Goal: Task Accomplishment & Management: Complete application form

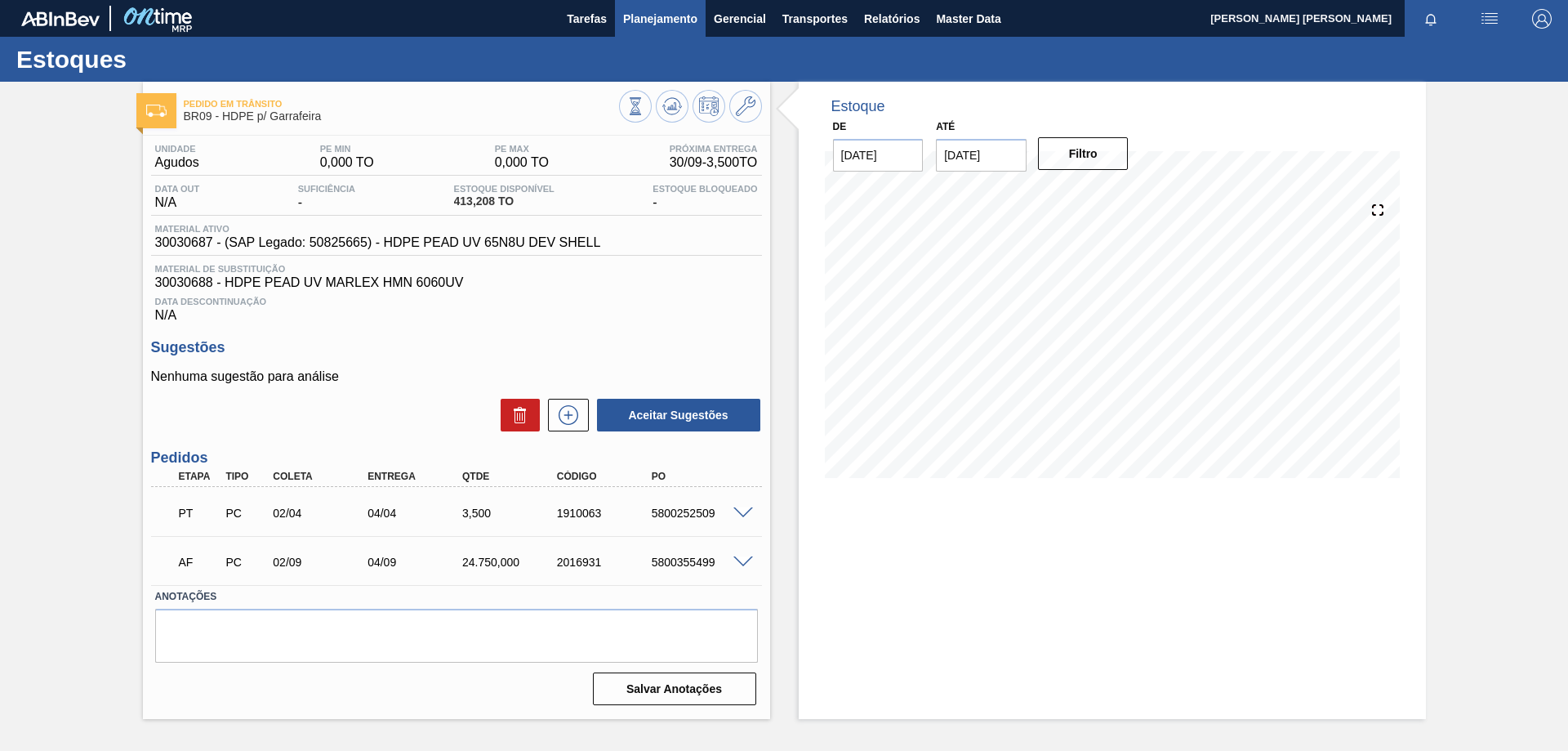
click at [686, 27] on span "Planejamento" at bounding box center [660, 19] width 74 height 20
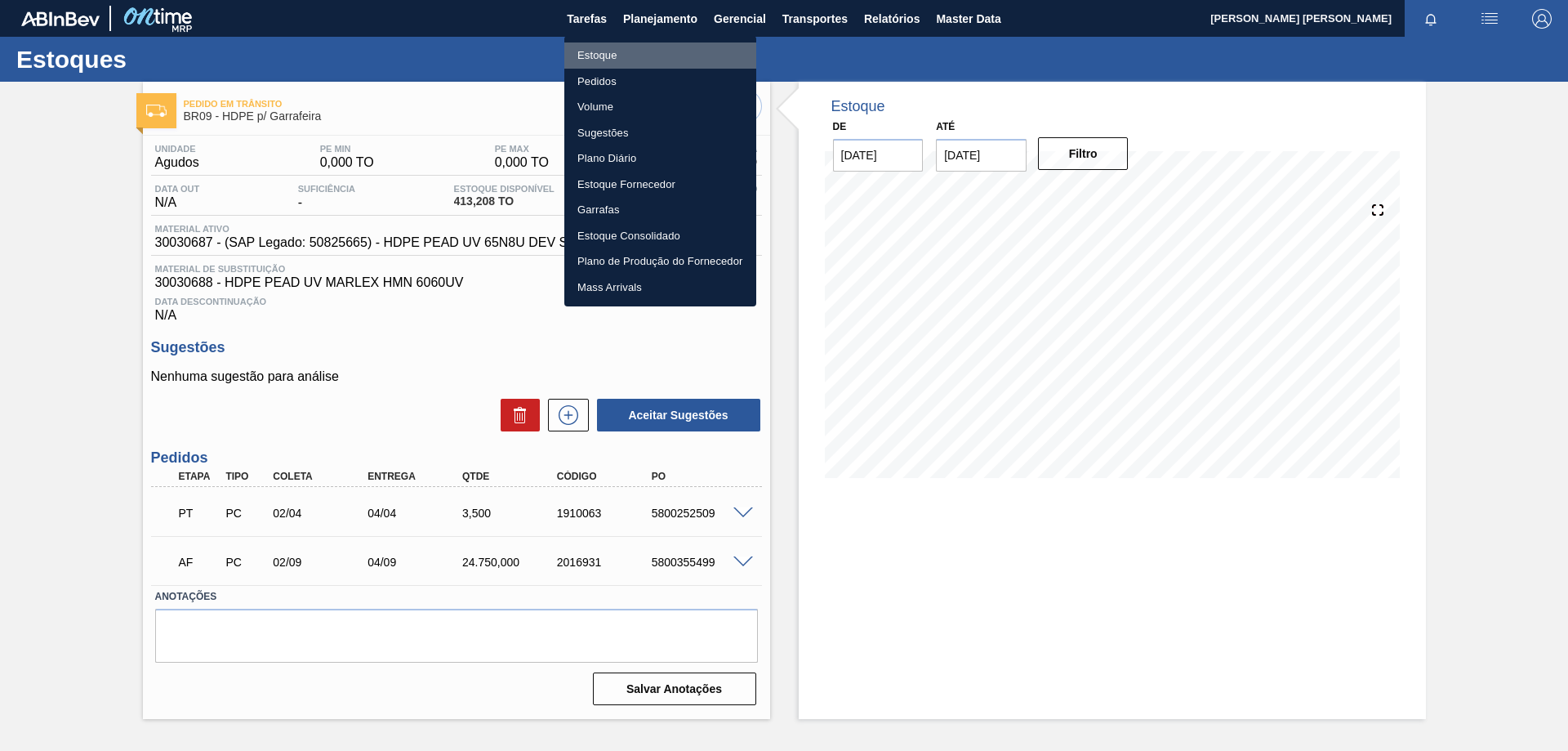
click at [602, 59] on li "Estoque" at bounding box center [660, 56] width 192 height 26
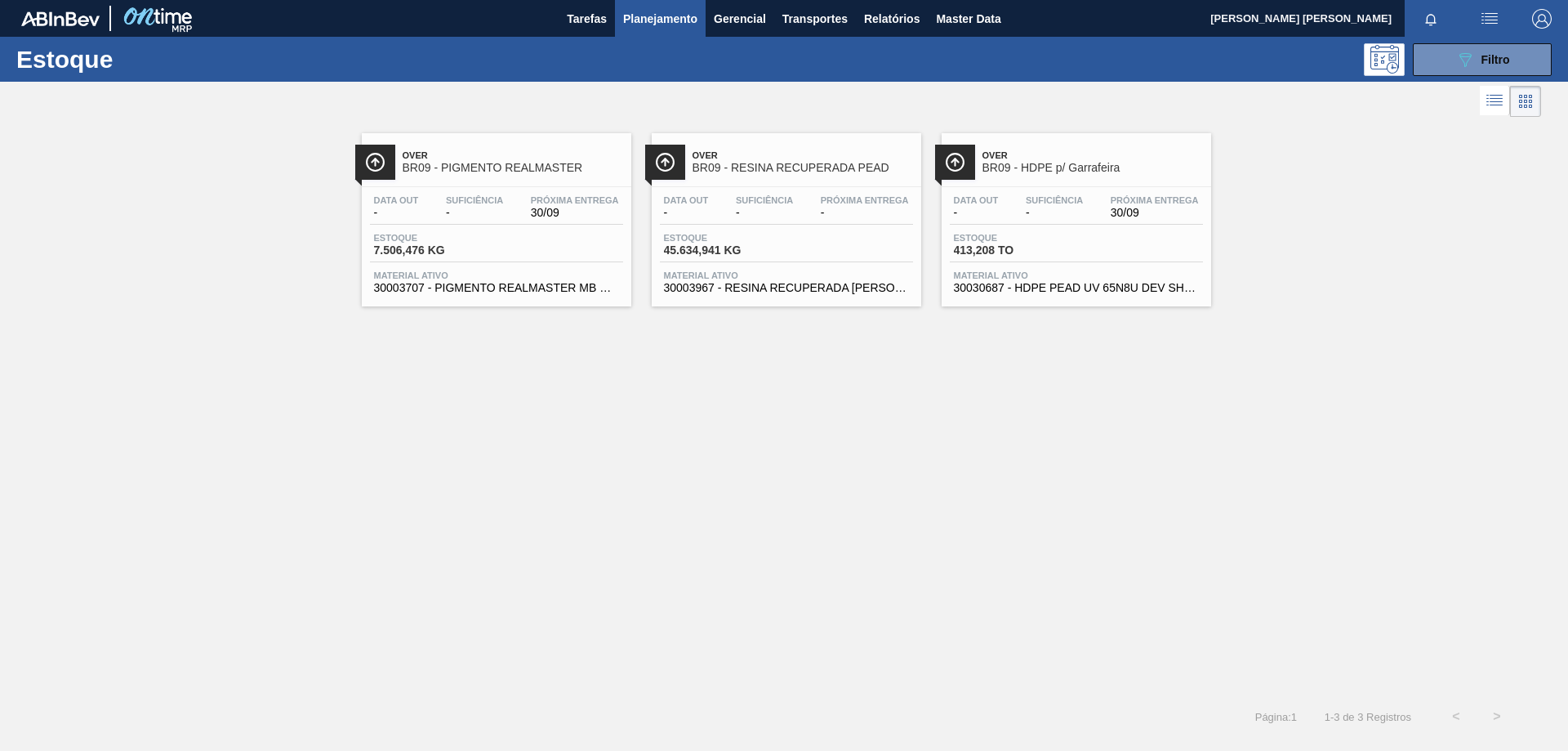
click at [1014, 186] on div at bounding box center [1076, 186] width 243 height 1
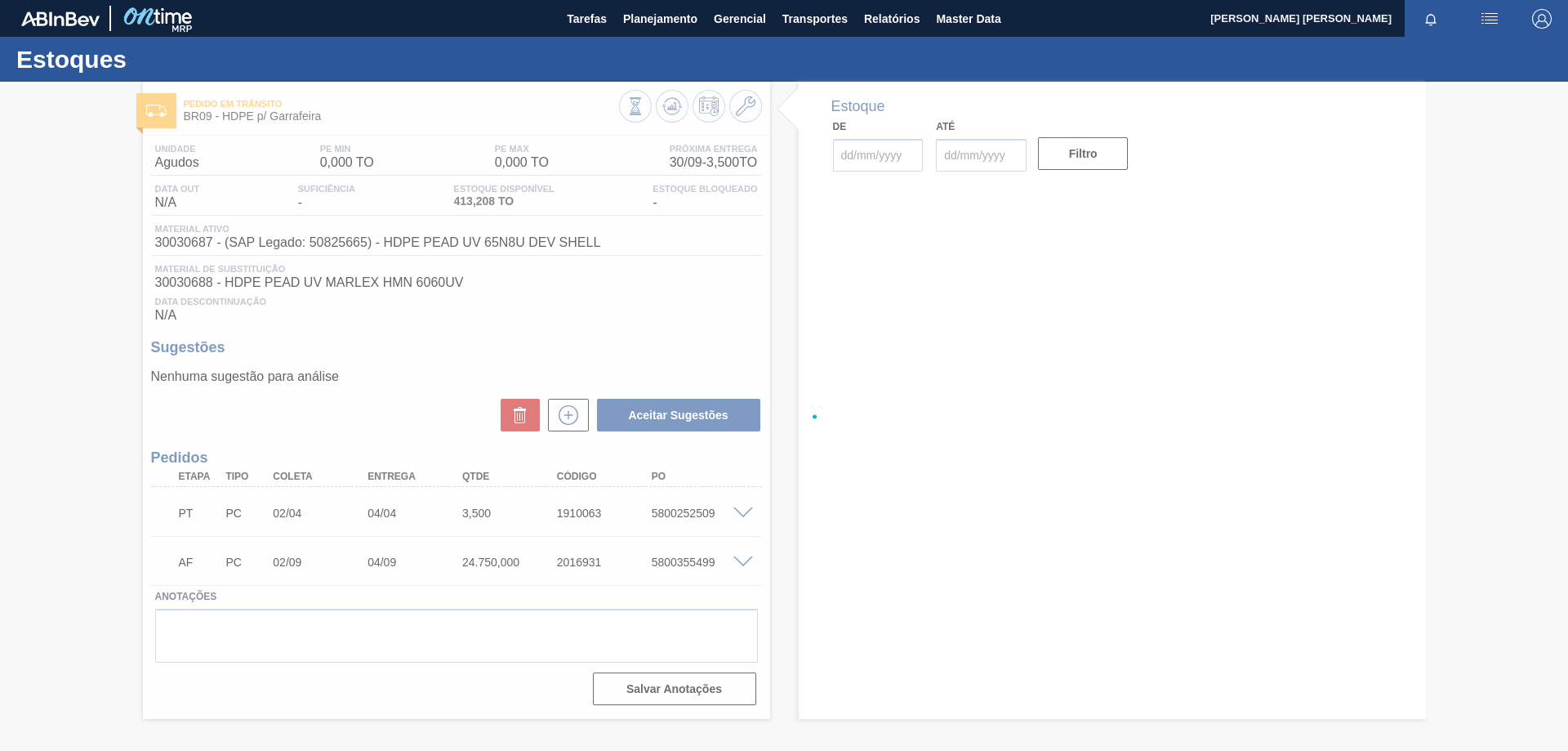
type input "[DATE]"
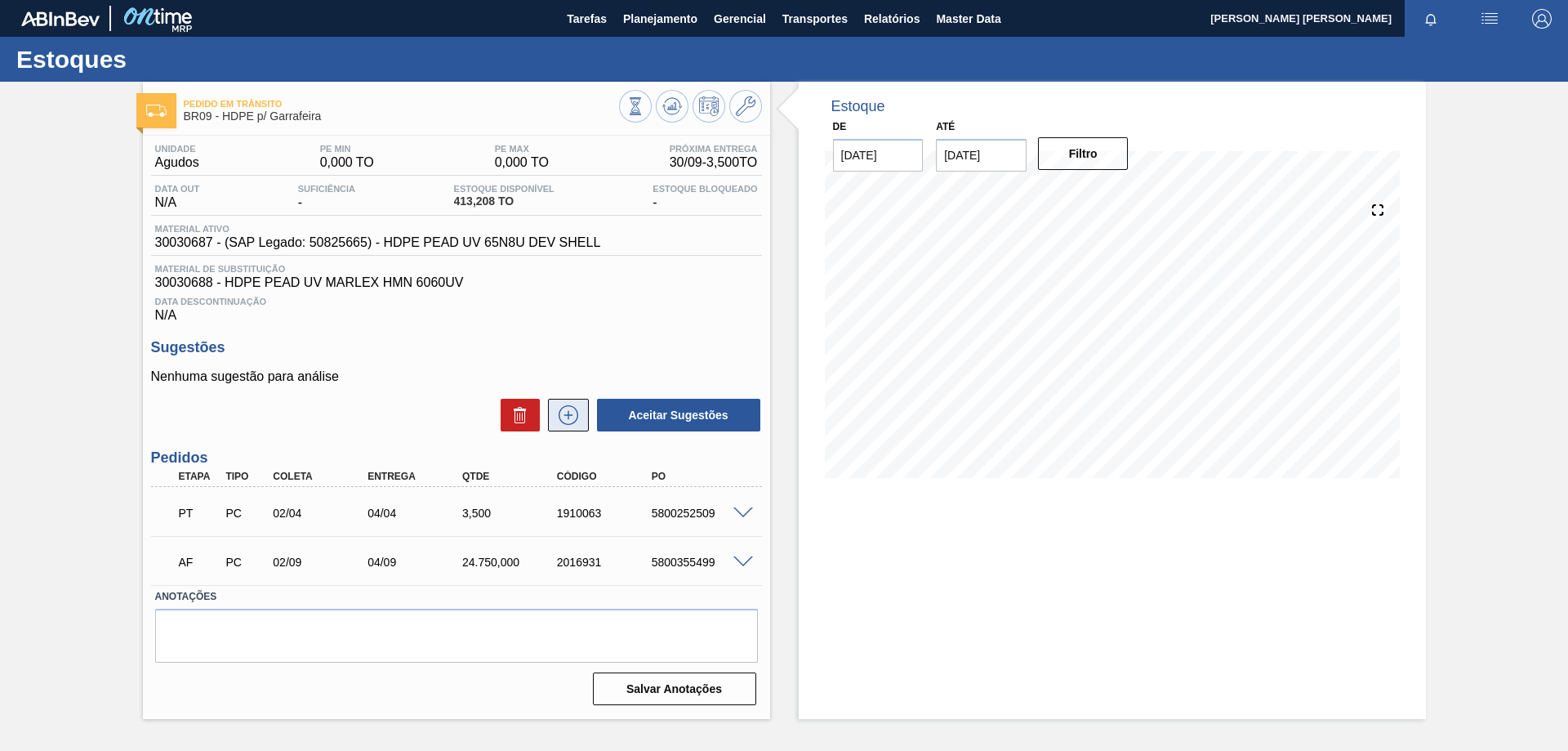
click at [565, 416] on icon at bounding box center [568, 415] width 26 height 20
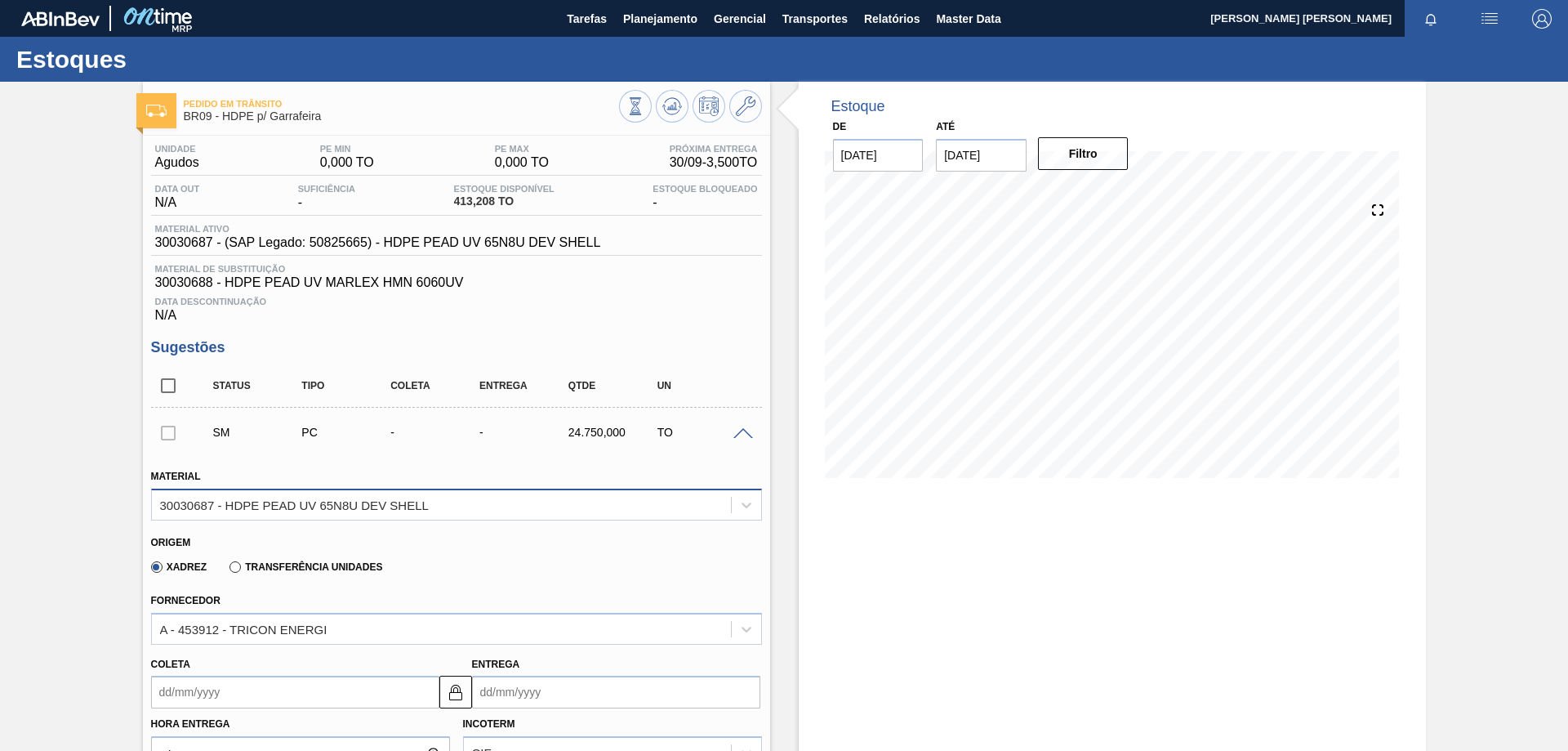
click at [269, 511] on div "30030687 - HDPE PEAD UV 65N8U DEV SHELL" at bounding box center [294, 504] width 269 height 14
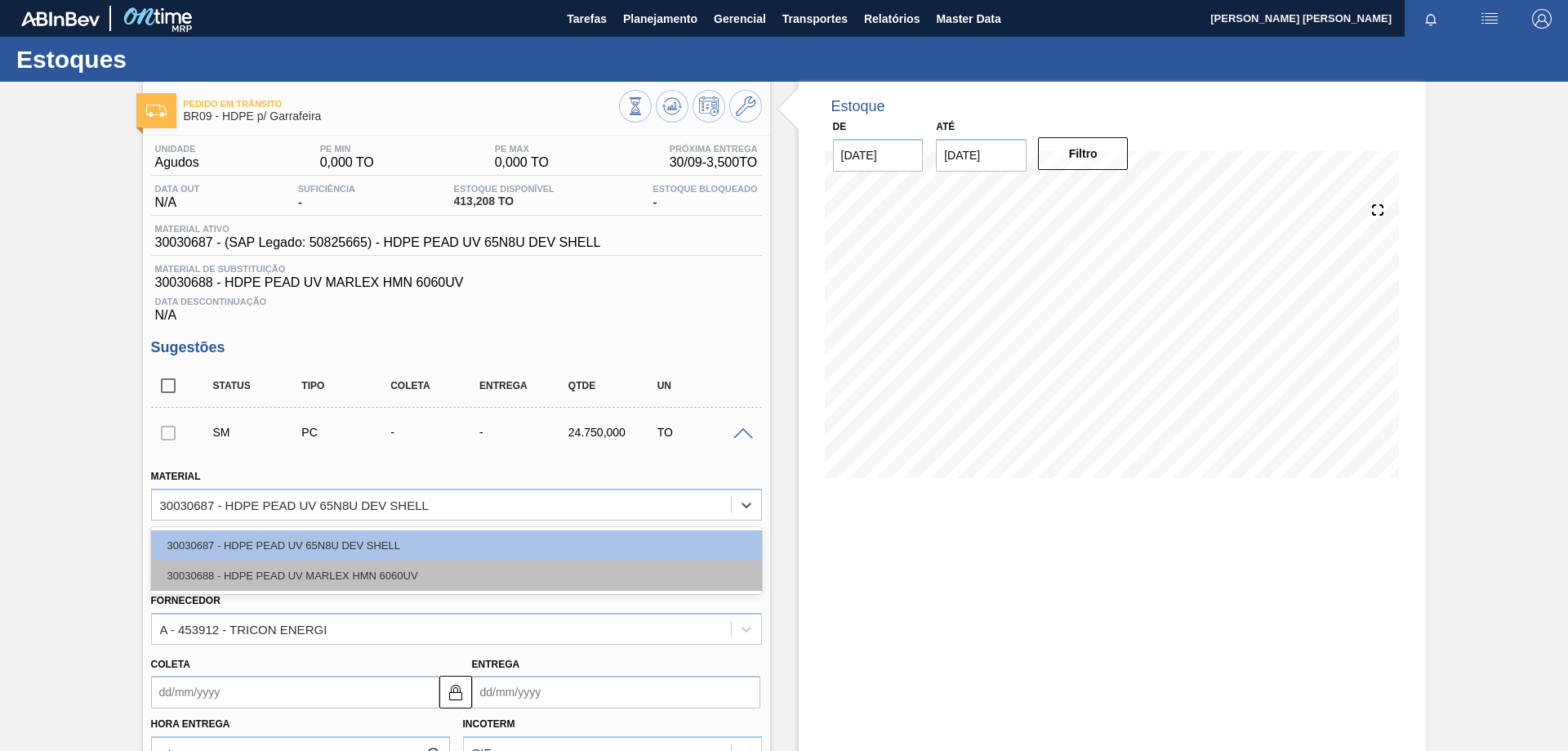
click at [313, 567] on div "30030688 - HDPE PEAD UV MARLEX HMN 6060UV" at bounding box center [456, 575] width 611 height 30
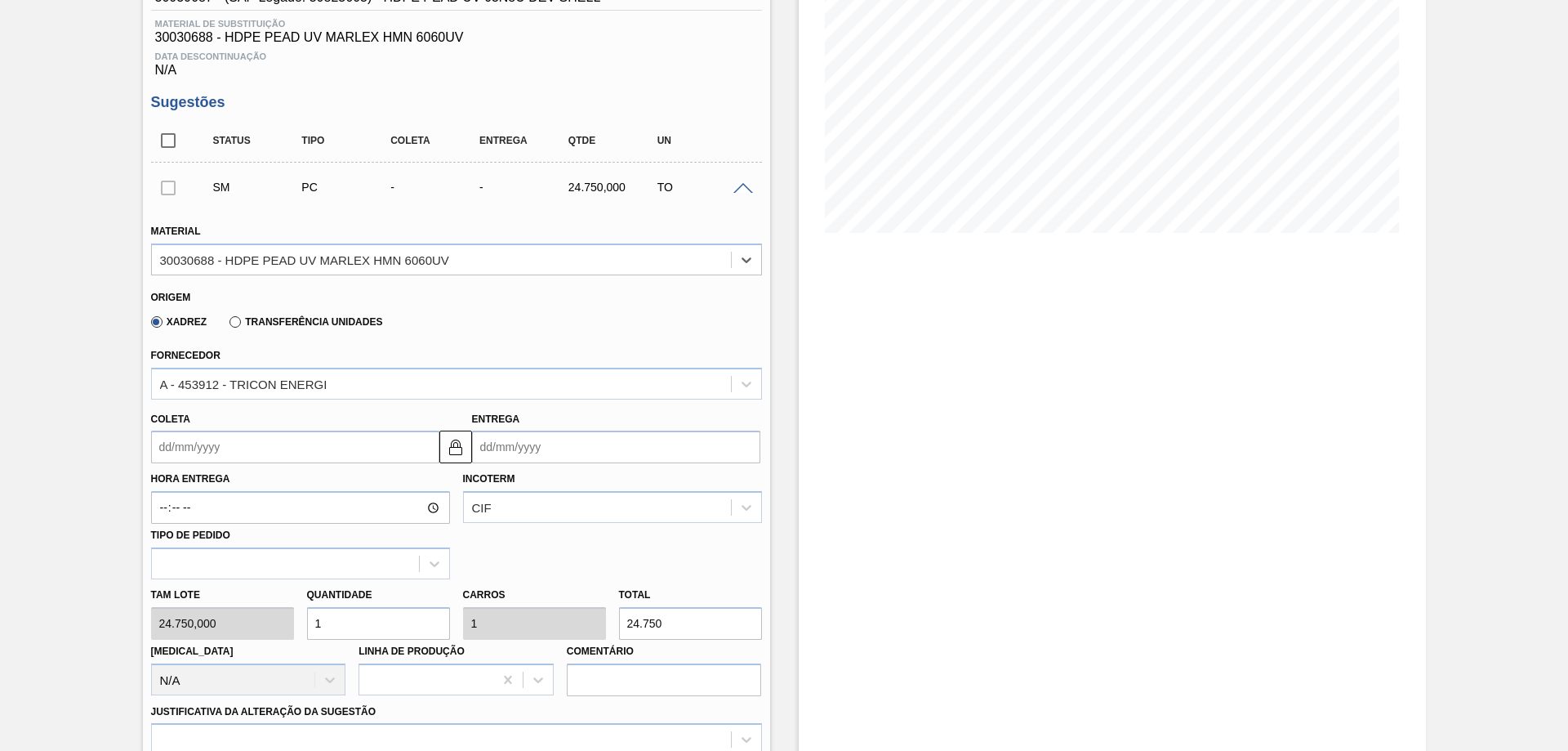
scroll to position [409, 0]
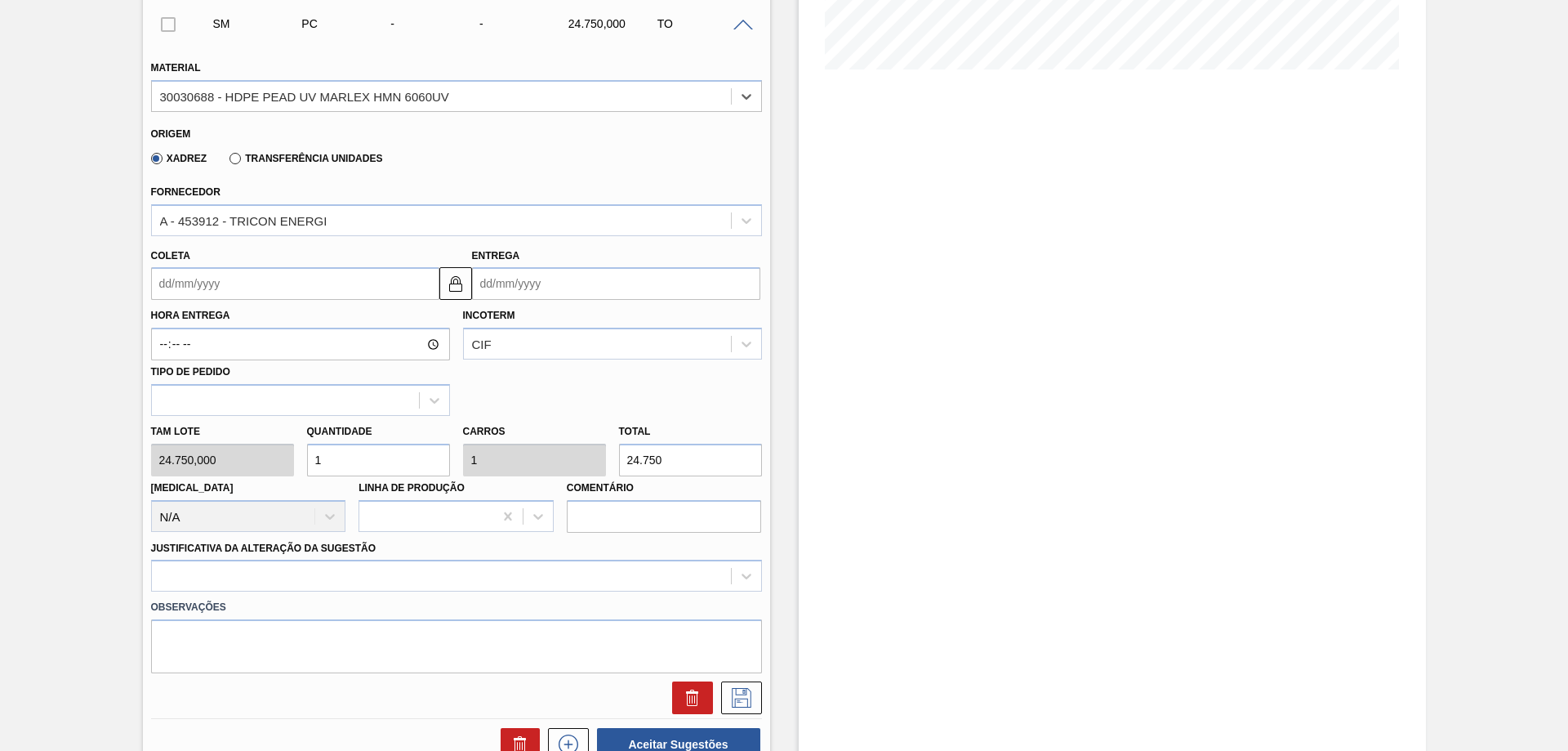
click at [578, 290] on input "Entrega" at bounding box center [616, 284] width 289 height 33
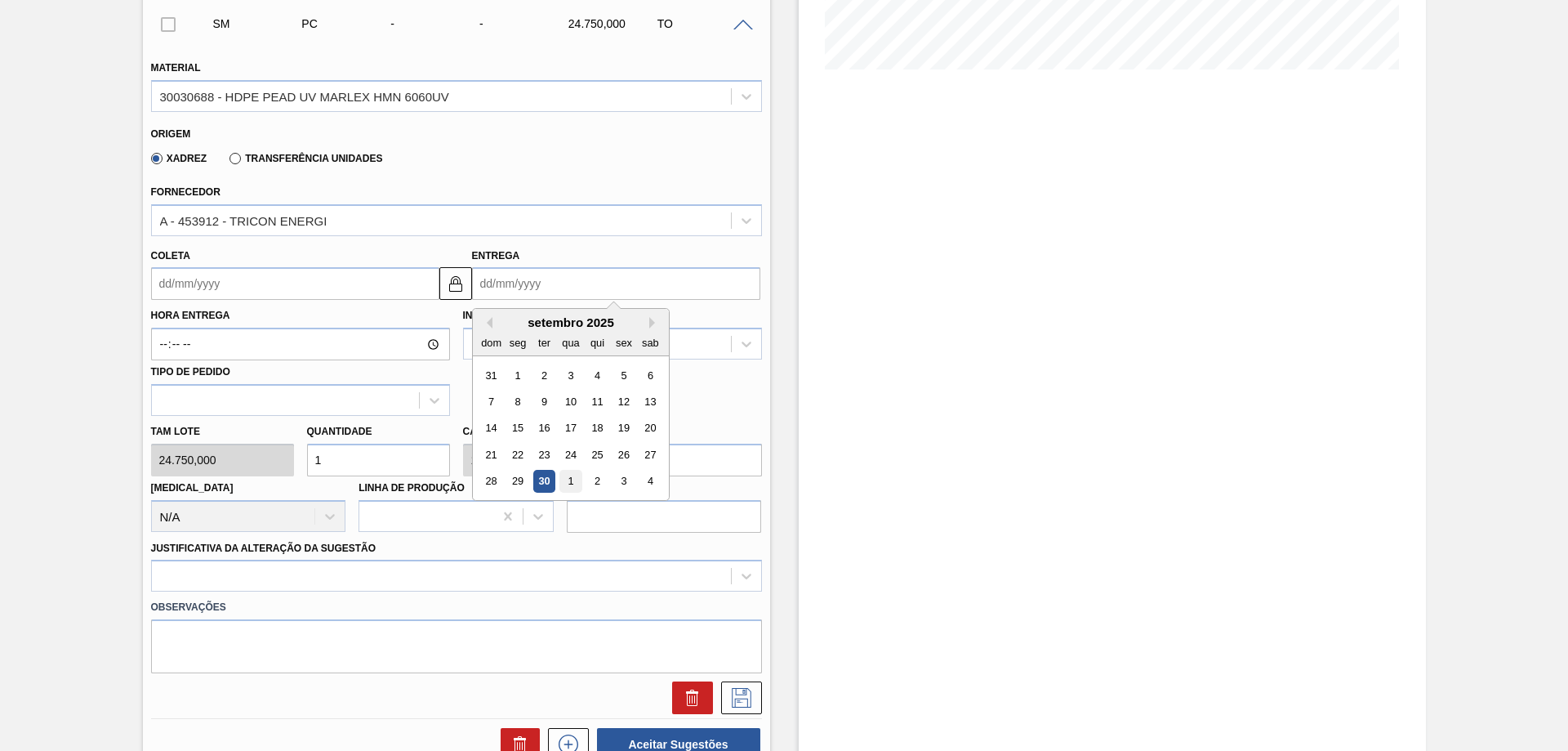
click at [571, 480] on div "1" at bounding box center [570, 482] width 22 height 22
type input "[DATE]"
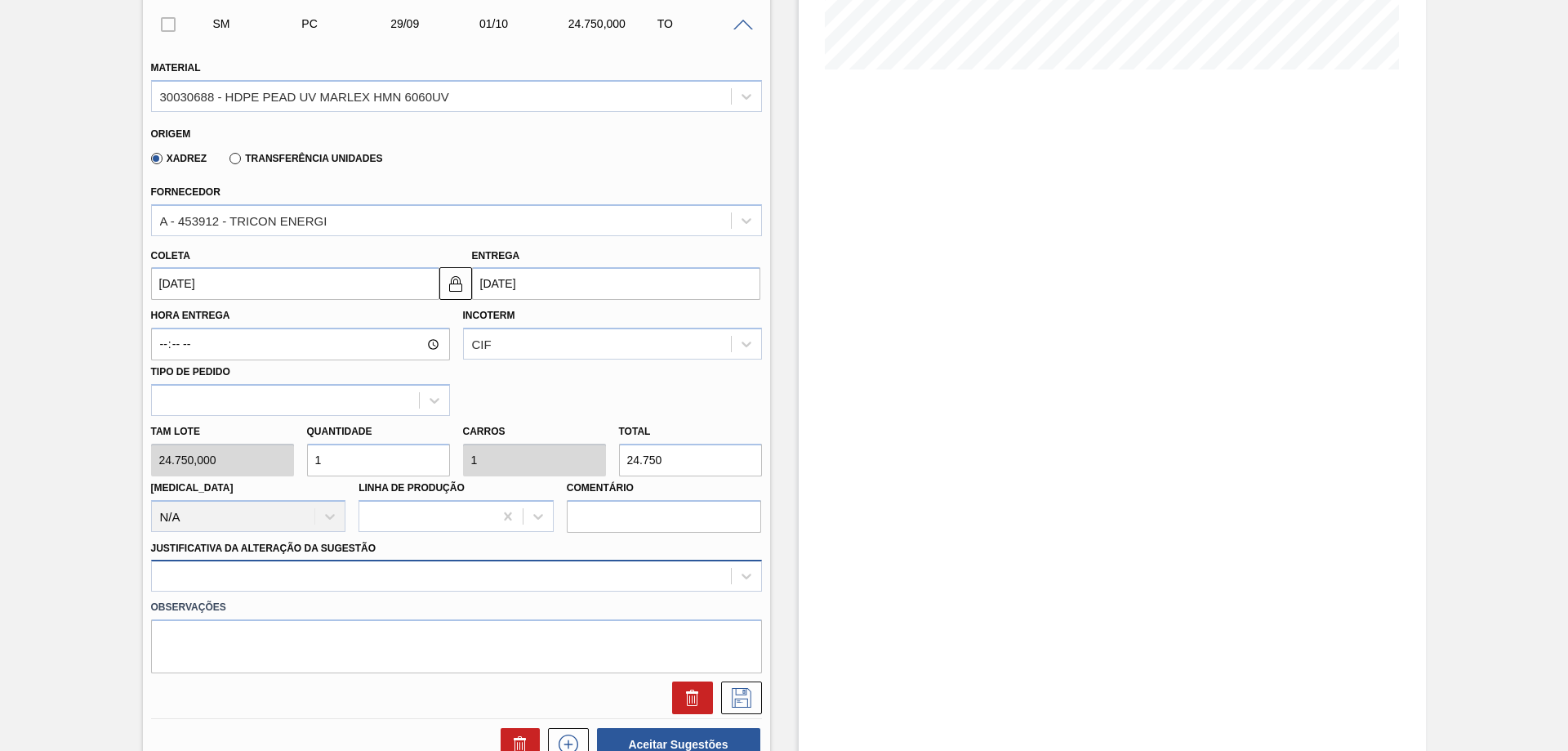
click at [448, 568] on div at bounding box center [456, 575] width 611 height 32
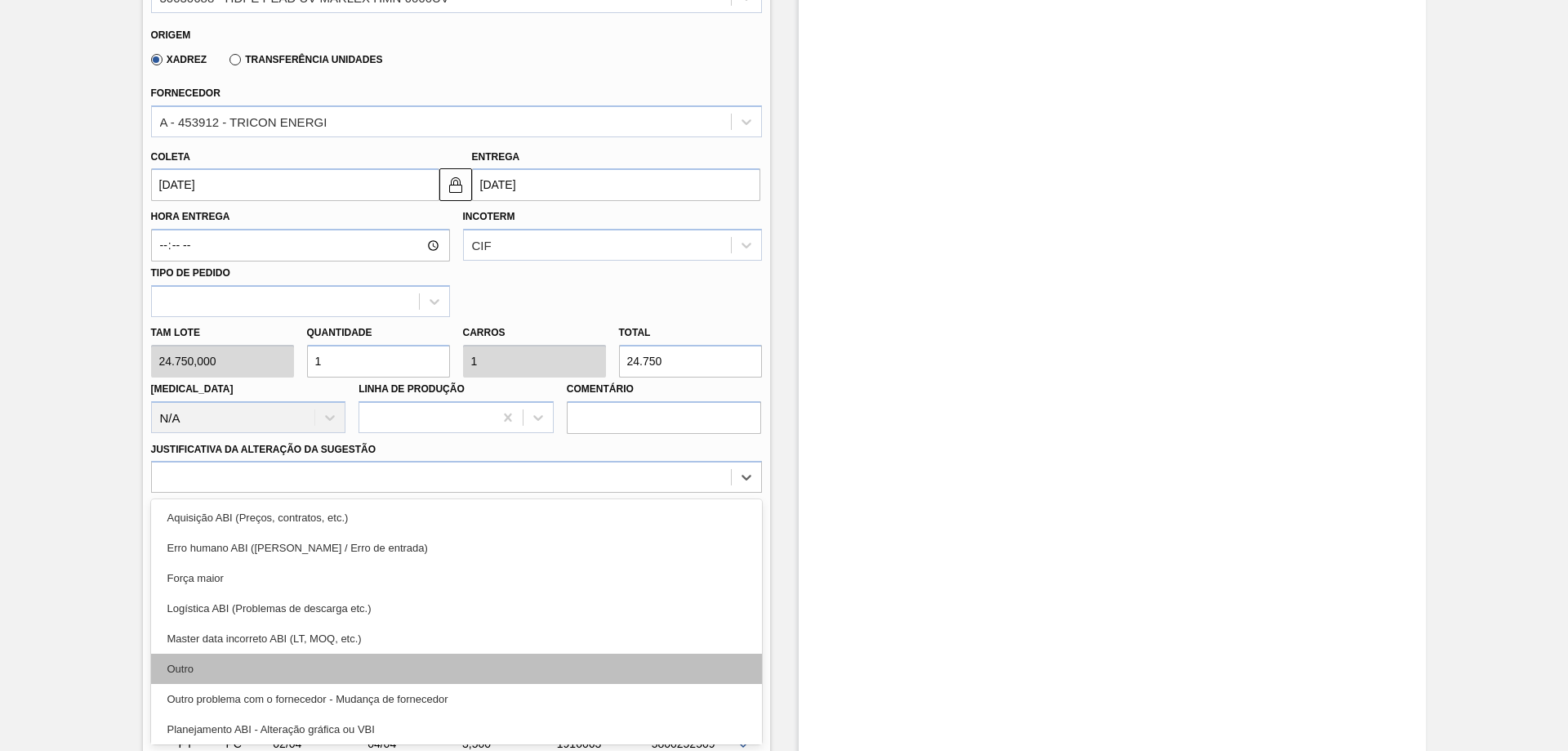
click at [237, 659] on div "Outro" at bounding box center [456, 668] width 611 height 30
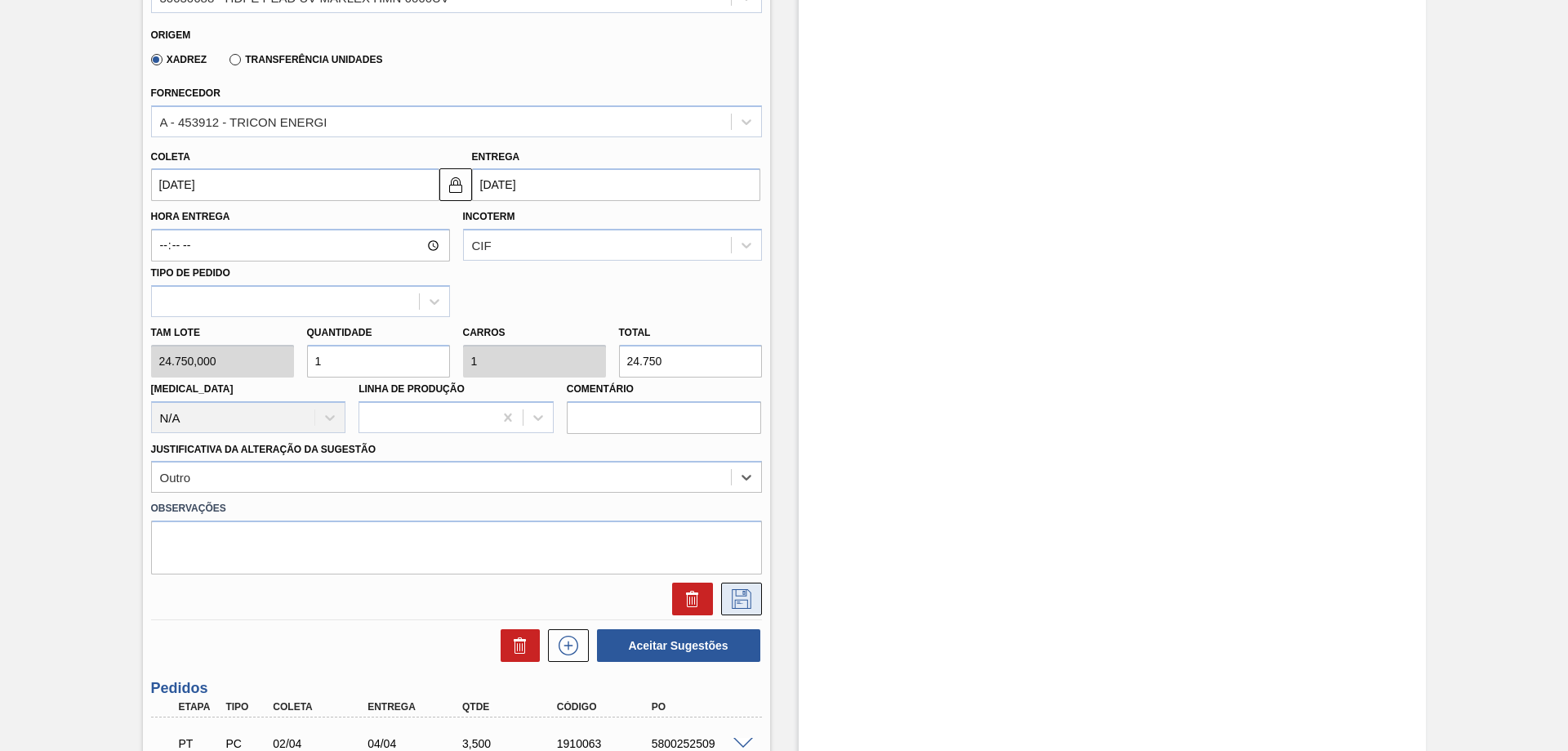
click at [726, 595] on button at bounding box center [742, 599] width 41 height 33
click at [729, 178] on input "[DATE]" at bounding box center [616, 185] width 289 height 33
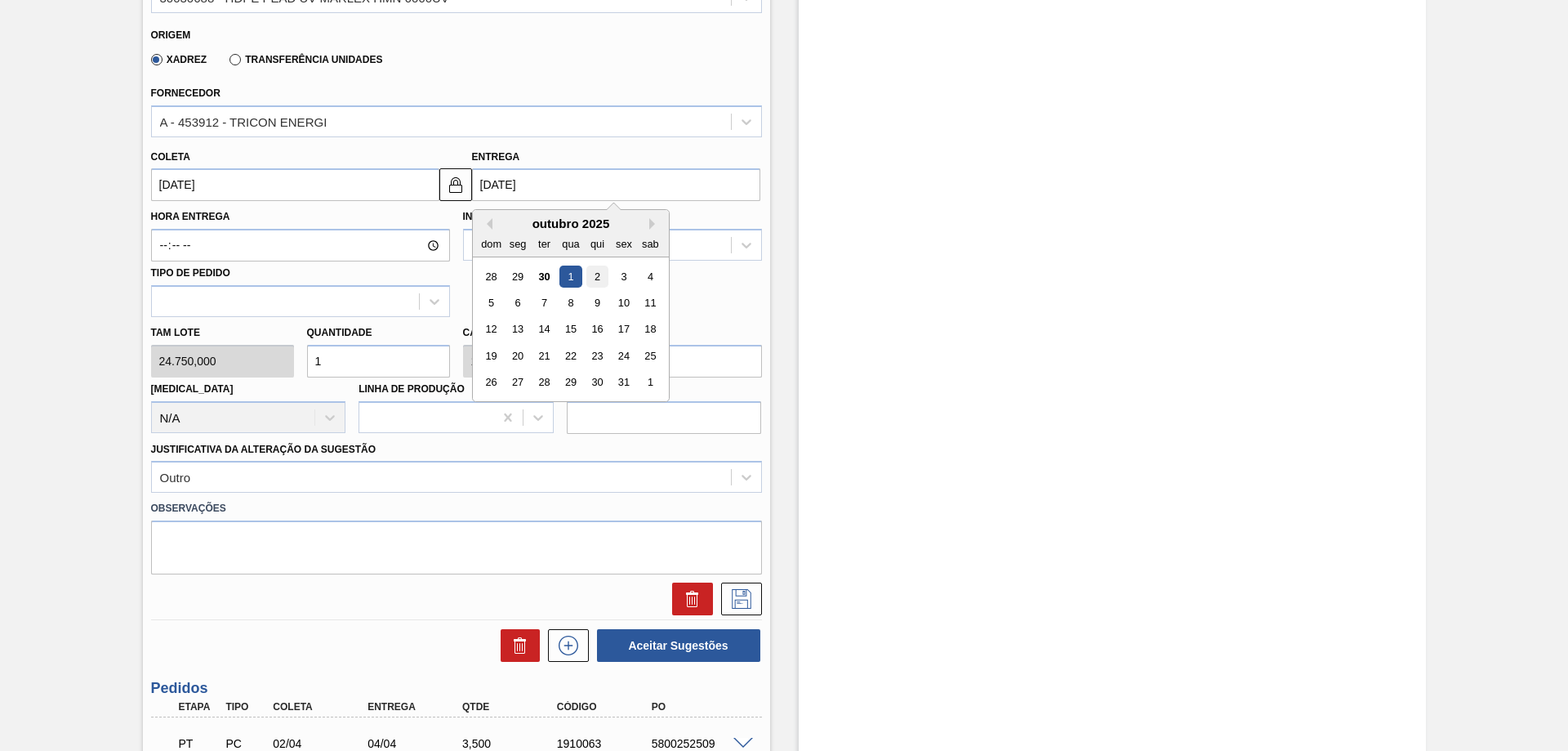
click at [591, 271] on div "2" at bounding box center [597, 276] width 22 height 22
type input "[DATE]"
click at [591, 271] on div "Hora Entrega Incoterm CIF Tipo de pedido" at bounding box center [456, 258] width 624 height 116
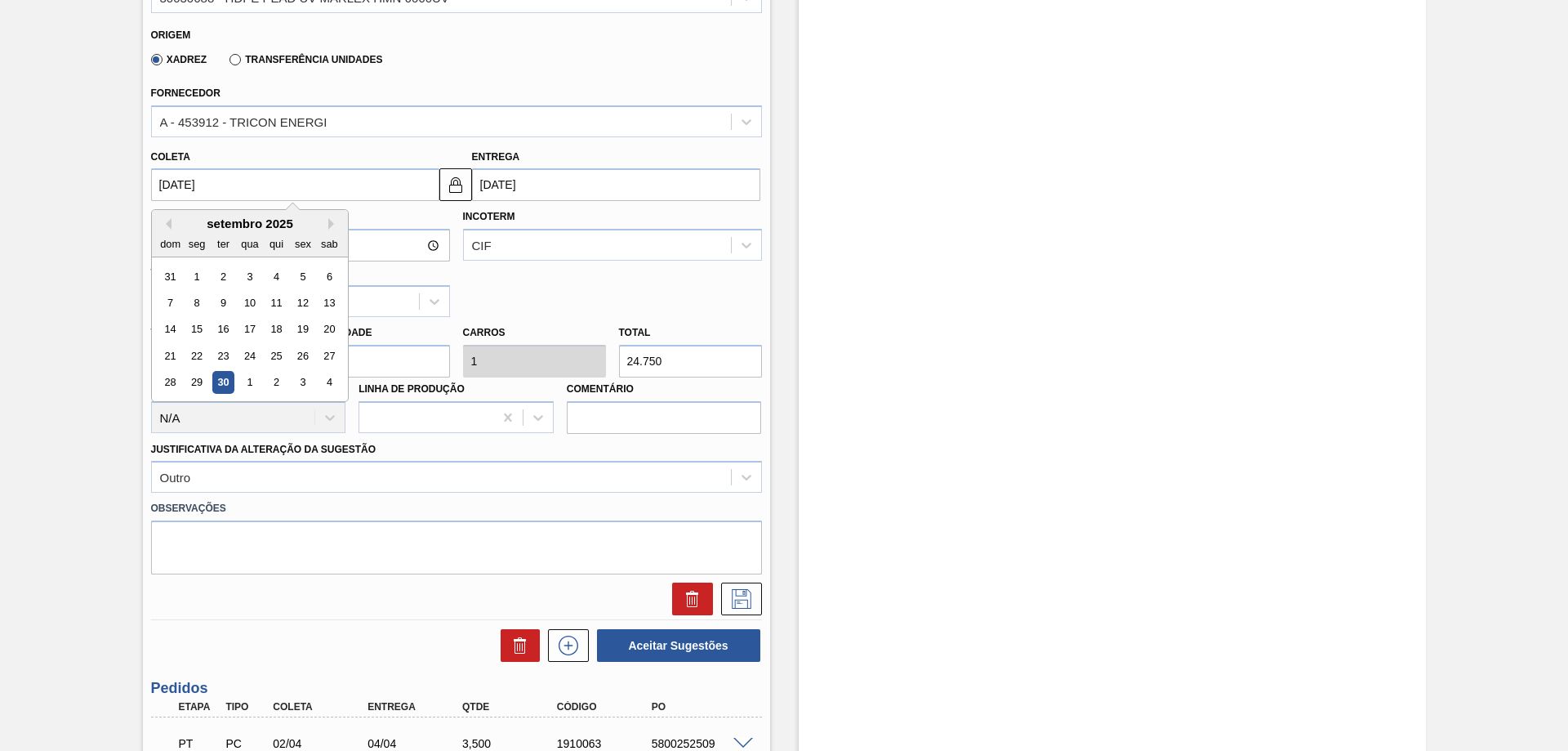
click at [412, 184] on input "[DATE]" at bounding box center [295, 185] width 289 height 33
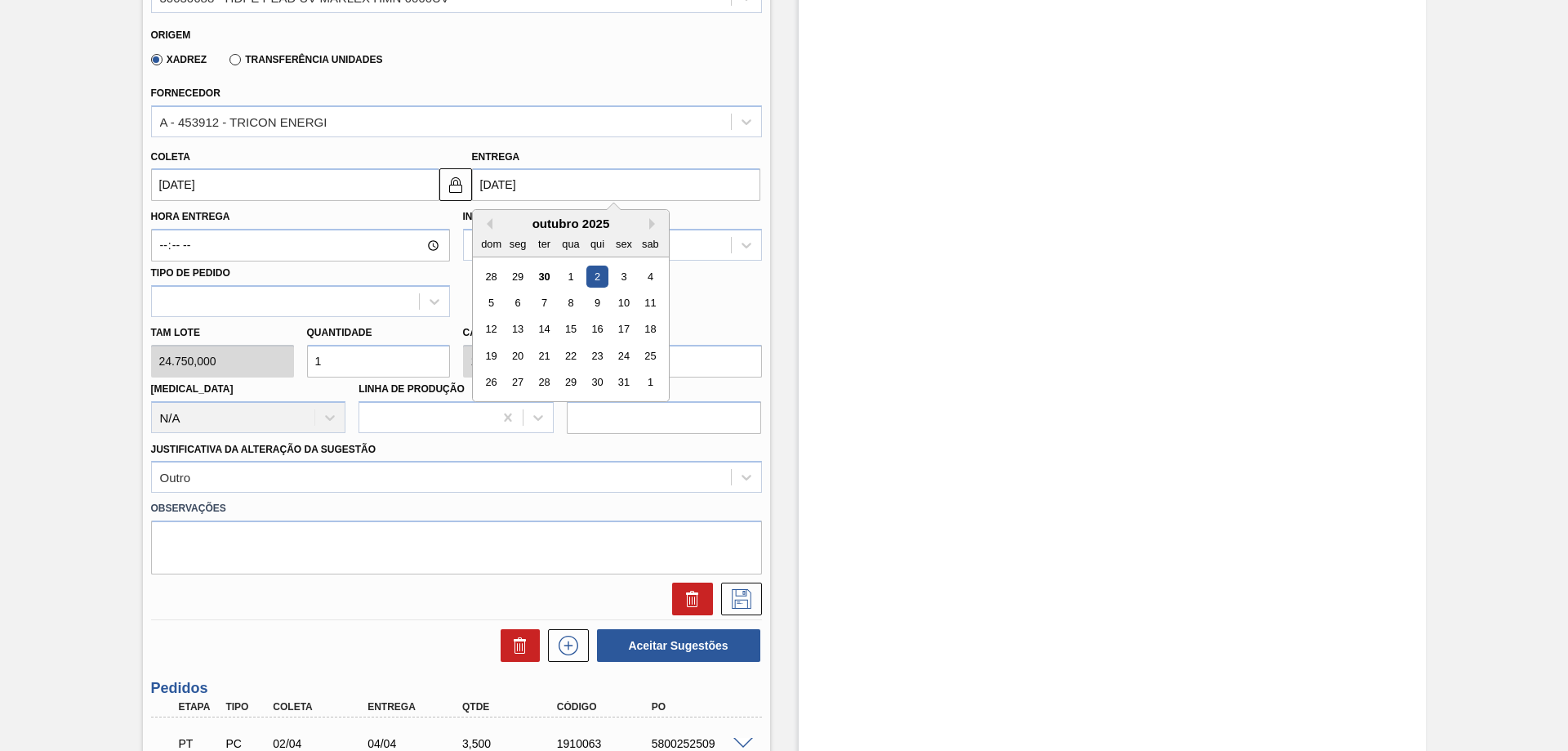
click at [653, 187] on input "[DATE]" at bounding box center [616, 185] width 289 height 33
click at [576, 269] on div "1" at bounding box center [570, 276] width 22 height 22
type input "[DATE]"
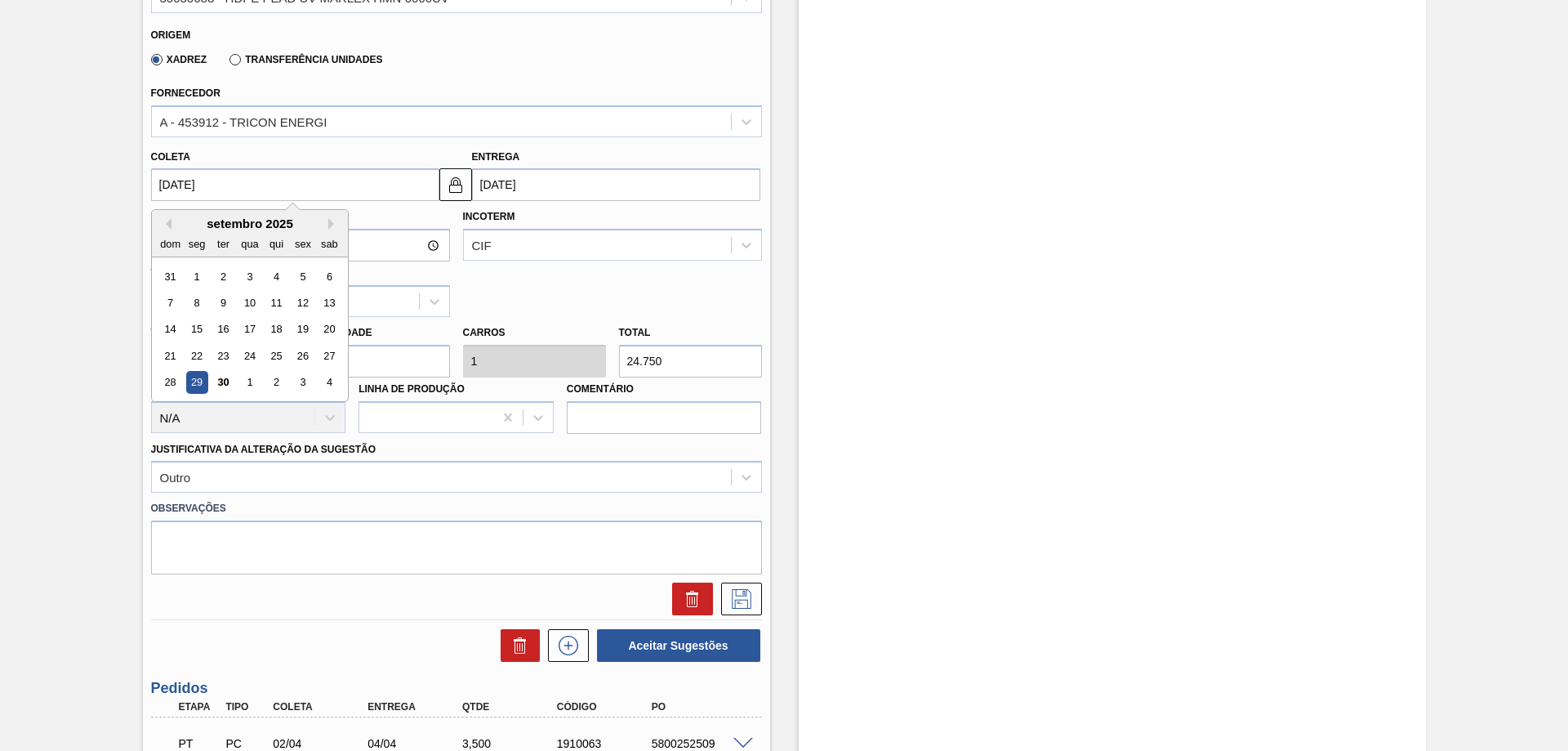
click at [339, 195] on input "[DATE]" at bounding box center [295, 185] width 289 height 33
click at [222, 376] on div "30" at bounding box center [222, 382] width 22 height 22
click at [220, 382] on div "[MEDICAL_DATA] N/A" at bounding box center [249, 405] width 195 height 56
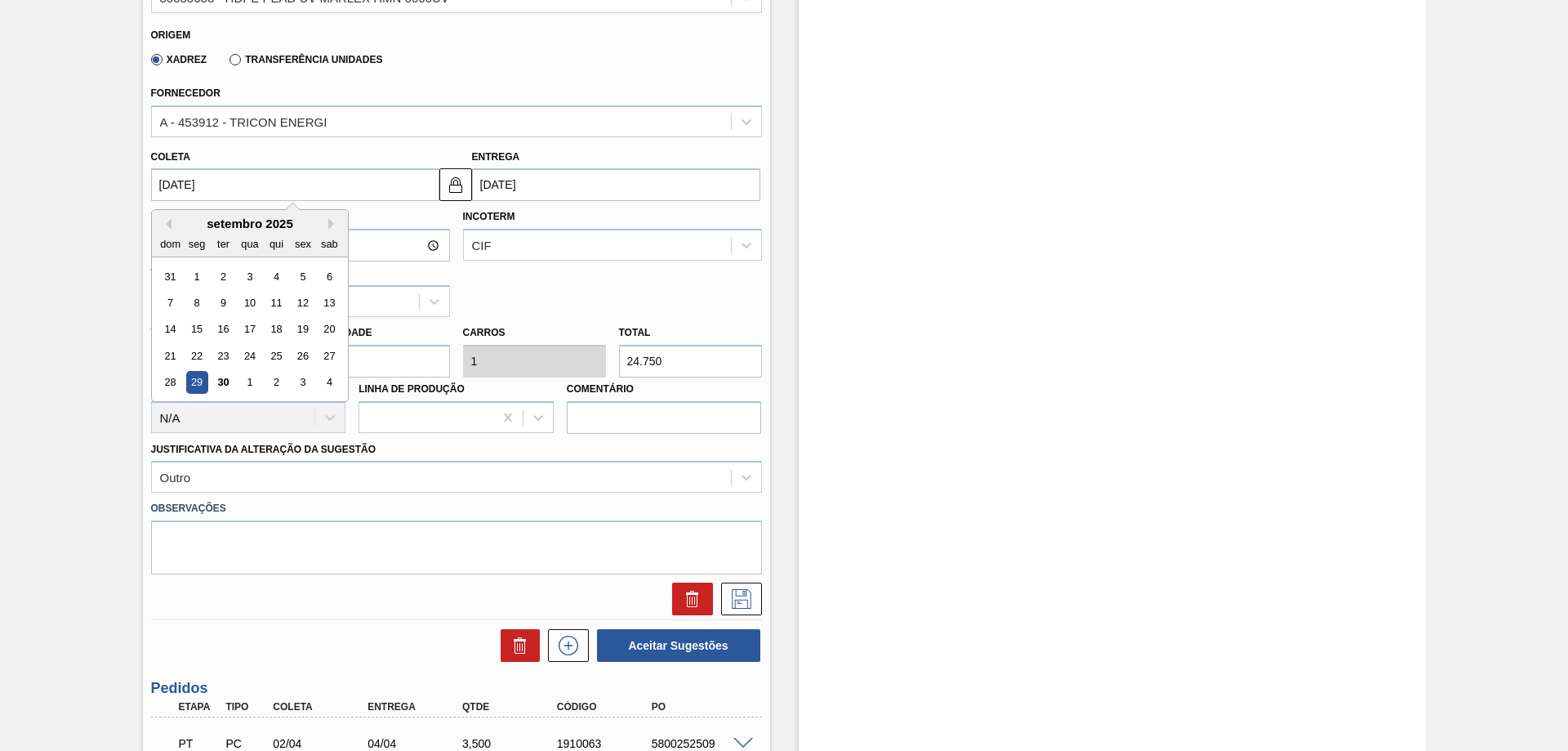
click at [220, 382] on div "[MEDICAL_DATA] N/A" at bounding box center [249, 405] width 195 height 56
click at [466, 185] on button at bounding box center [456, 185] width 33 height 33
click at [456, 181] on img at bounding box center [455, 184] width 20 height 20
click at [473, 211] on label "Incoterm" at bounding box center [490, 217] width 53 height 12
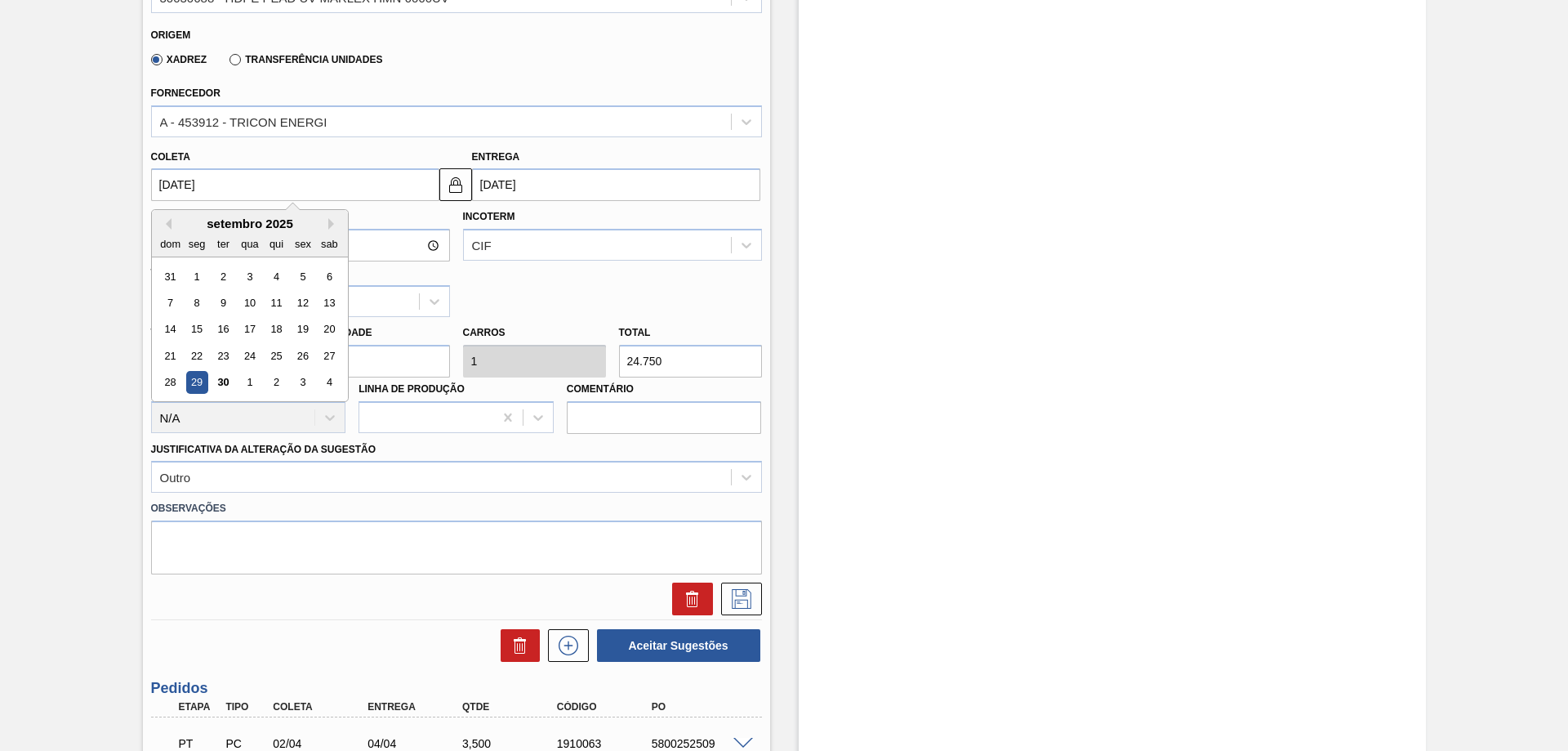
click at [473, 239] on input "Incoterm" at bounding box center [473, 246] width 2 height 14
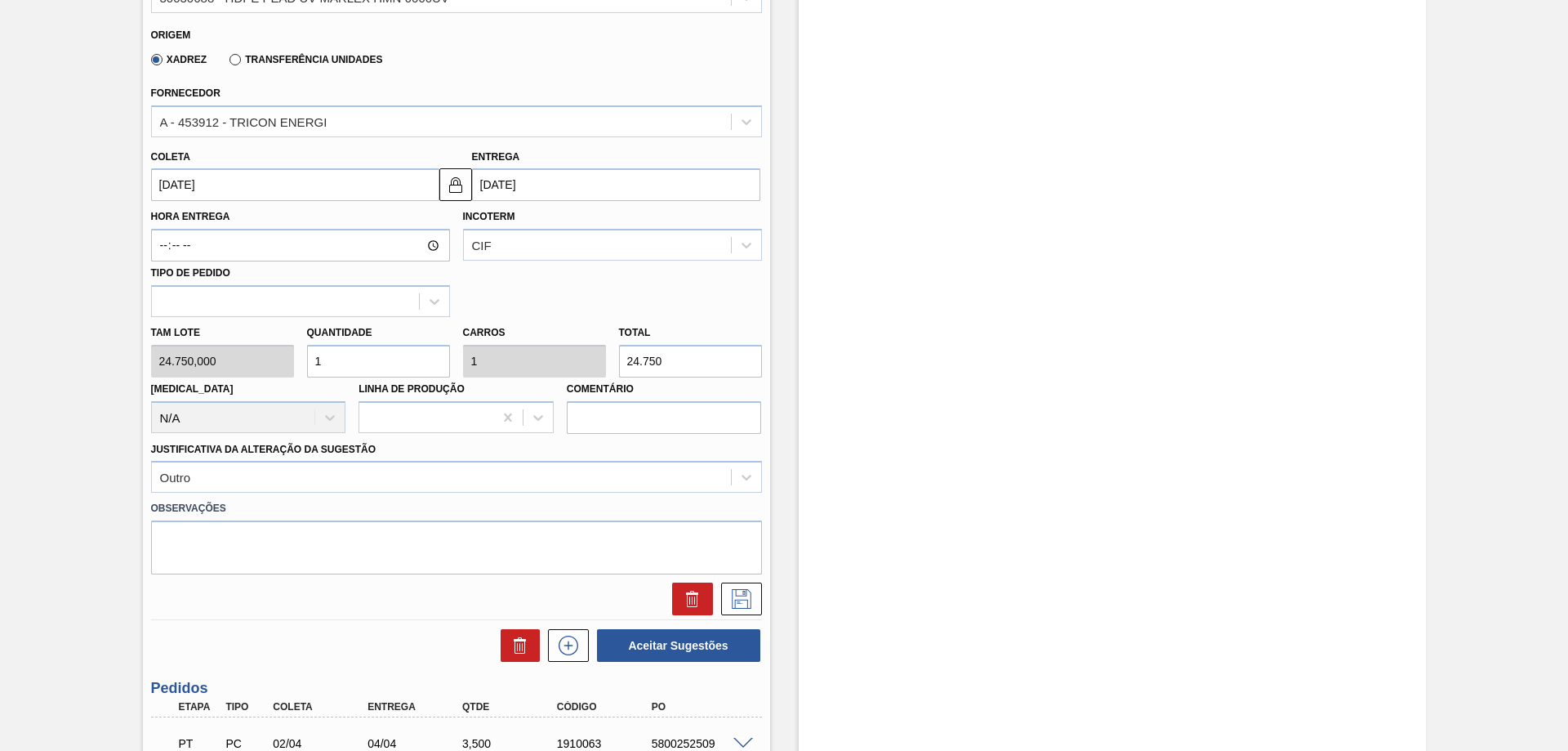
type input "[DATE]"
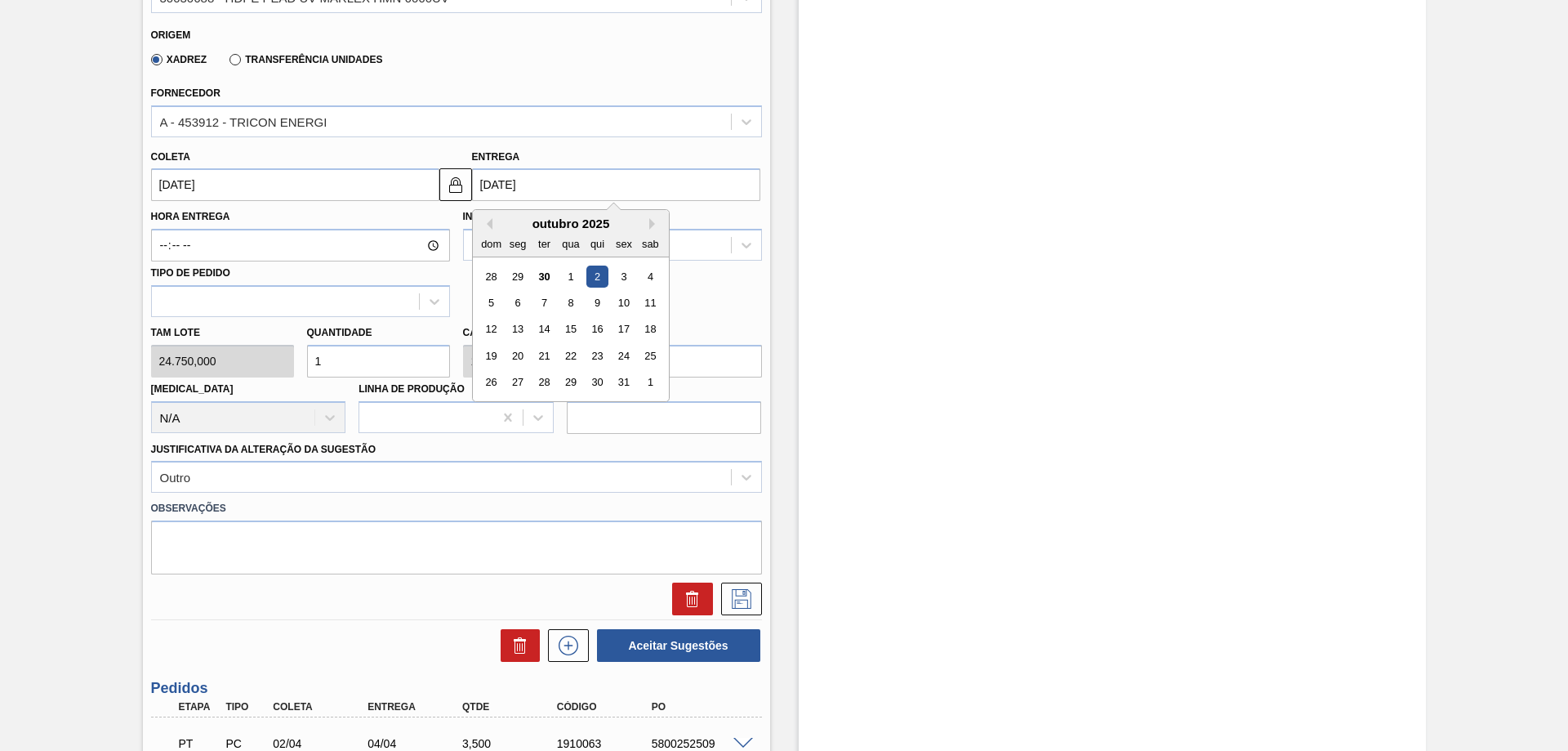
click at [497, 189] on input "[DATE]" at bounding box center [616, 185] width 289 height 33
click at [562, 275] on div "1" at bounding box center [570, 276] width 22 height 22
type input "[DATE]"
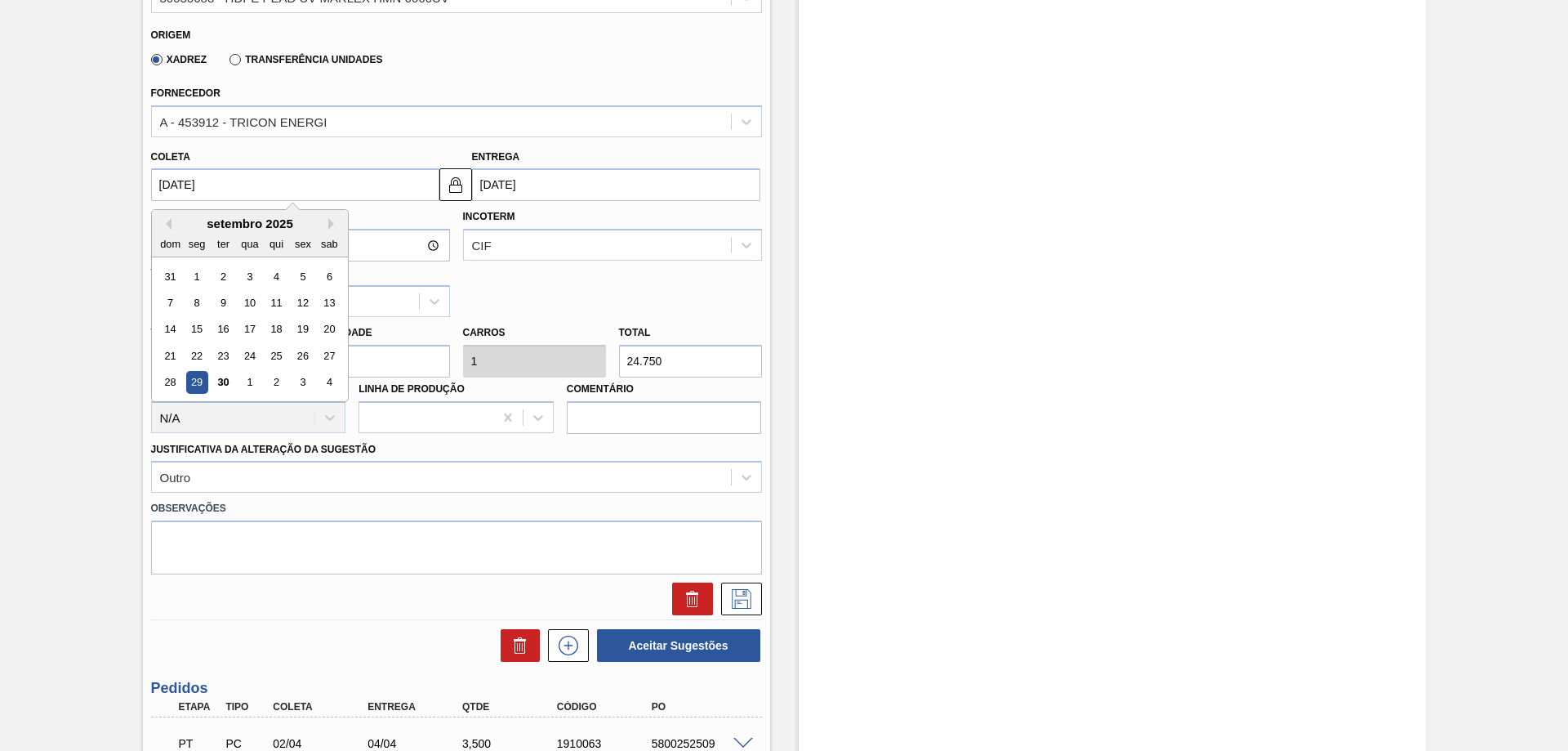
click at [402, 199] on input "[DATE]" at bounding box center [295, 185] width 289 height 33
click at [224, 381] on div "30" at bounding box center [222, 382] width 22 height 22
type input "[DATE]"
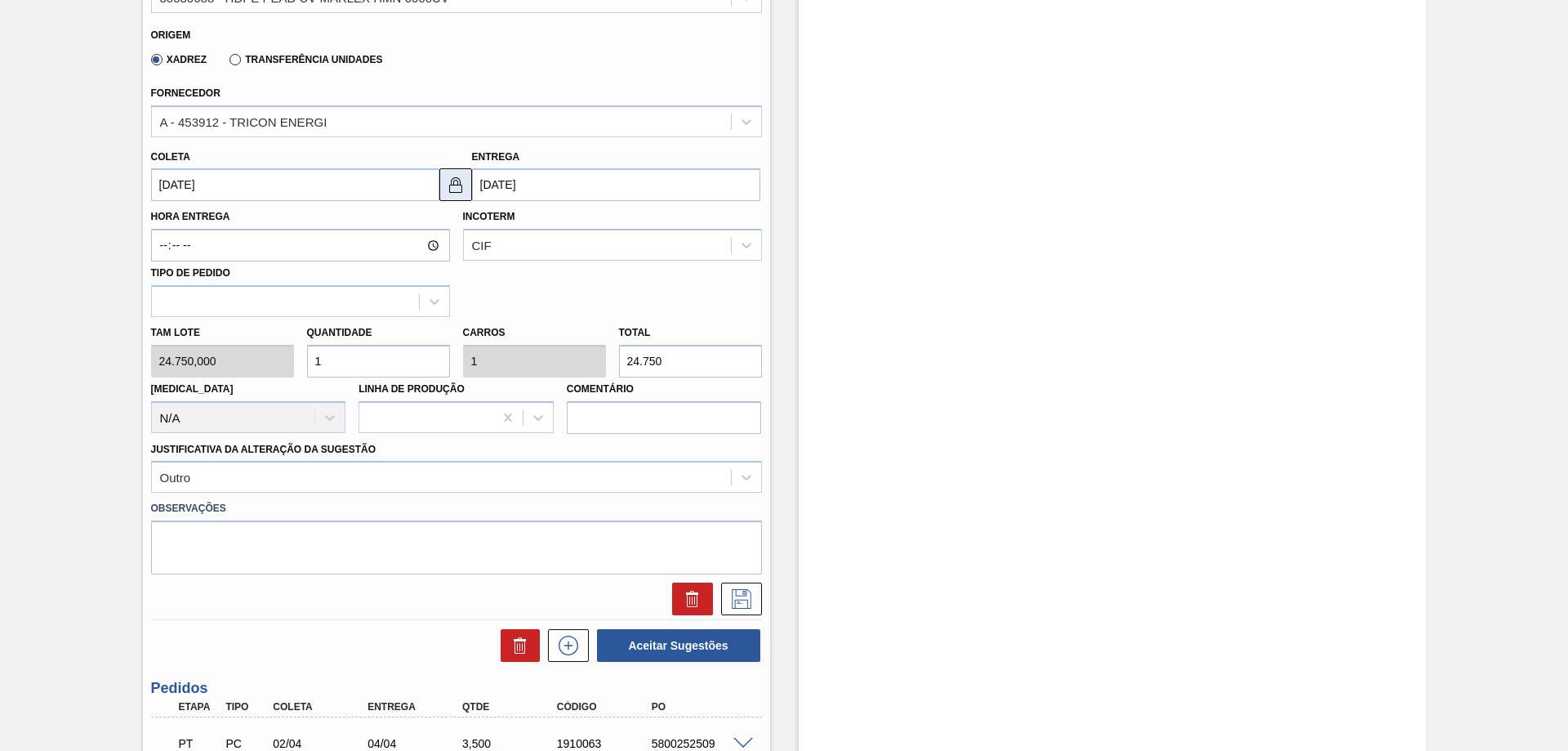
click at [460, 183] on img at bounding box center [455, 184] width 20 height 20
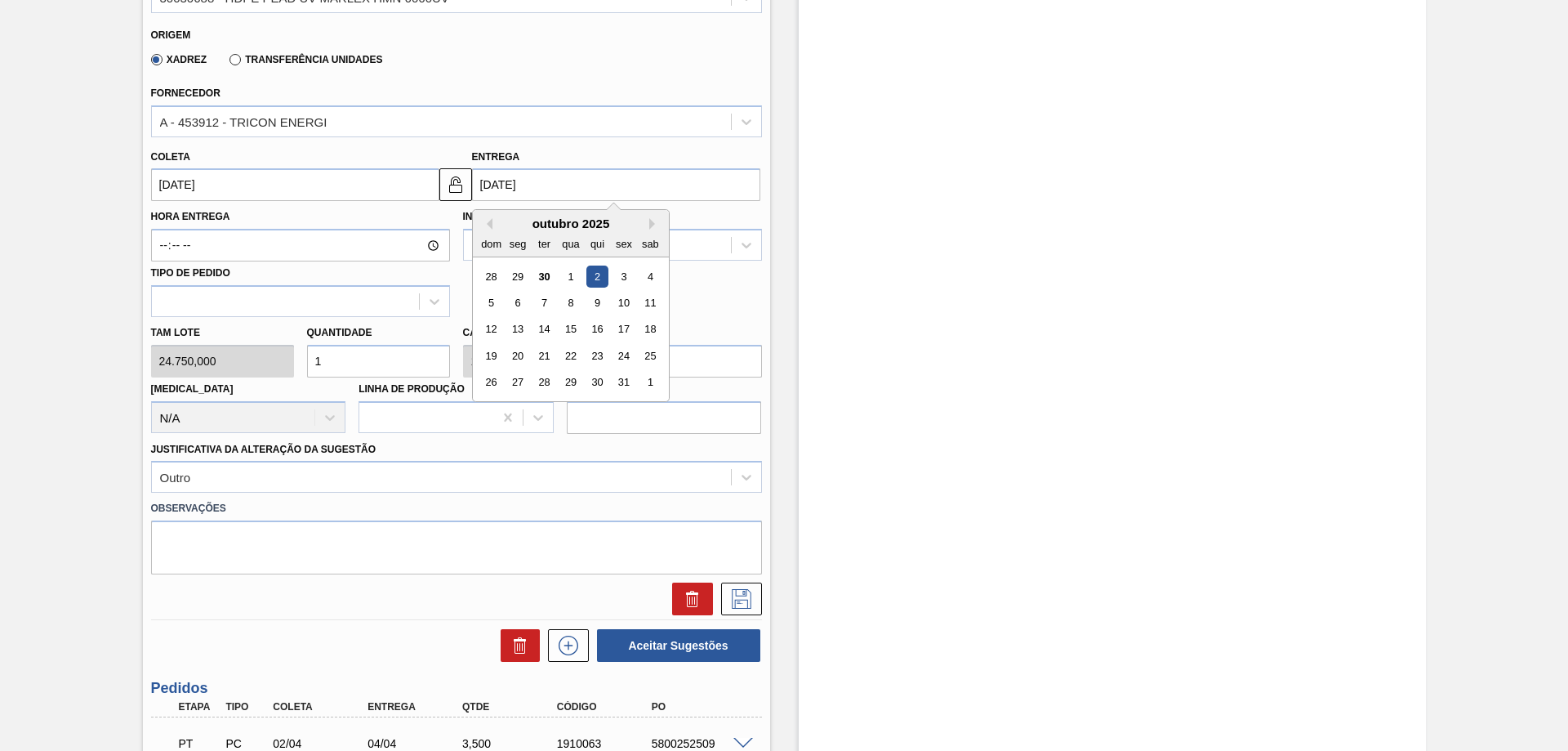
click at [571, 183] on input "[DATE]" at bounding box center [616, 185] width 289 height 33
click at [567, 275] on div "1" at bounding box center [570, 276] width 22 height 22
type input "[DATE]"
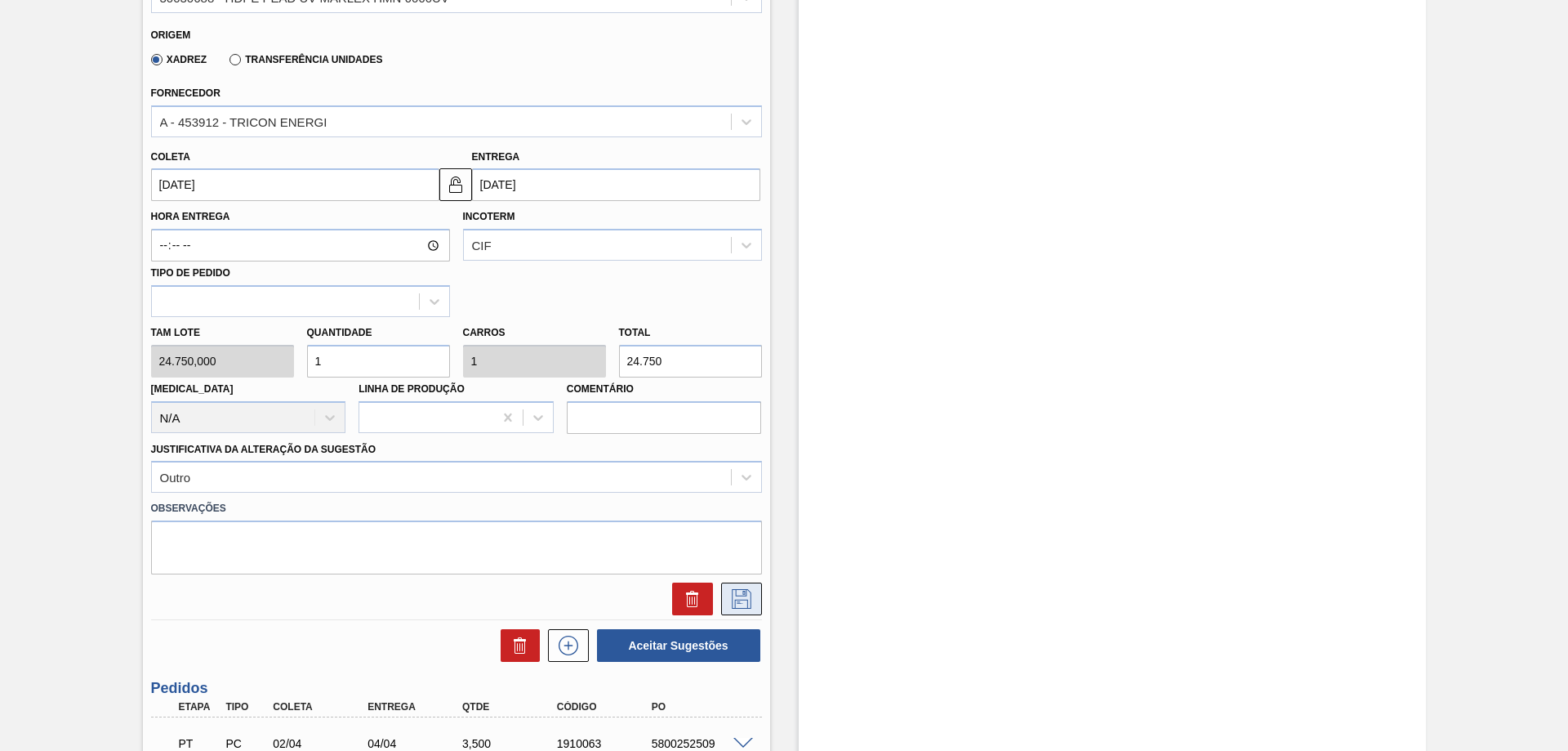
click at [732, 602] on icon at bounding box center [742, 599] width 20 height 20
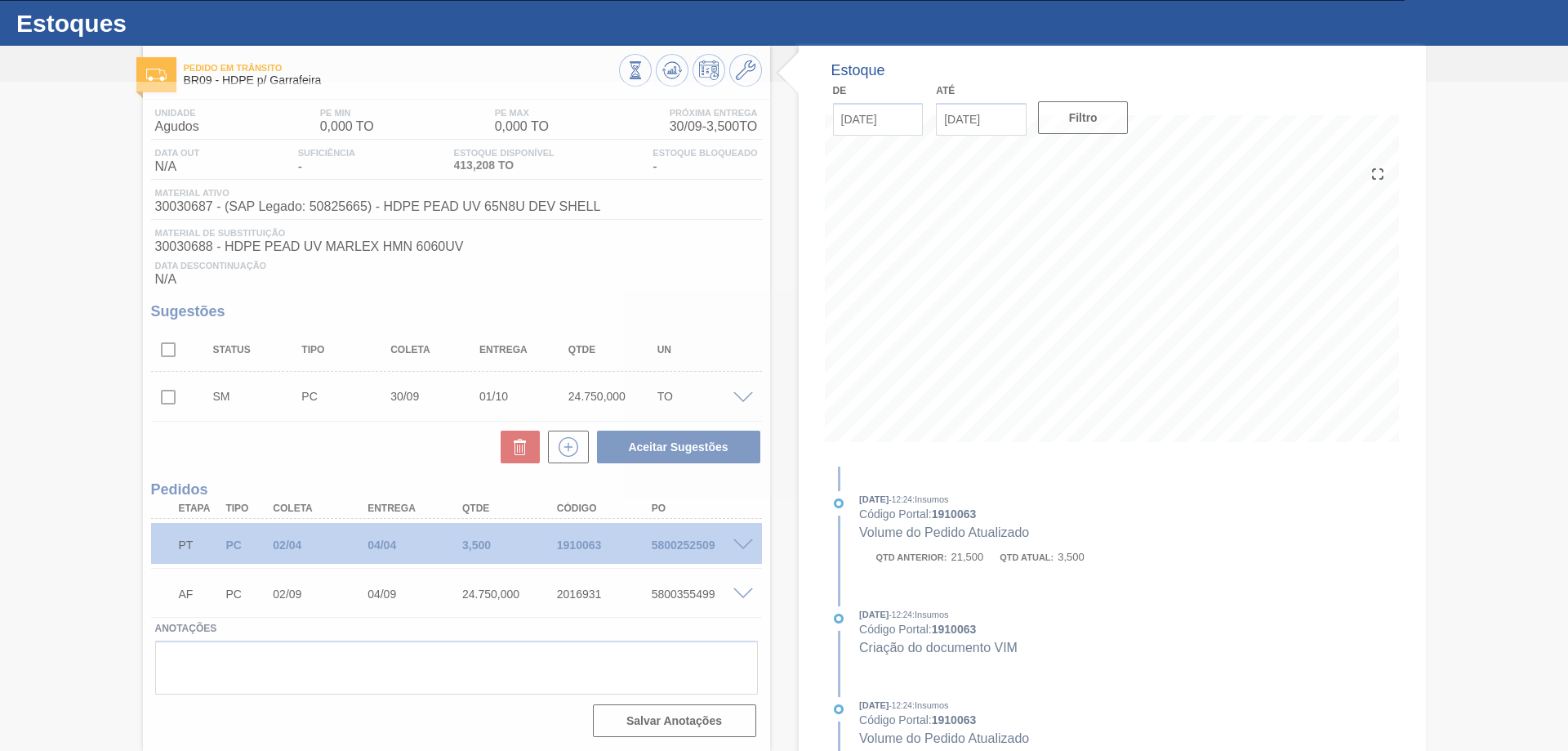
scroll to position [36, 0]
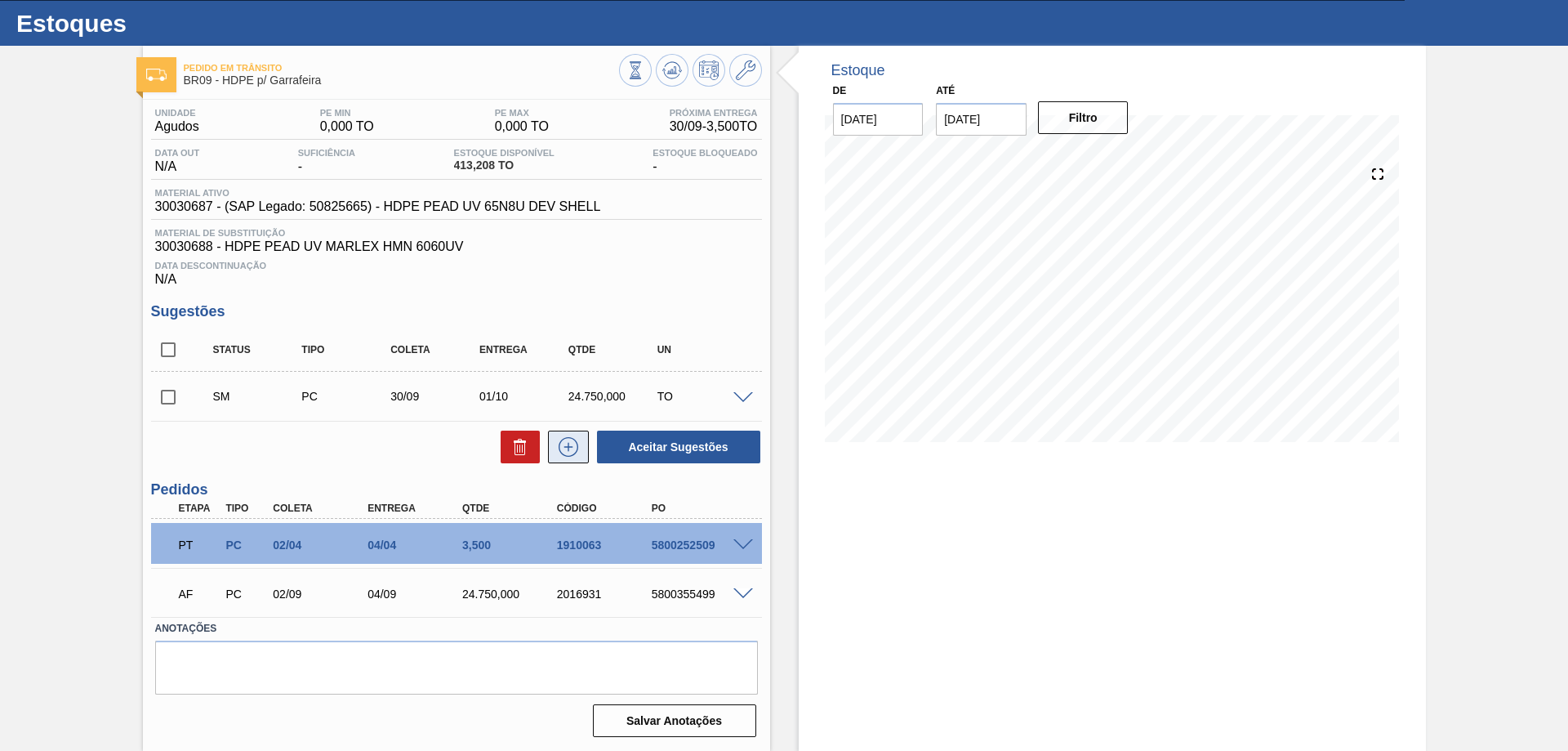
click at [562, 450] on icon at bounding box center [568, 447] width 26 height 20
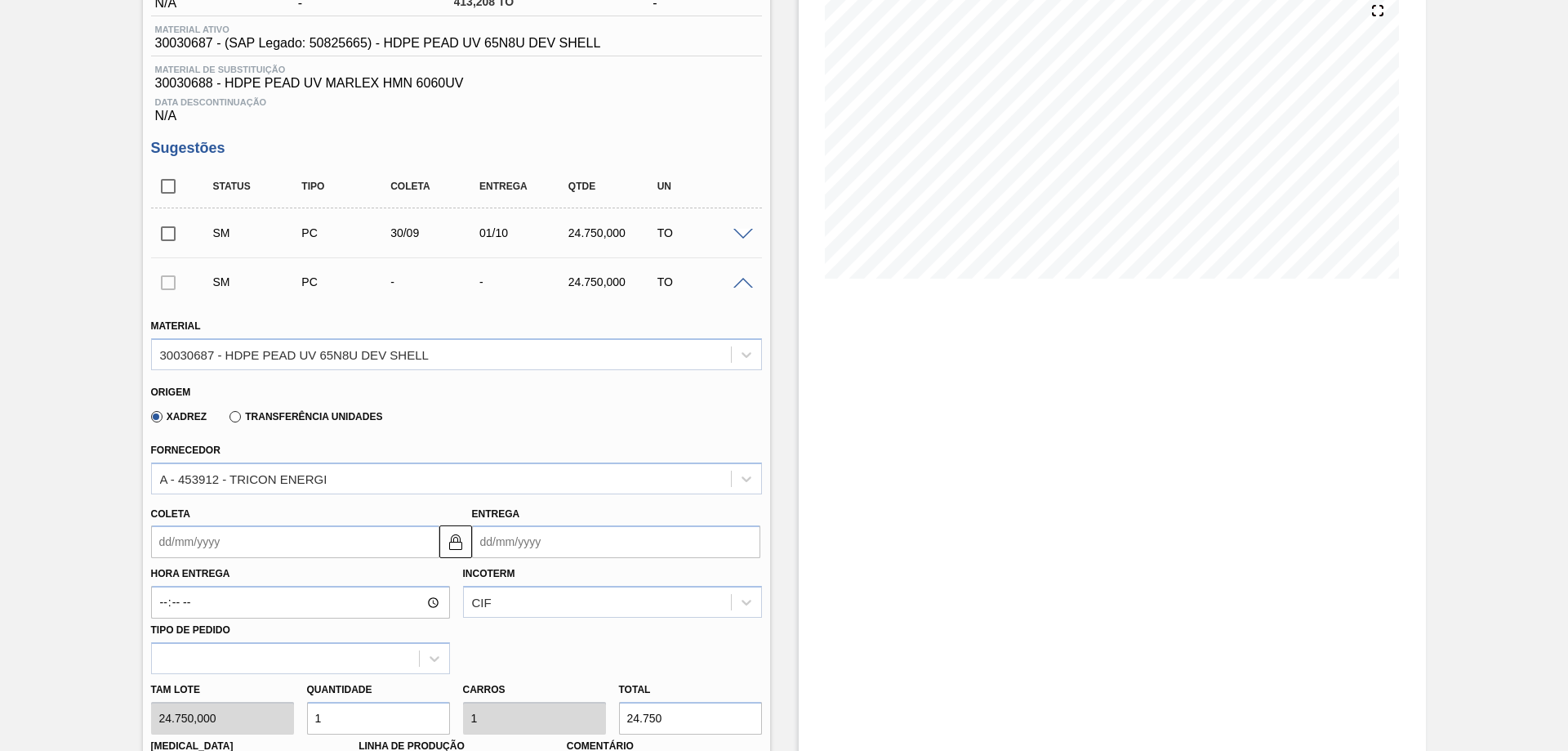
scroll to position [363, 0]
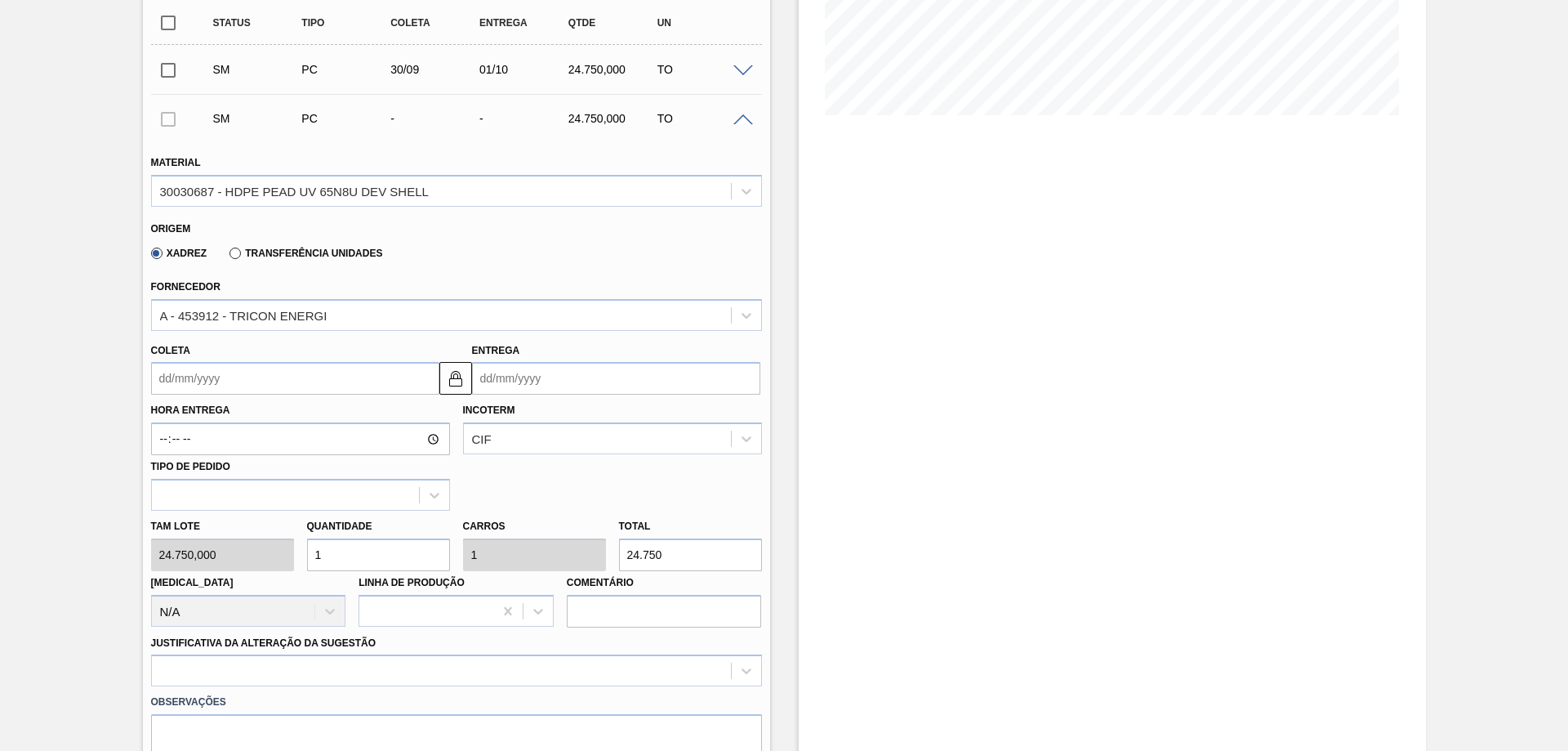
click at [333, 556] on input "1" at bounding box center [378, 555] width 143 height 33
type input "1,1"
type input "27.225"
type input "1,"
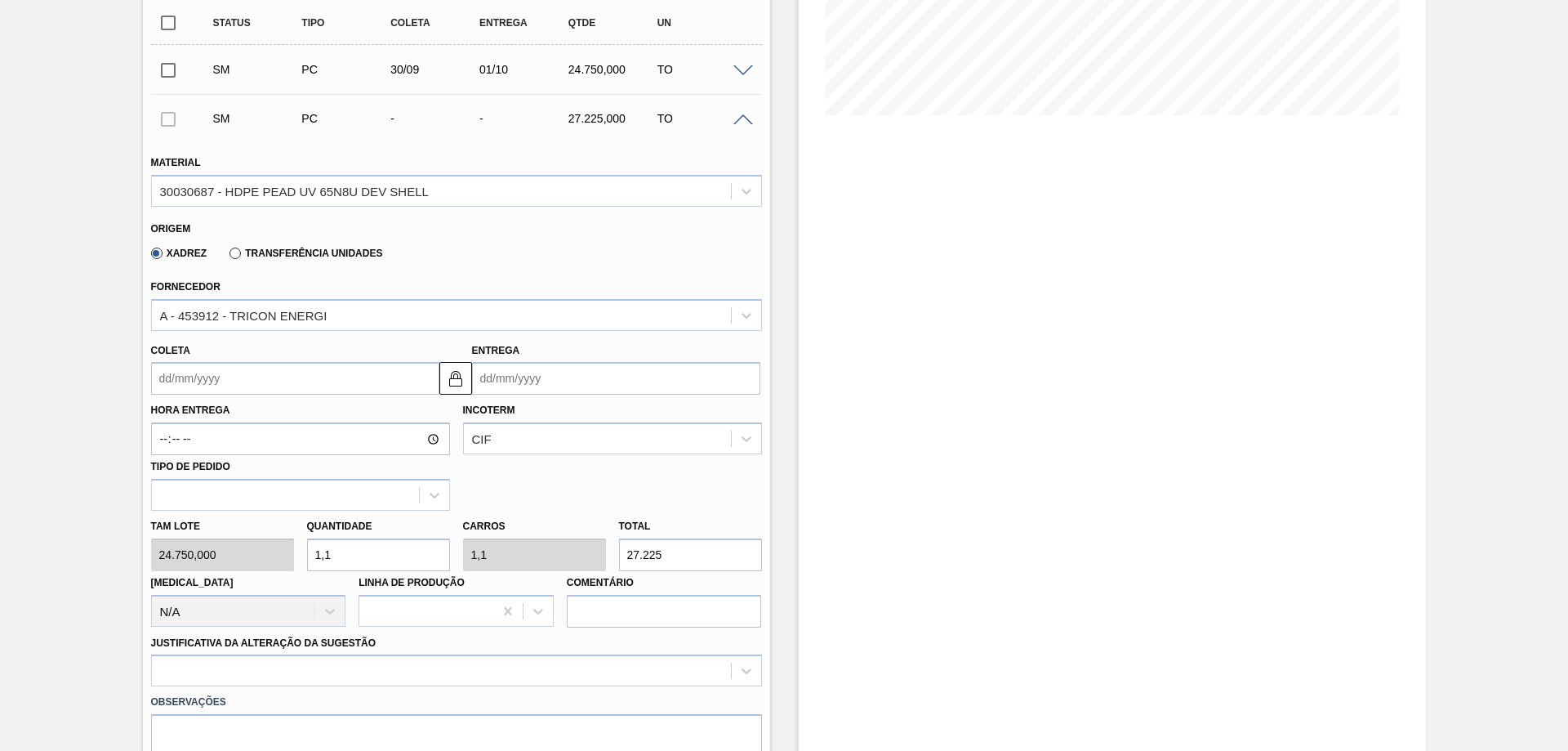
type input "1"
type input "24.750"
type input "1,01"
type input "24.997,5"
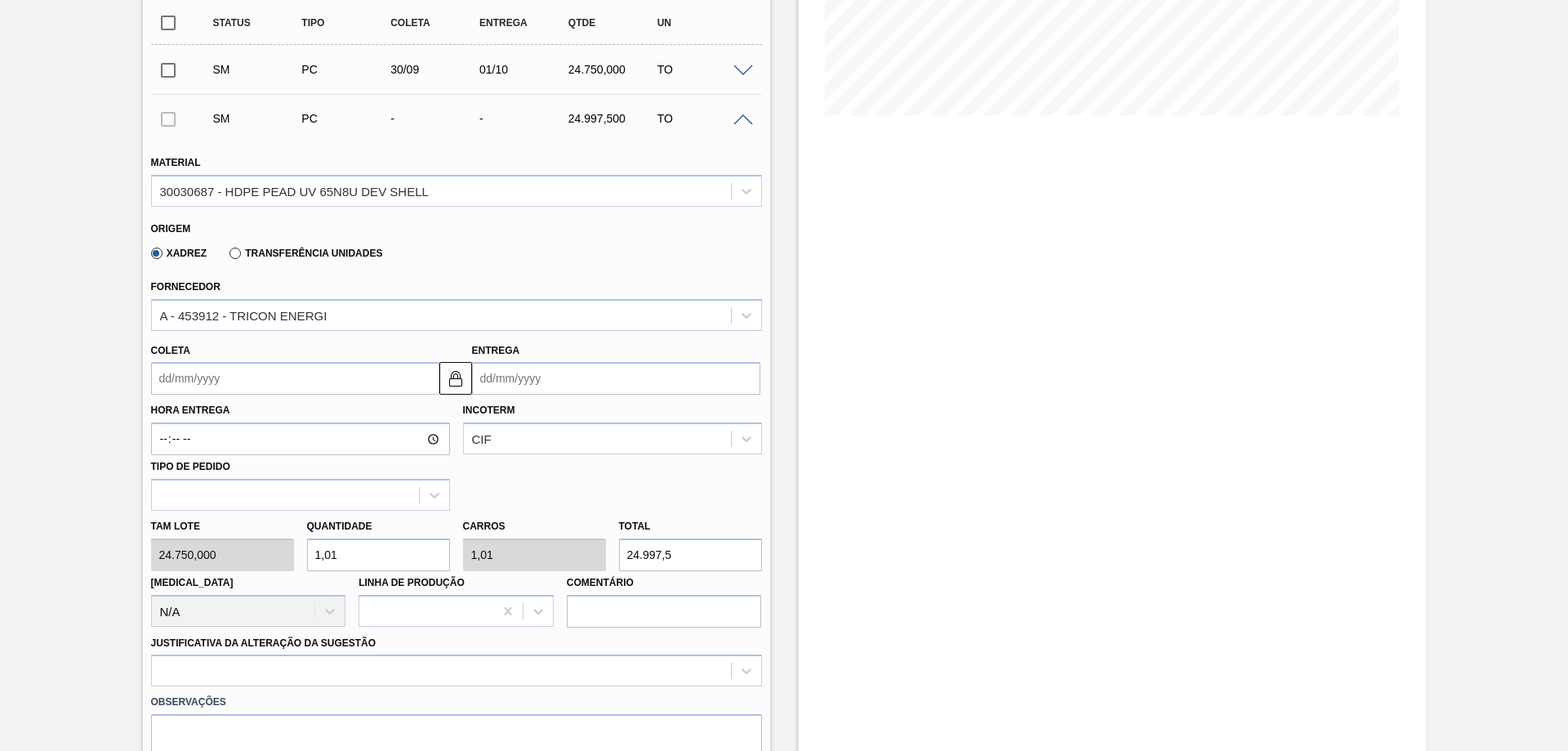
type input "1,0"
type input "1"
type input "24.750"
type input "1,06"
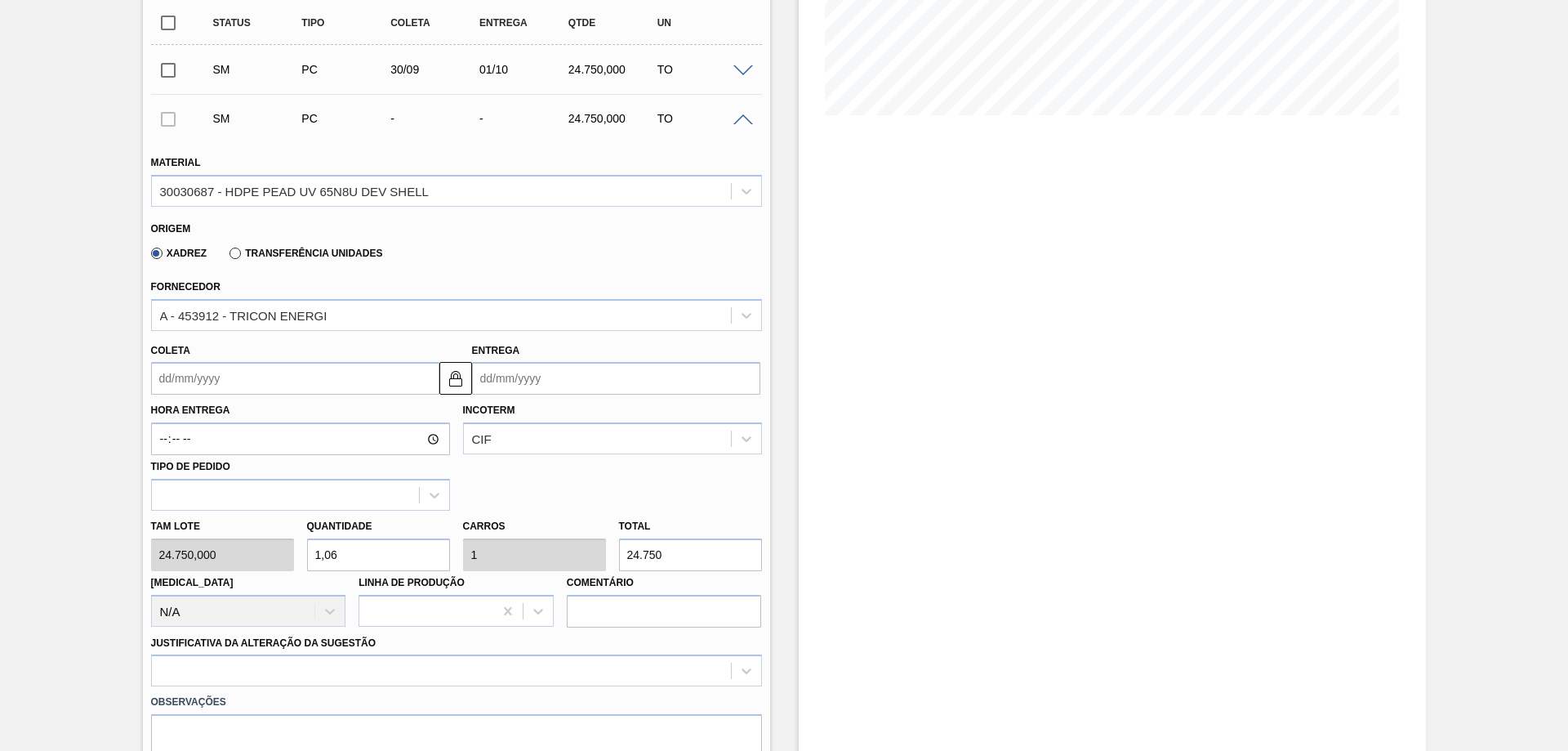
type input "26.235"
type input "1,0"
type input "1"
type input "24.750"
type input "1,09"
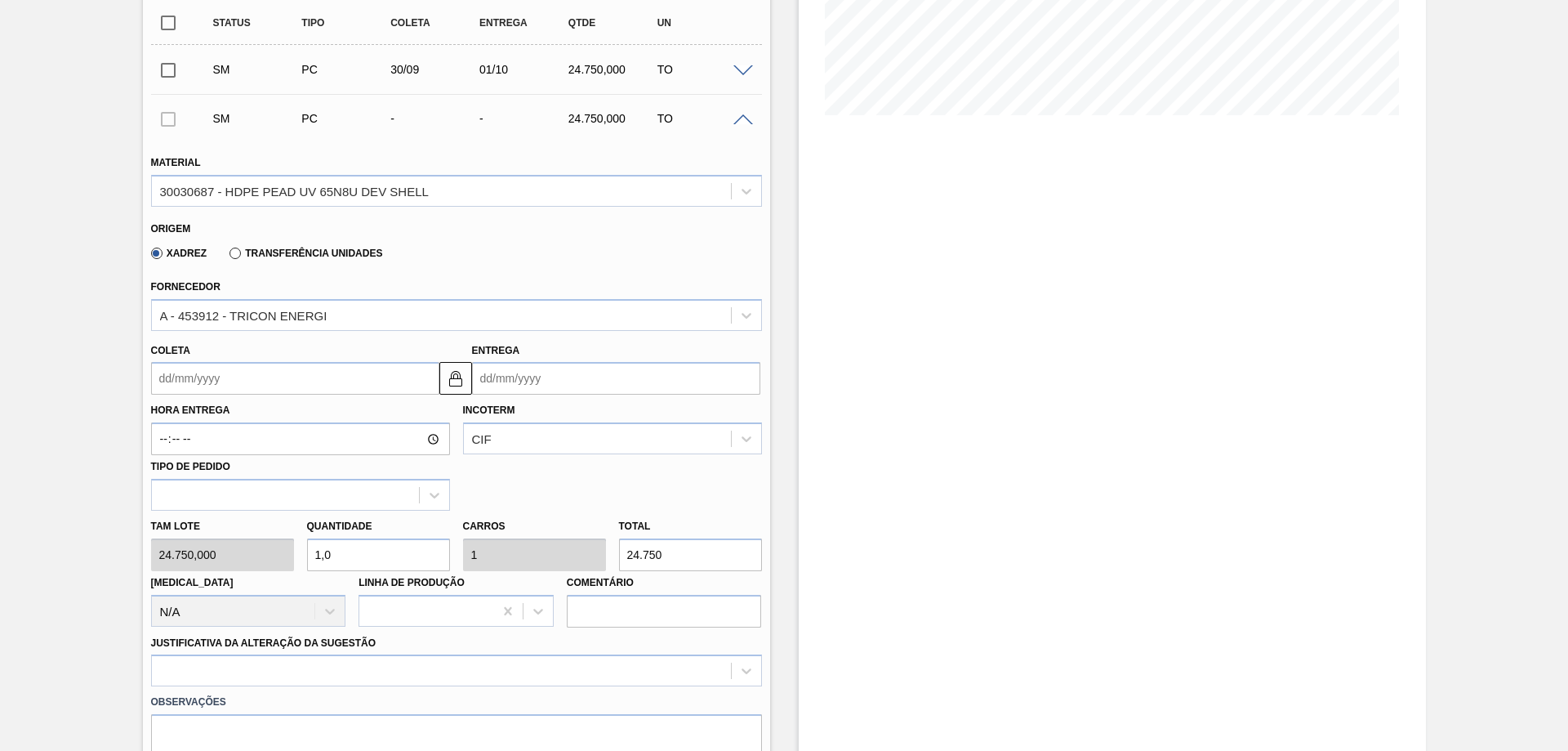
type input "1,09"
type input "26.977,5"
type input "1,0"
type input "1"
type input "24.750"
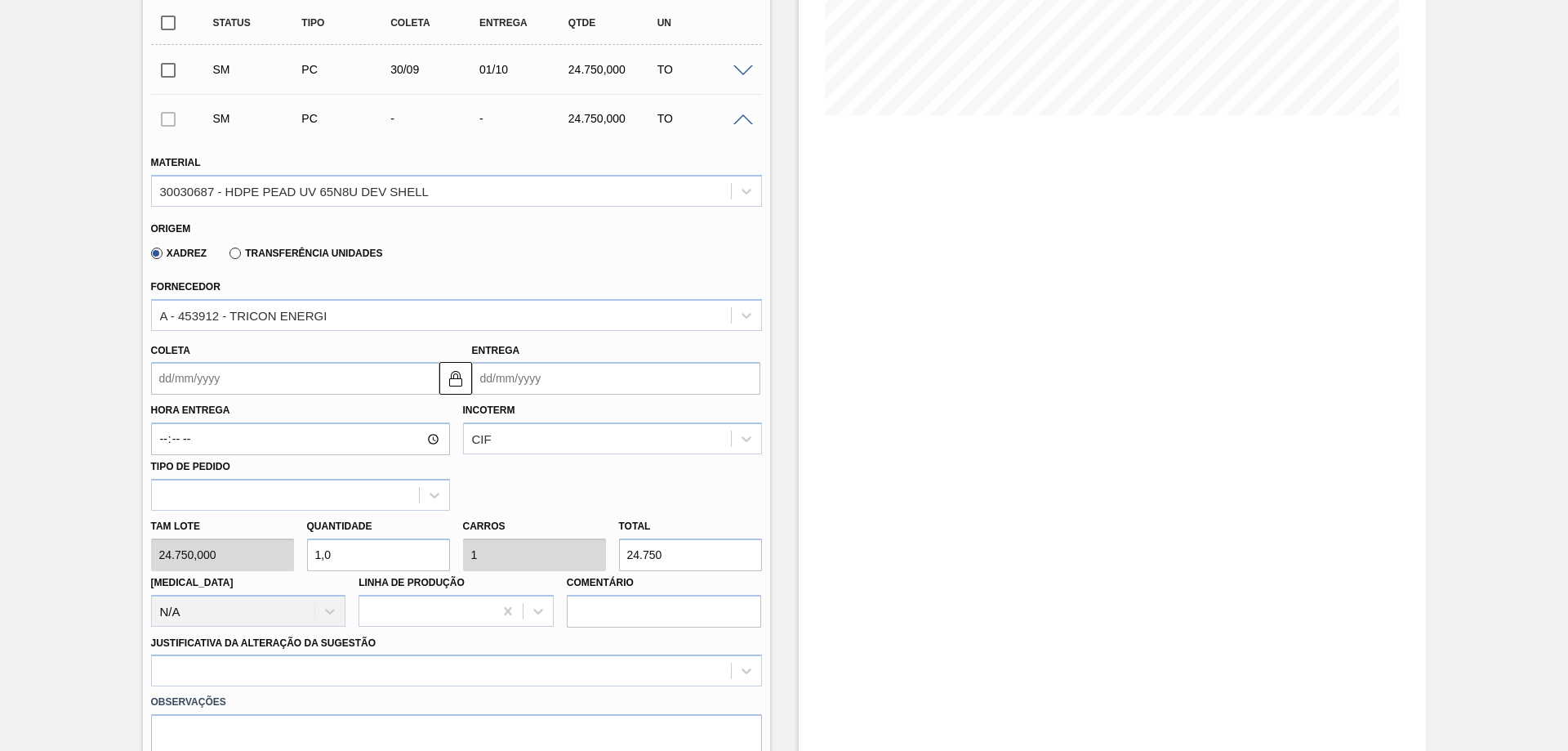
type input "1,08"
type input "26.730"
type input "1,0"
type input "1"
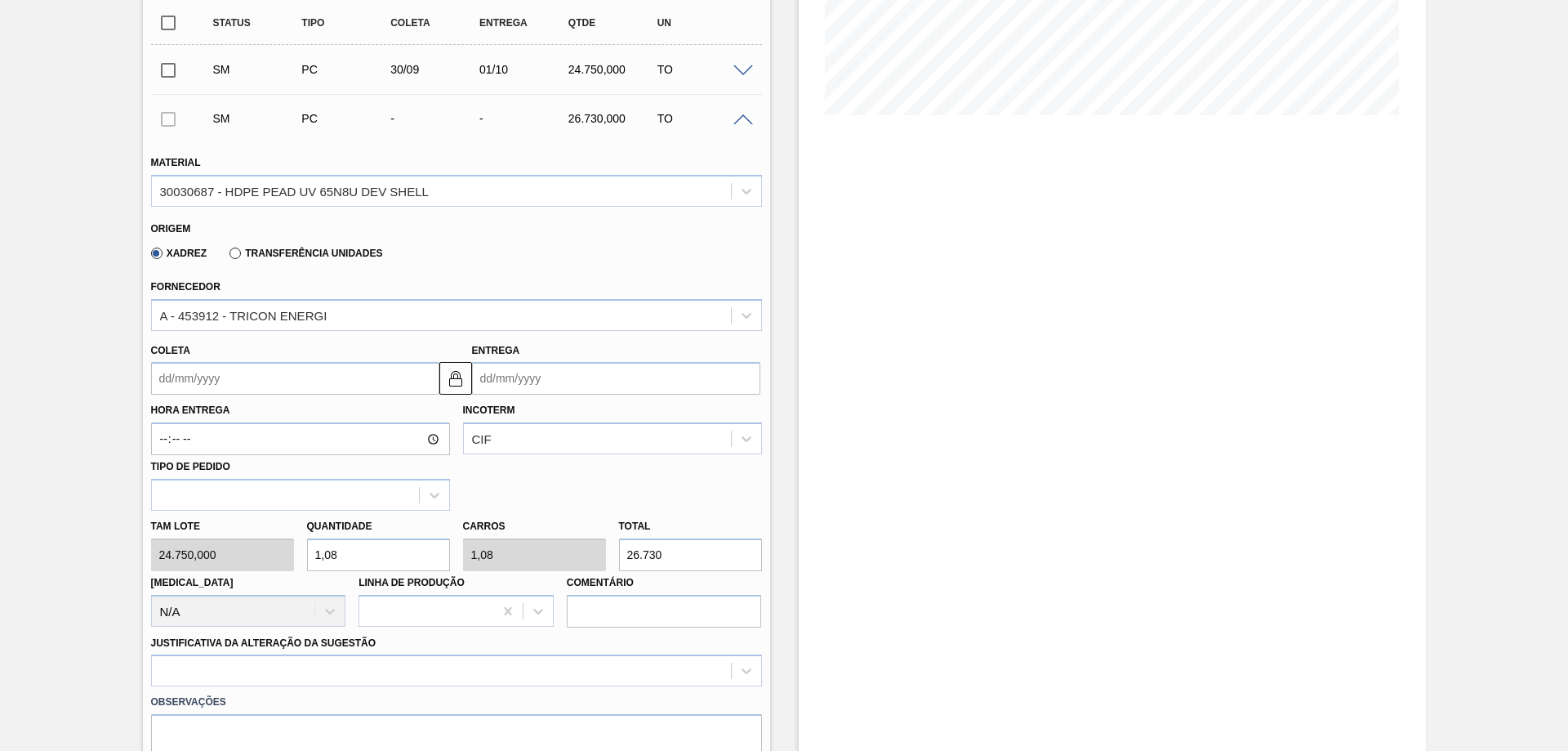
type input "24.750"
type input "1,07"
type input "26.482,5"
type input "1,0"
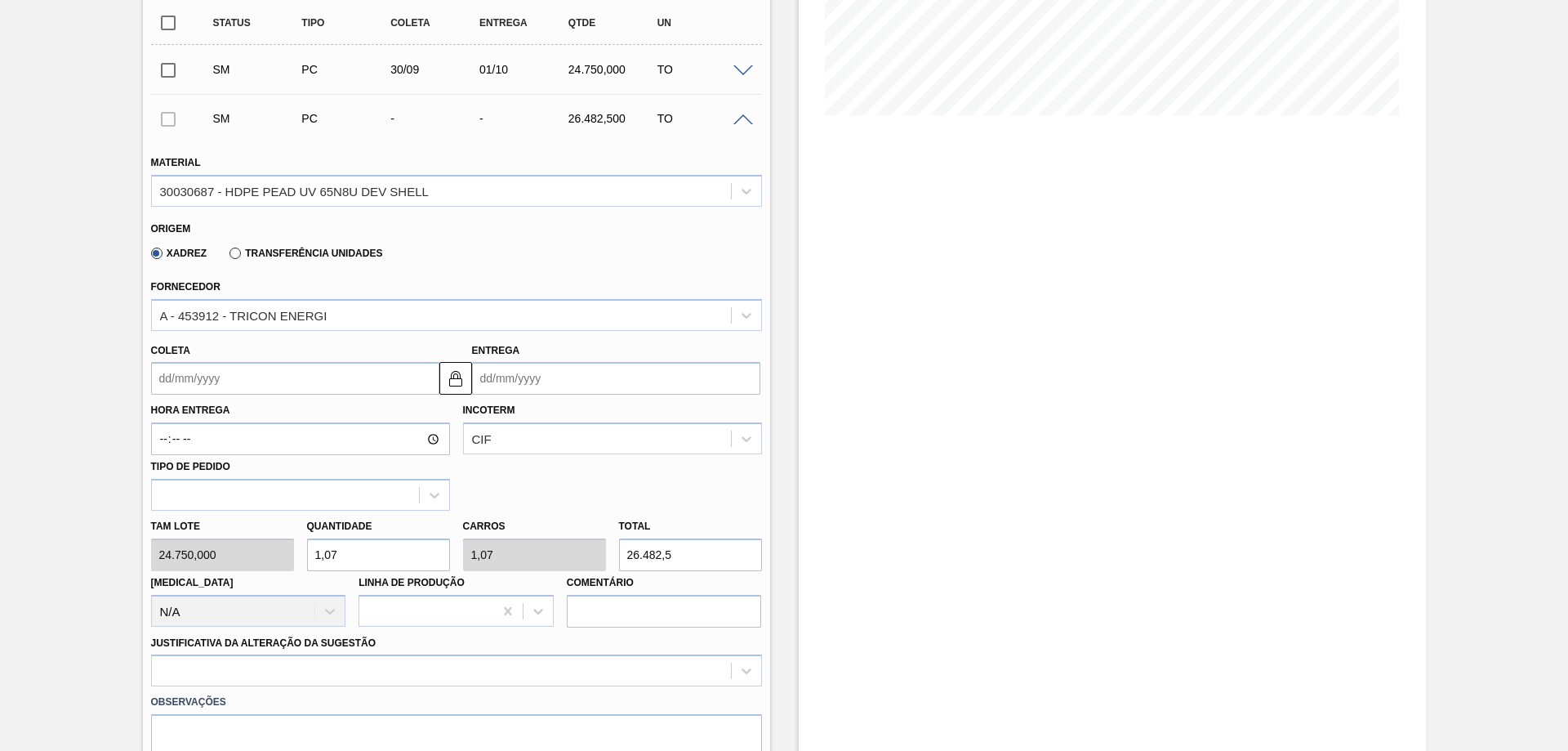
type input "1"
type input "24.750"
type input "1,05"
type input "25.987,5"
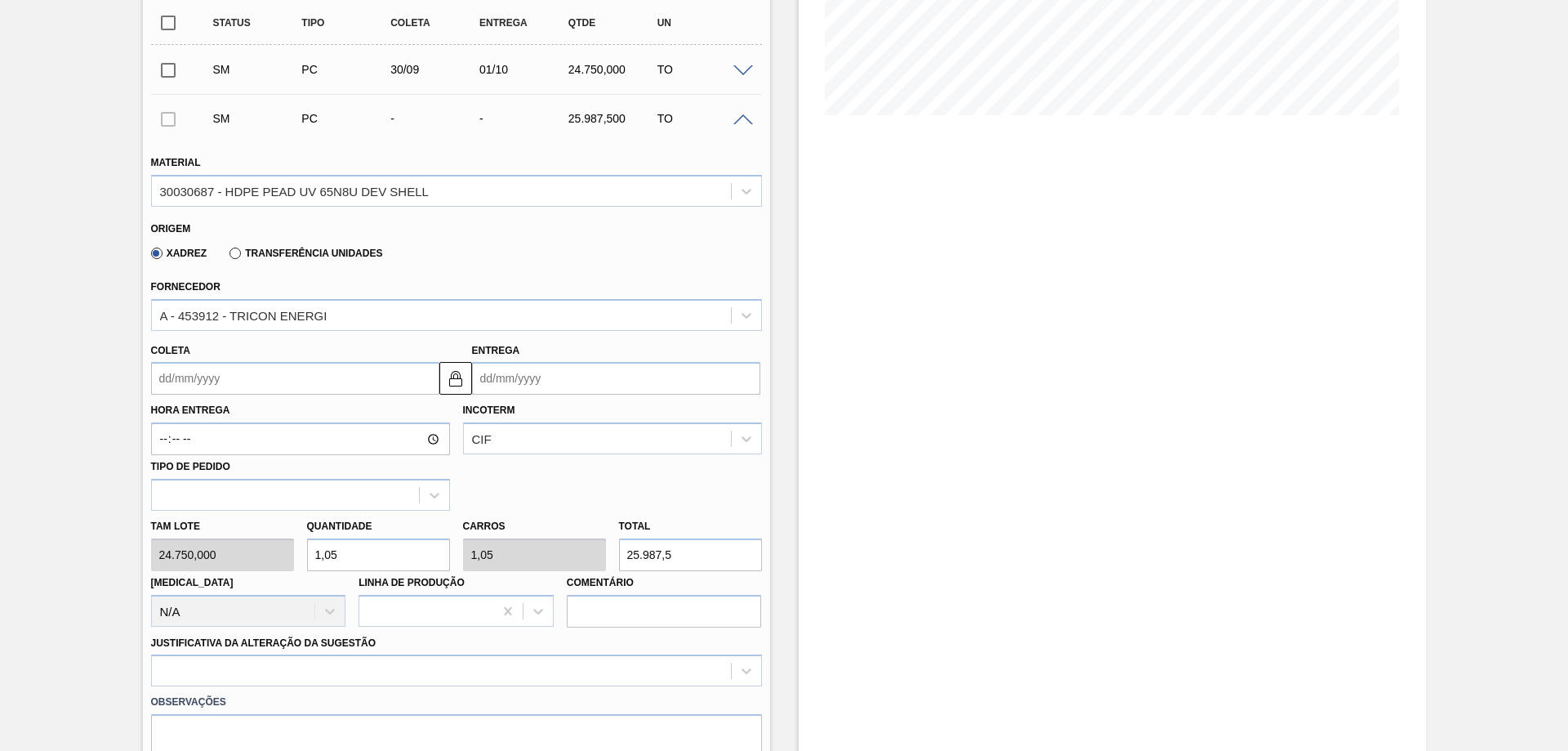
type input "1,0"
type input "1"
type input "24.750"
type input "1,06"
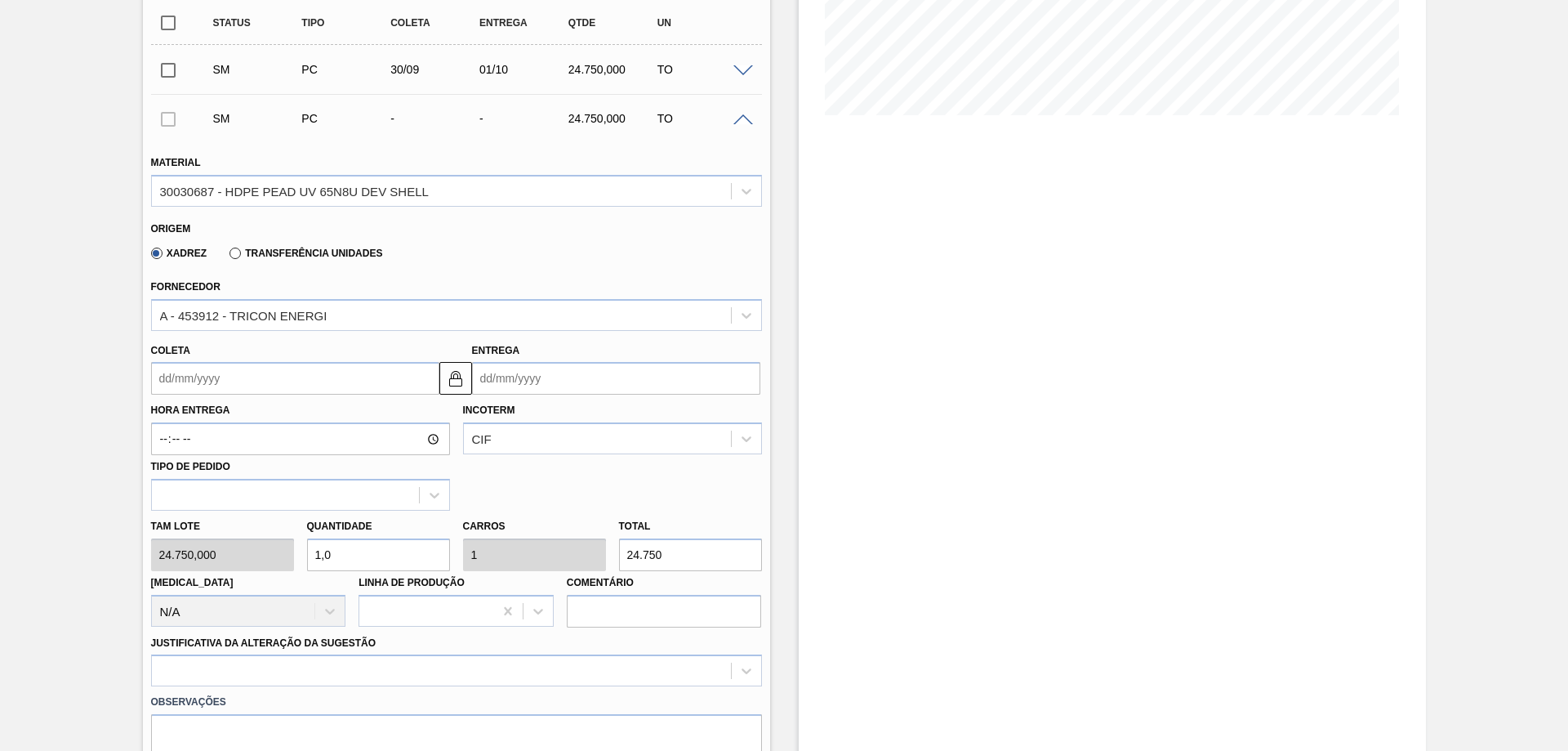
type input "26.235"
type input "1,065"
type input "26.358,75"
type input "1,06"
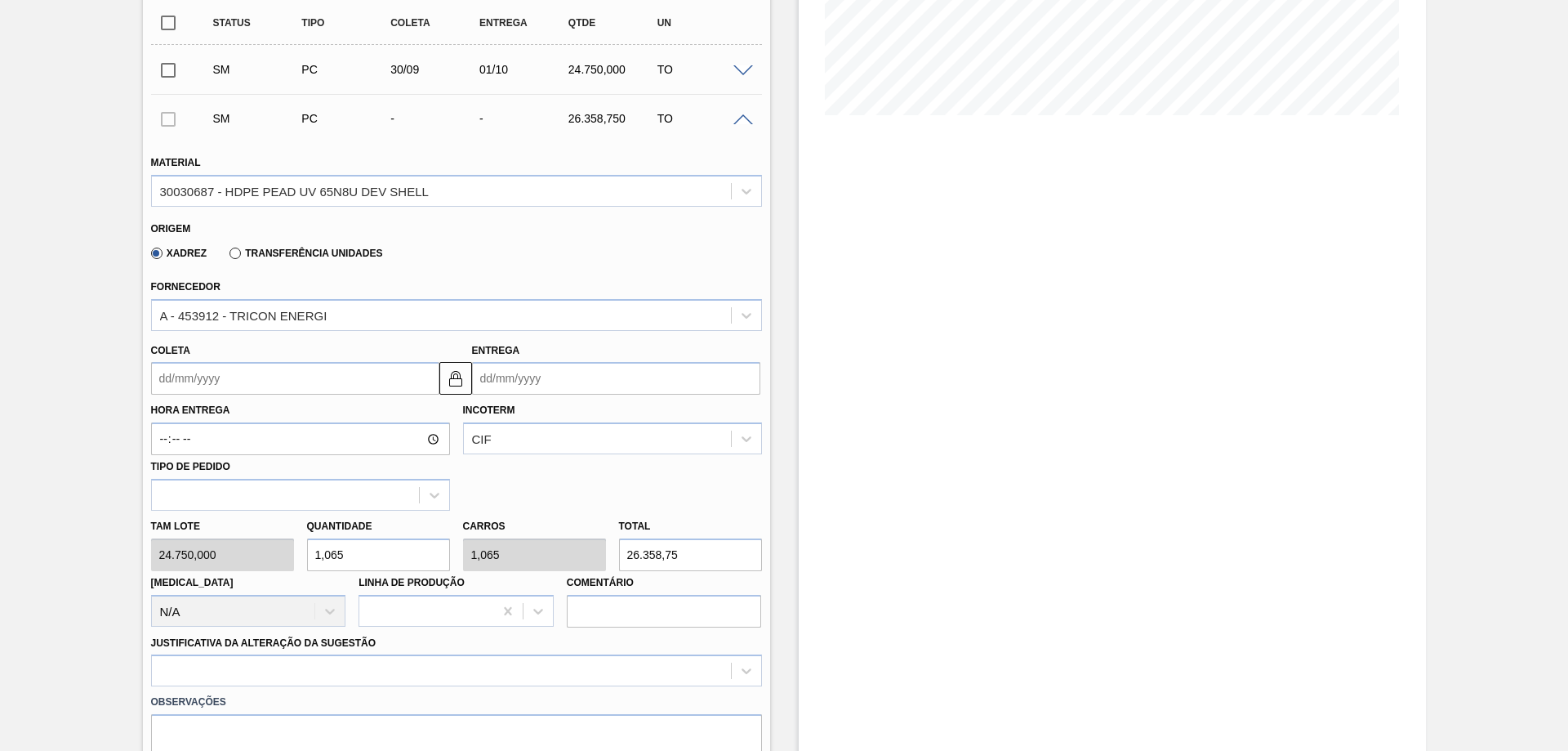
type input "1,06"
type input "26.235"
type input "1,061"
type input "26.259,75"
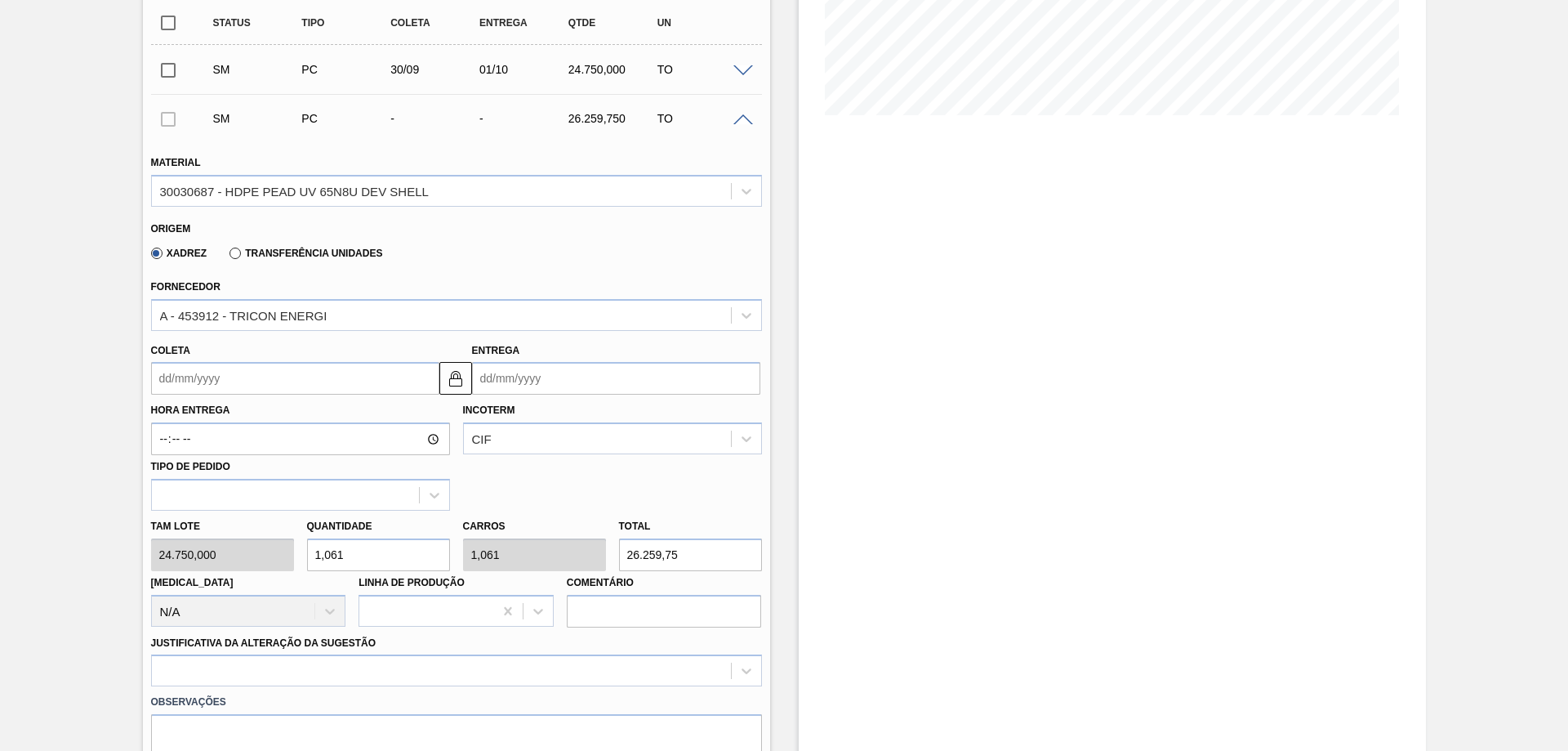
type input "1,06"
type input "26.235"
type input "1,0"
type input "1"
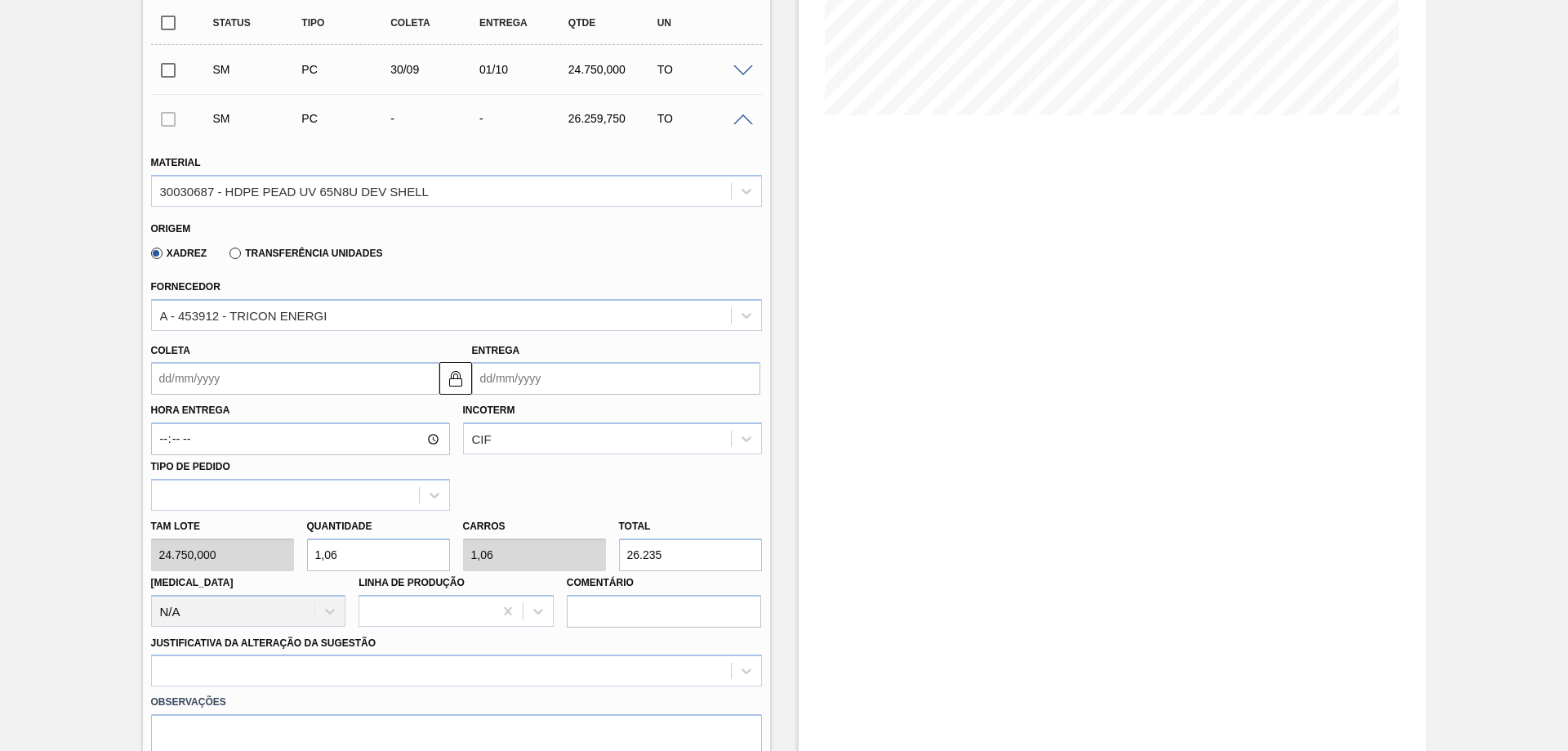
type input "24.750"
type input "1,05"
type input "25.987,5"
type input "1,058"
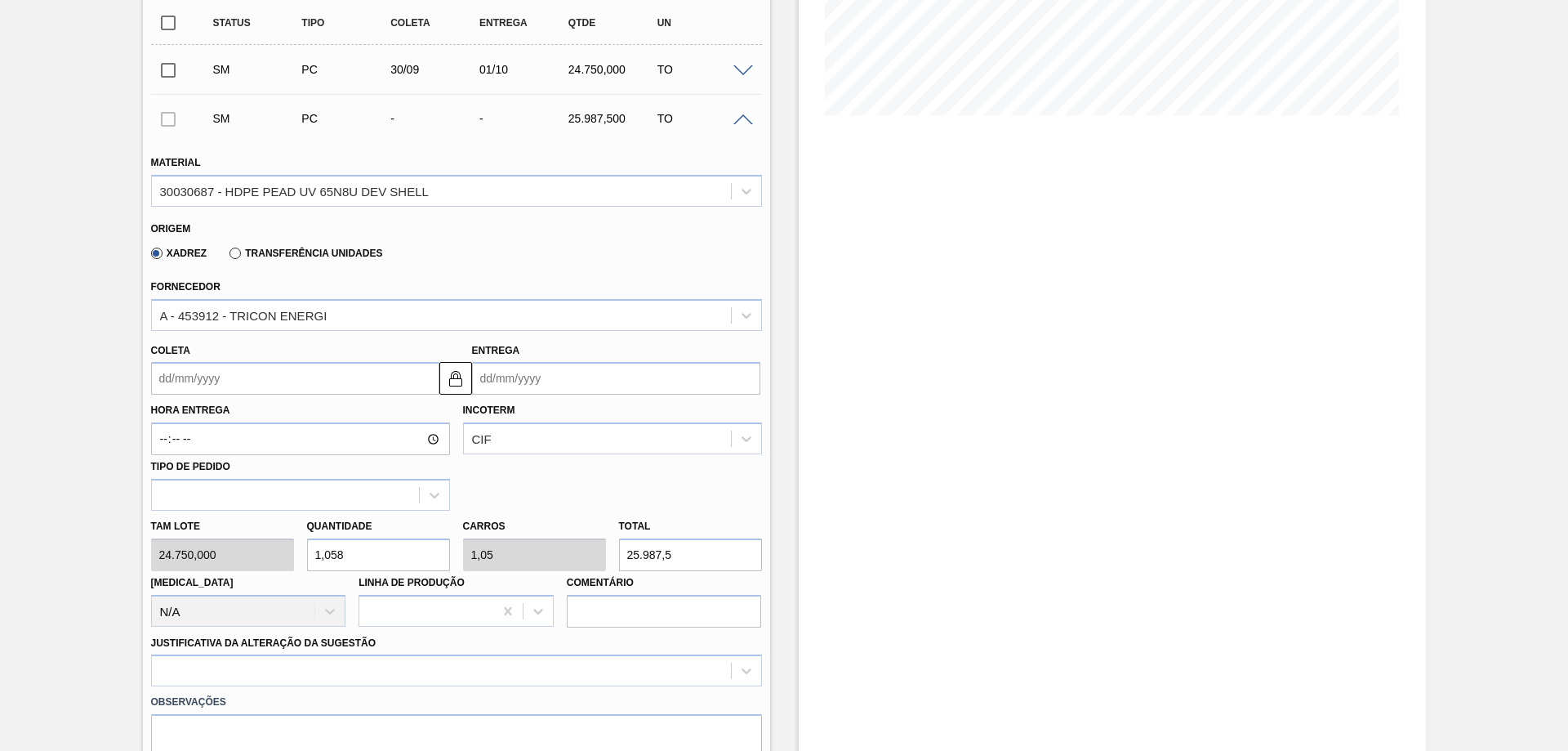
type input "1,058"
type input "26.185,5"
type input "1,05"
type input "25.987,5"
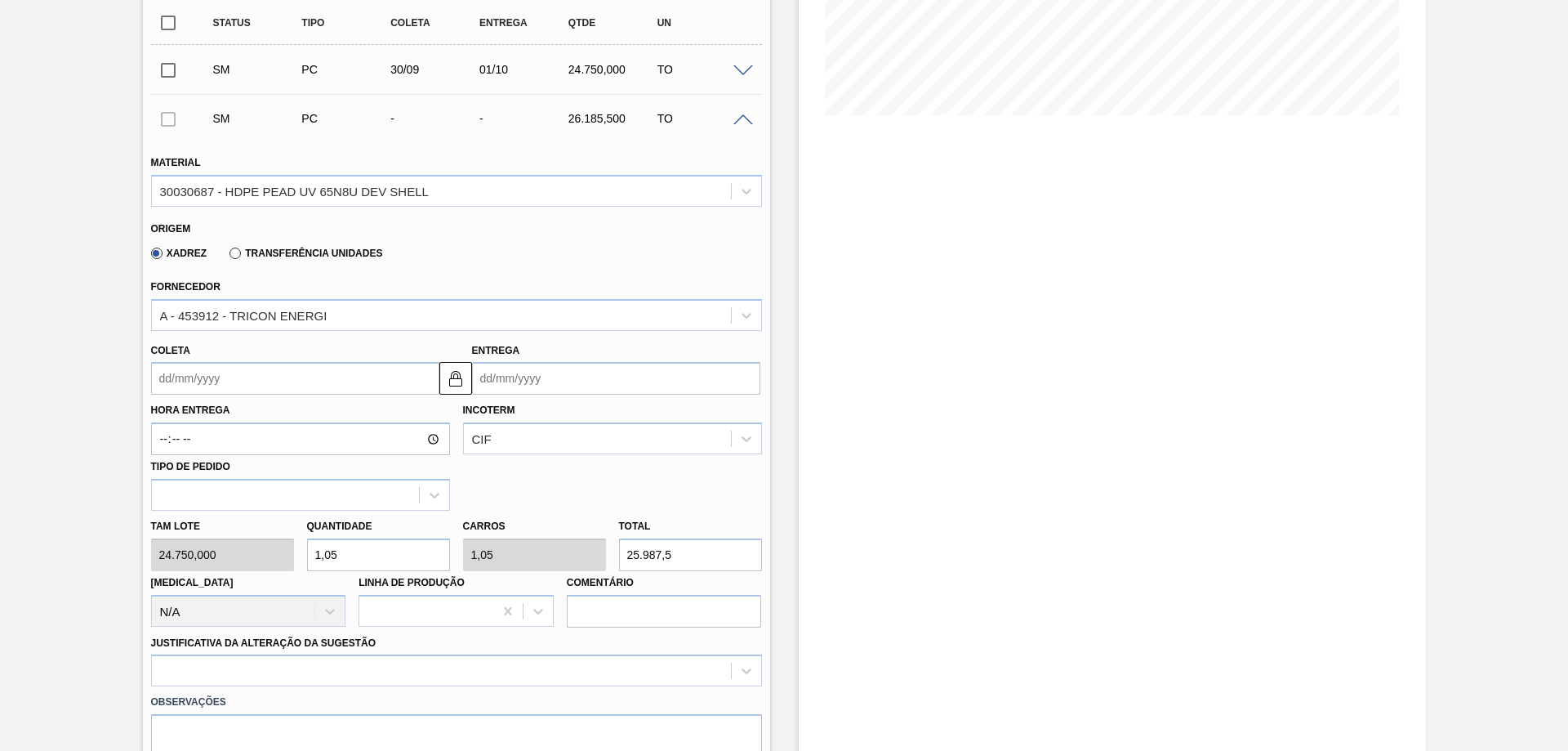
type input "1,055"
type input "26.111,25"
type input "1,05"
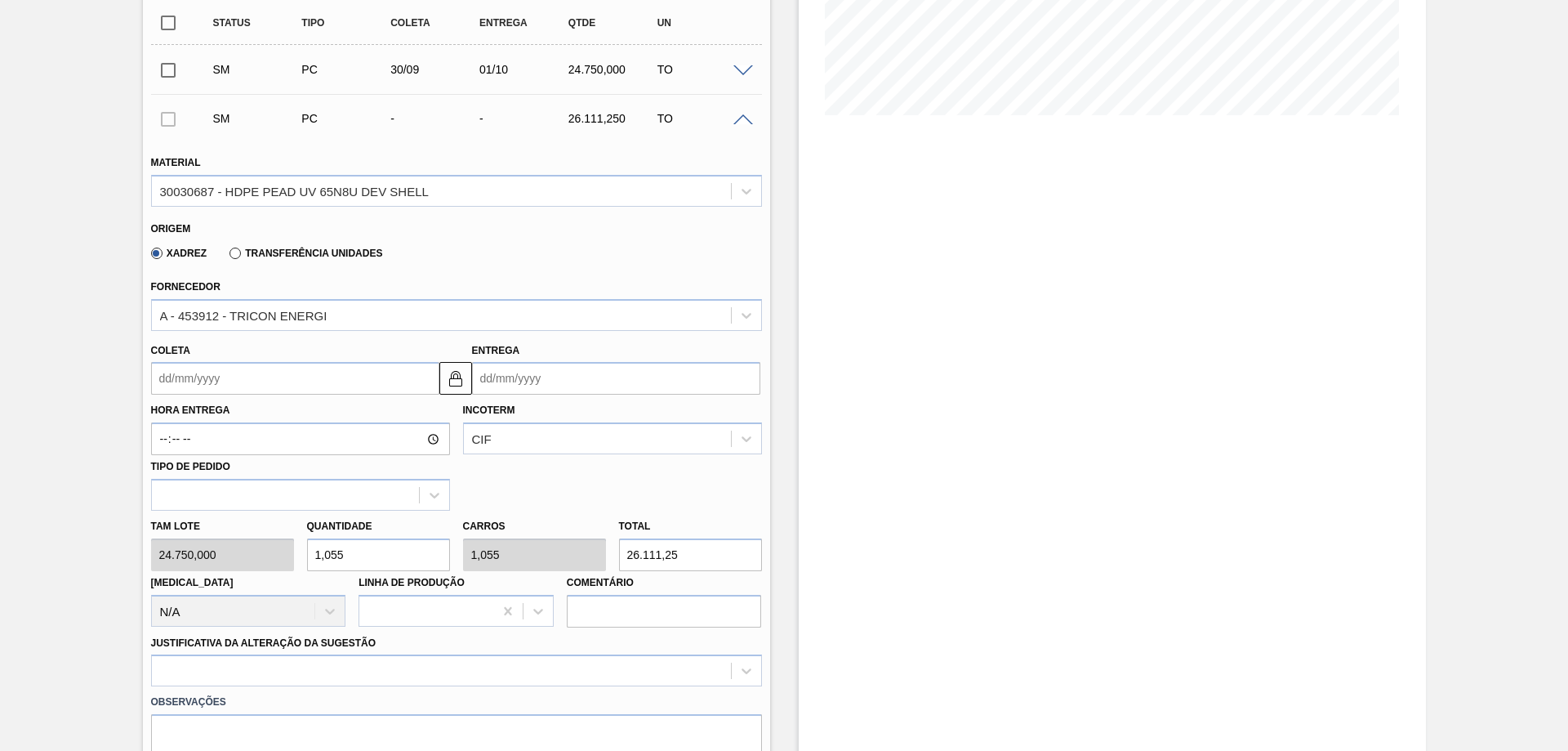
type input "25.987,5"
type input "1,056"
type input "26.136"
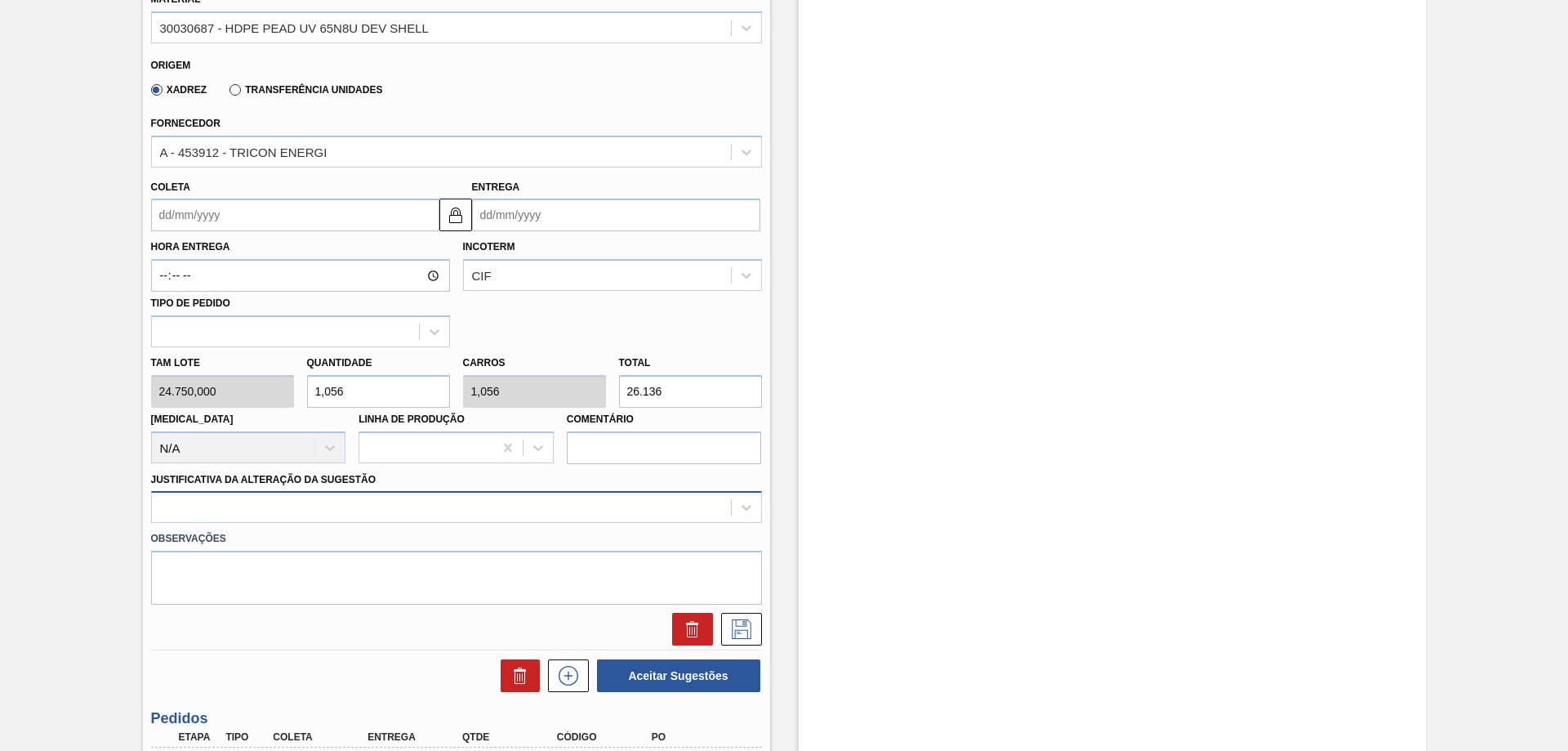
type input "1,056"
click at [452, 502] on div at bounding box center [456, 506] width 611 height 32
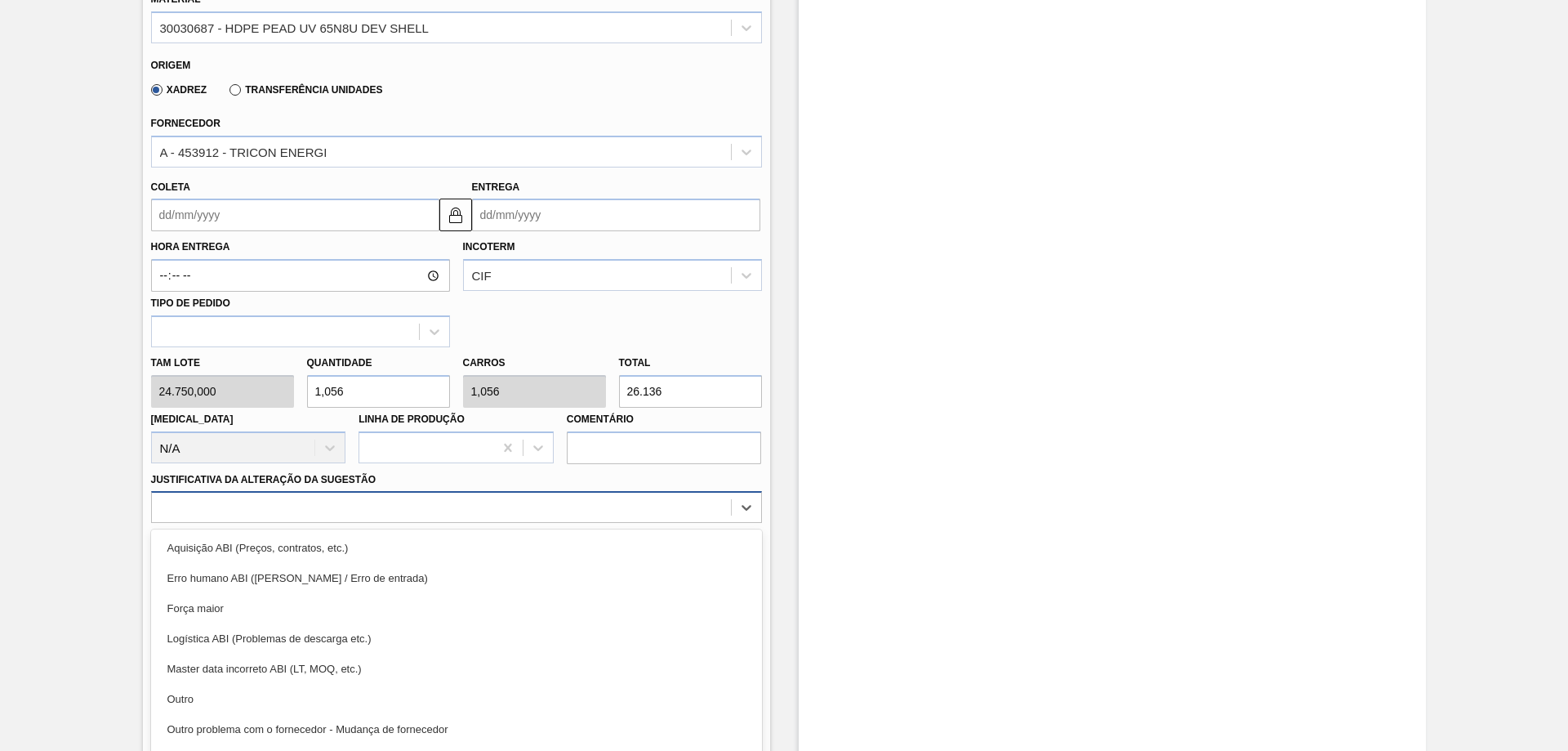
scroll to position [556, 0]
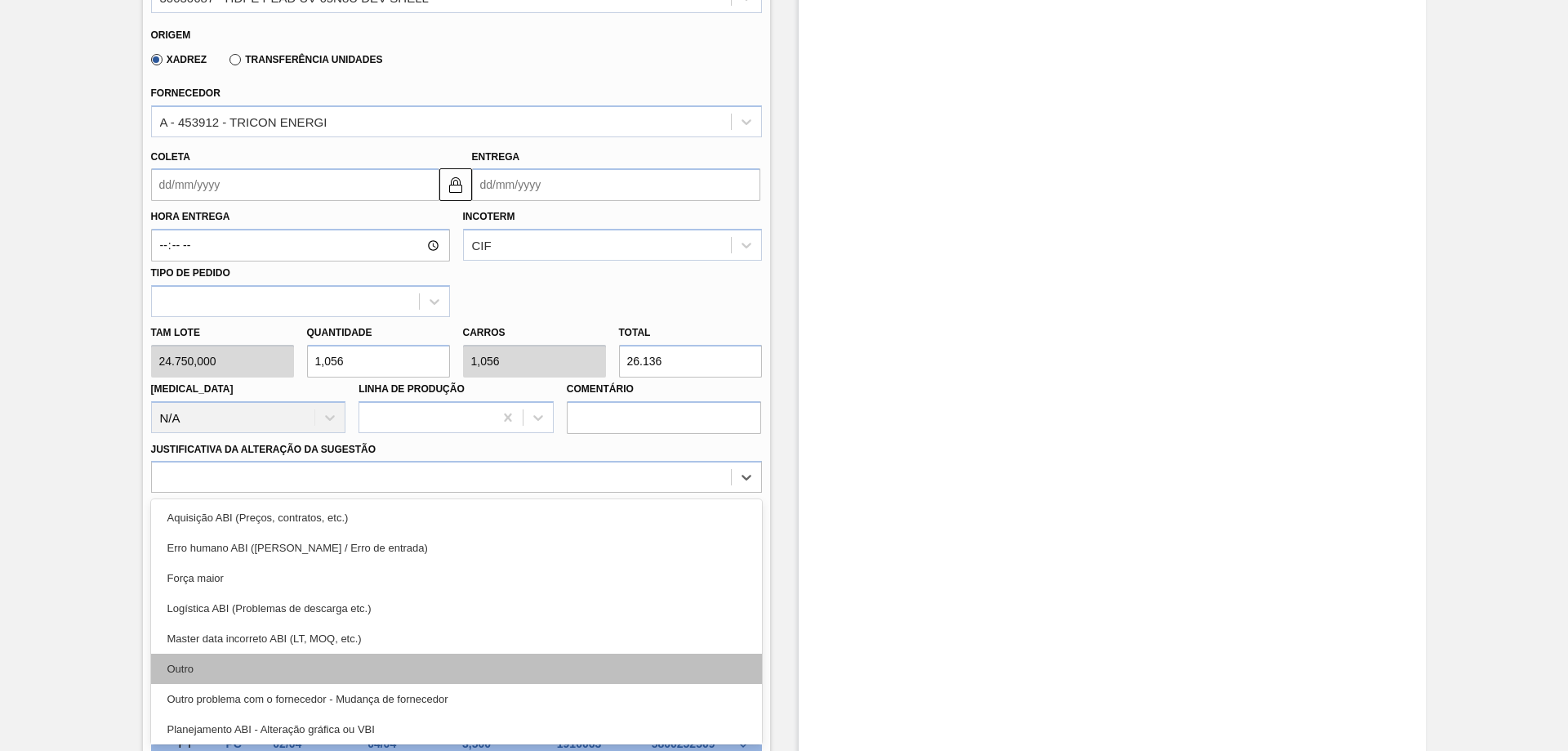
click at [209, 662] on div "Outro" at bounding box center [456, 668] width 611 height 30
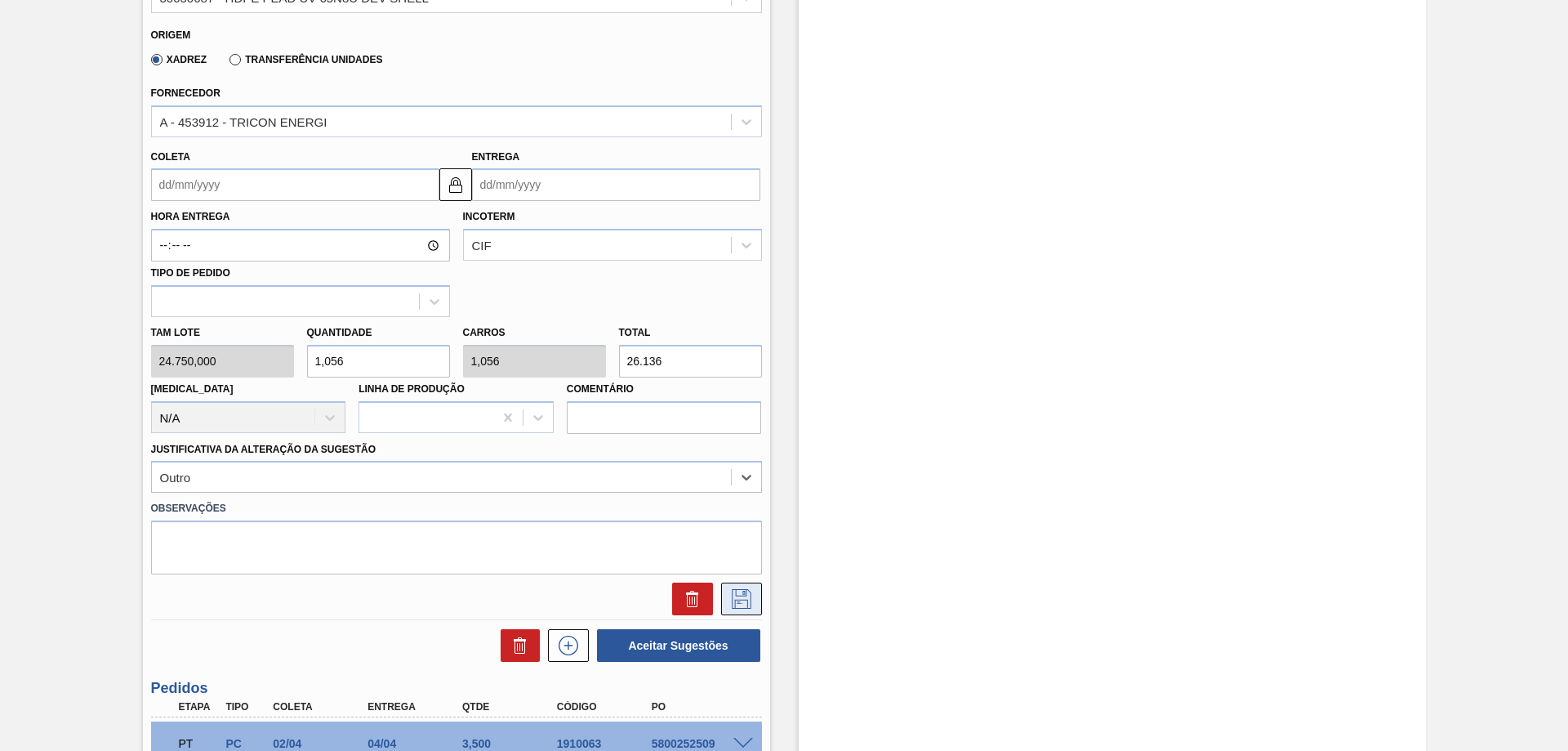
click at [732, 591] on icon at bounding box center [741, 599] width 26 height 20
click at [605, 176] on input "Entrega" at bounding box center [616, 185] width 289 height 33
click at [463, 190] on img at bounding box center [455, 184] width 20 height 20
click at [573, 175] on input "Entrega" at bounding box center [616, 185] width 289 height 33
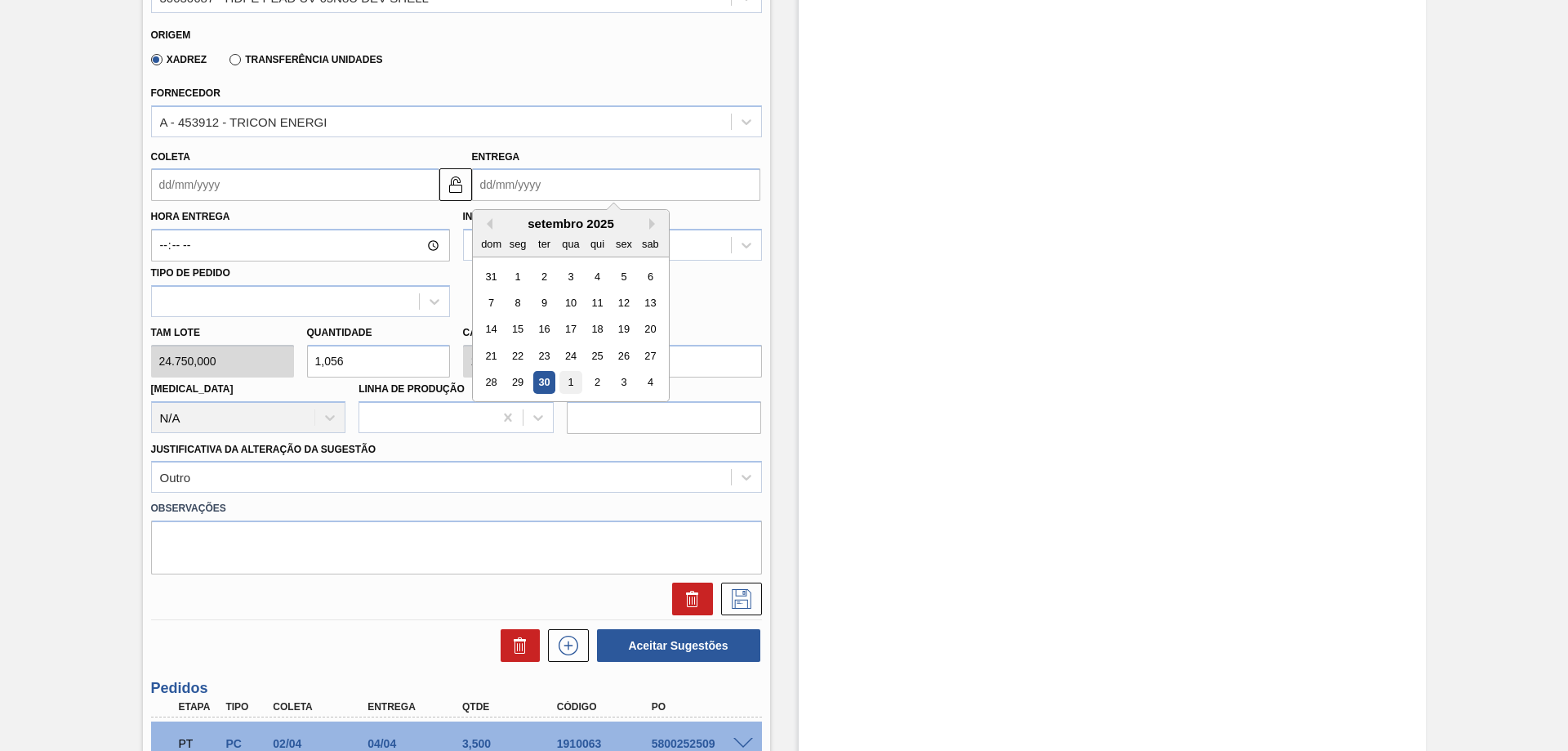
click at [571, 379] on div "1" at bounding box center [570, 382] width 22 height 22
type input "[DATE]"
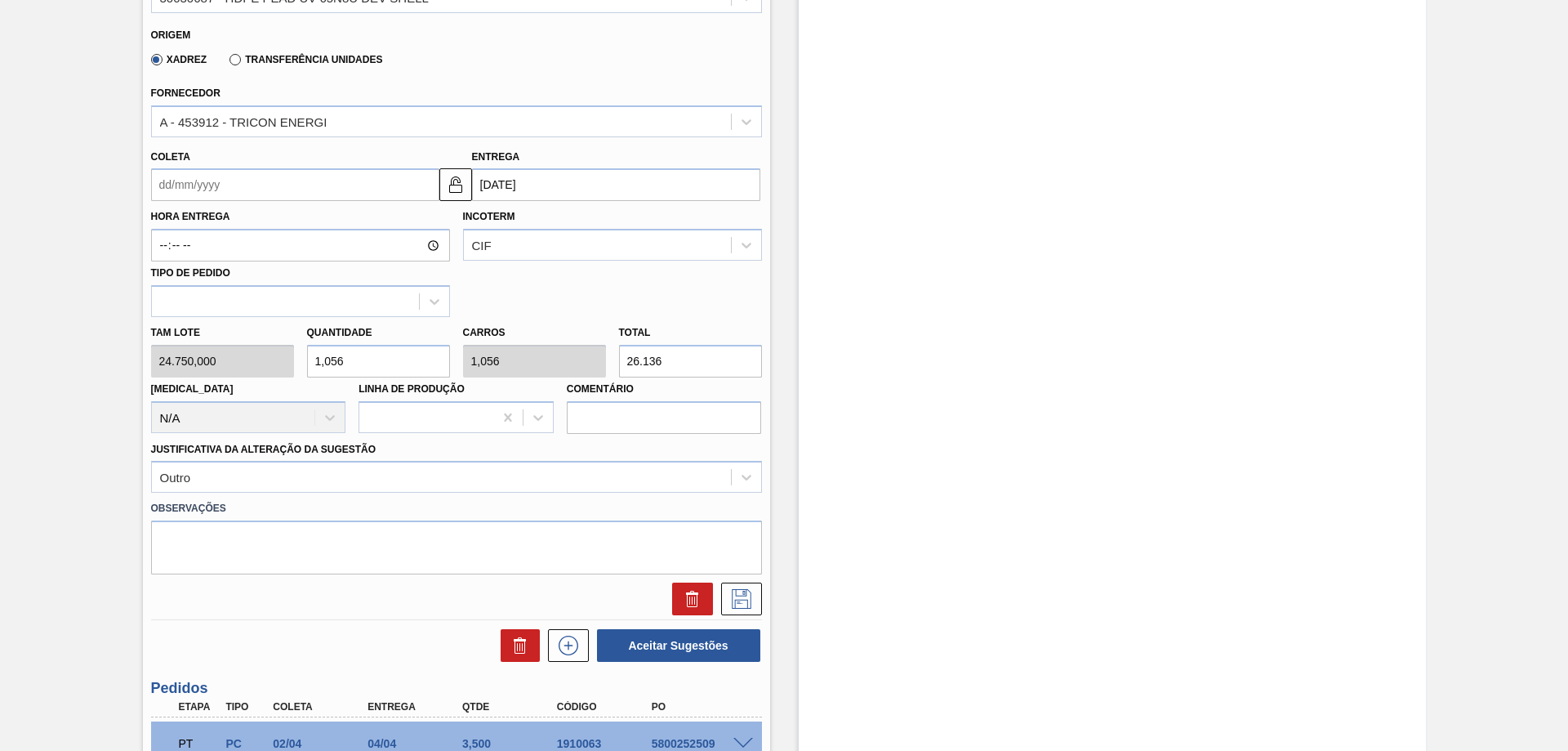
click at [411, 188] on input "Coleta" at bounding box center [295, 185] width 289 height 33
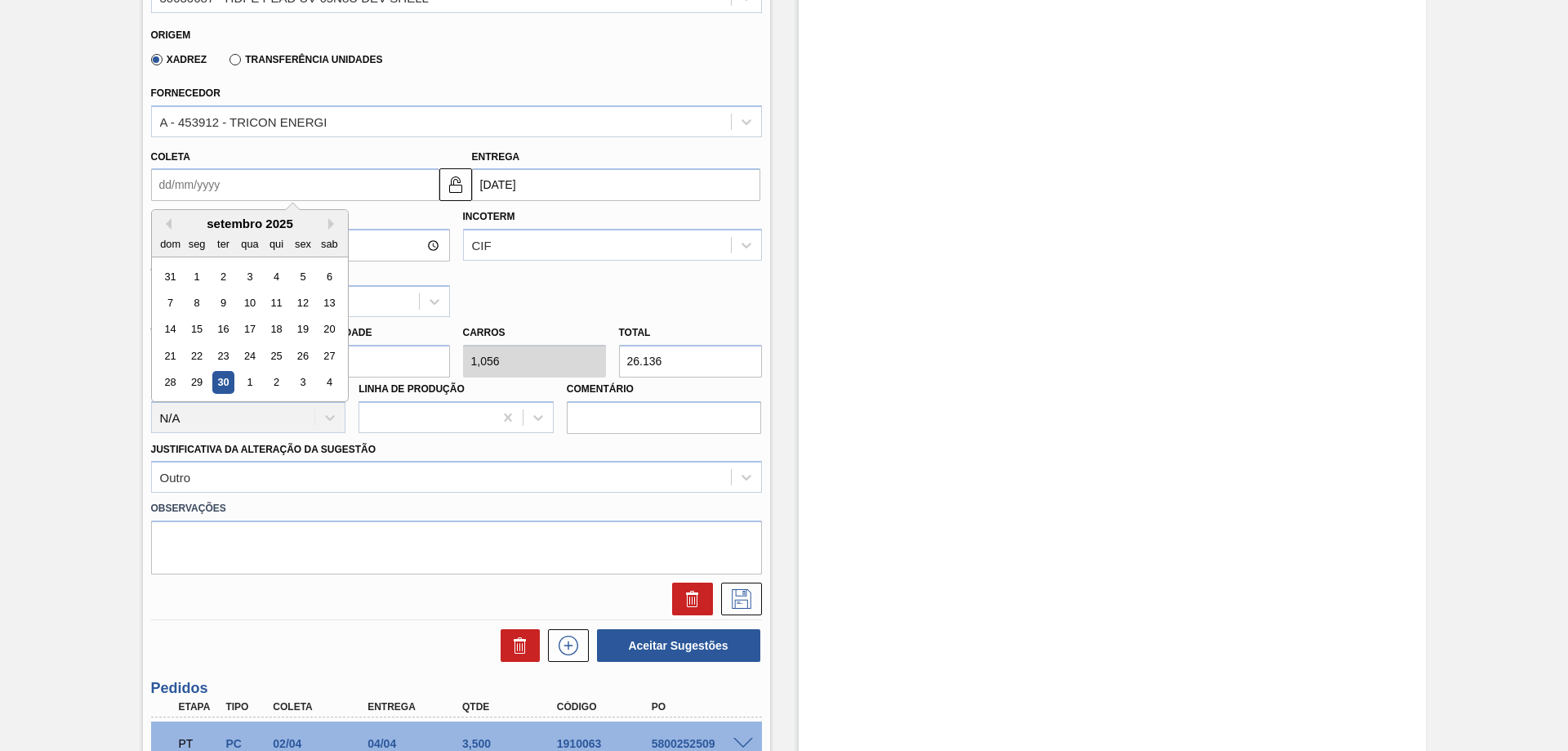
click at [225, 385] on div "30" at bounding box center [222, 382] width 22 height 22
type input "[DATE]"
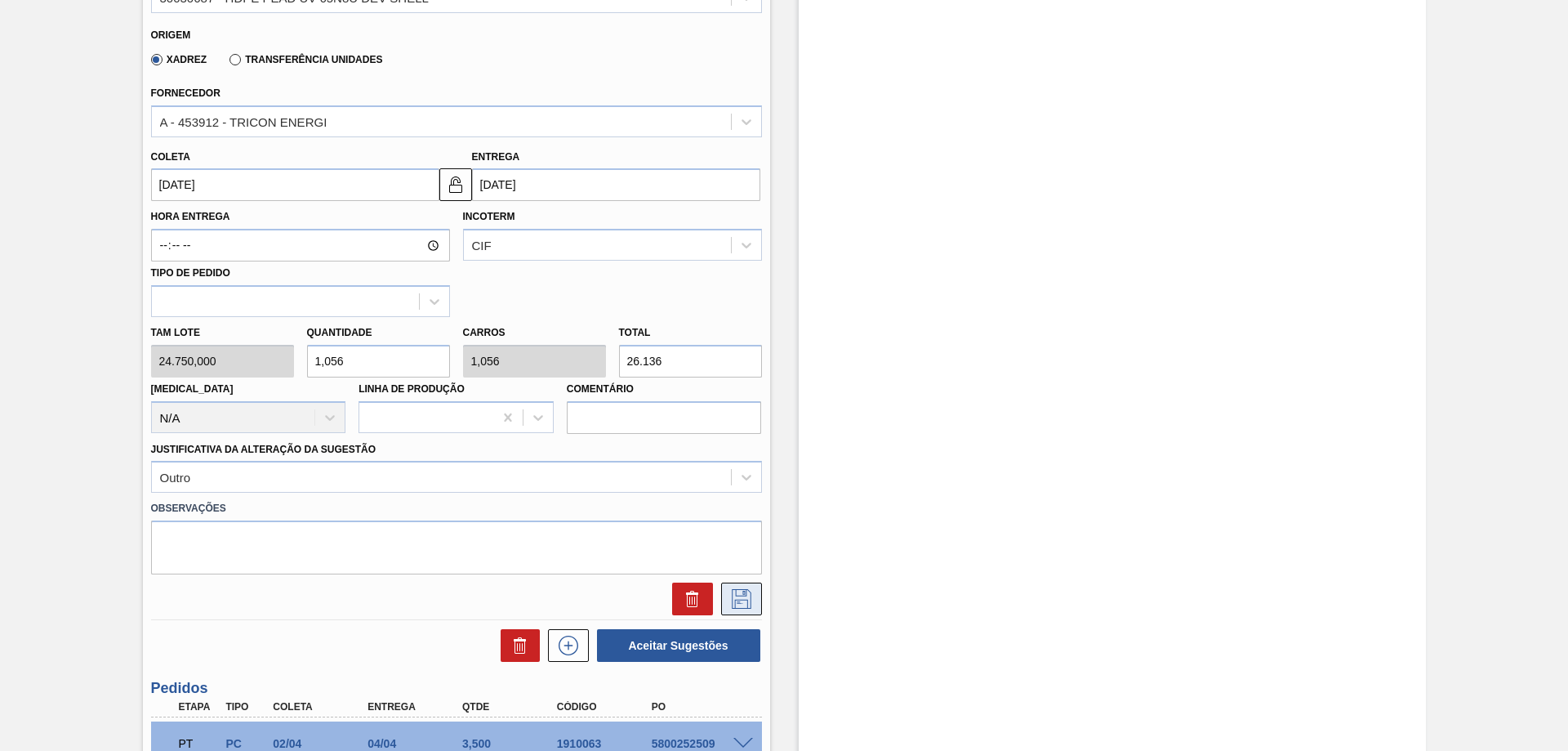
click at [736, 602] on icon at bounding box center [741, 599] width 26 height 20
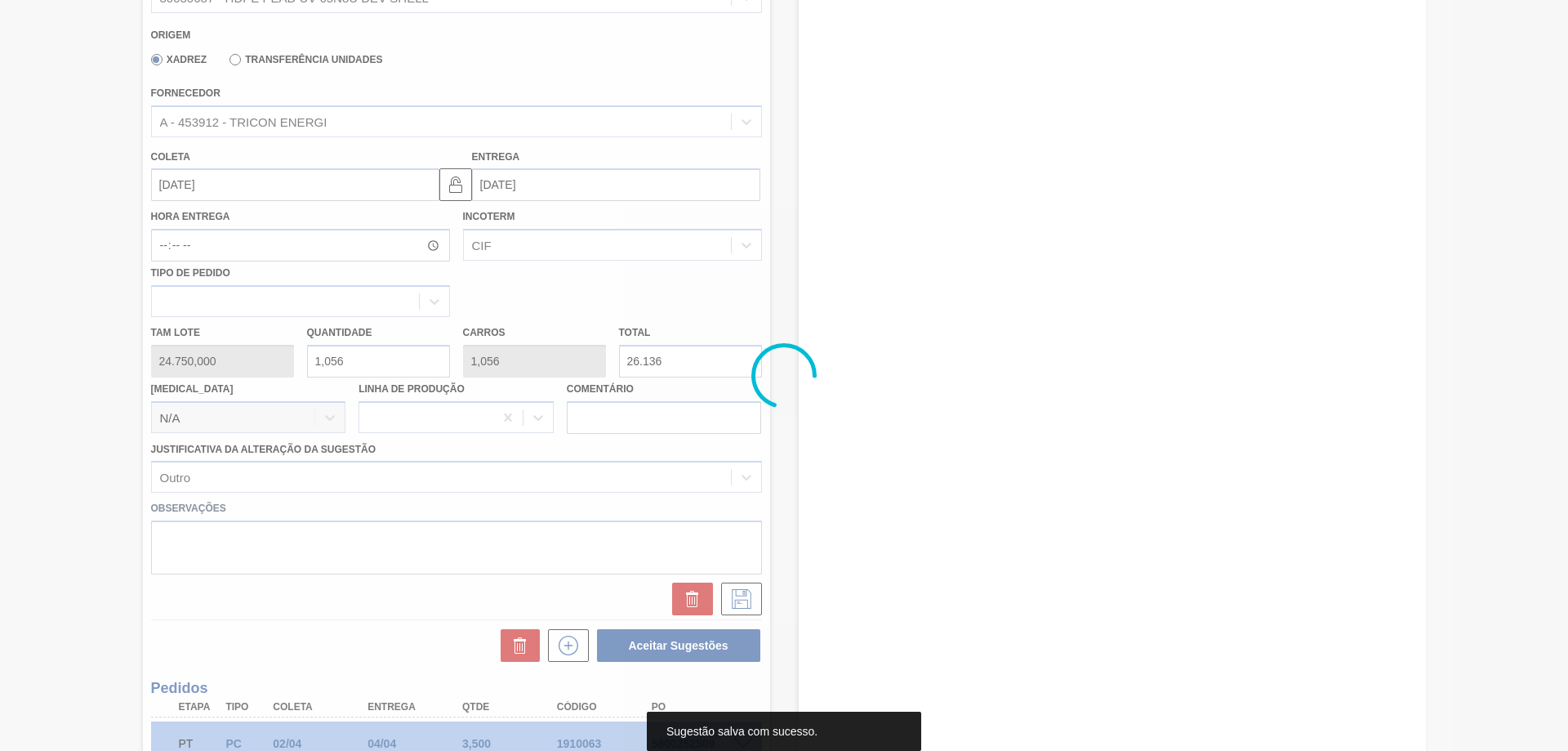
scroll to position [85, 0]
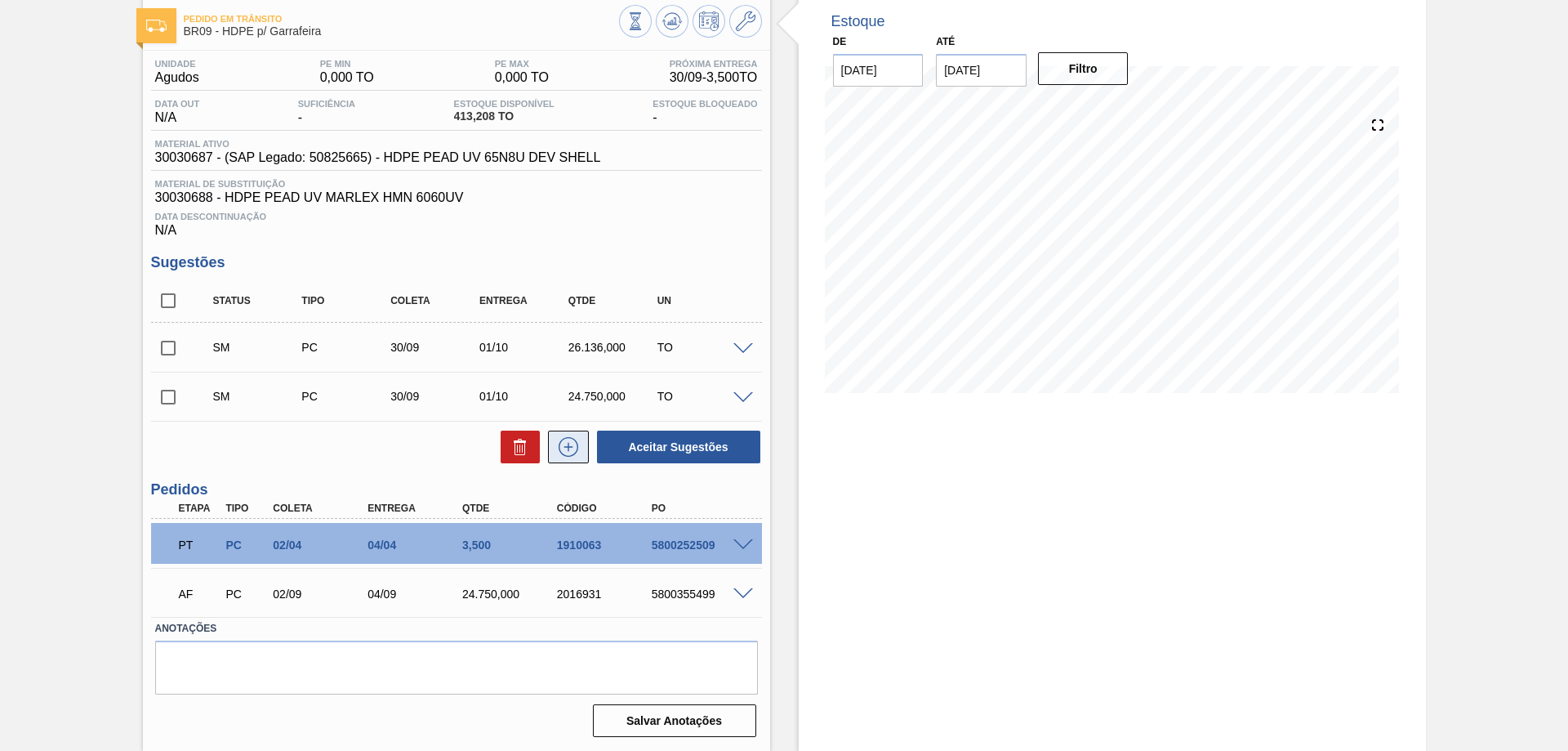
click at [559, 445] on icon at bounding box center [568, 447] width 26 height 20
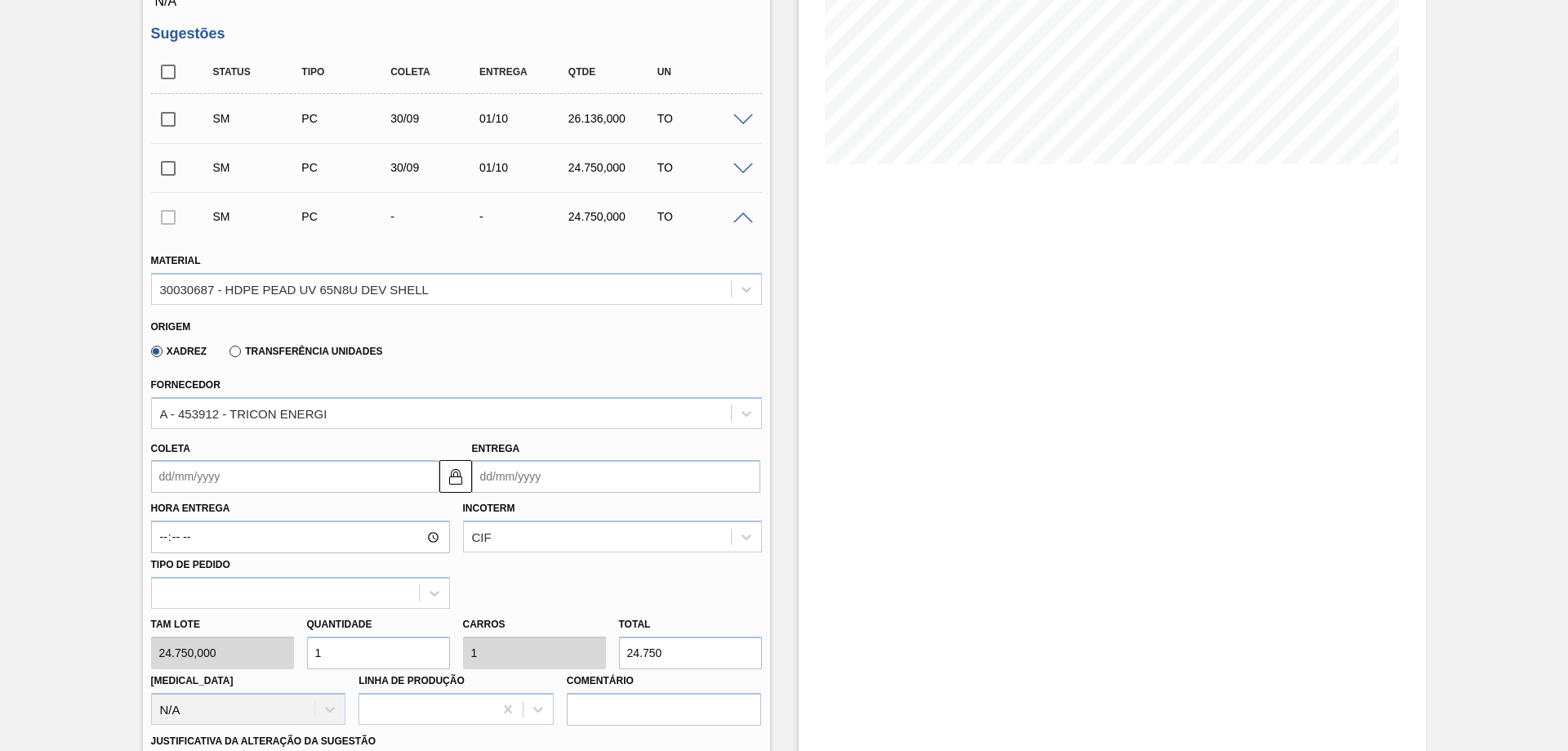
scroll to position [395, 0]
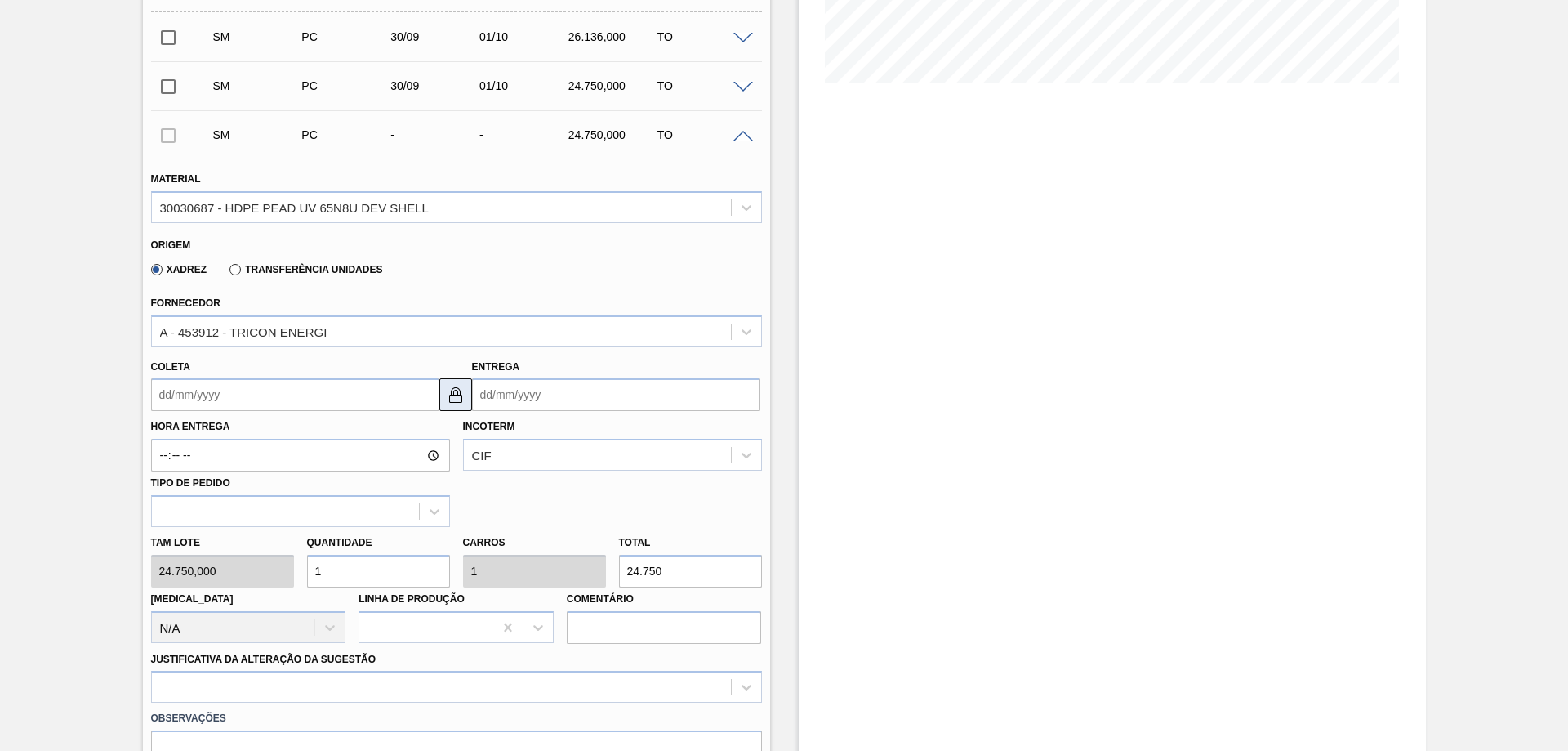
click at [451, 405] on button at bounding box center [456, 395] width 33 height 33
click at [332, 406] on input "Coleta" at bounding box center [295, 395] width 289 height 33
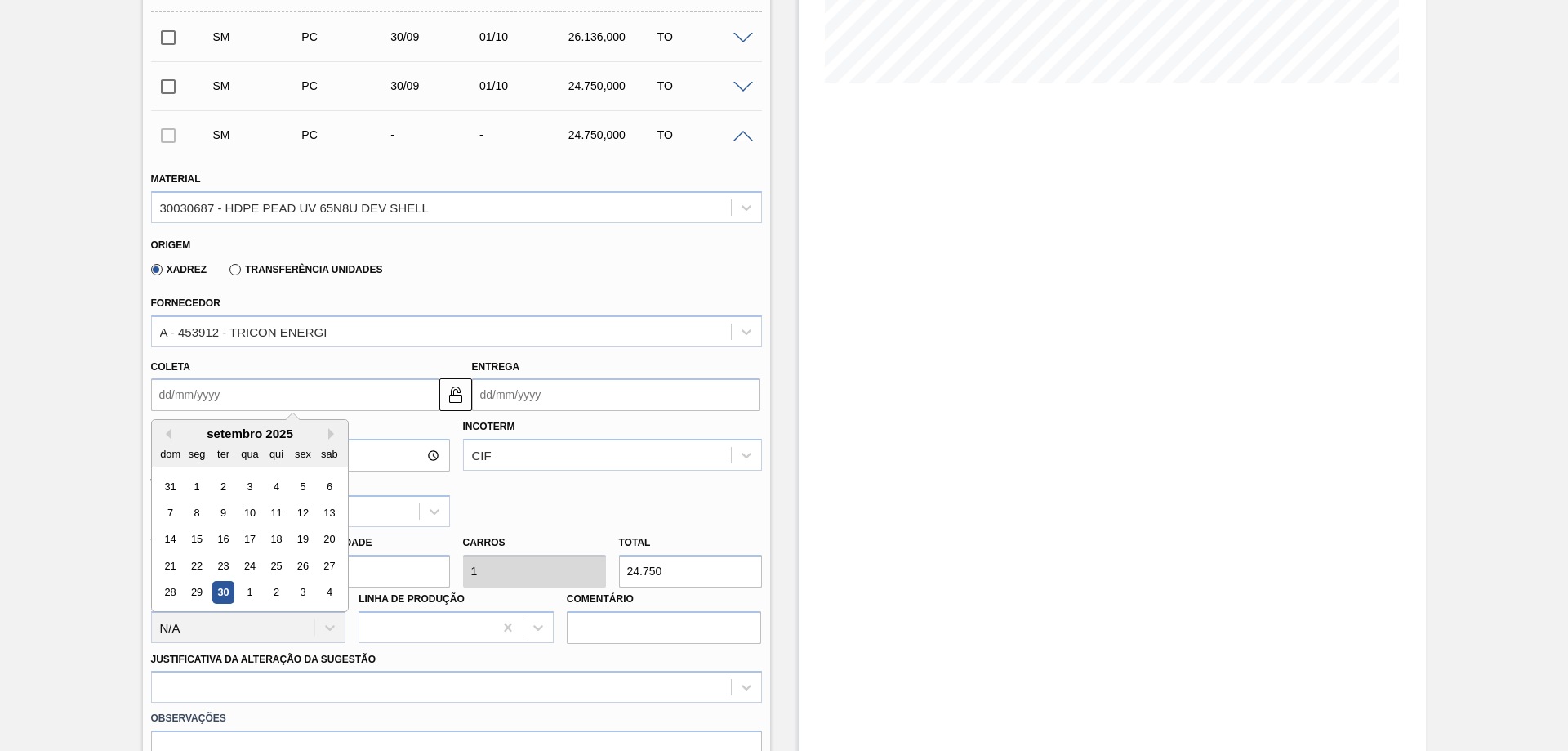
click at [216, 596] on div "30" at bounding box center [222, 592] width 22 height 22
type input "[DATE]"
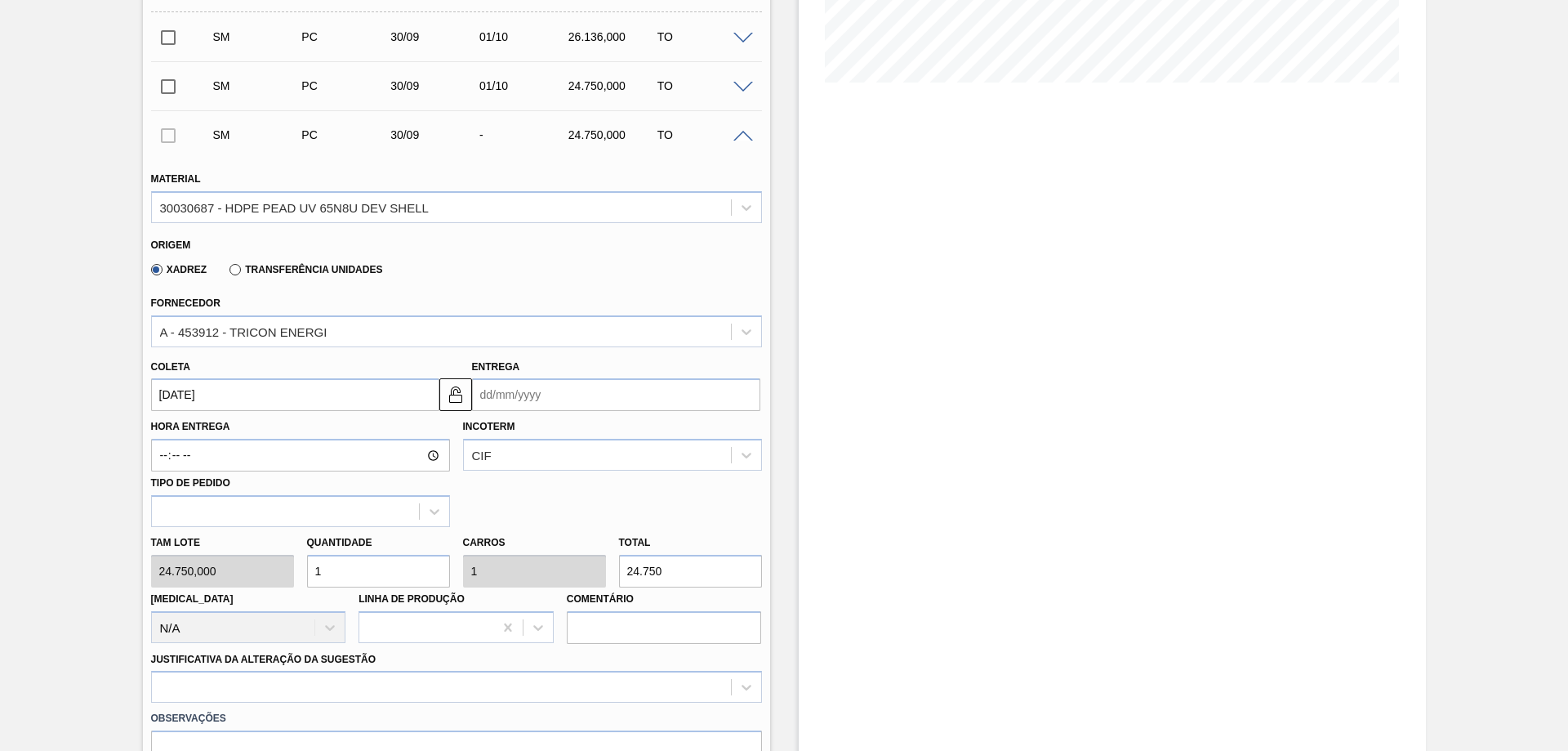
click at [529, 391] on input "Entrega" at bounding box center [616, 395] width 289 height 33
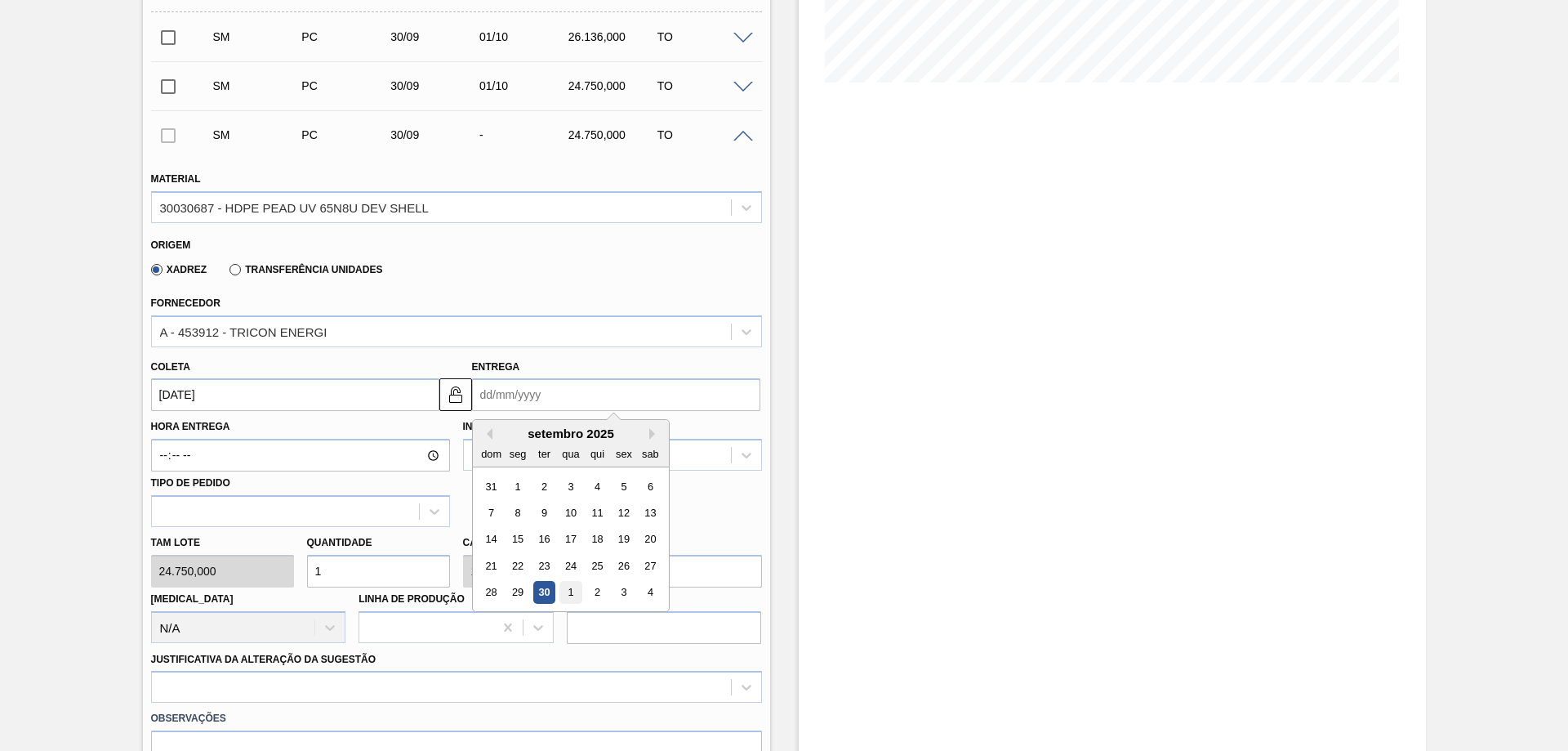
click at [572, 585] on div "1" at bounding box center [570, 592] width 22 height 22
type input "[DATE]"
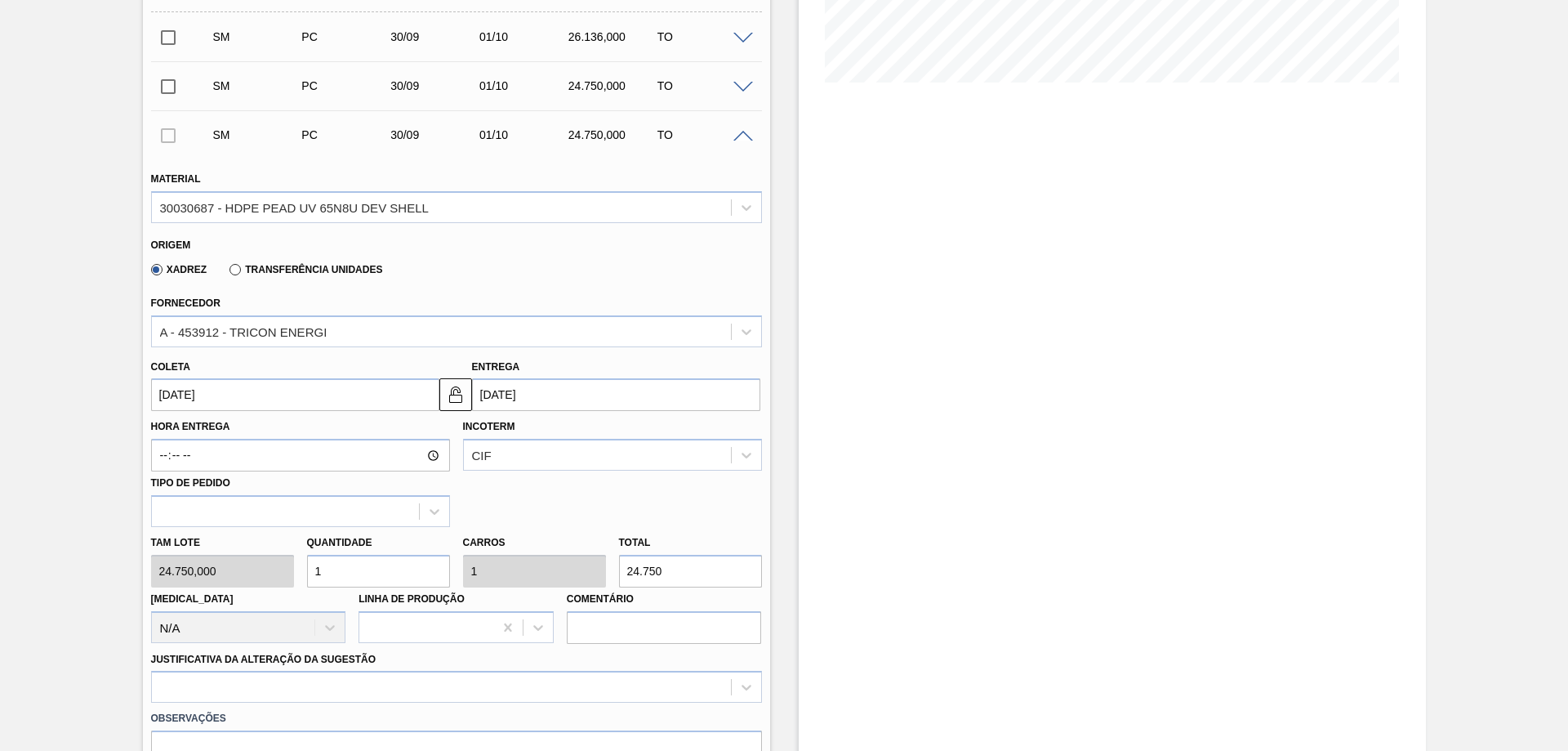
click at [412, 563] on input "1" at bounding box center [378, 572] width 143 height 33
type input "1,05"
type input "25.987,5"
type input "1,058"
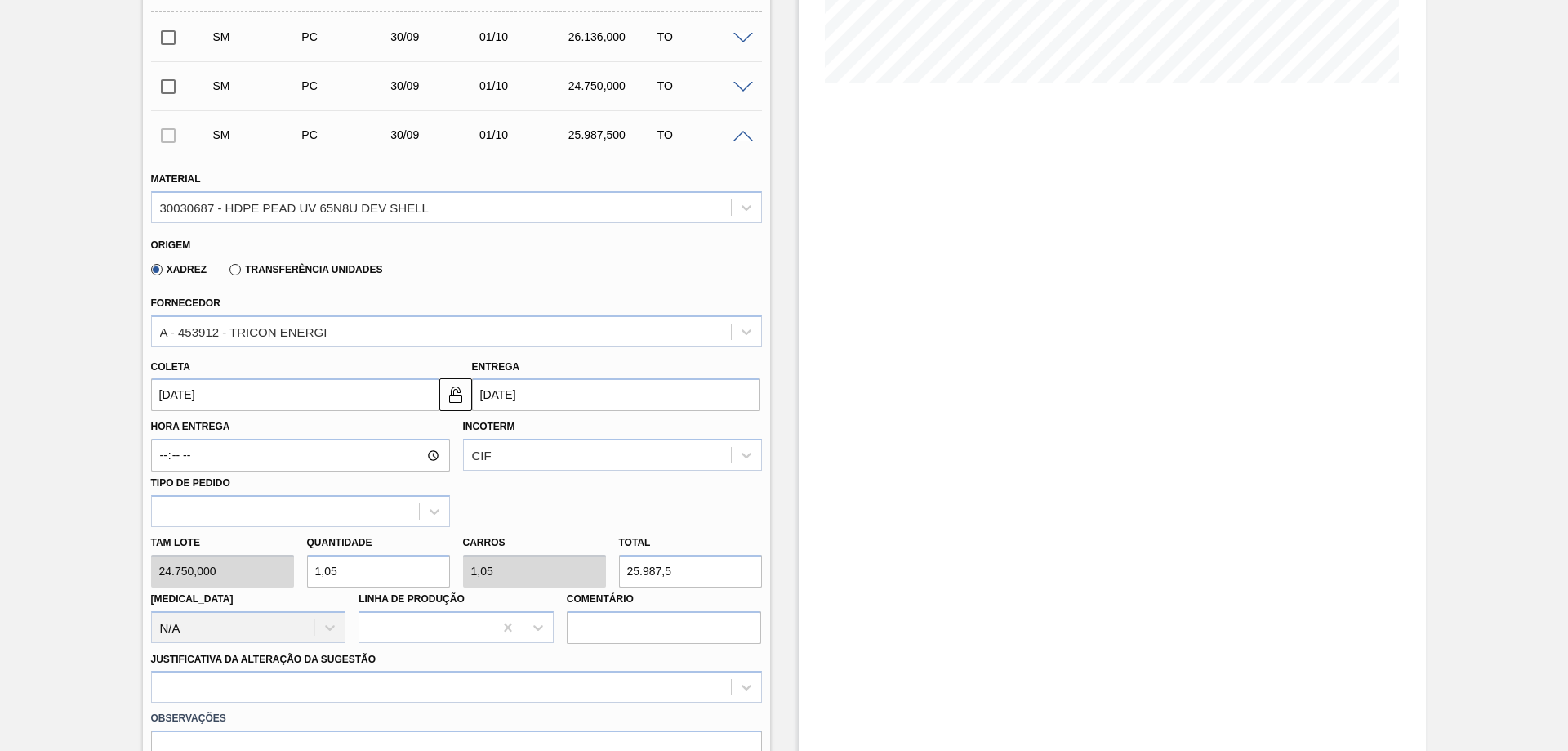
type input "1,058"
type input "26.185,5"
type input "1,05"
type input "25.987,5"
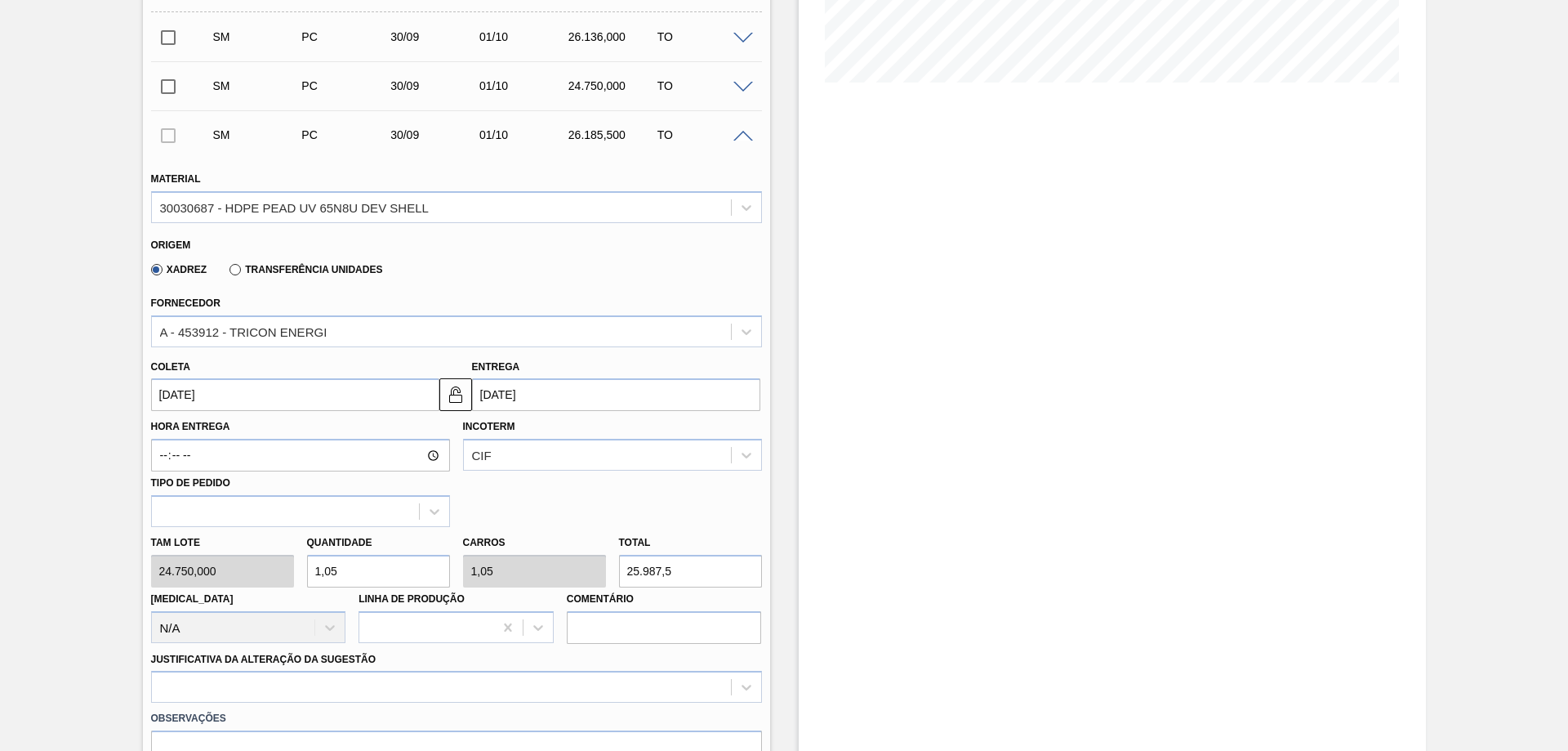
type input "1,056"
type input "26.136"
type input "1,05"
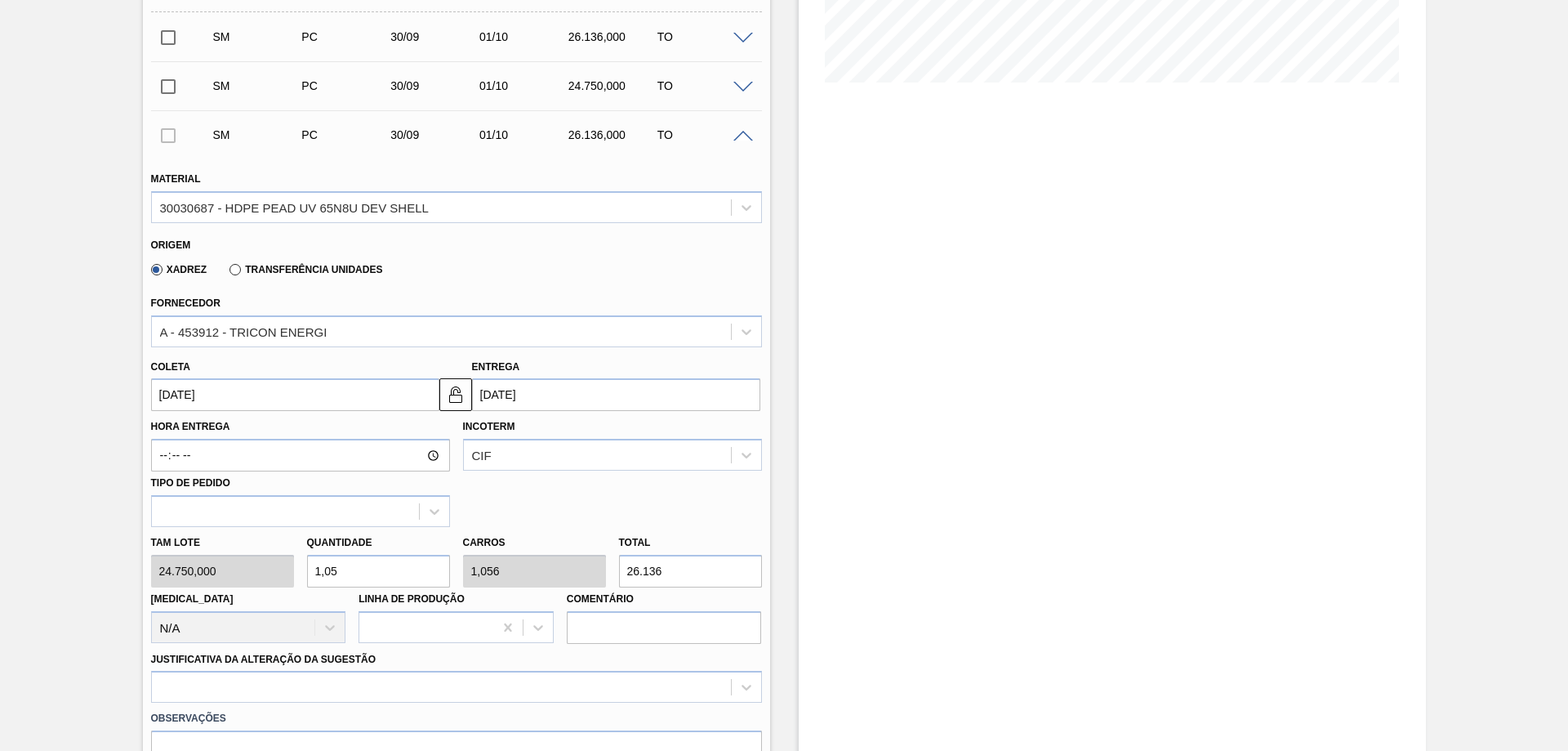
type input "25.987,5"
type input "1,055"
type input "26.111,25"
type input "1,05"
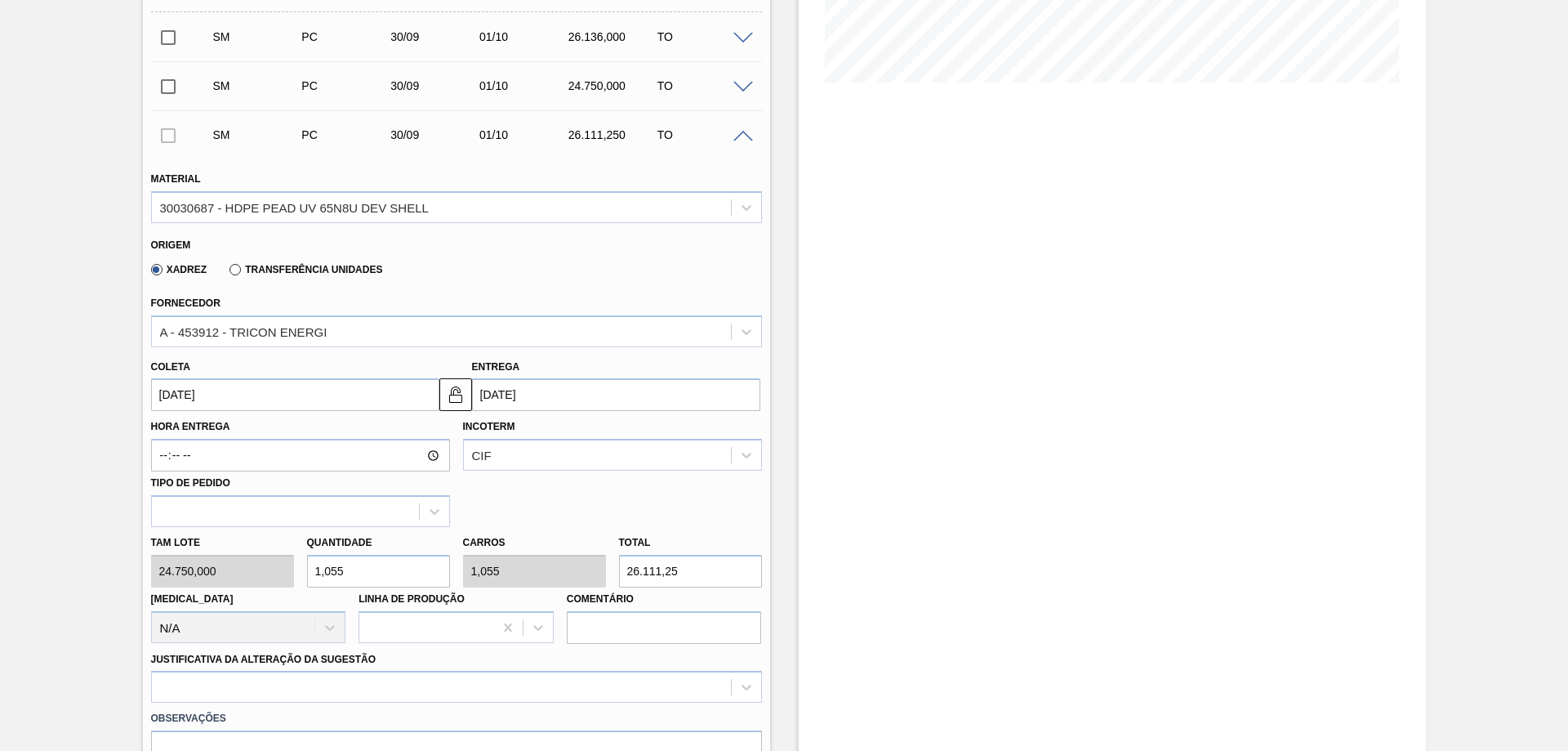
type input "1,05"
type input "25.987,5"
type input "1,056"
type input "26.136"
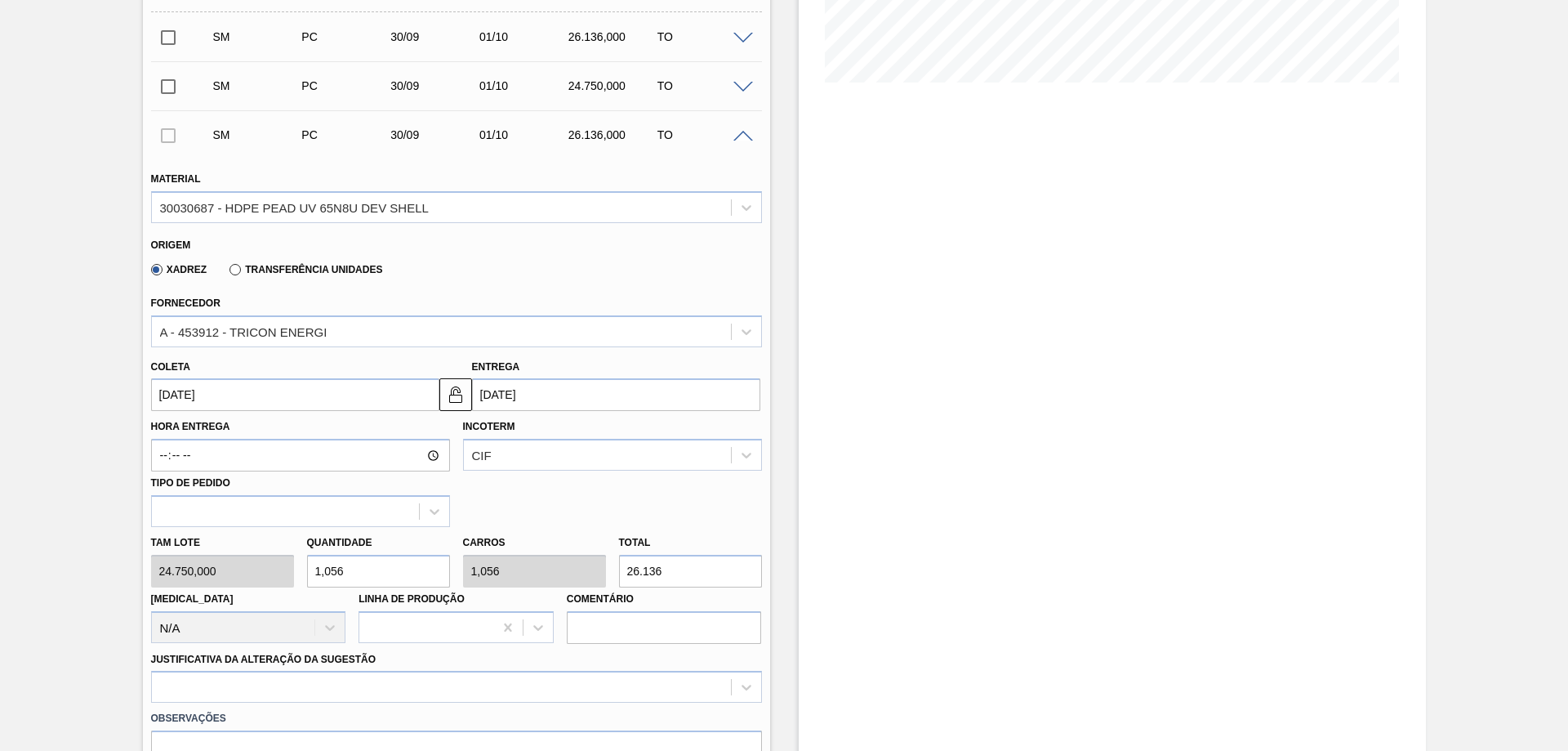
scroll to position [641, 0]
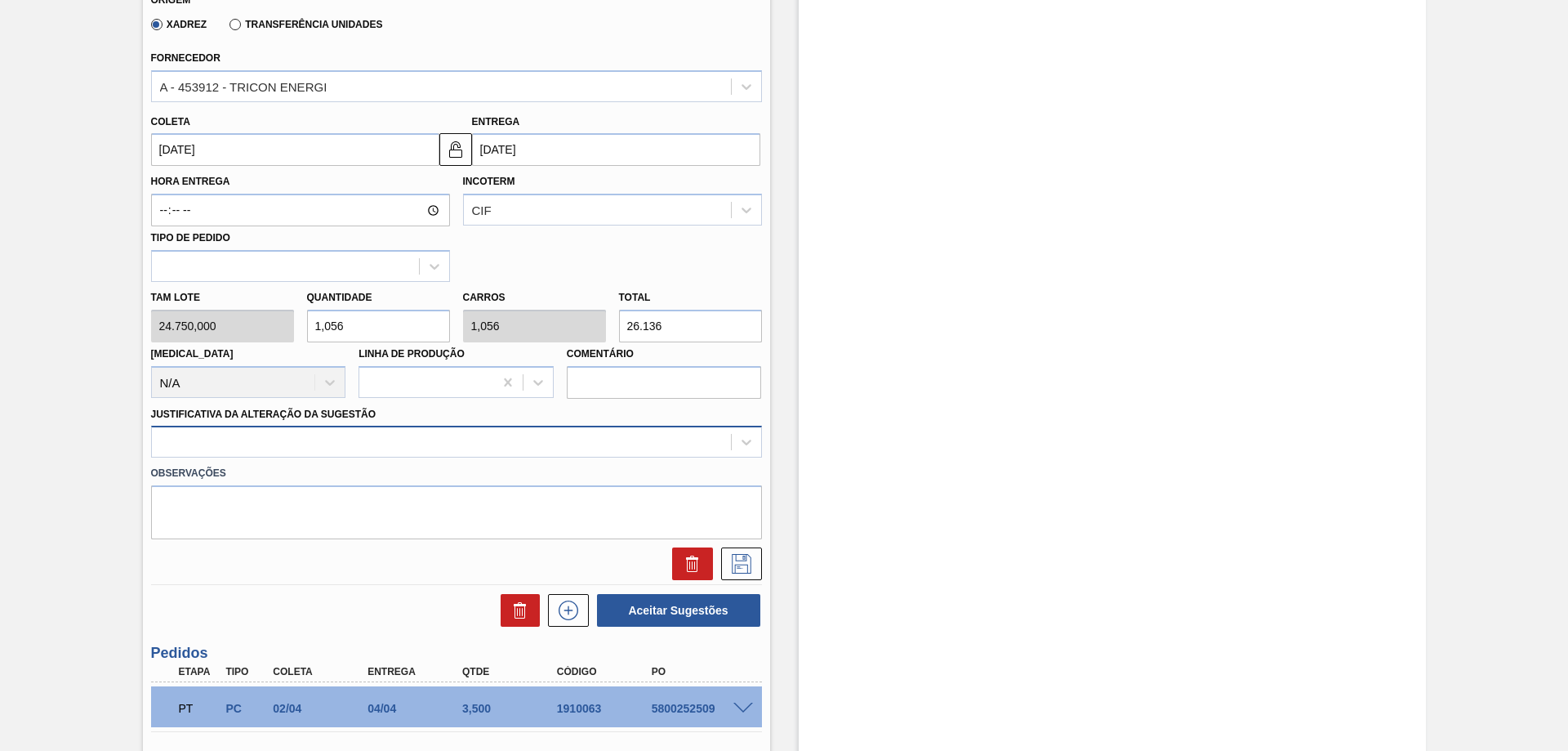
type input "1,056"
click at [353, 453] on div at bounding box center [442, 442] width 579 height 23
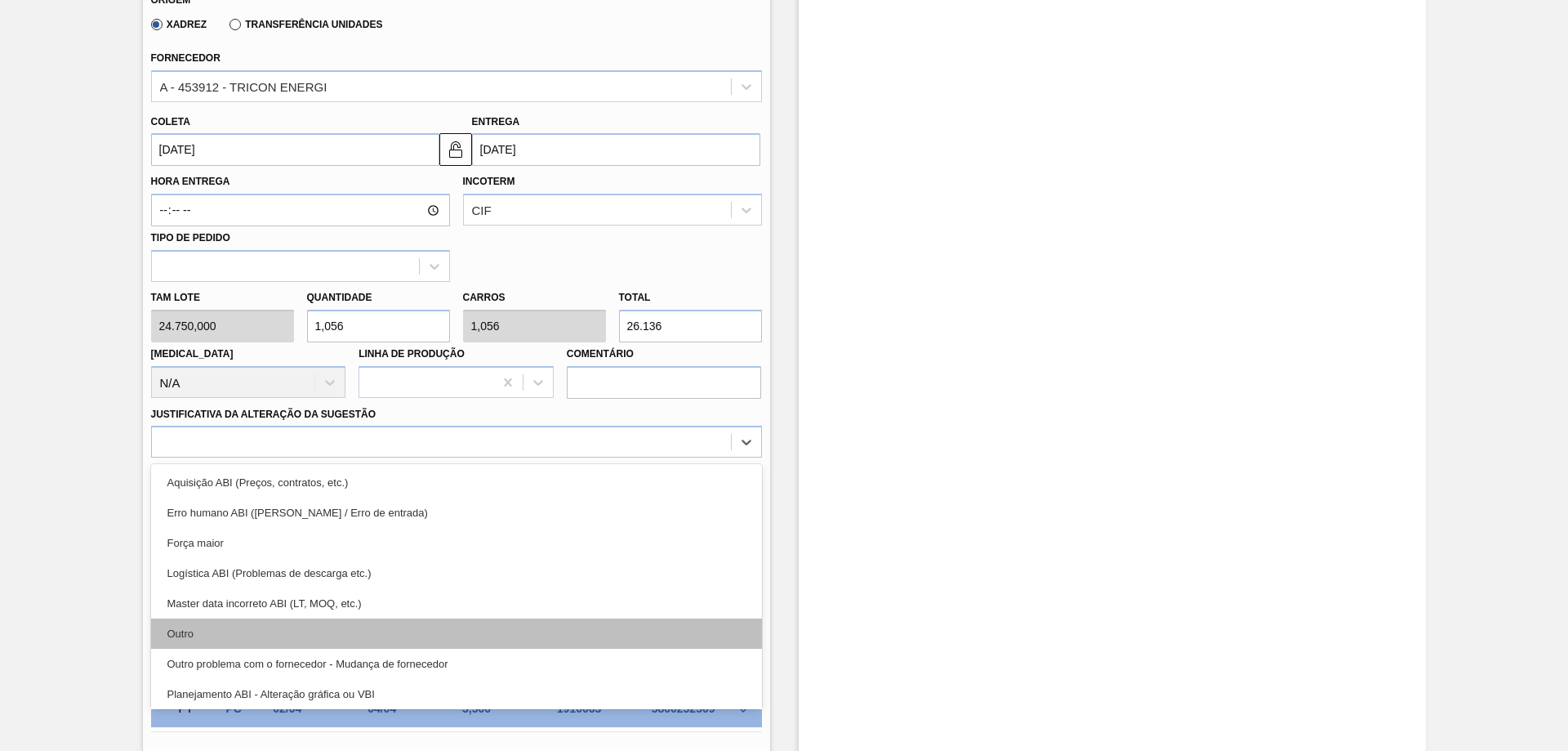
click at [189, 626] on div "Outro" at bounding box center [456, 633] width 611 height 30
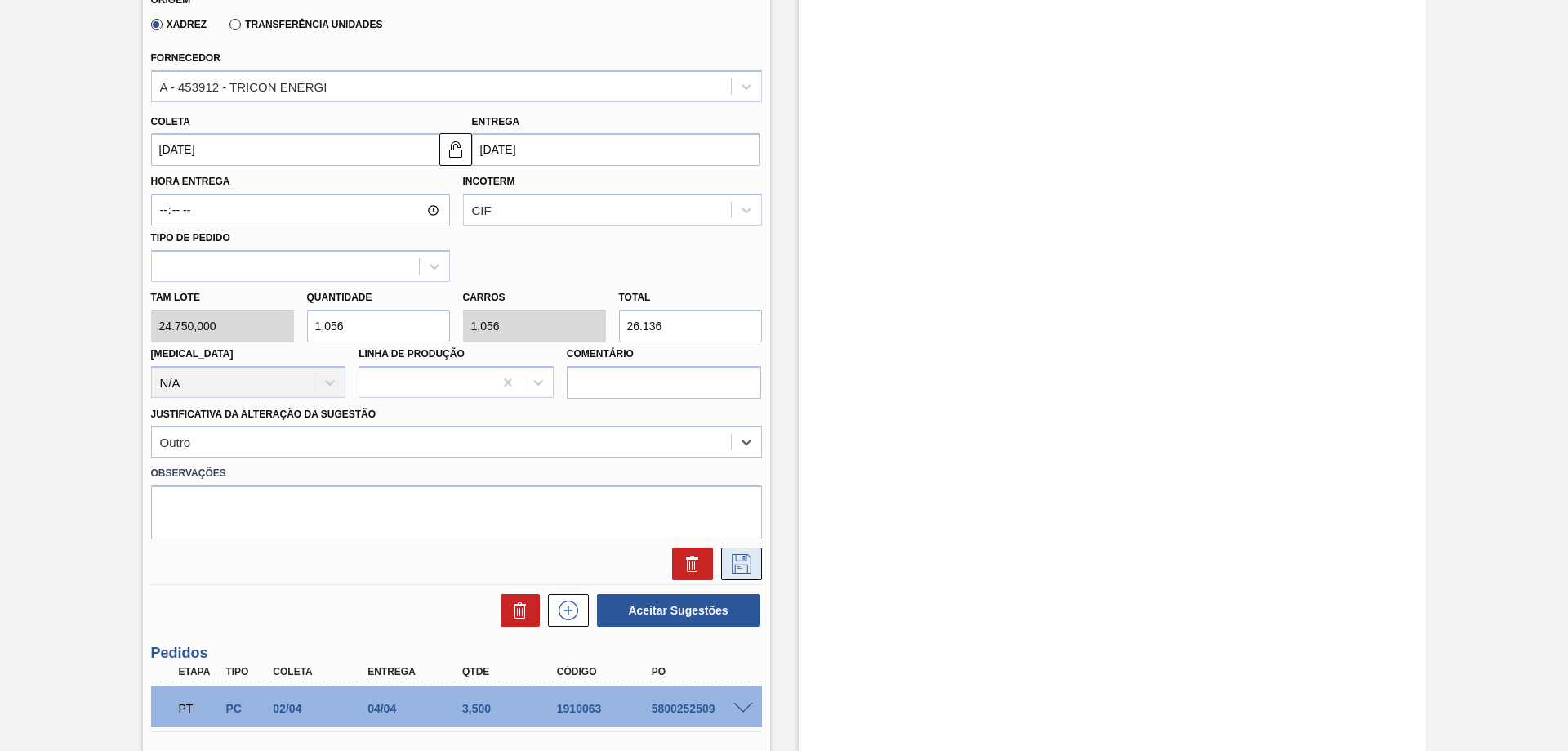
click at [752, 565] on icon at bounding box center [741, 564] width 26 height 20
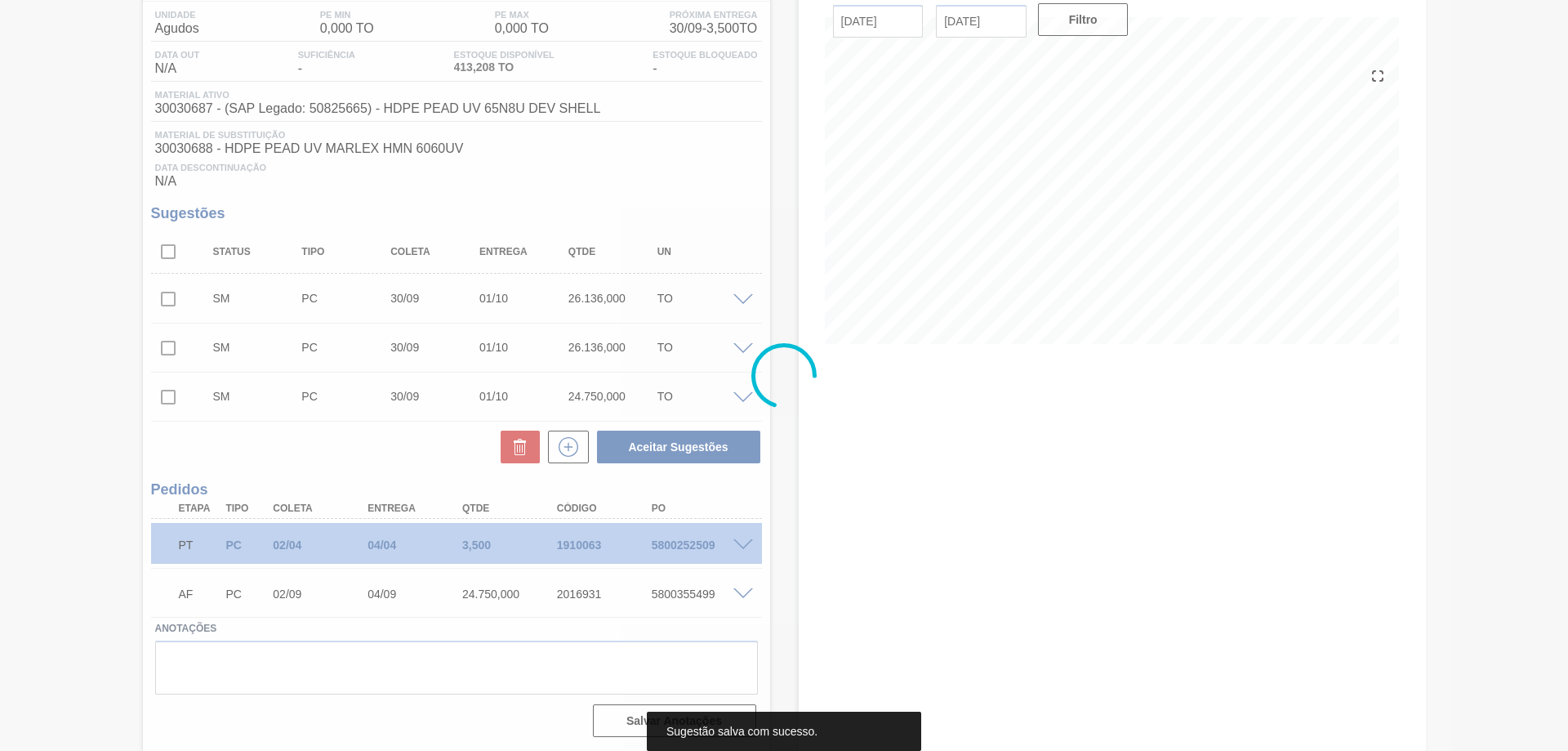
scroll to position [134, 0]
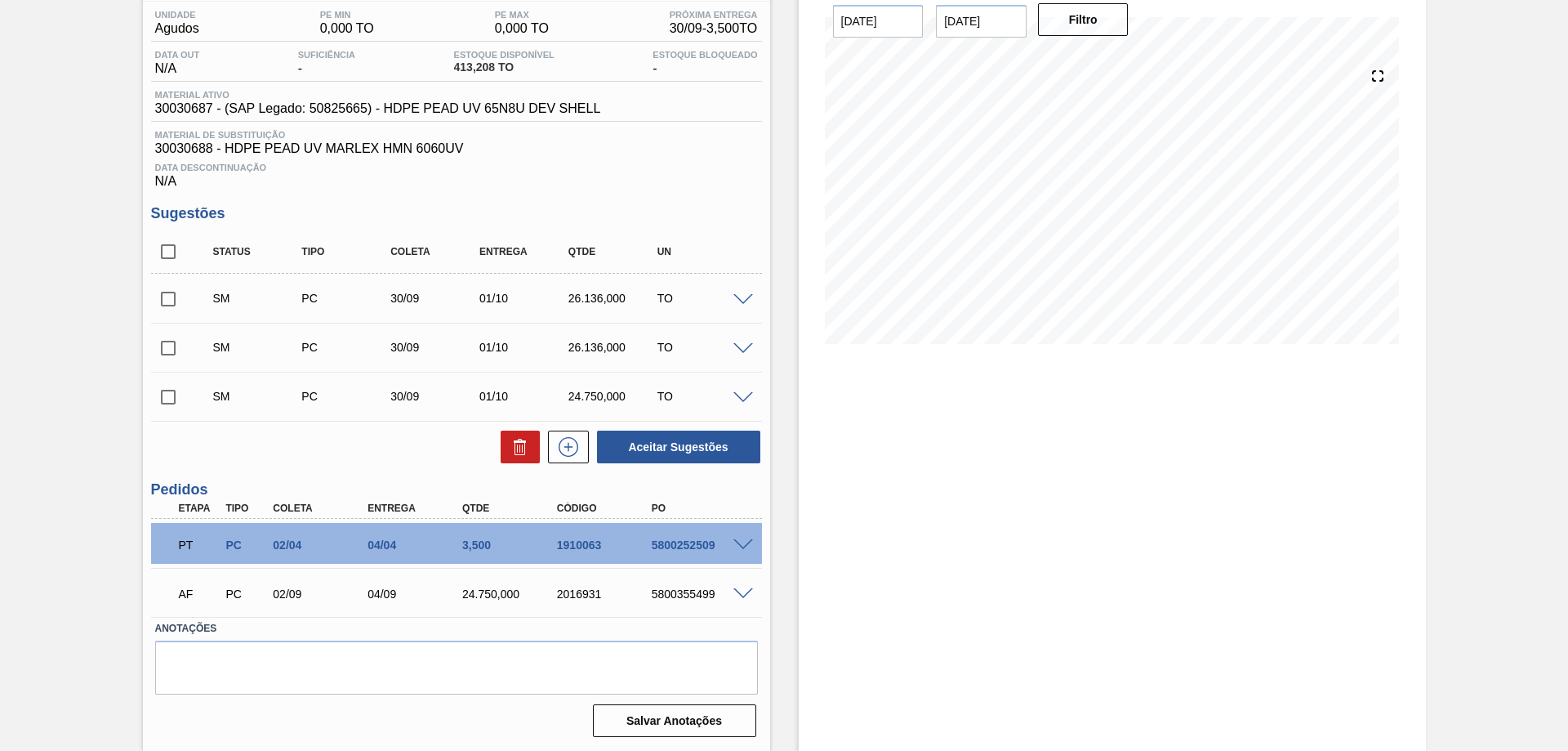
click at [737, 394] on span at bounding box center [743, 398] width 20 height 13
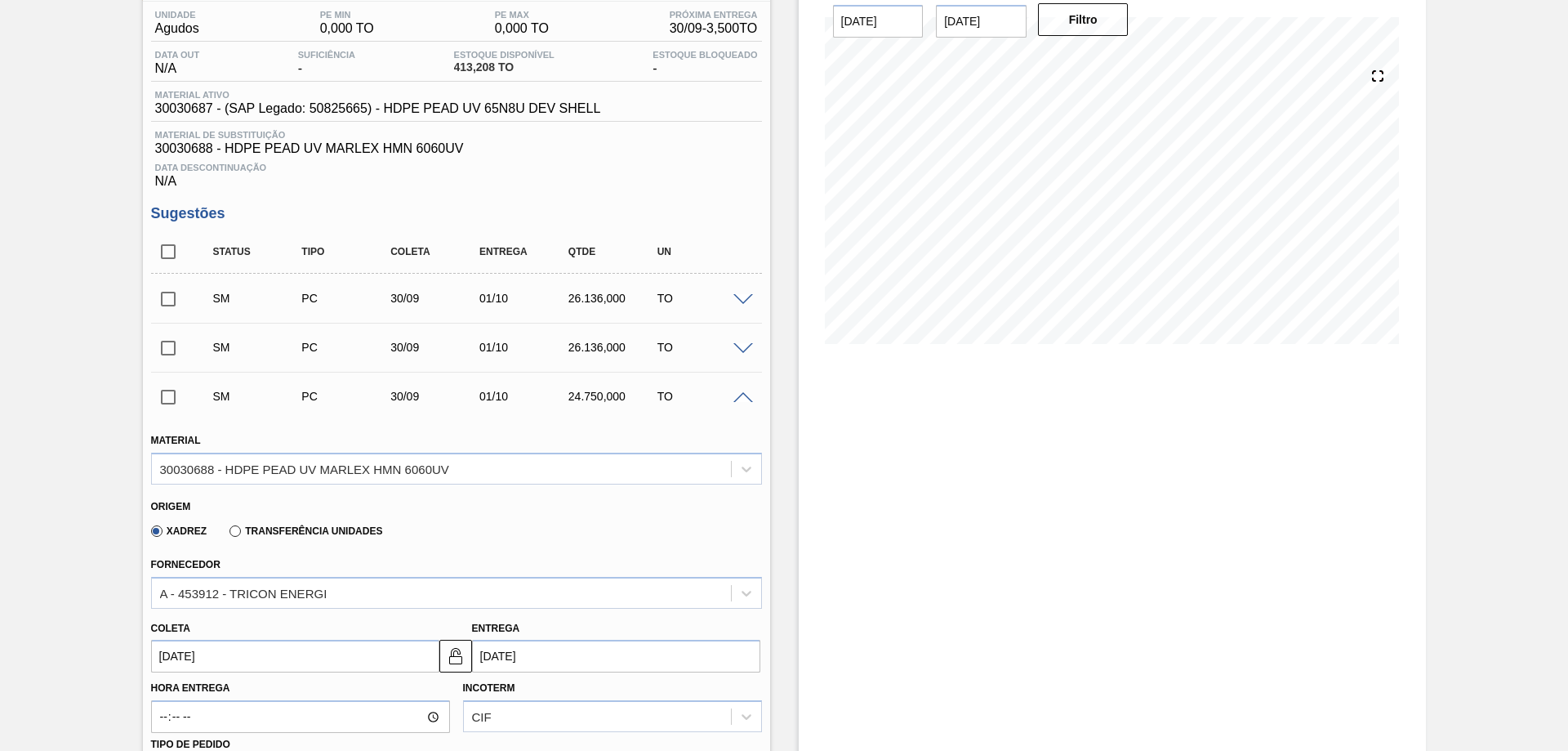
click at [516, 657] on input "[DATE]" at bounding box center [616, 656] width 289 height 33
click at [600, 504] on div "2" at bounding box center [597, 502] width 22 height 22
type input "[DATE]"
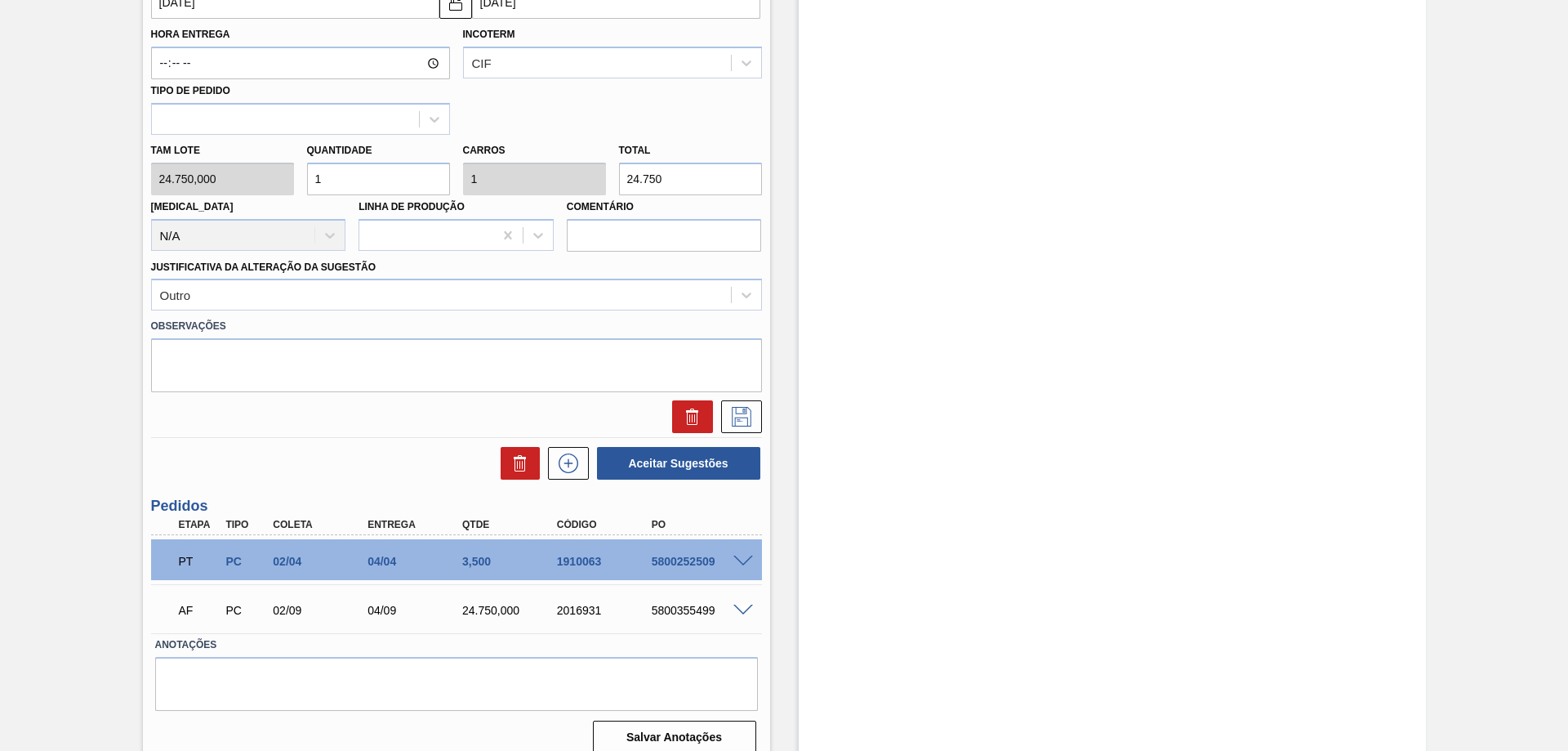
scroll to position [804, 0]
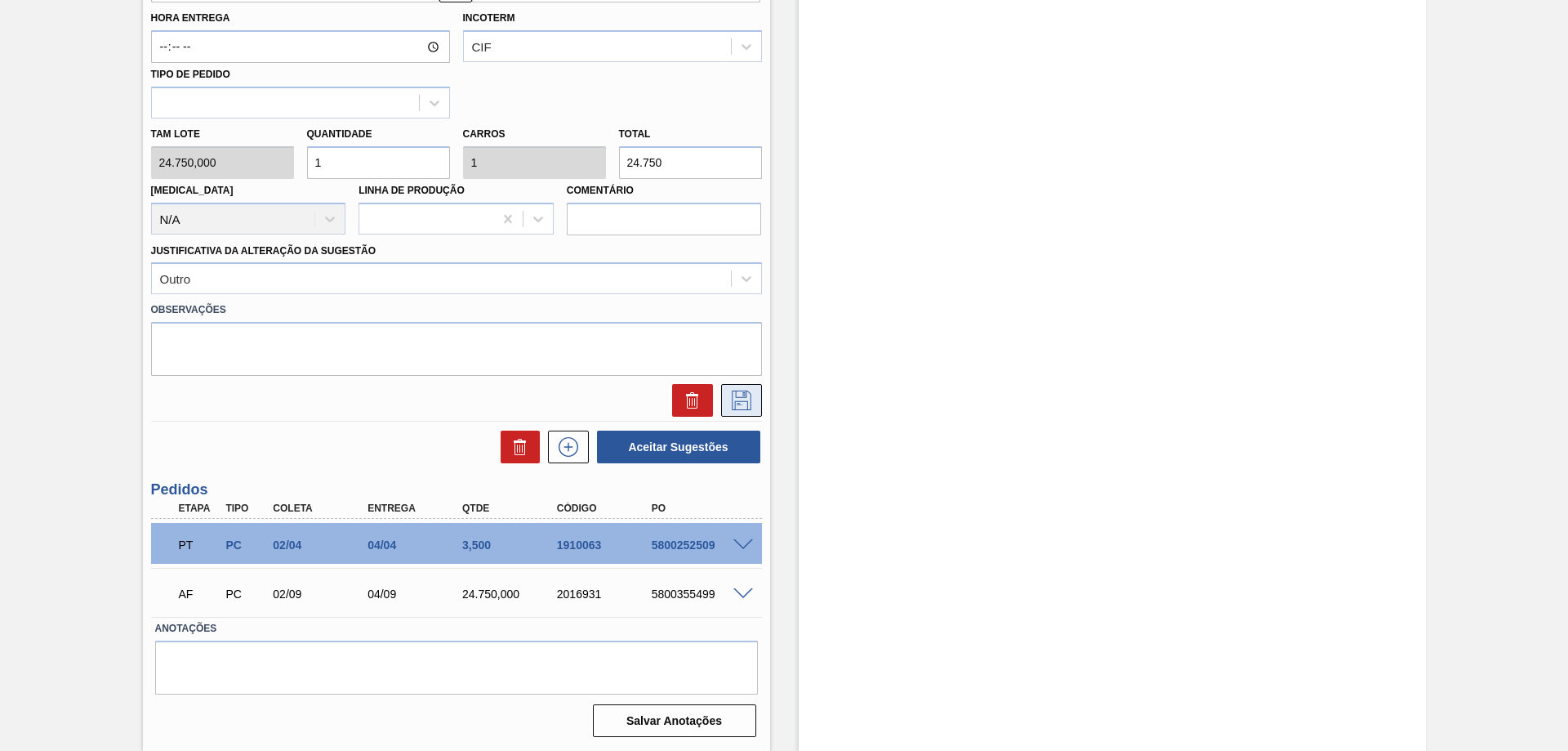
click at [737, 411] on button at bounding box center [742, 401] width 41 height 33
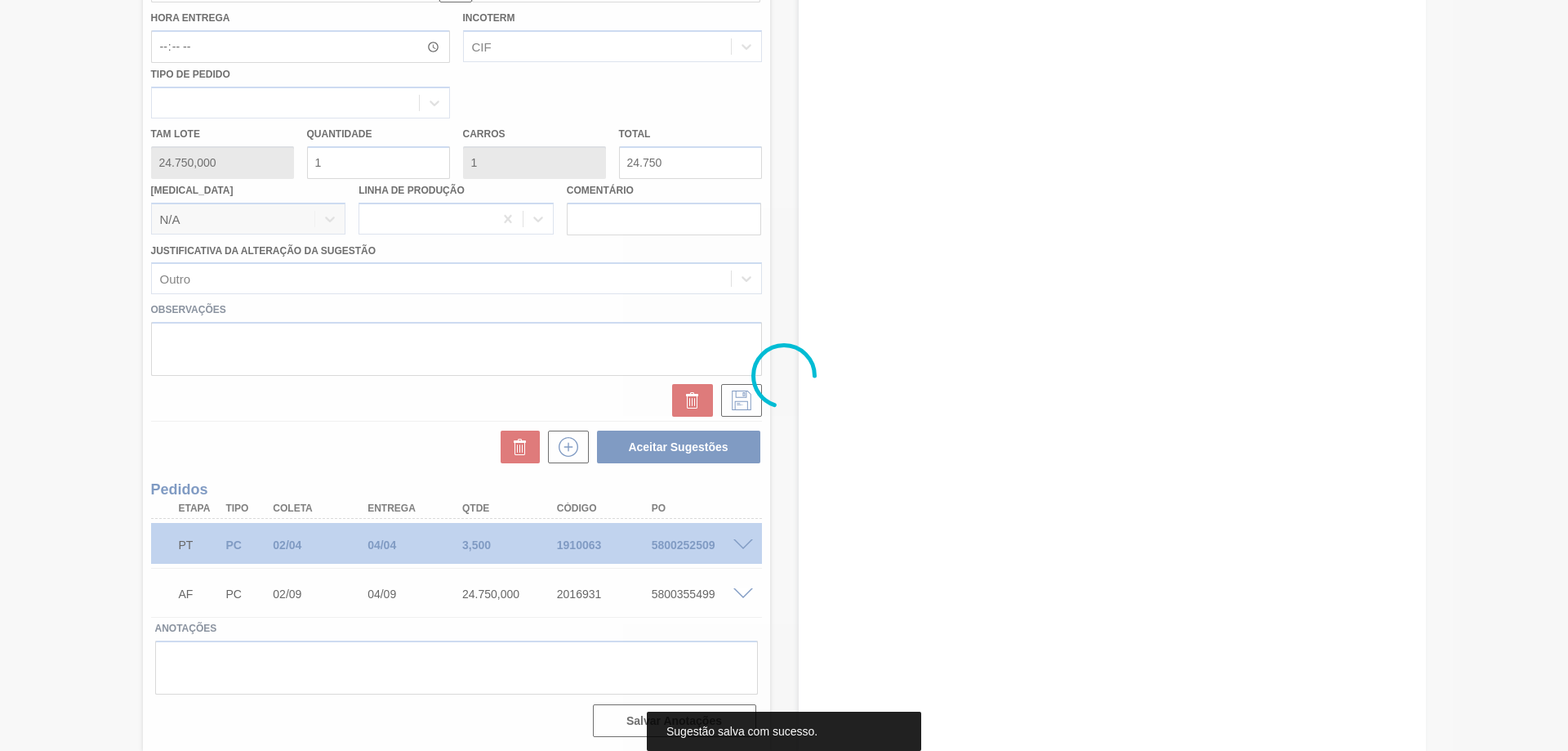
scroll to position [134, 0]
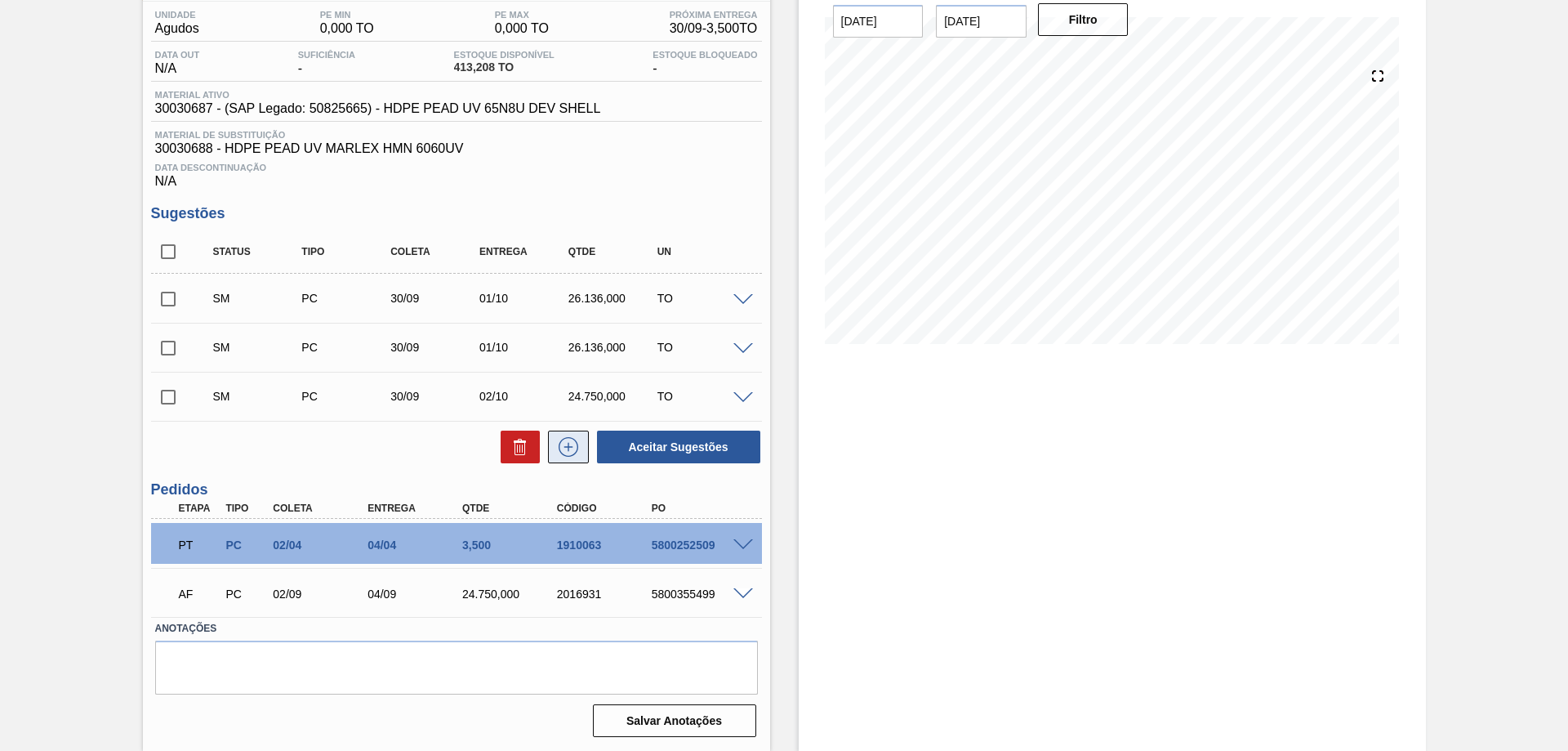
click at [553, 451] on button at bounding box center [568, 447] width 41 height 33
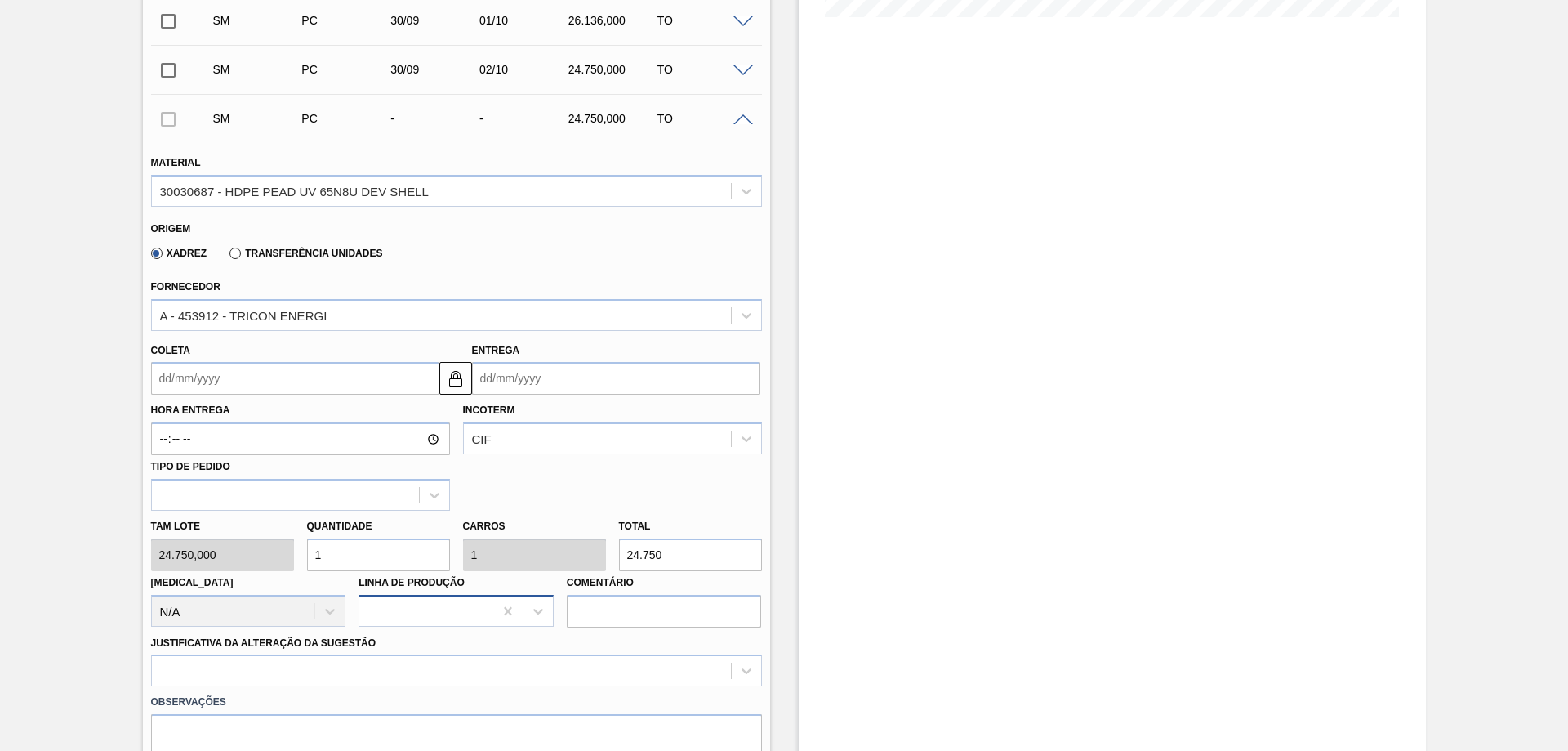
scroll to position [542, 0]
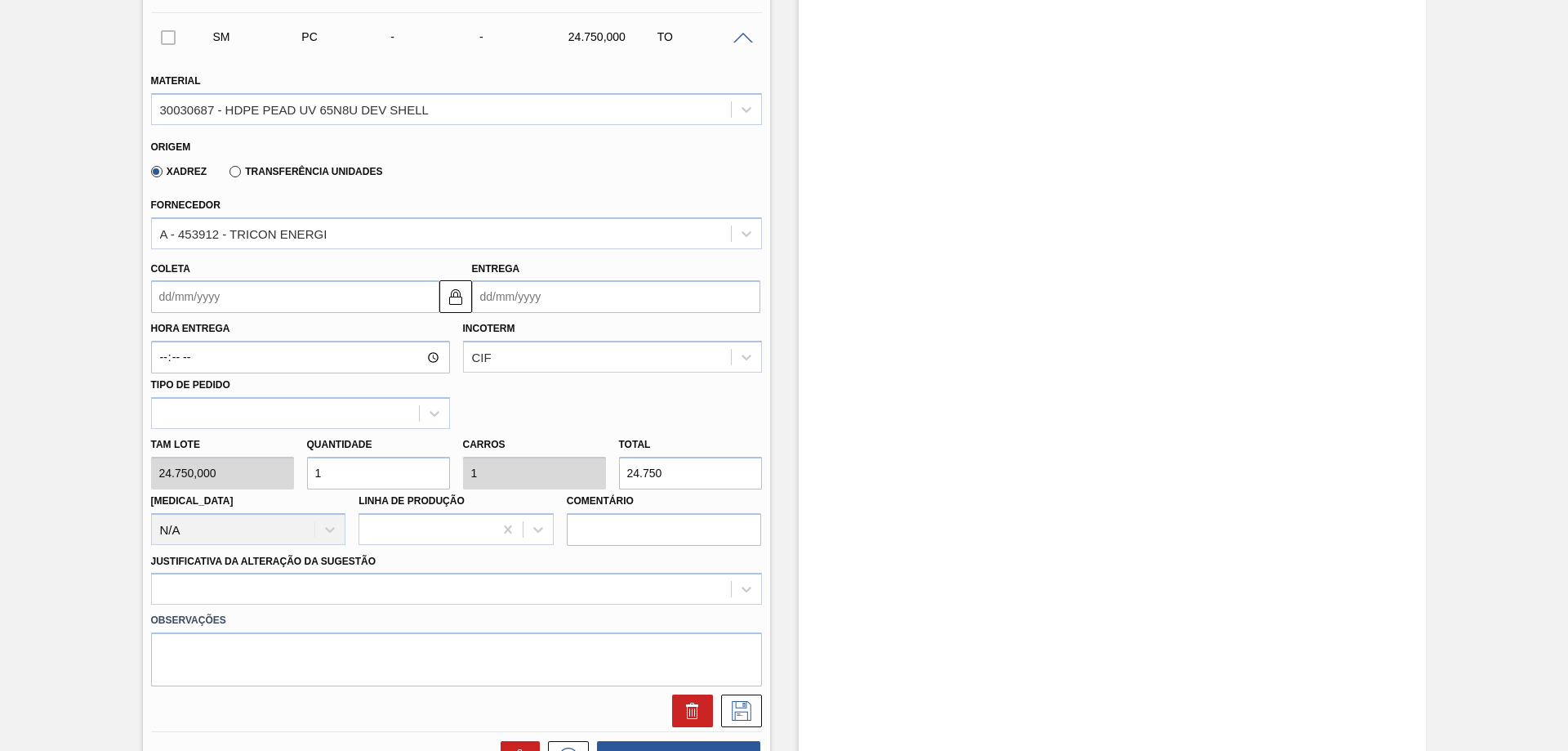
click at [340, 469] on input "1" at bounding box center [378, 473] width 143 height 33
type input "0"
type input "2"
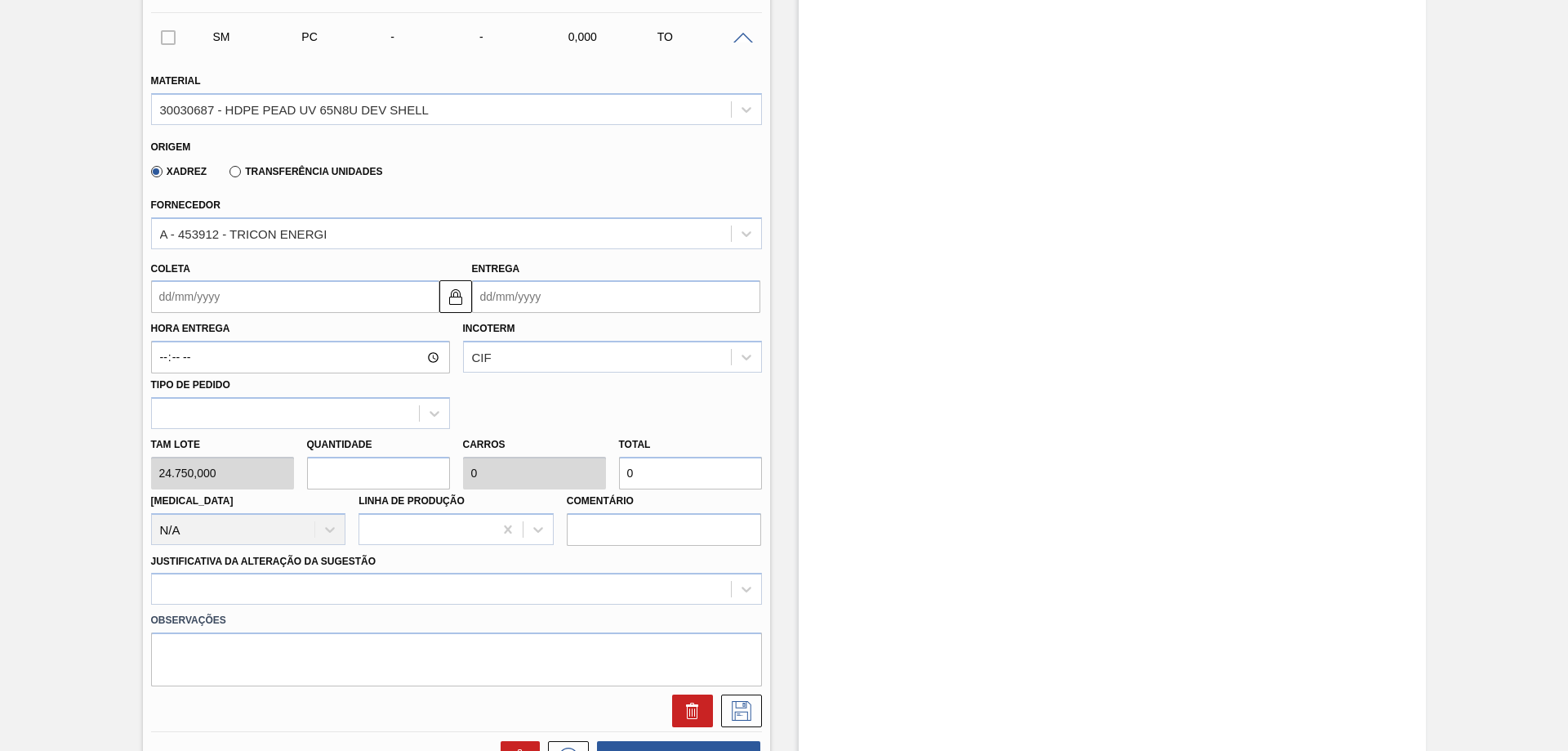
type input "49.500"
type input "0"
type input "1"
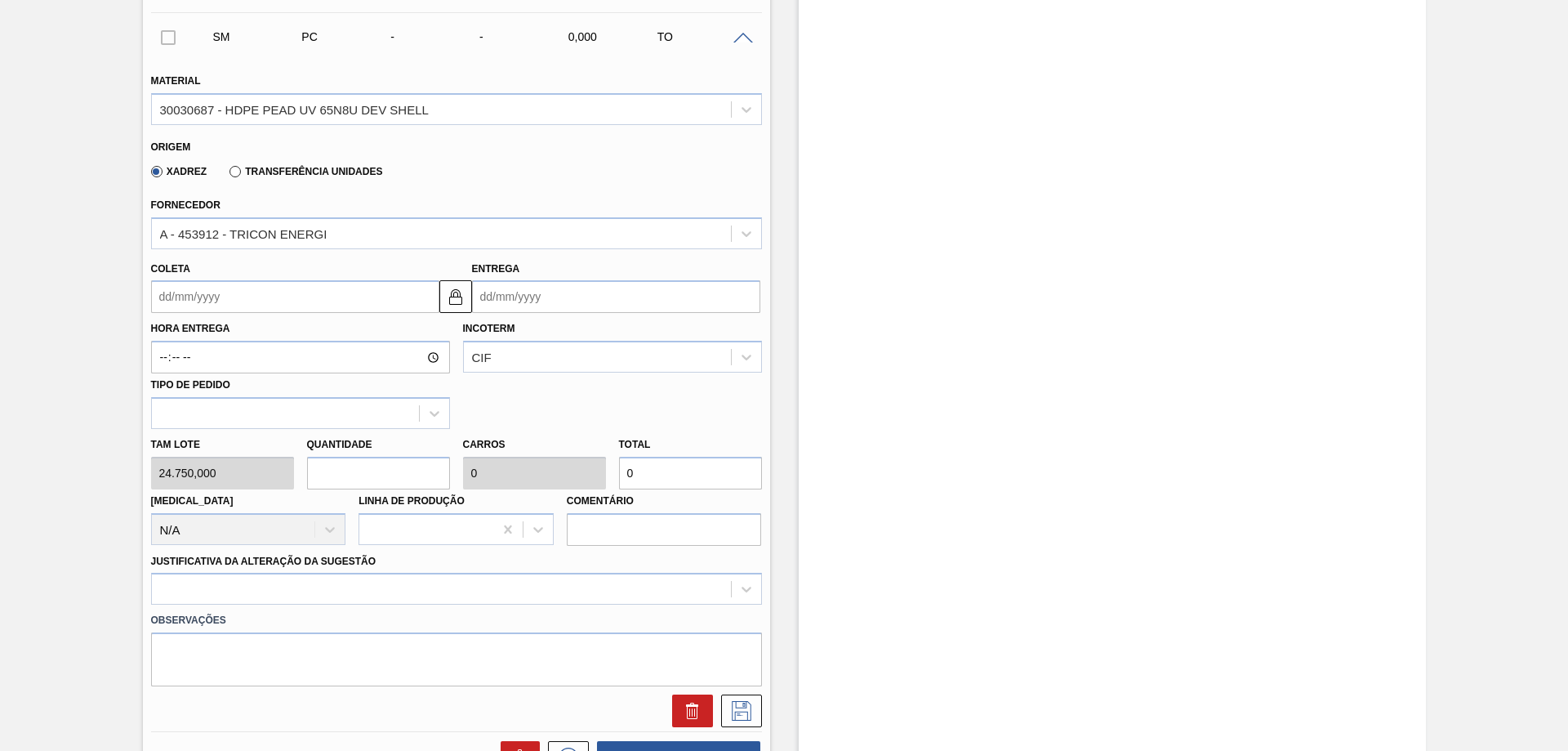
type input "24.750"
type input "1,5"
type input "37.125"
type input "1,"
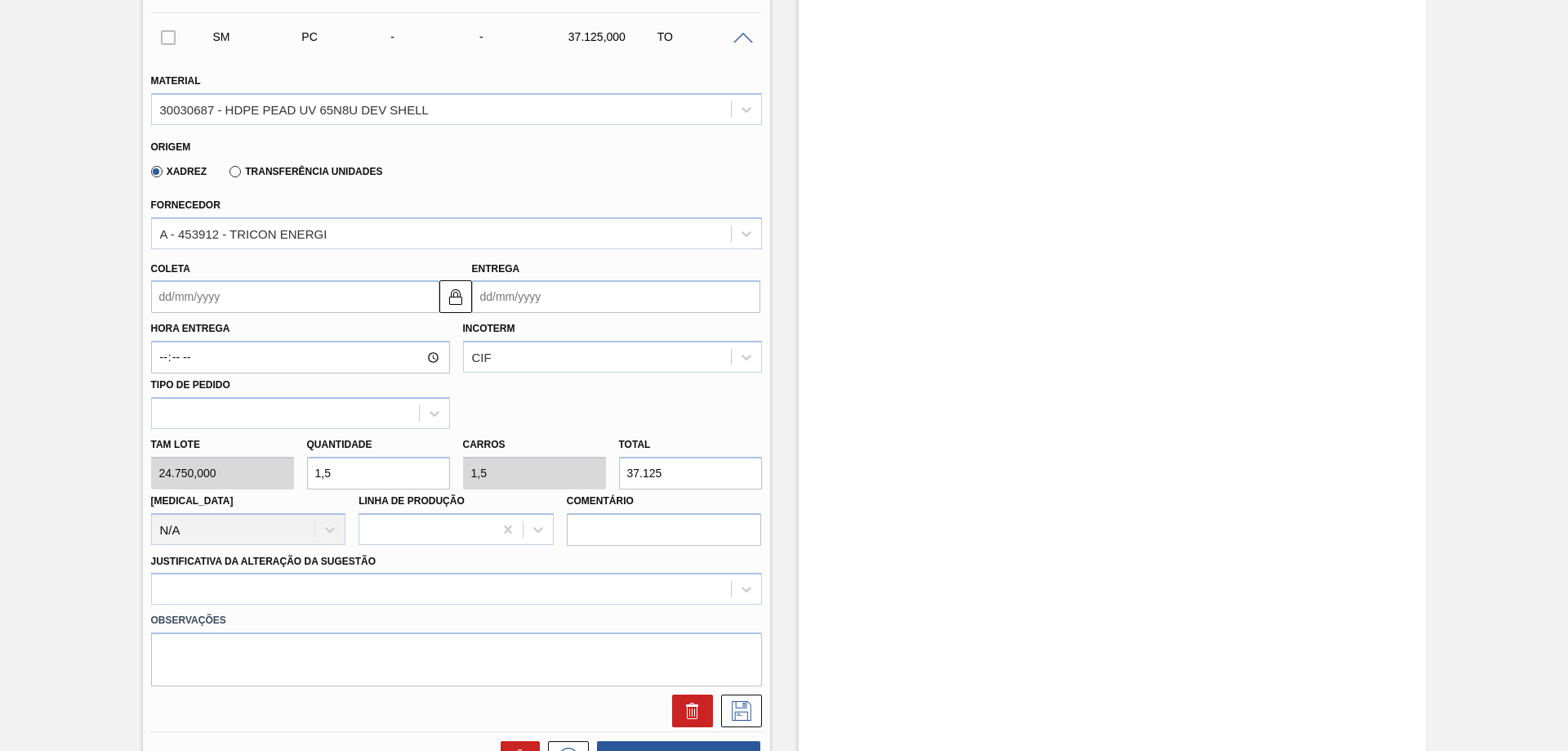
type input "1"
type input "24.750"
type input "1,2"
type input "29.700"
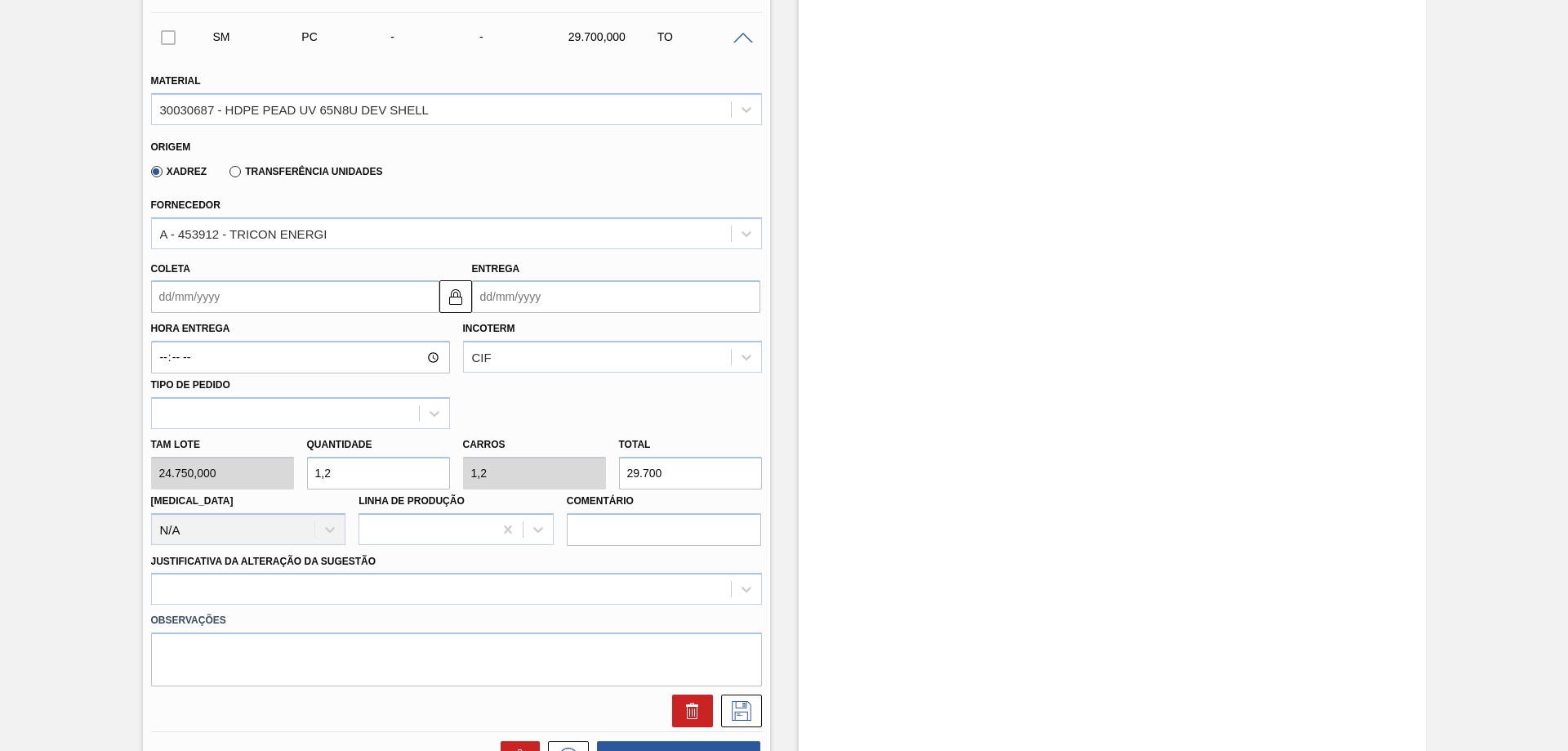
type input "1,"
type input "1"
type input "24.750"
type input "1,1"
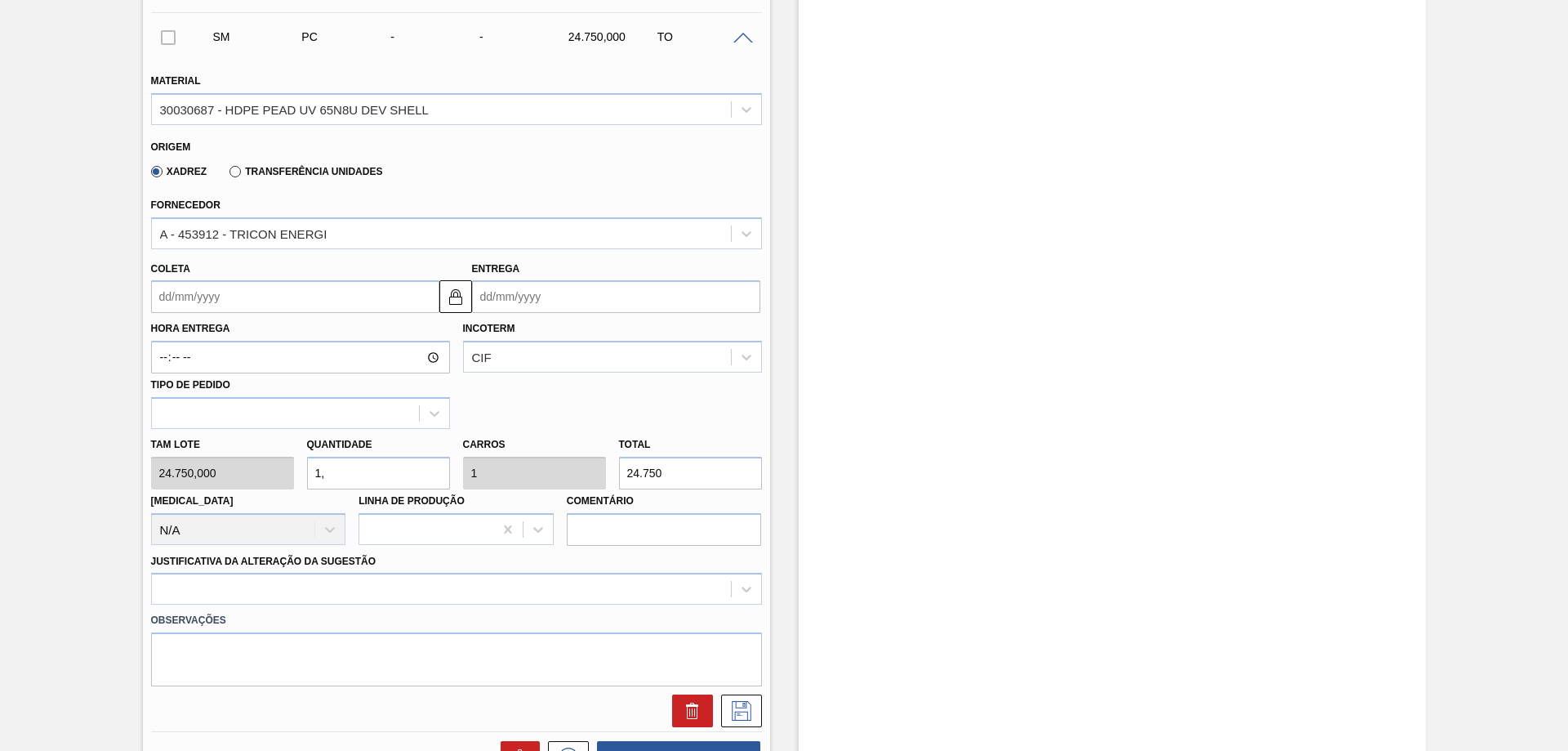
type input "27.225"
type input "1,15"
type input "28.462,5"
type input "1,1"
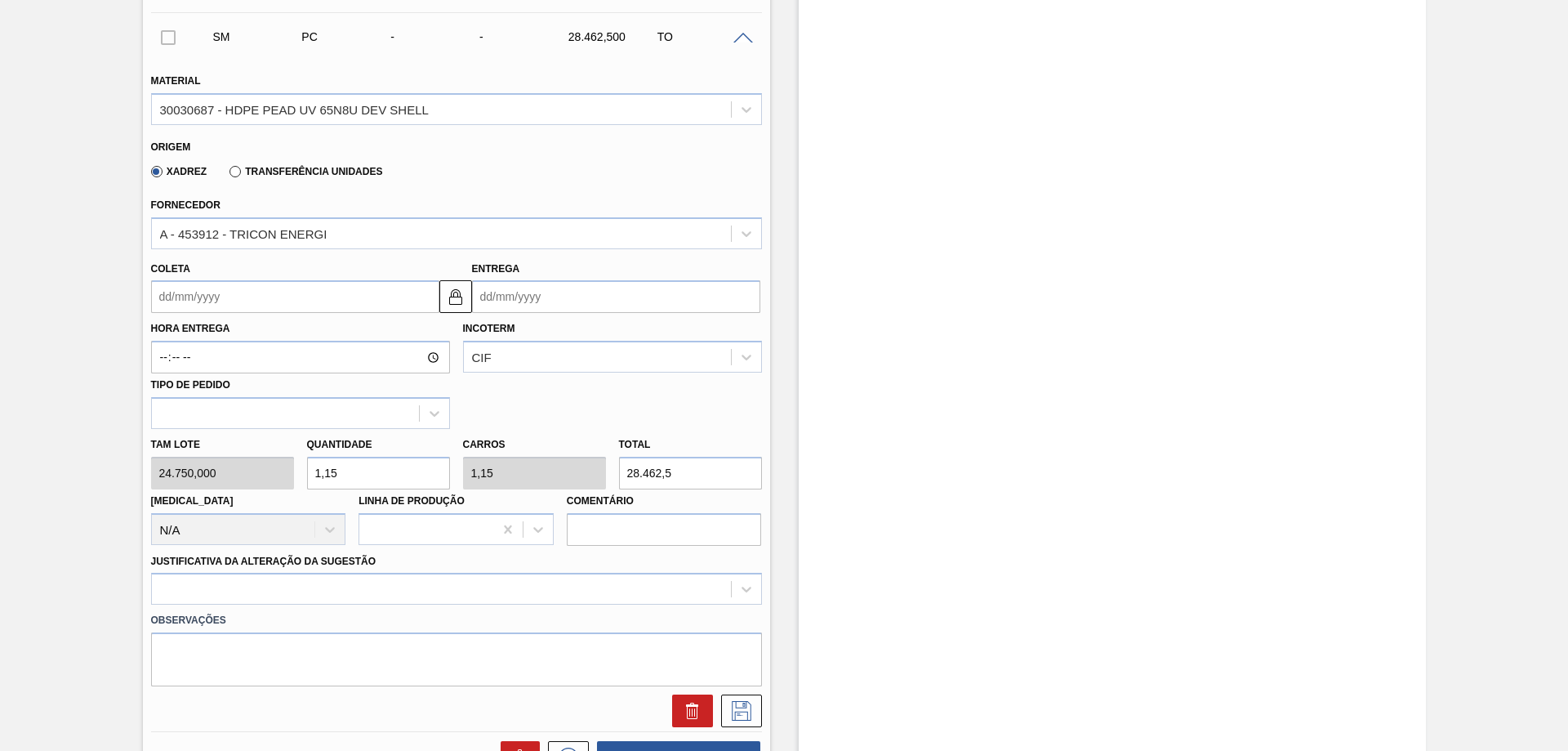
type input "1,1"
type input "27.225"
type input "1,12"
type input "27.720"
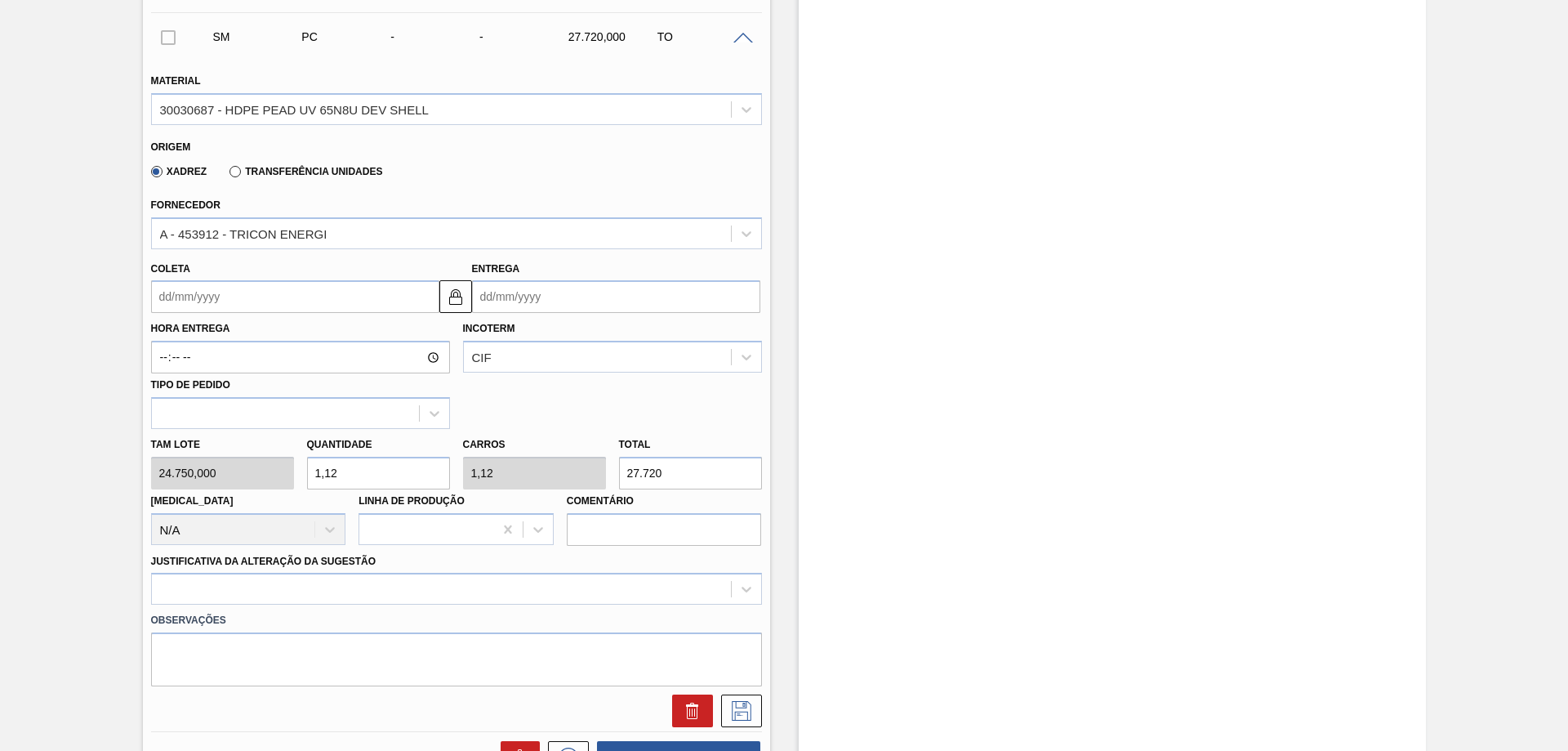
type input "1,1"
type input "27.225"
type input "1,11"
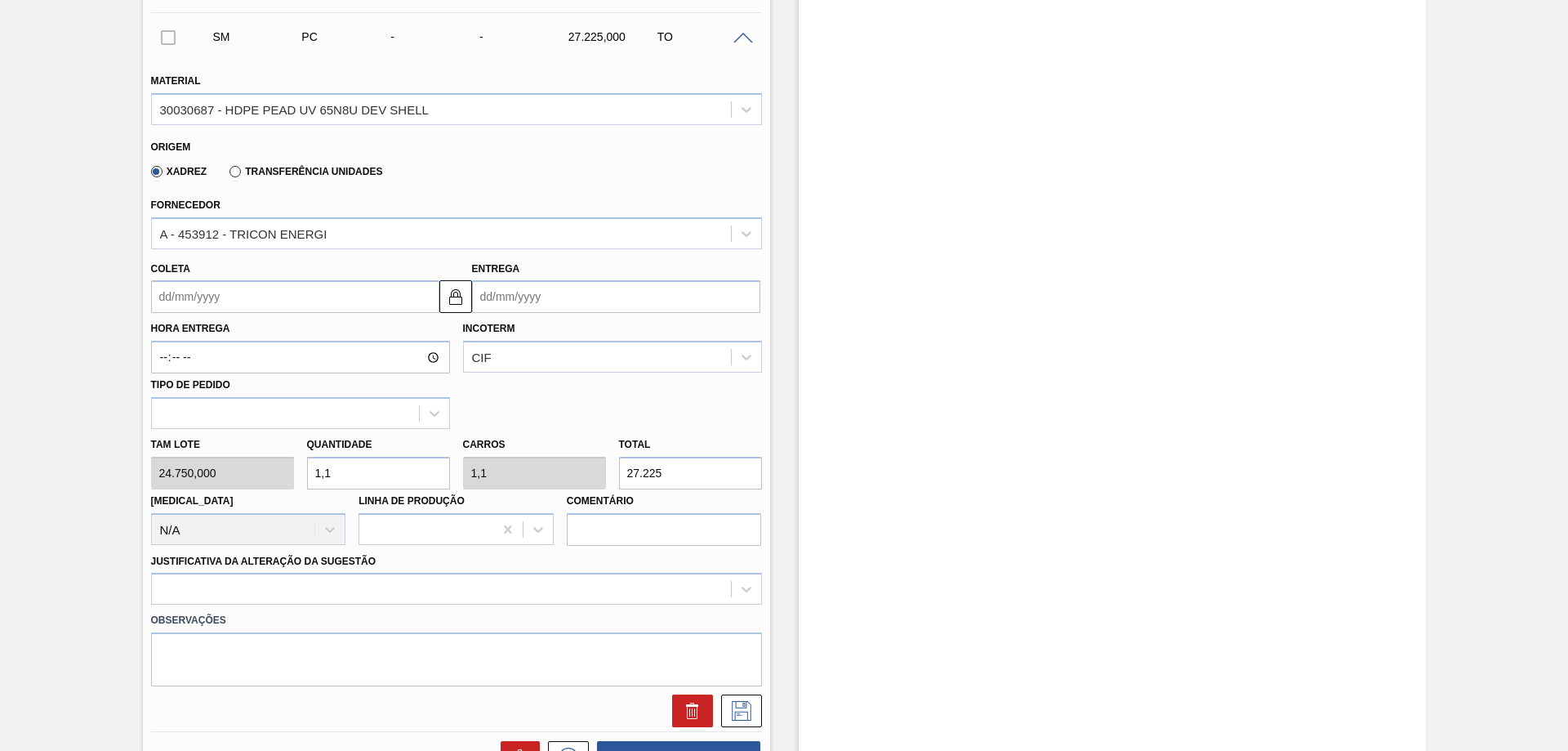
type input "27.472,5"
type input "1,115"
type input "27.596,25"
type input "1,11"
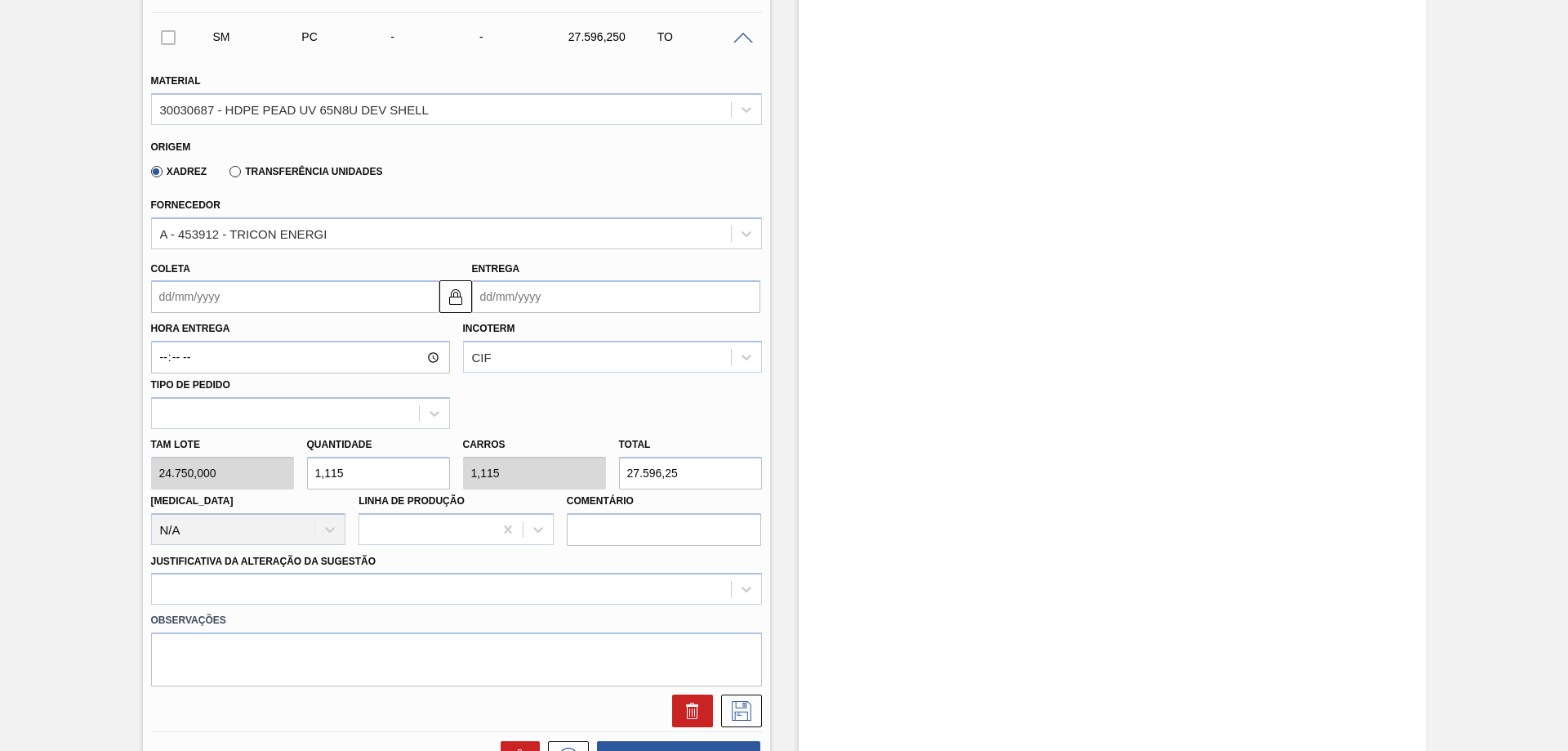
type input "1,11"
type input "27.472,5"
type input "1,111"
type input "27.497,25"
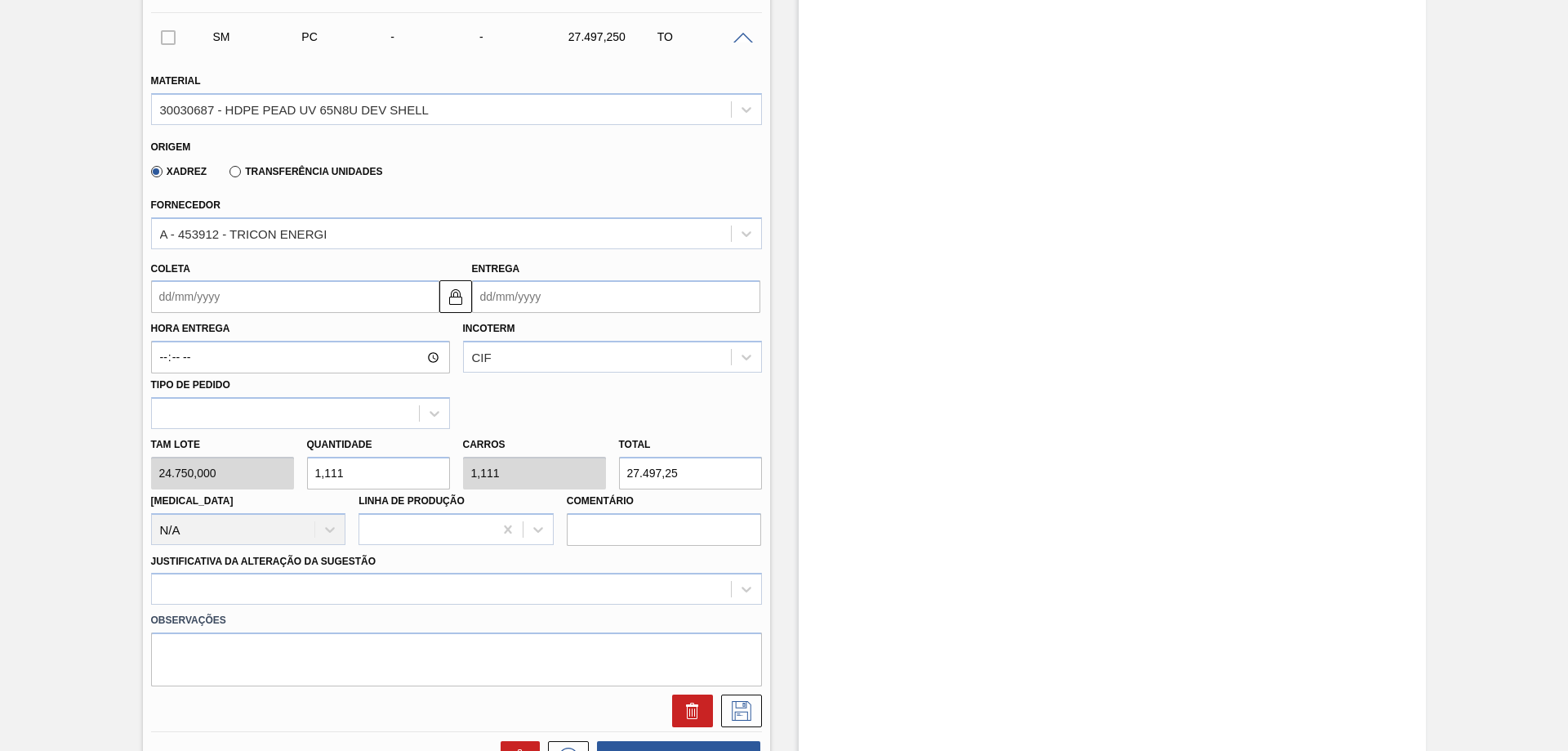
type input "1,11"
type input "27.472,5"
type input "1,112"
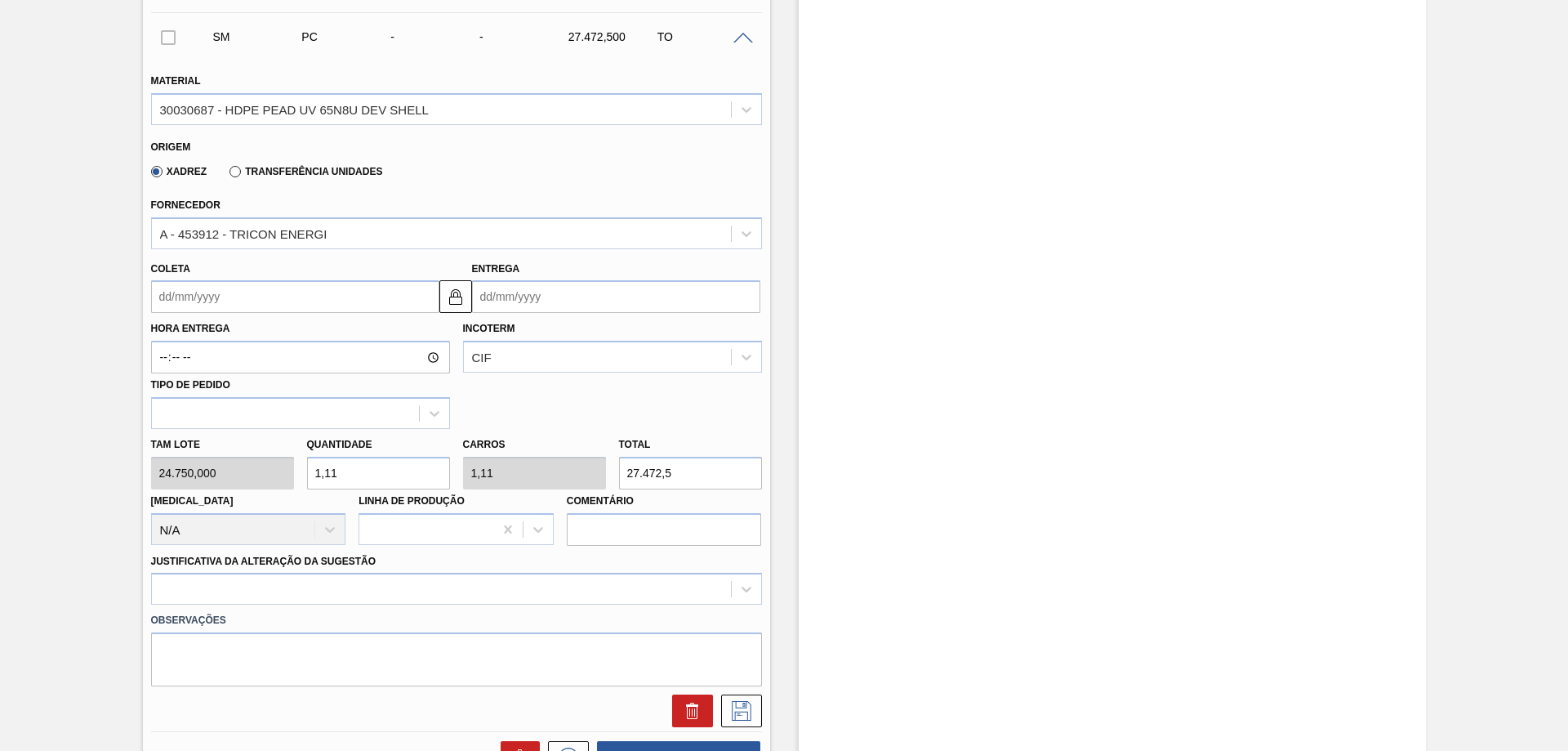
type input "27.522"
type input "1,112"
click at [524, 293] on input "Entrega" at bounding box center [616, 296] width 289 height 33
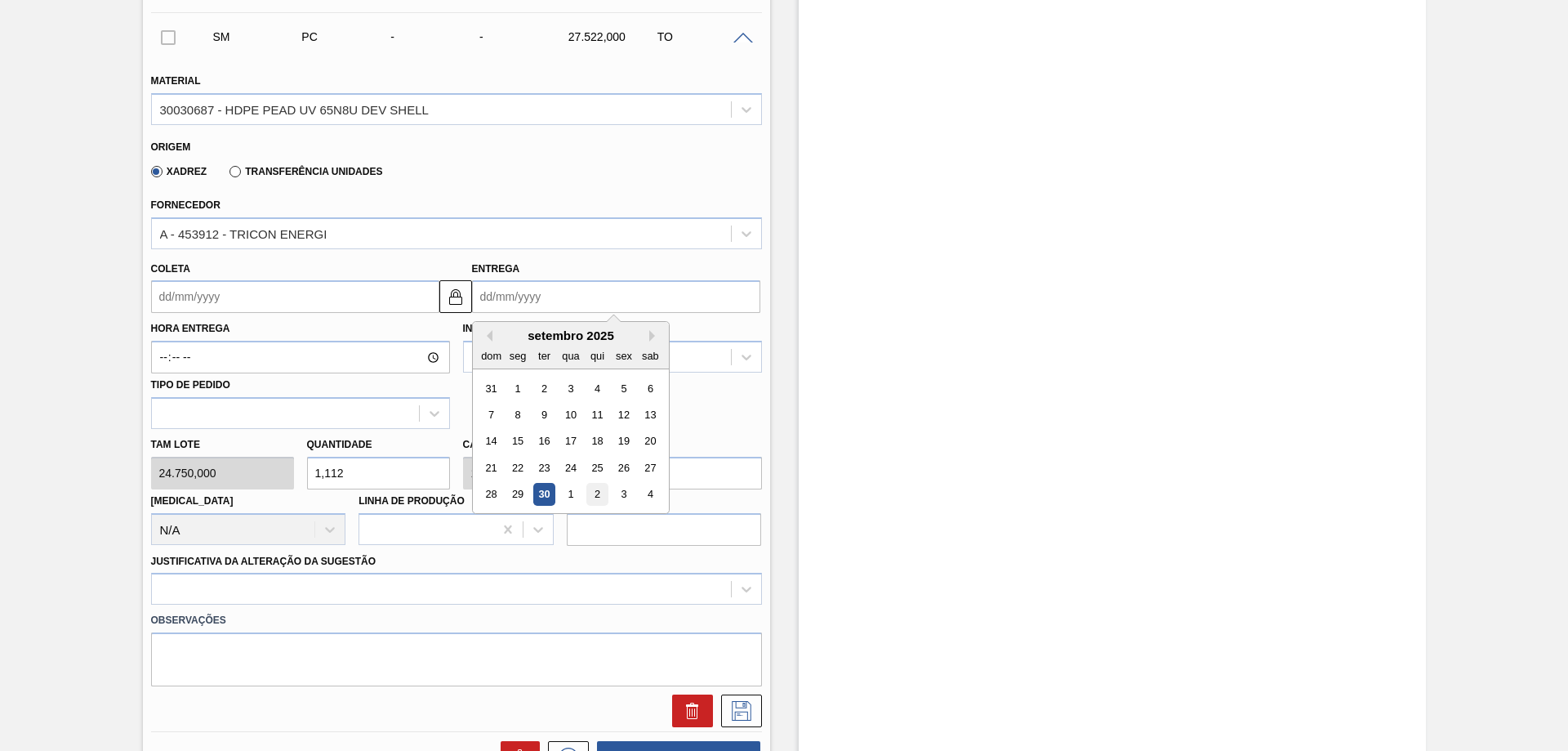
click at [590, 488] on div "2" at bounding box center [597, 494] width 22 height 22
type input "[DATE]"
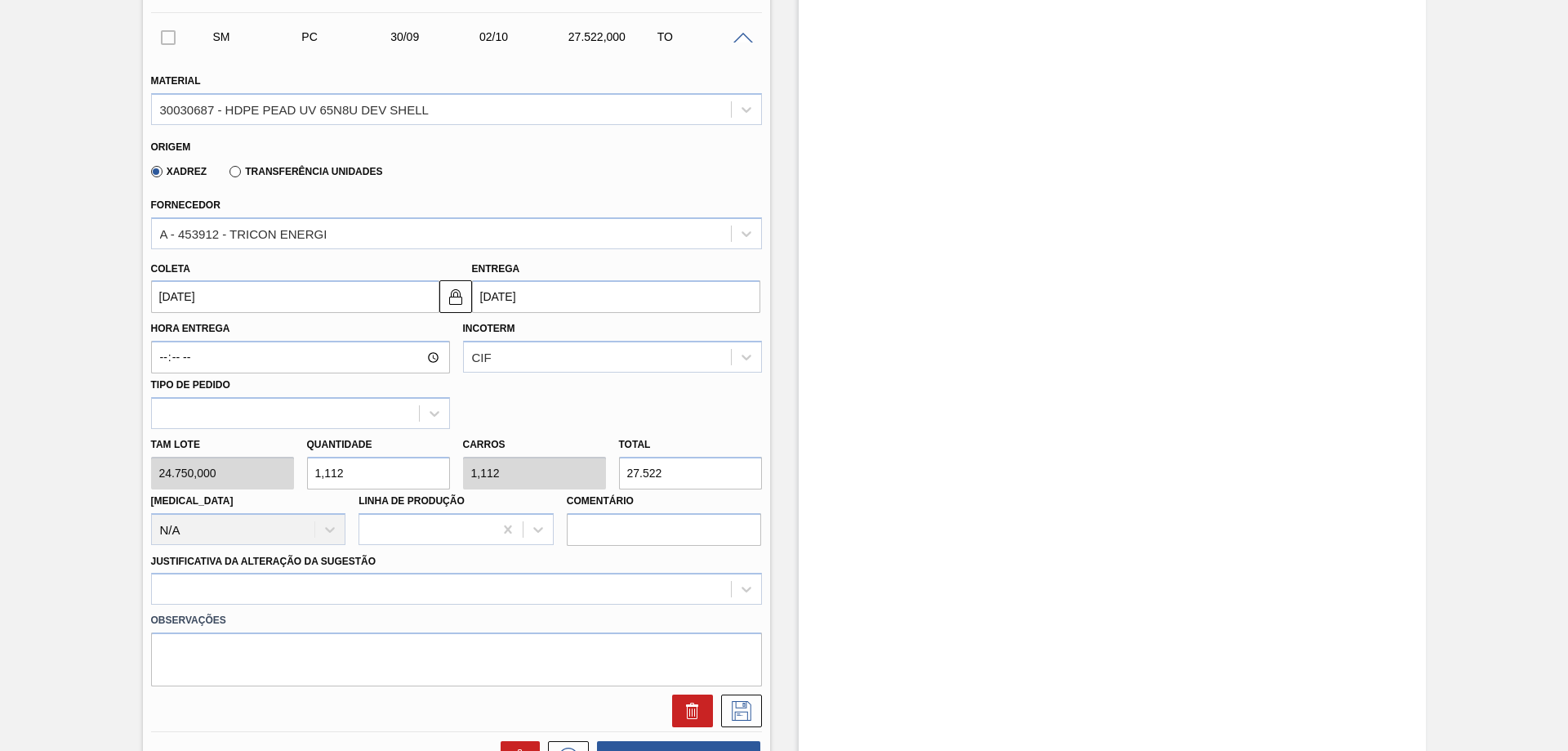
scroll to position [788, 0]
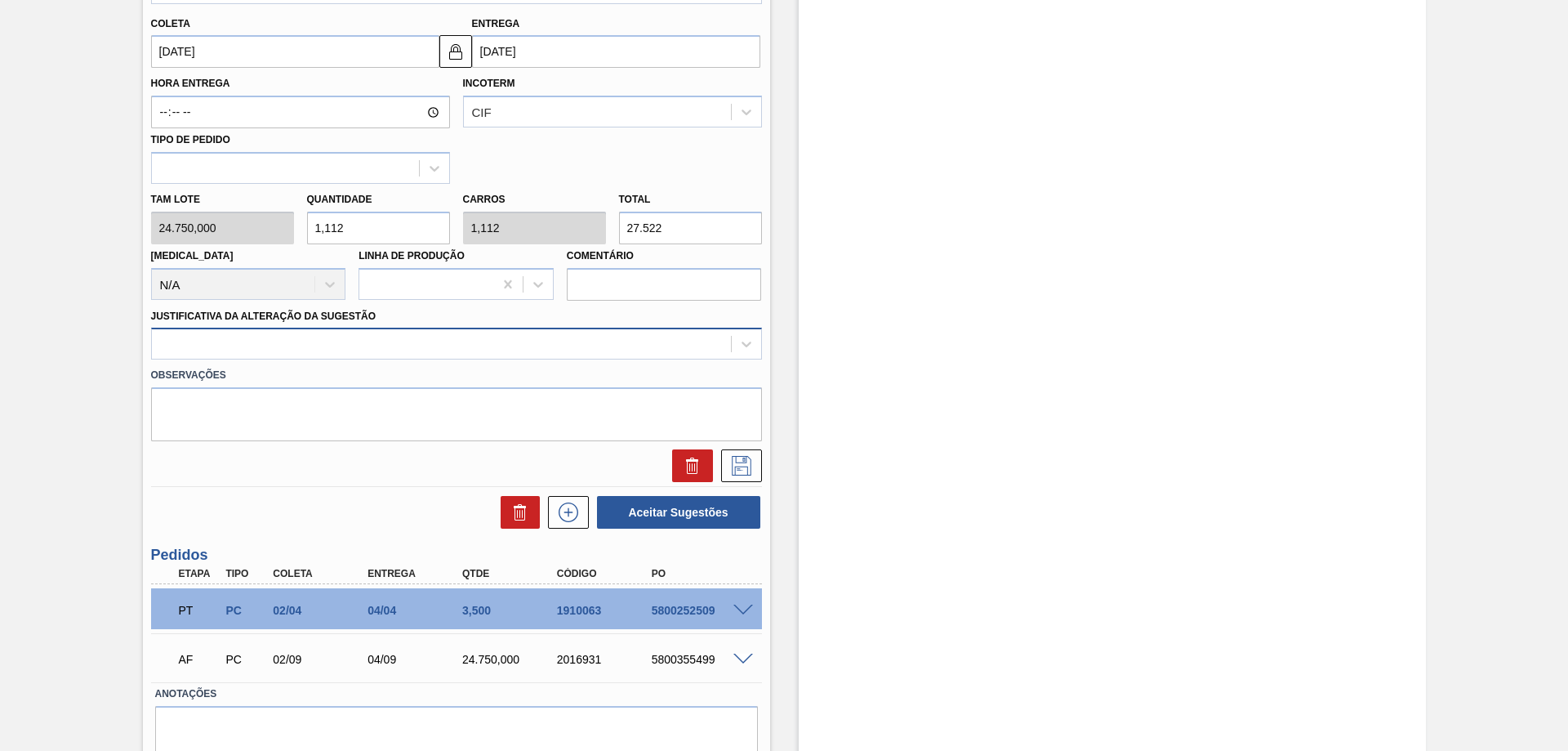
click at [407, 330] on div at bounding box center [456, 343] width 611 height 32
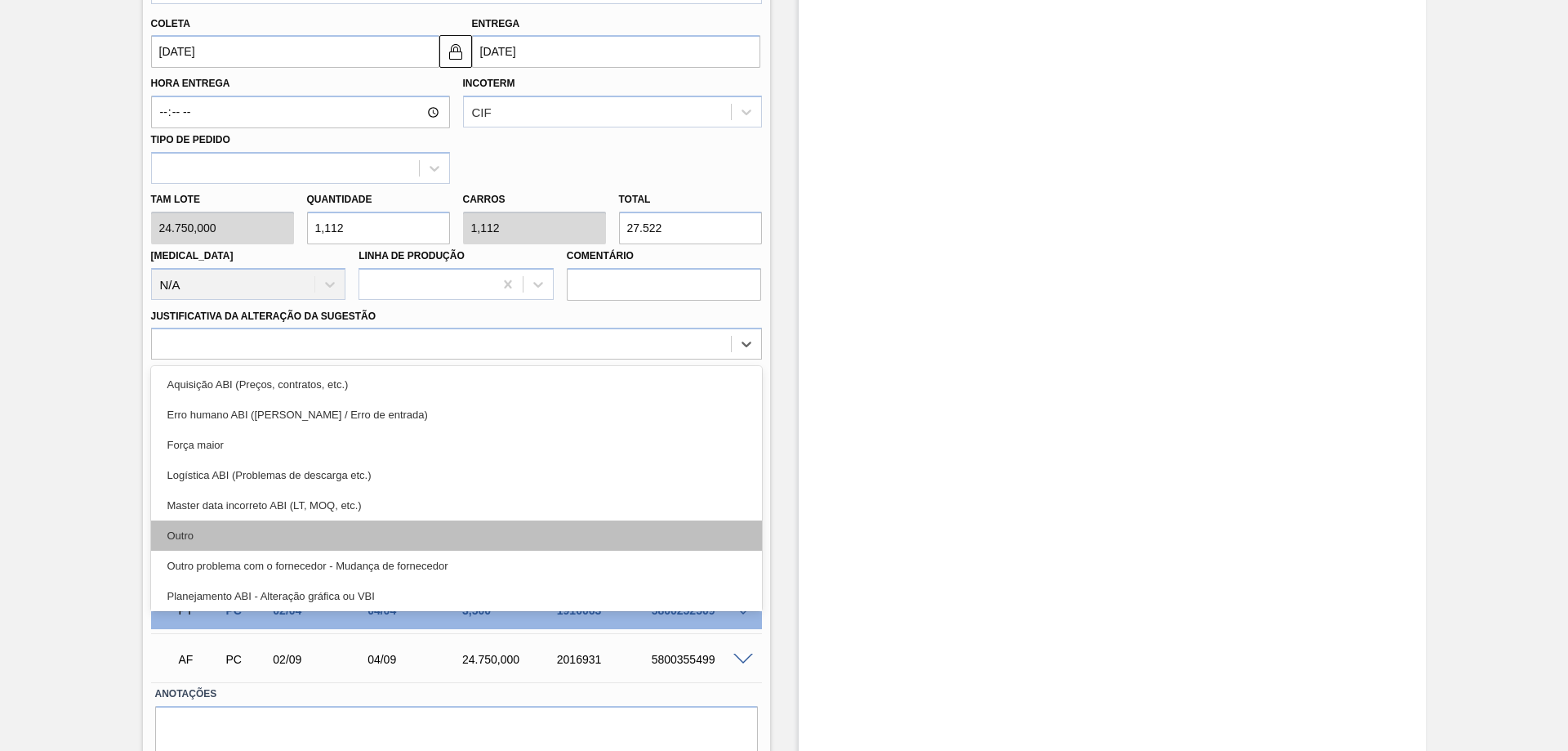
click at [194, 526] on div "Outro" at bounding box center [456, 535] width 611 height 30
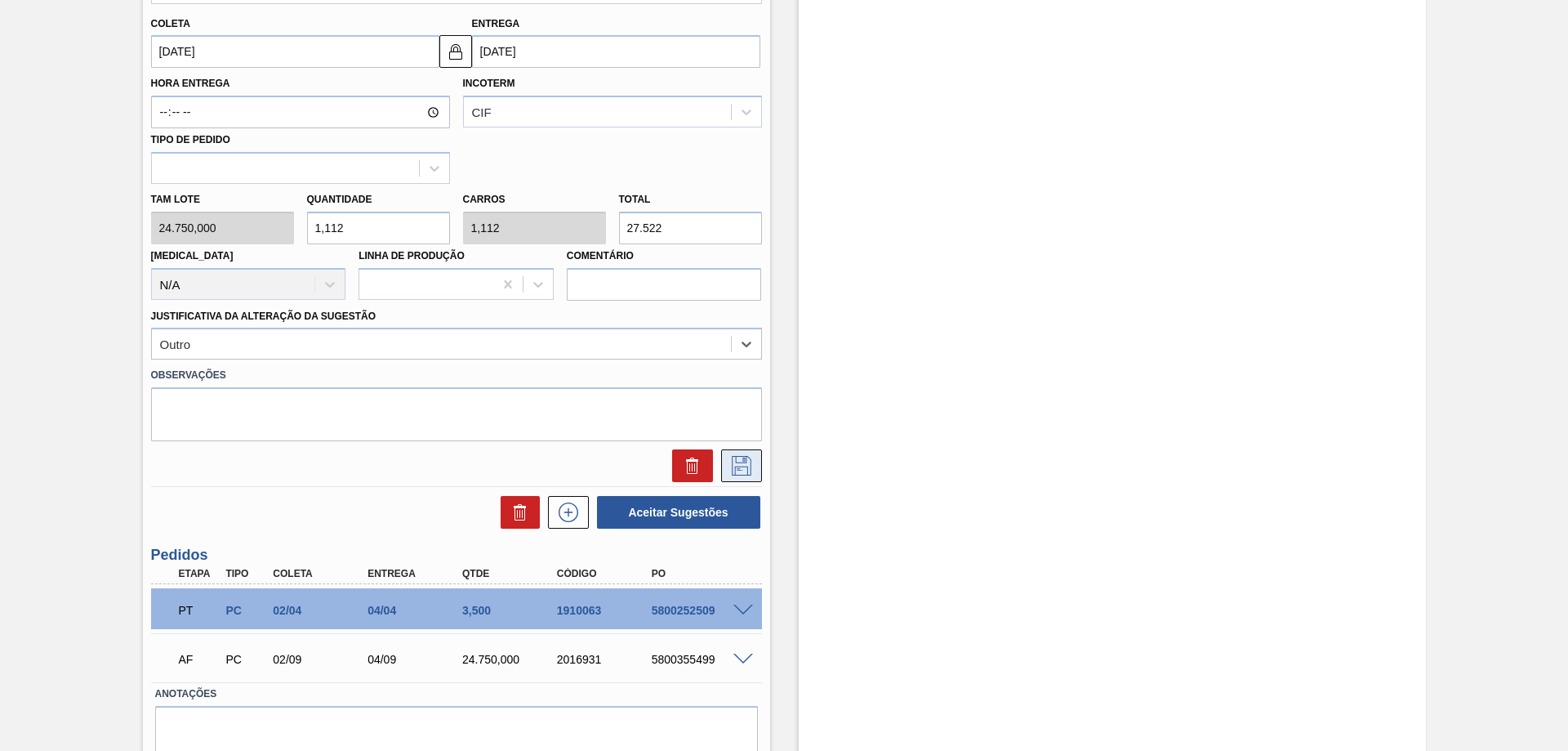
click at [722, 453] on button at bounding box center [742, 466] width 41 height 33
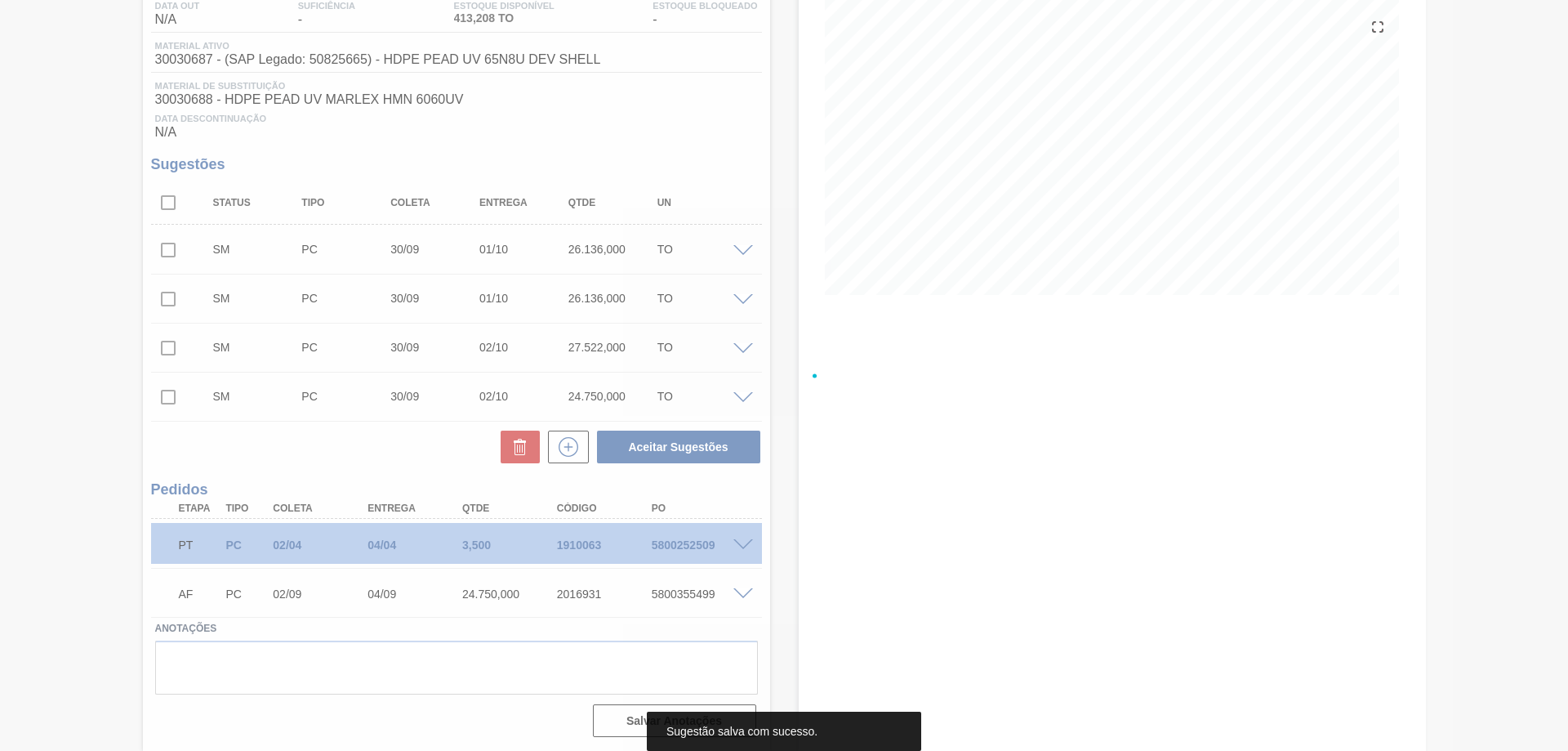
scroll to position [183, 0]
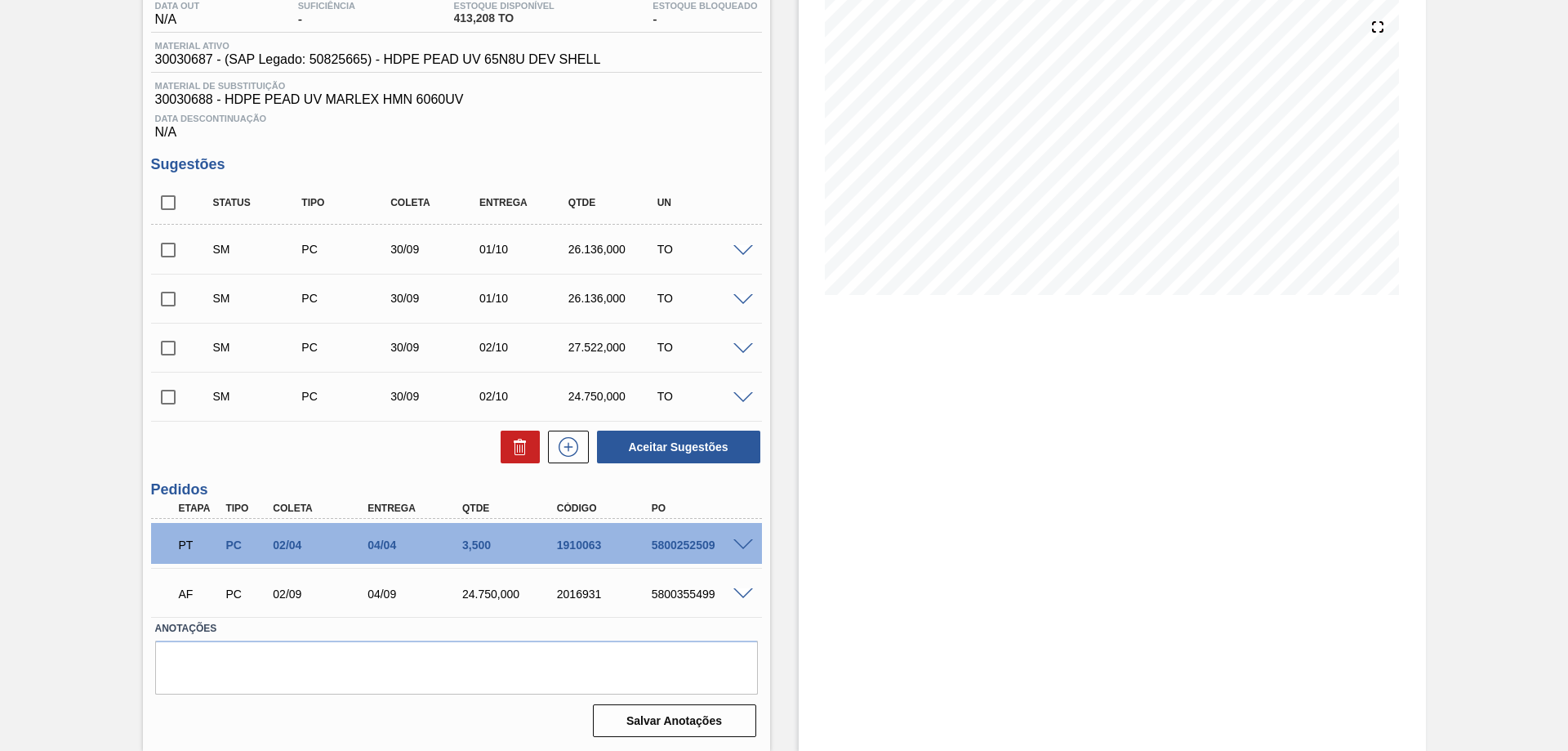
click at [736, 389] on div "SM PC 30/09 02/10 24.750,000 TO" at bounding box center [456, 396] width 611 height 41
click at [740, 397] on span at bounding box center [743, 398] width 20 height 13
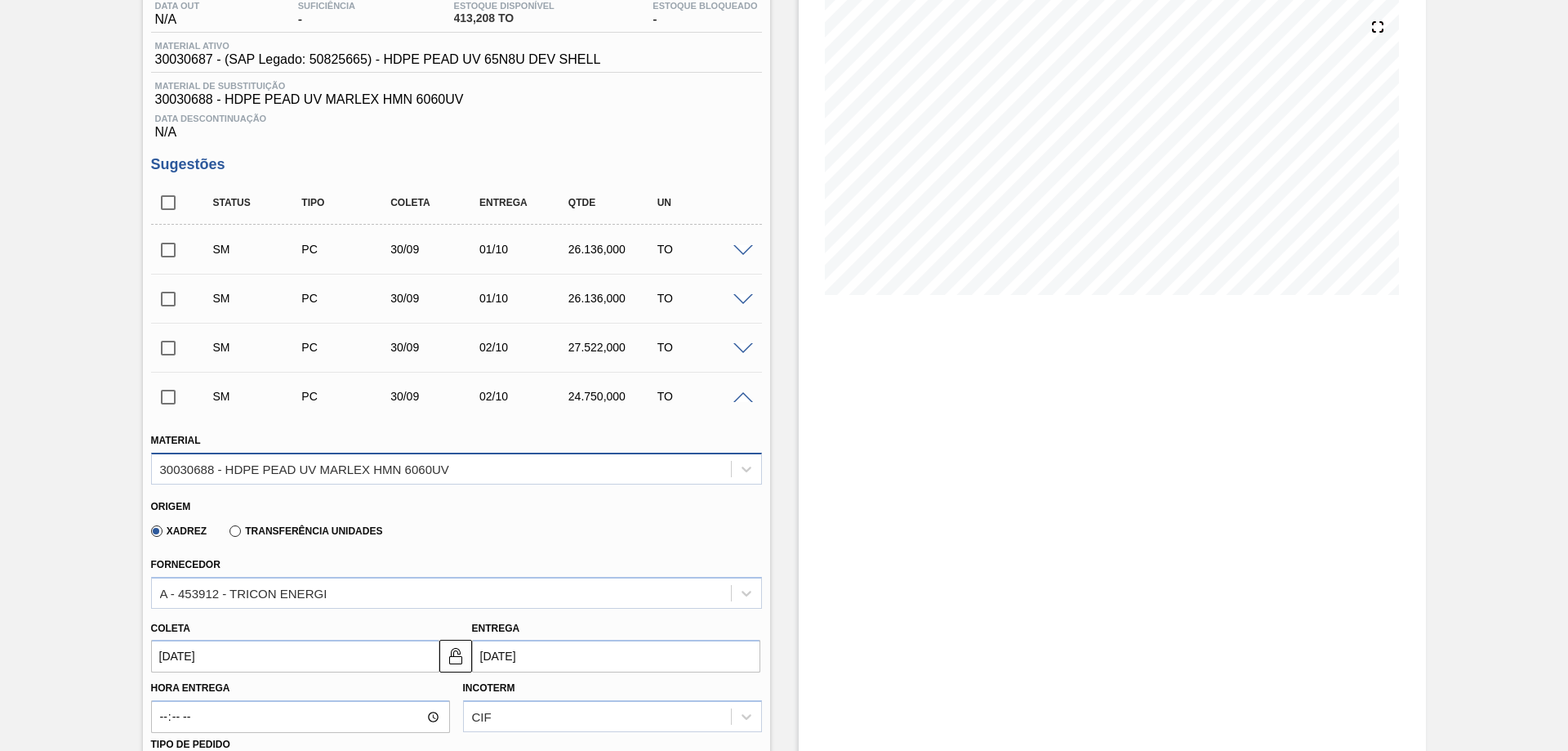
scroll to position [101, 0]
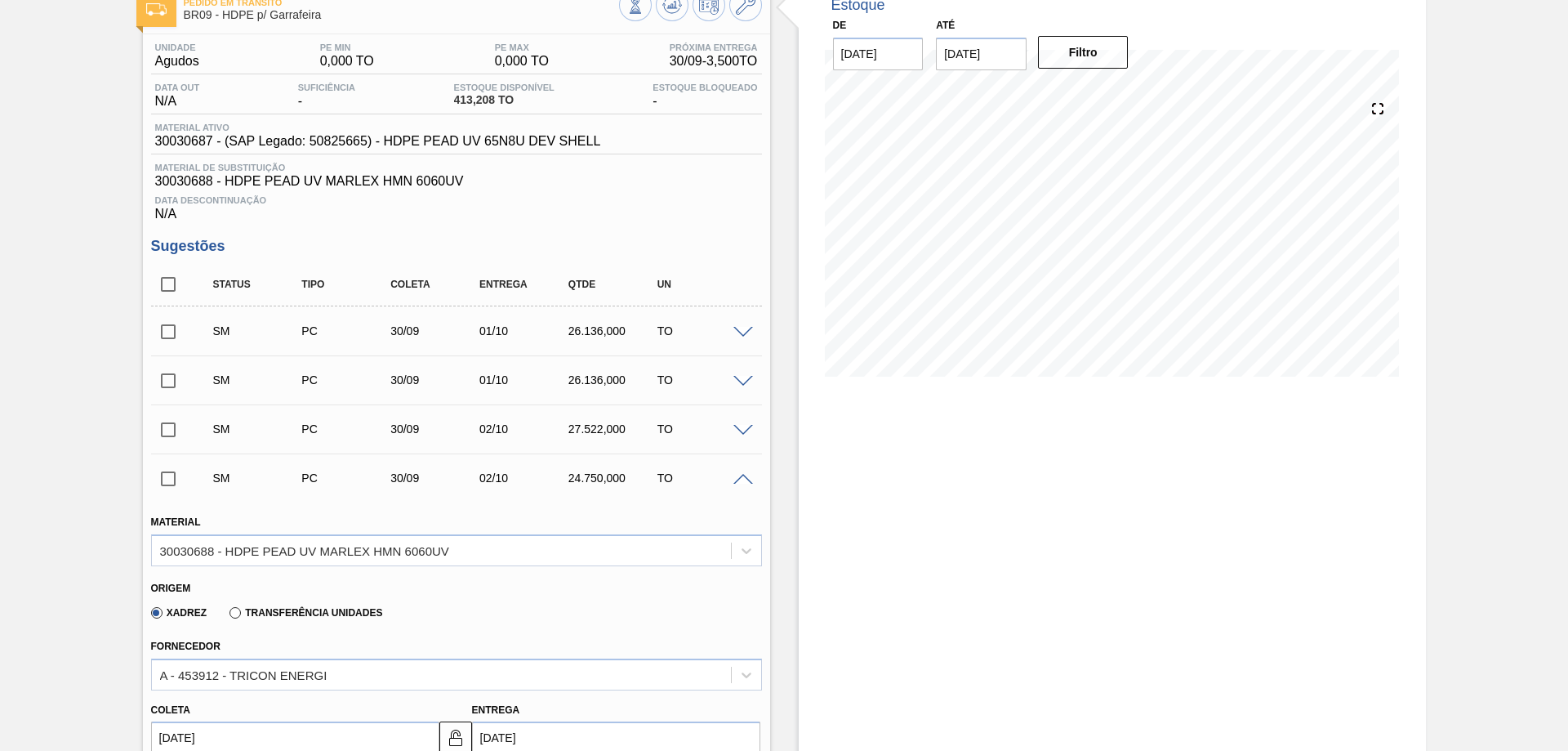
click at [518, 435] on div "02/10" at bounding box center [525, 428] width 98 height 13
click at [745, 429] on span at bounding box center [743, 431] width 20 height 13
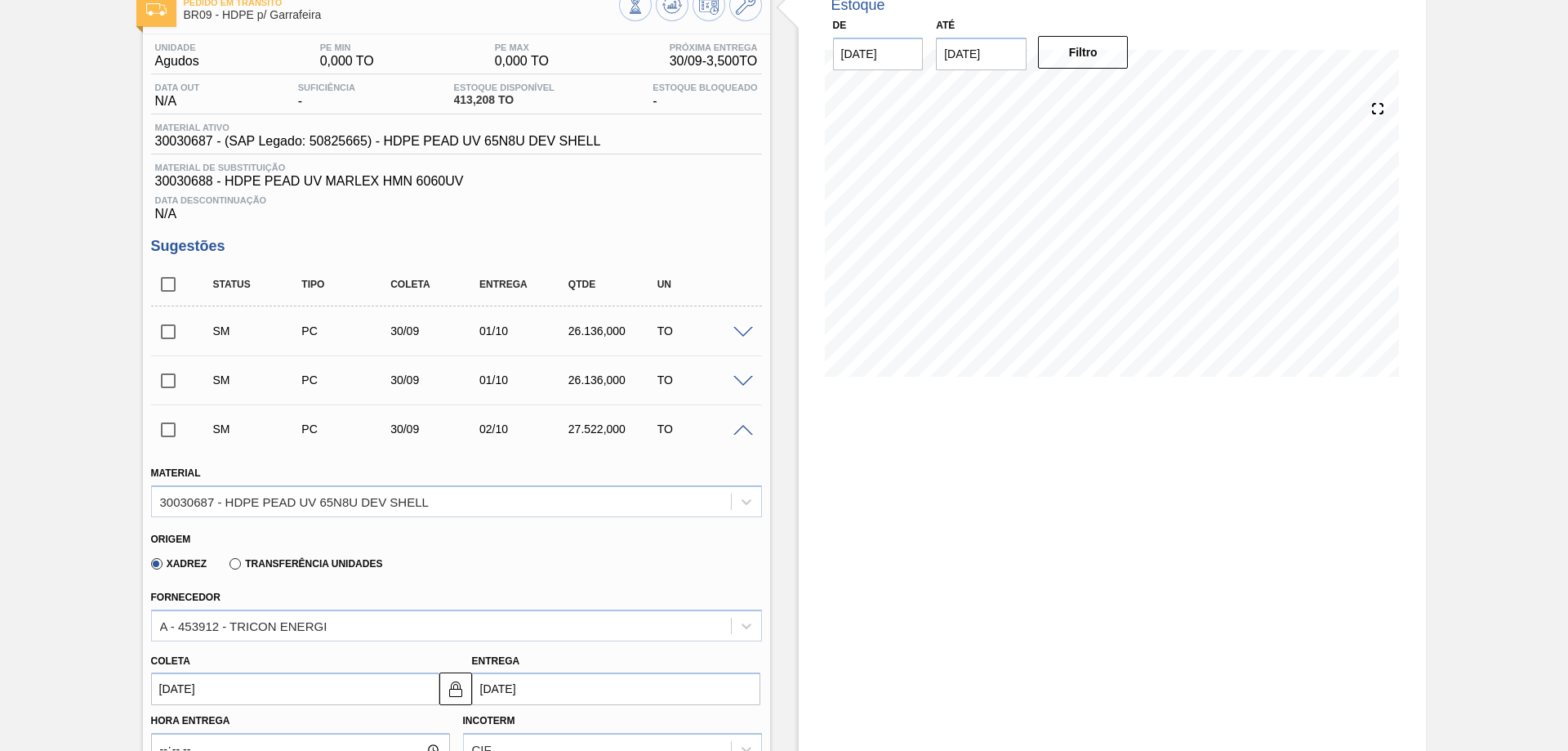
click at [741, 382] on span at bounding box center [743, 381] width 20 height 13
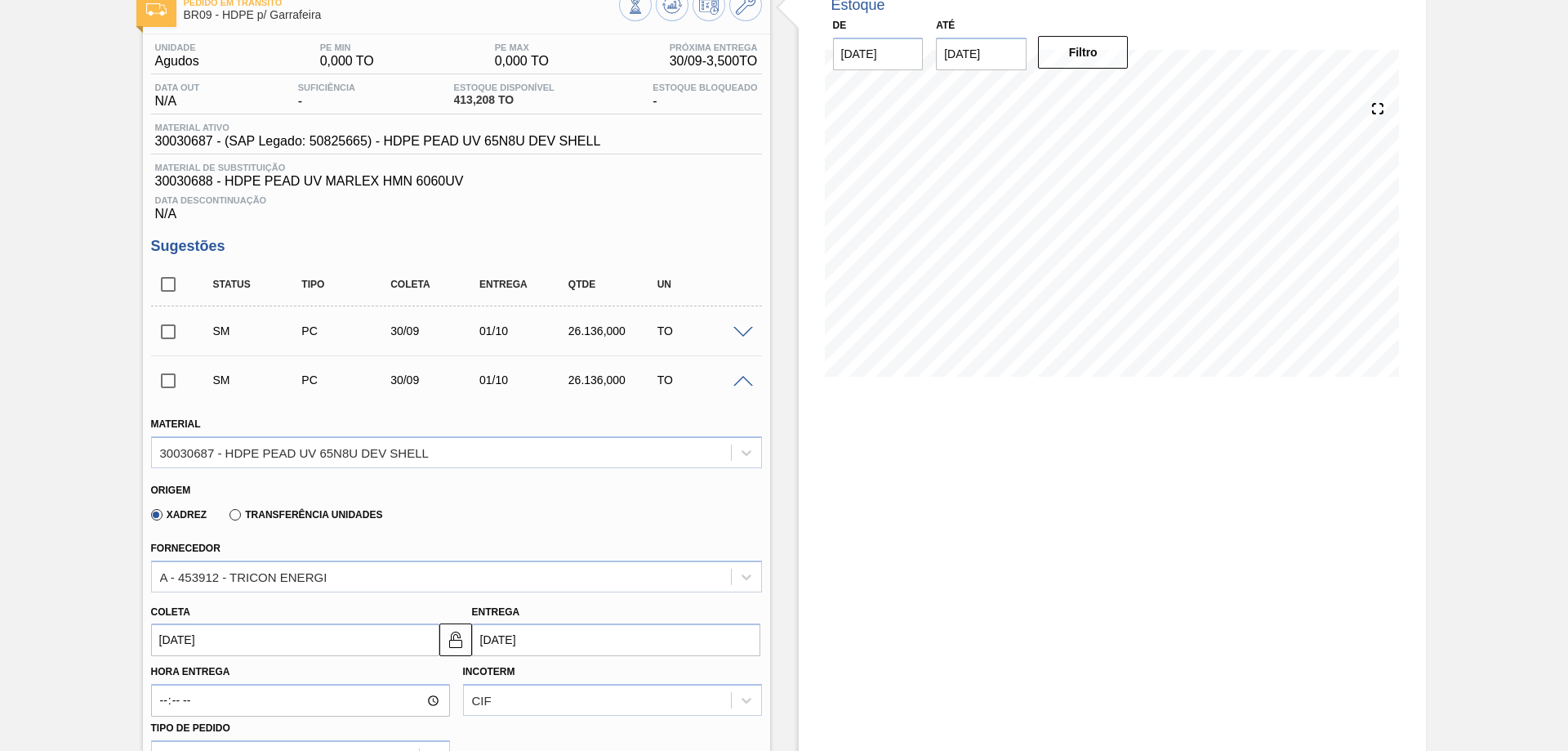
click at [746, 324] on div "SM PC 30/09 01/10 26.136,000 TO" at bounding box center [456, 331] width 611 height 41
click at [741, 331] on span at bounding box center [743, 333] width 20 height 13
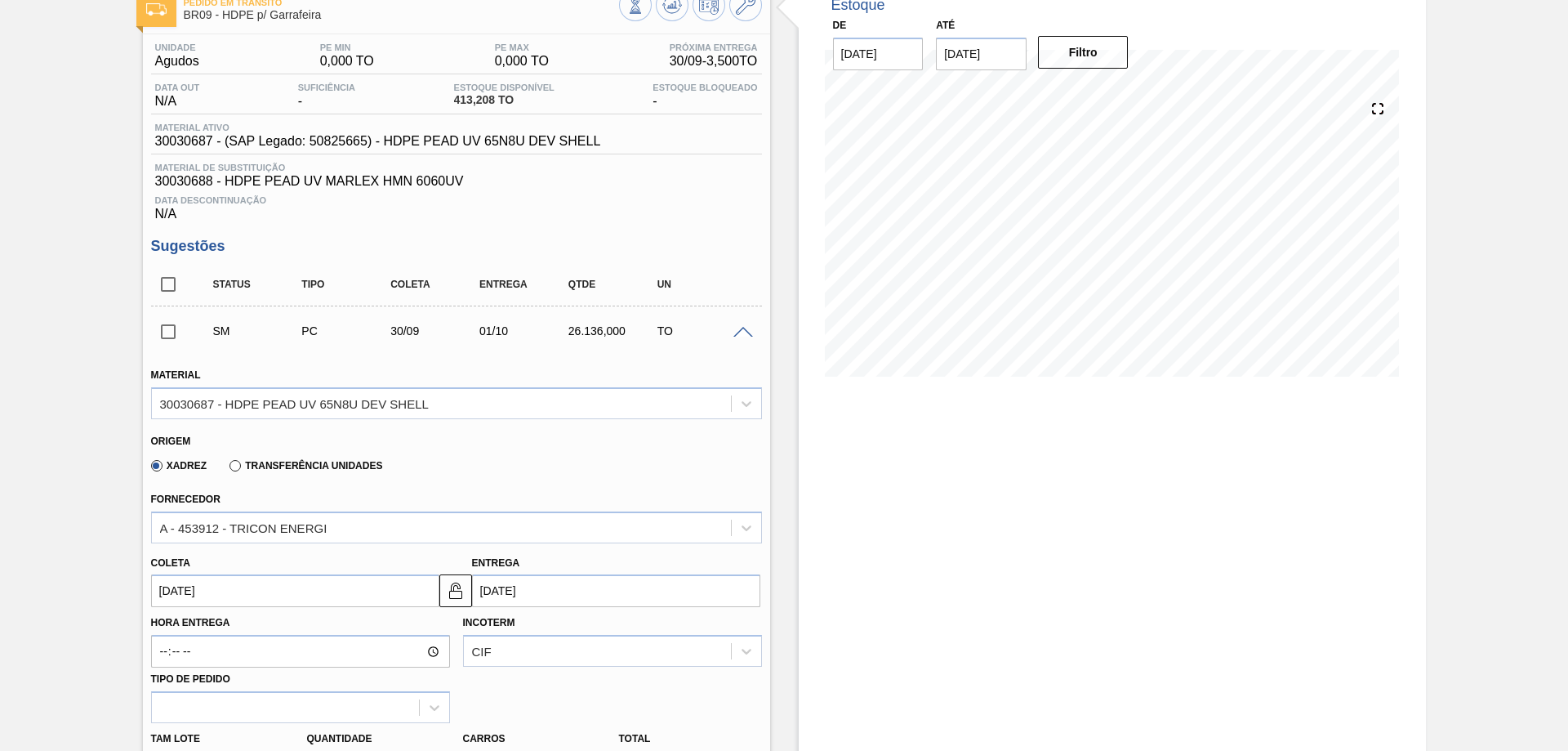
click at [744, 330] on span at bounding box center [743, 333] width 20 height 13
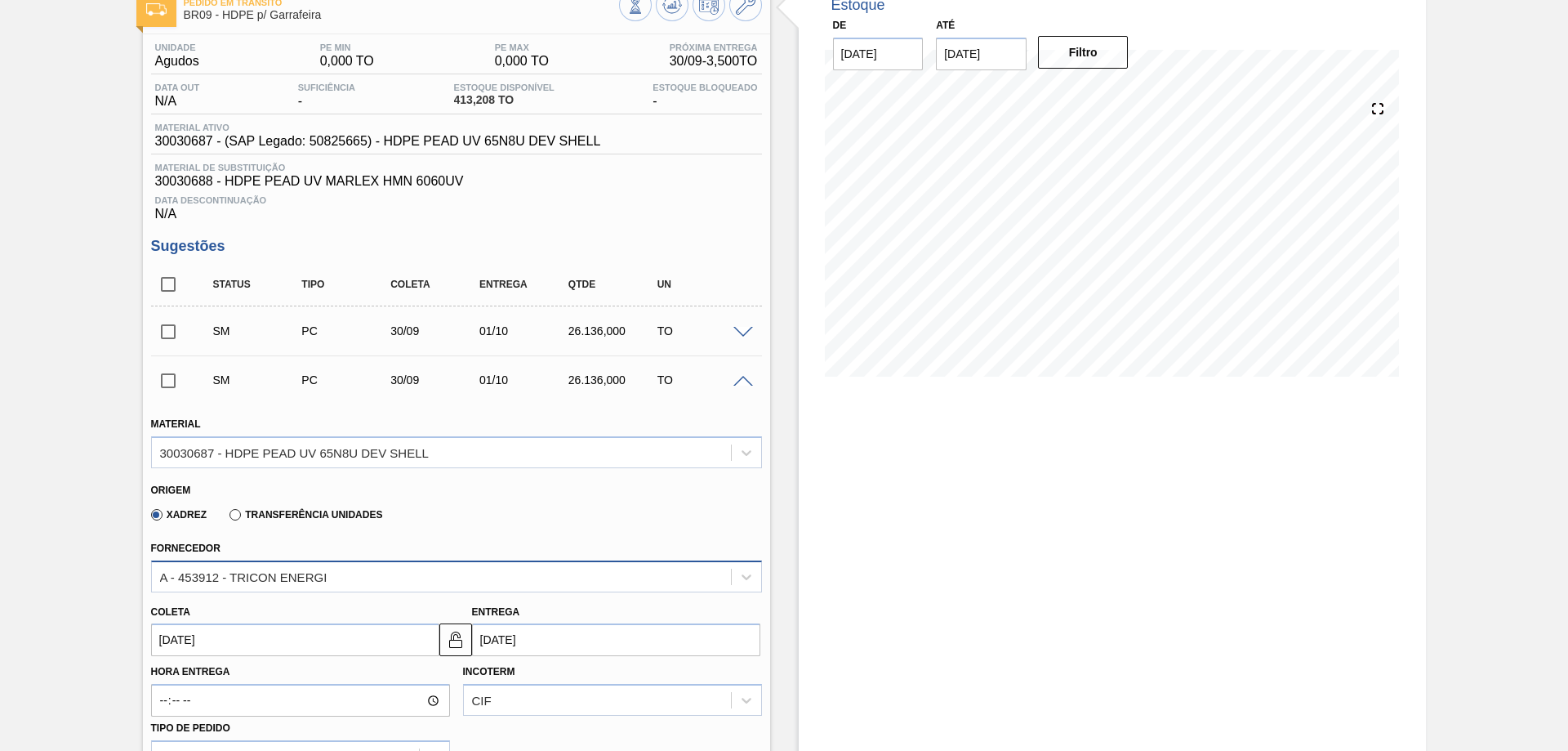
scroll to position [264, 0]
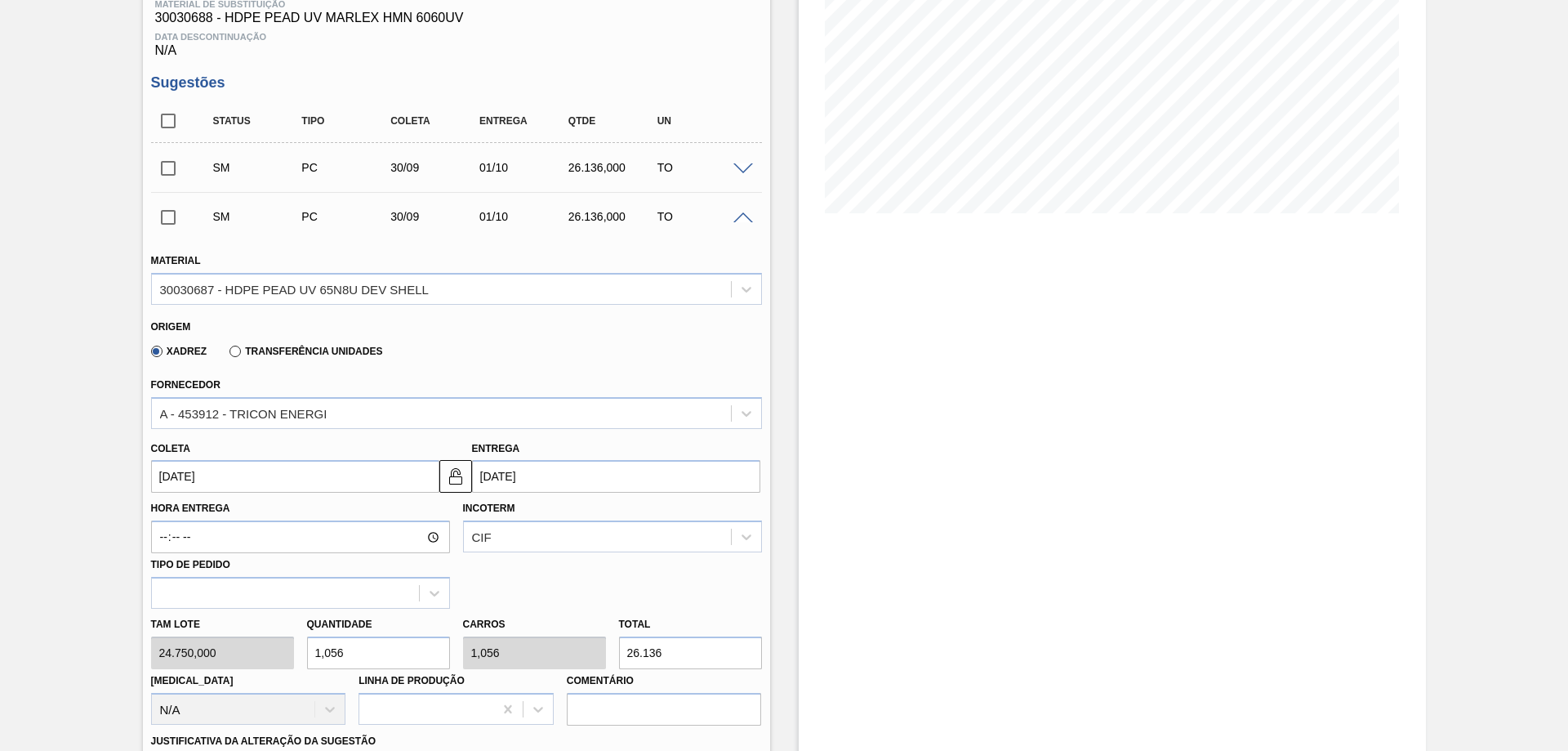
click at [742, 222] on span at bounding box center [743, 218] width 20 height 13
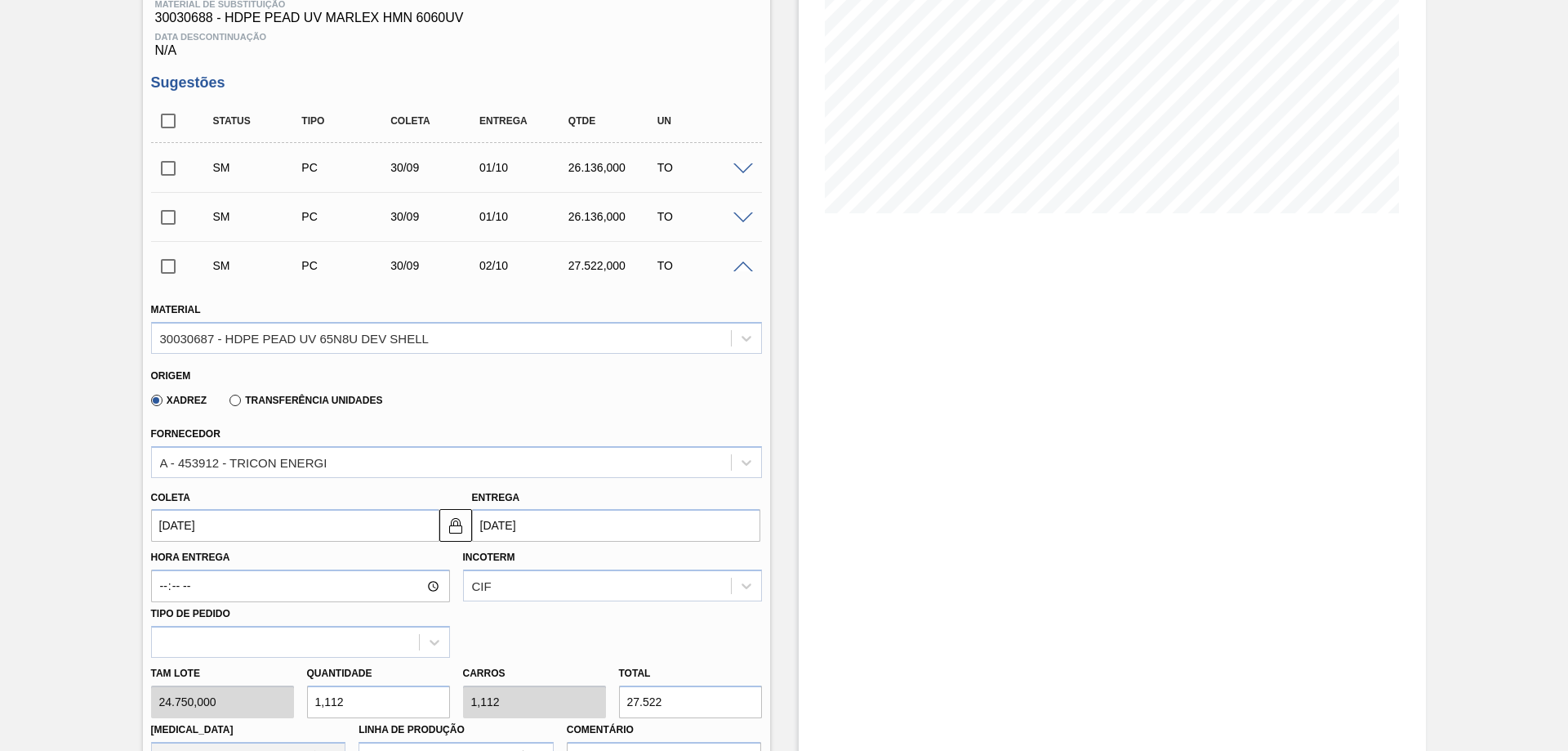
click at [746, 267] on span at bounding box center [743, 267] width 20 height 13
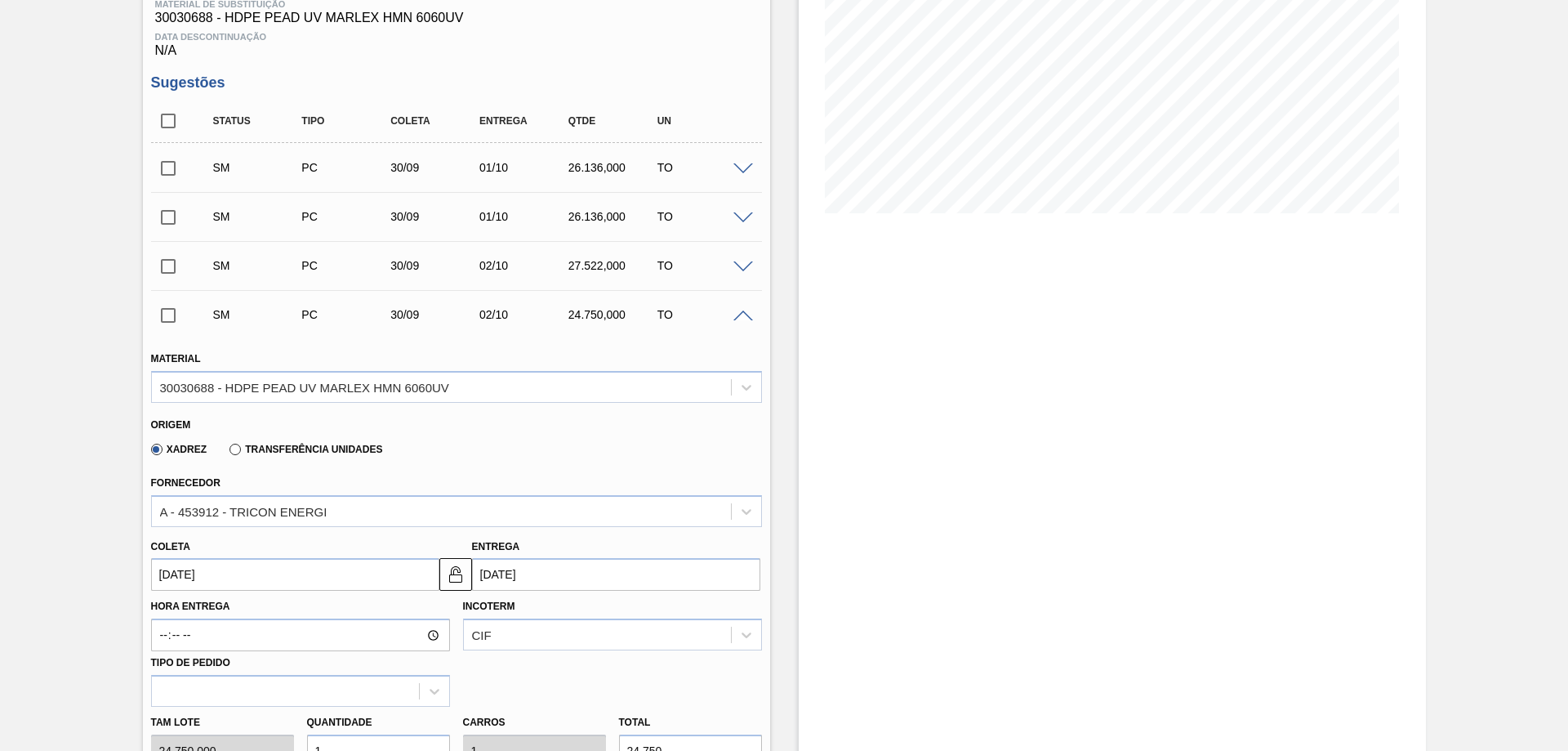
click at [743, 311] on span at bounding box center [743, 316] width 20 height 13
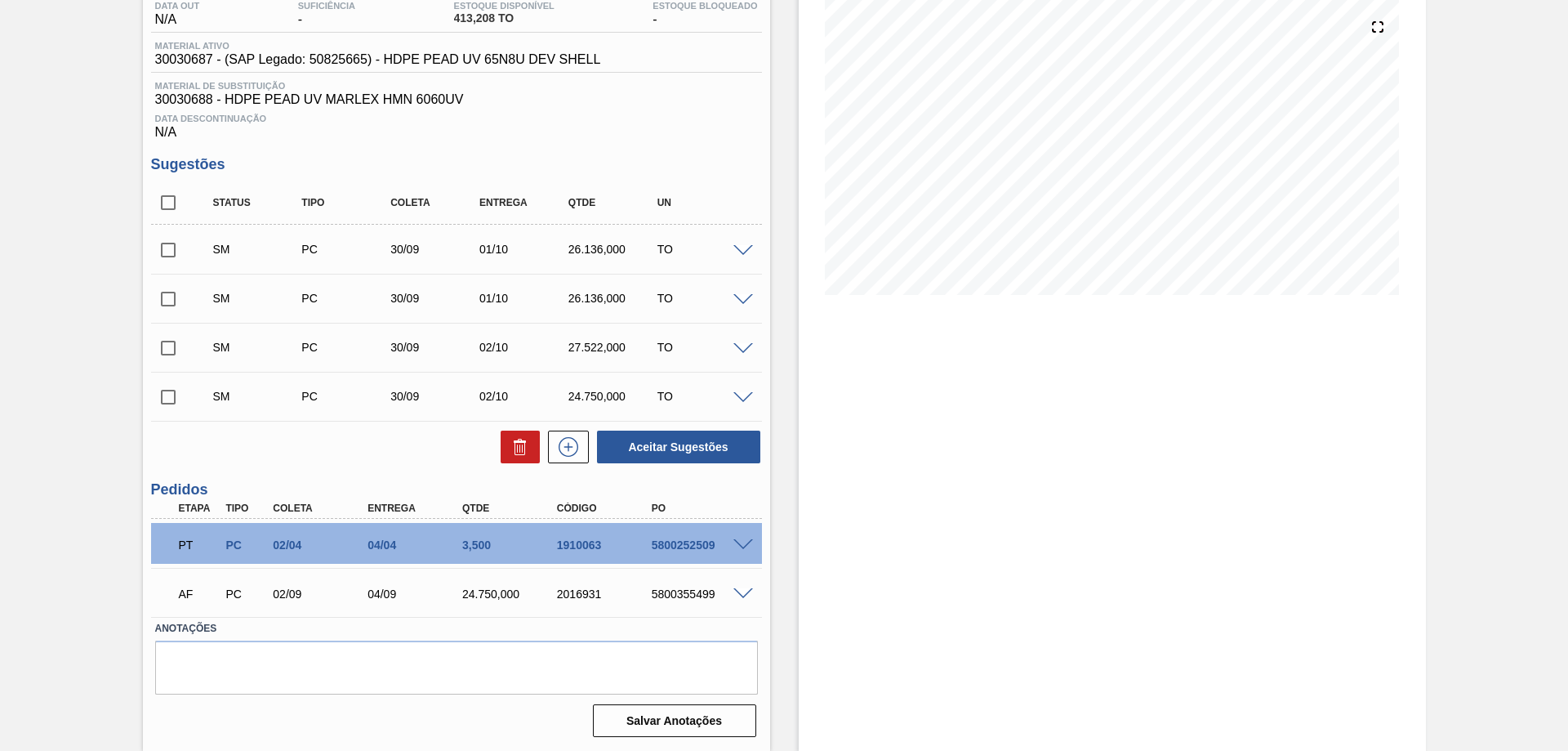
click at [741, 399] on span at bounding box center [743, 398] width 20 height 13
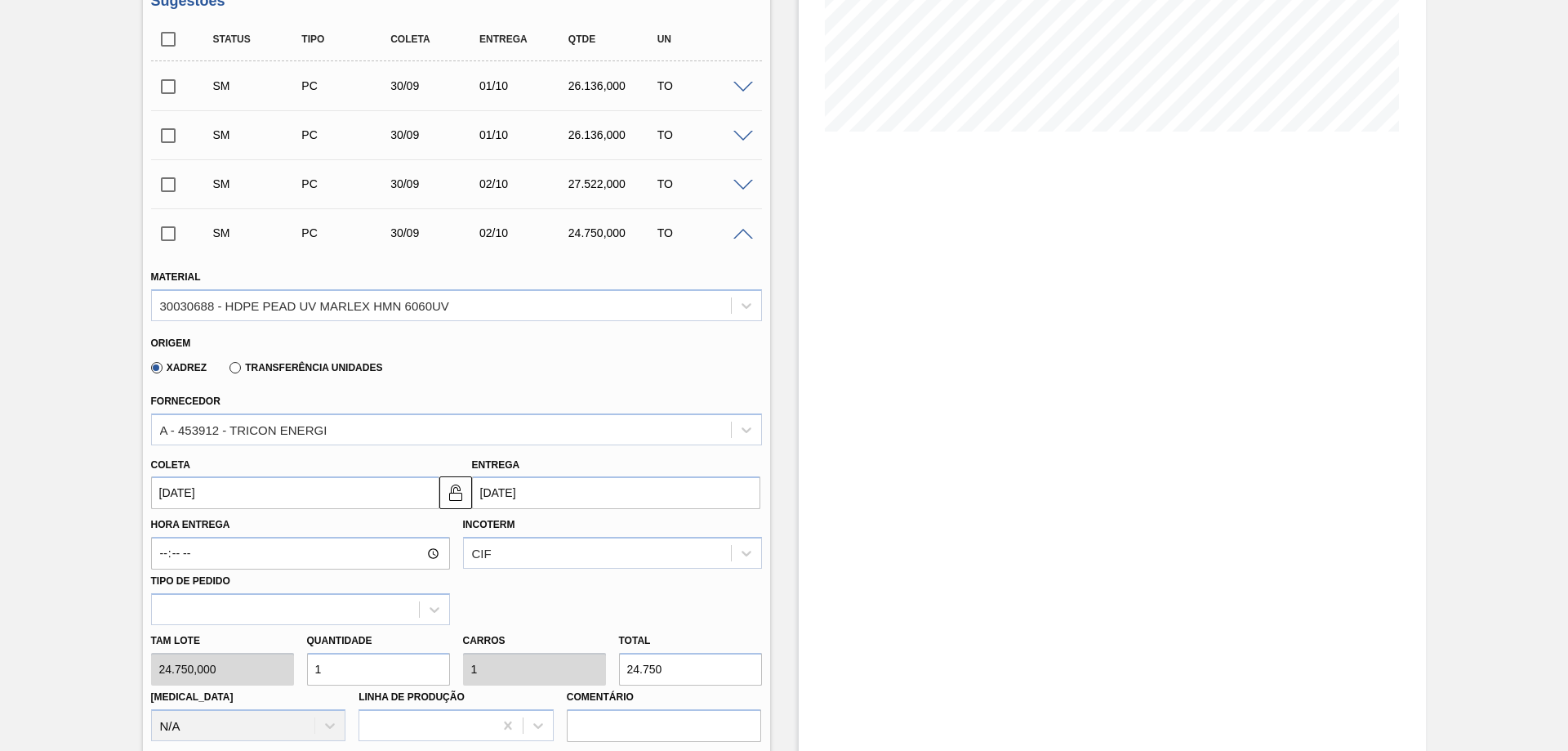
scroll to position [510, 0]
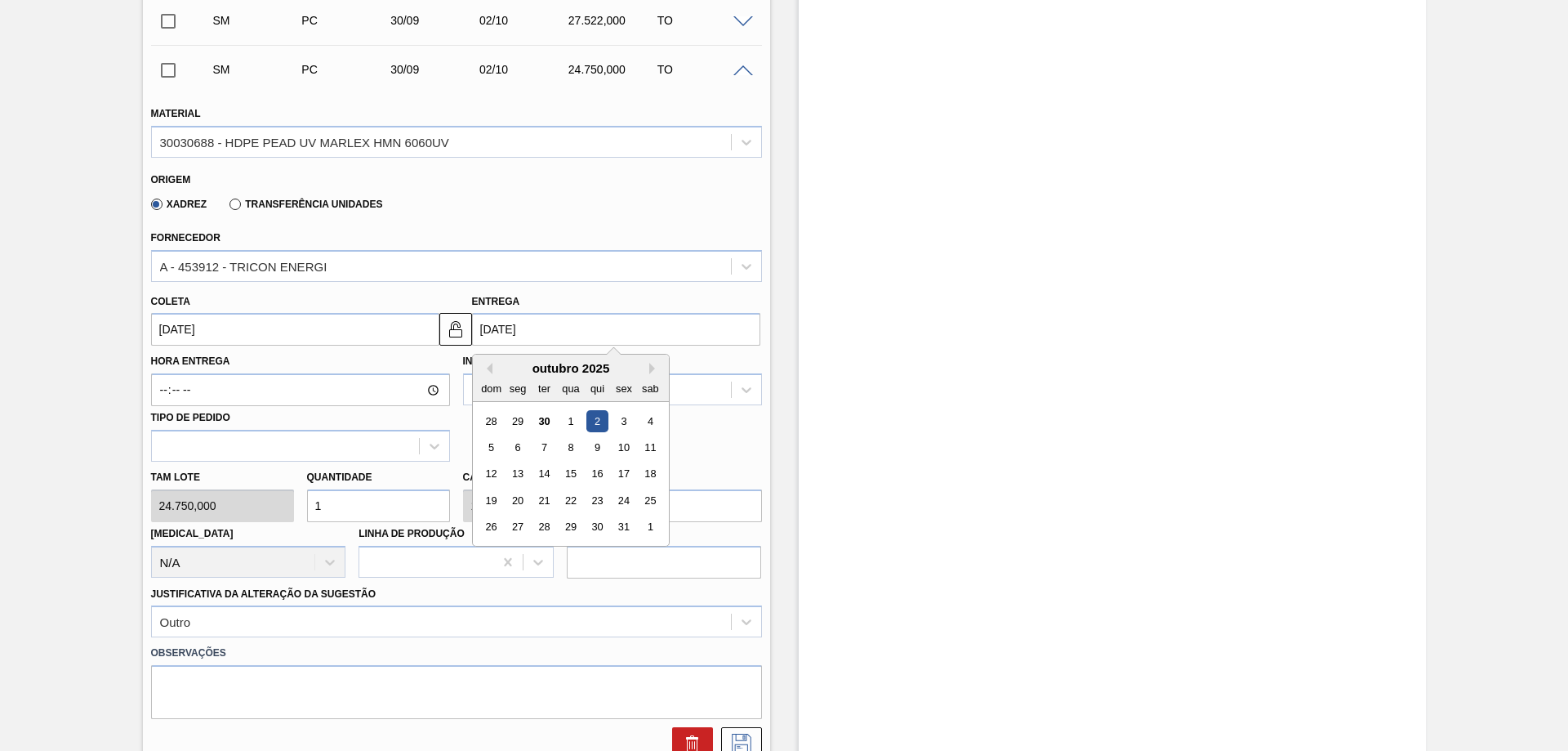
click at [566, 339] on input "[DATE]" at bounding box center [616, 330] width 289 height 33
click at [570, 420] on div "1" at bounding box center [570, 421] width 22 height 22
type input "[DATE]"
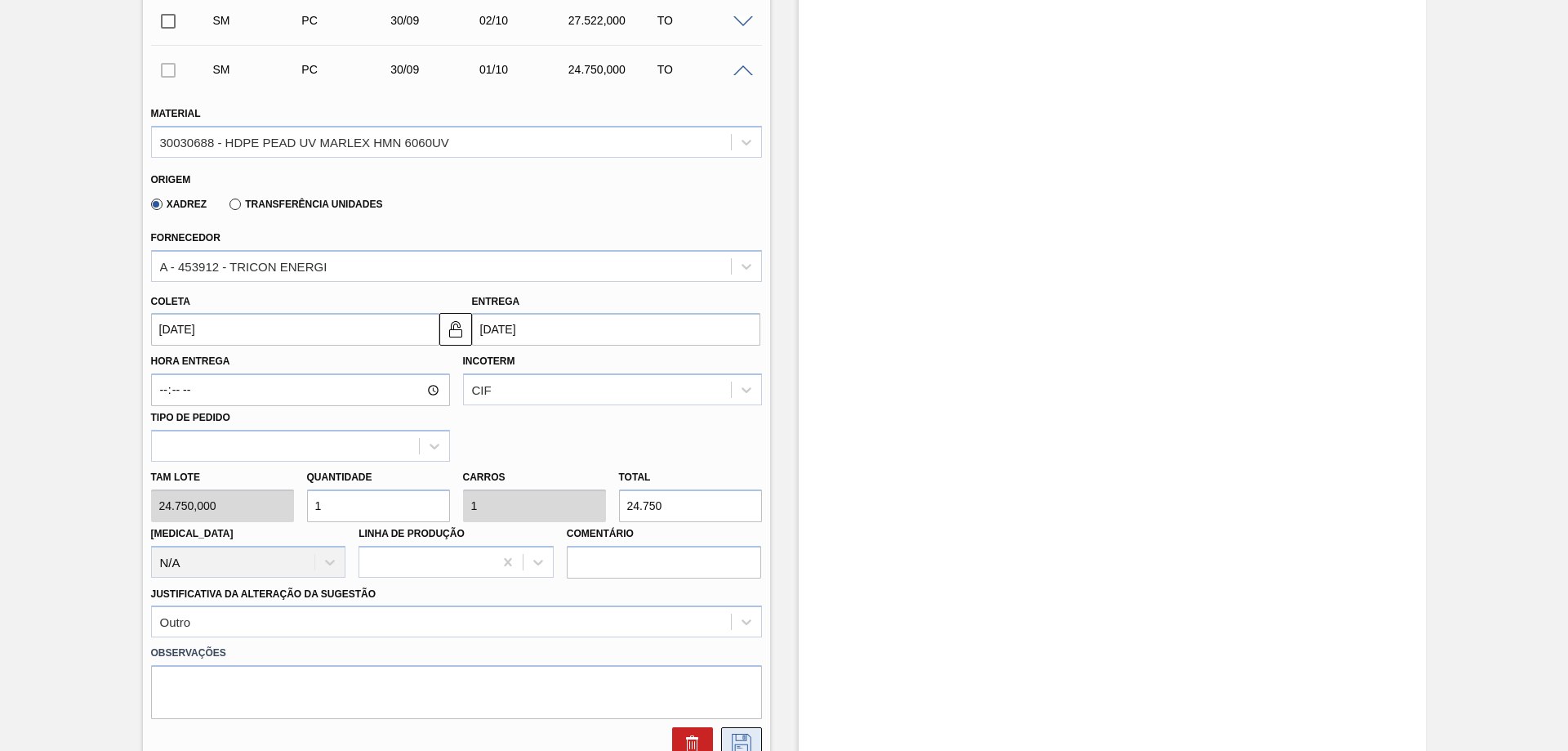
click at [725, 737] on button at bounding box center [742, 744] width 41 height 33
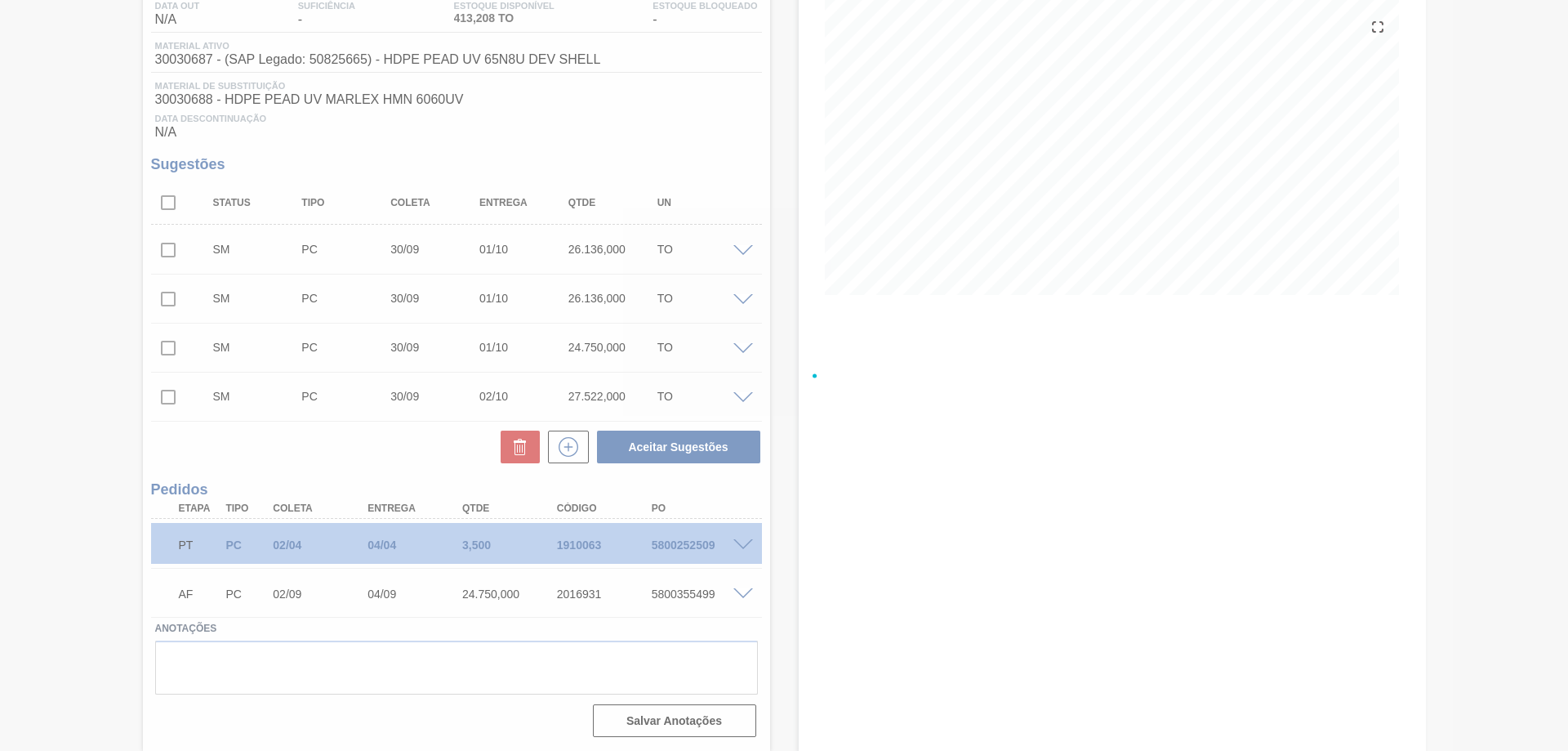
scroll to position [183, 0]
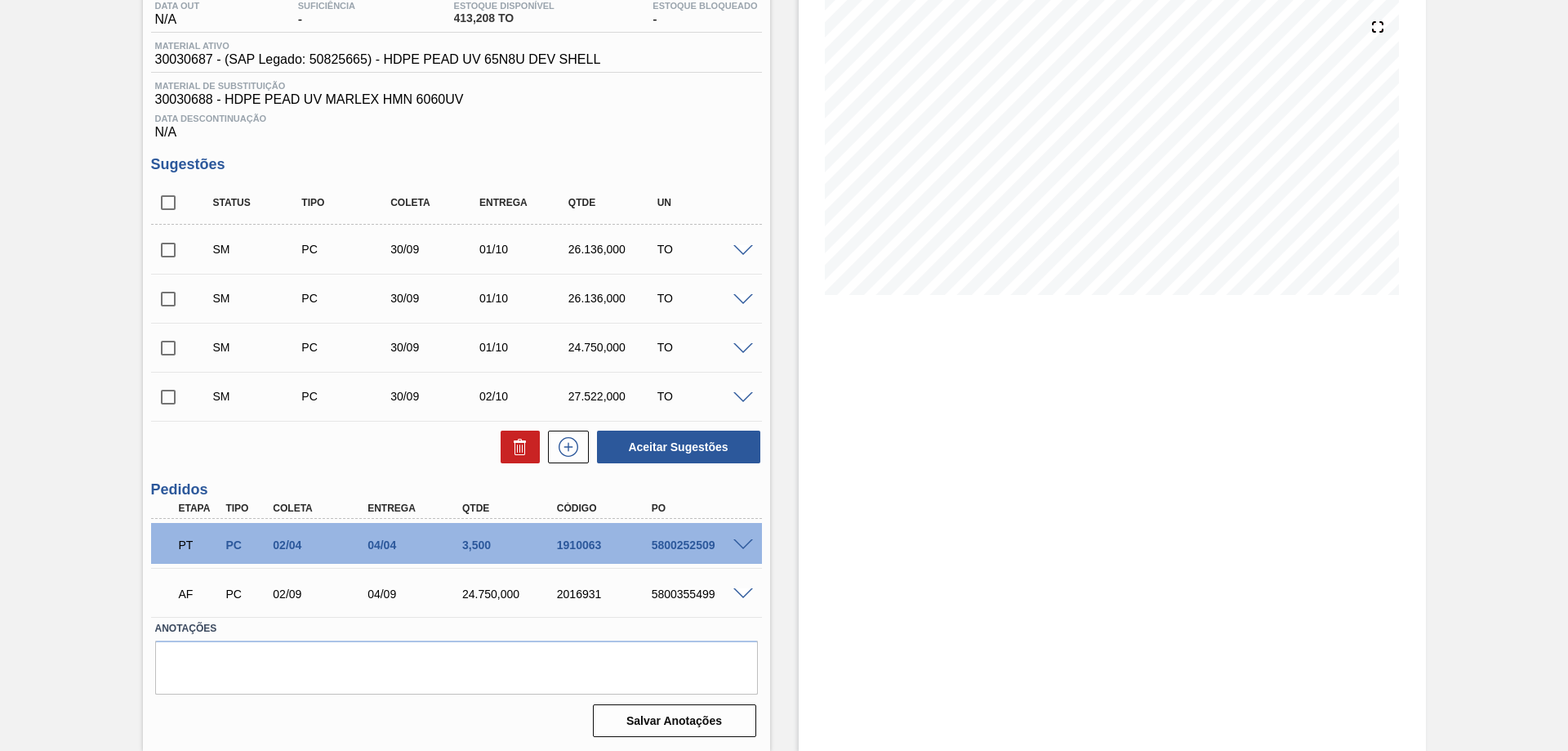
click at [745, 302] on span at bounding box center [743, 300] width 20 height 13
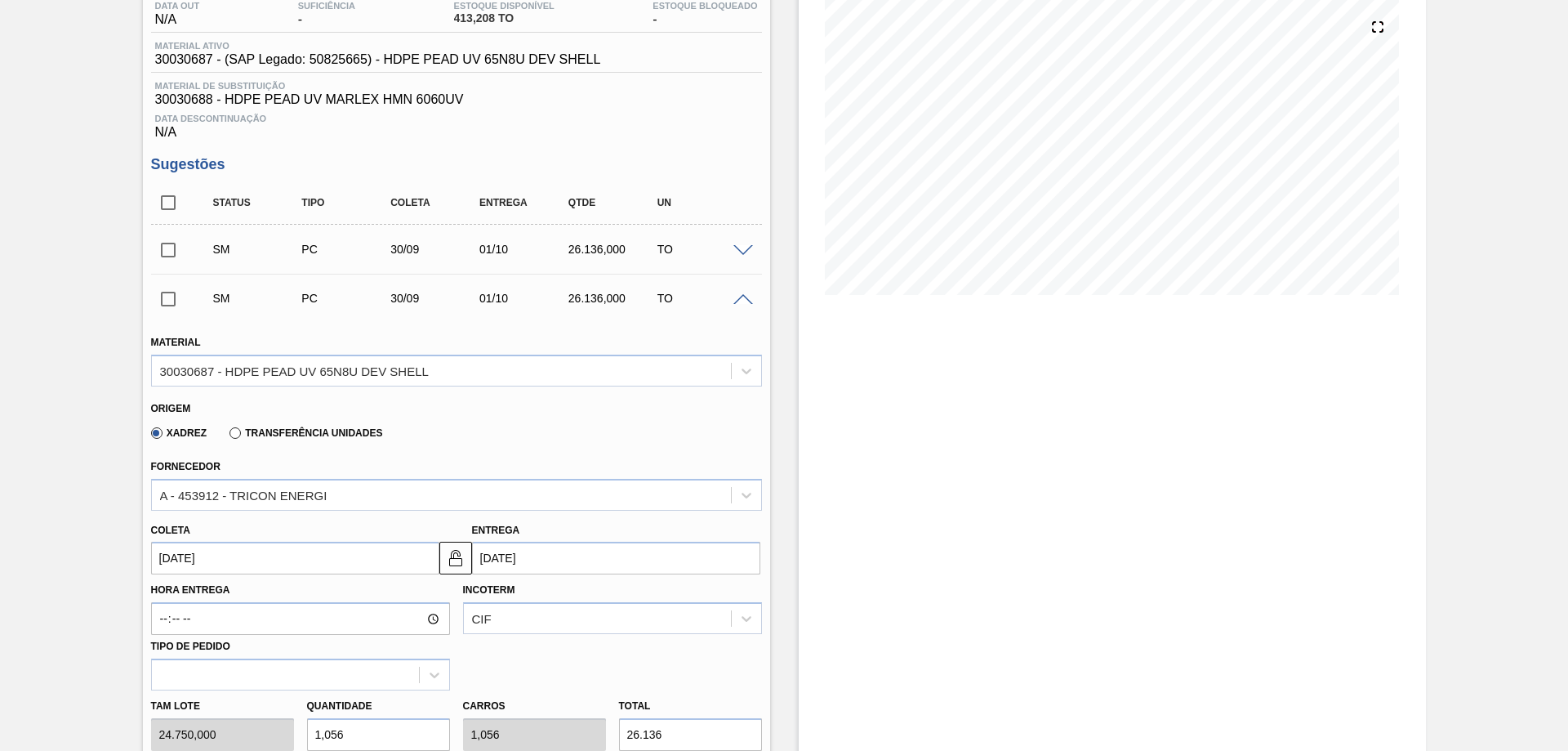
click at [507, 557] on input "[DATE]" at bounding box center [616, 558] width 289 height 33
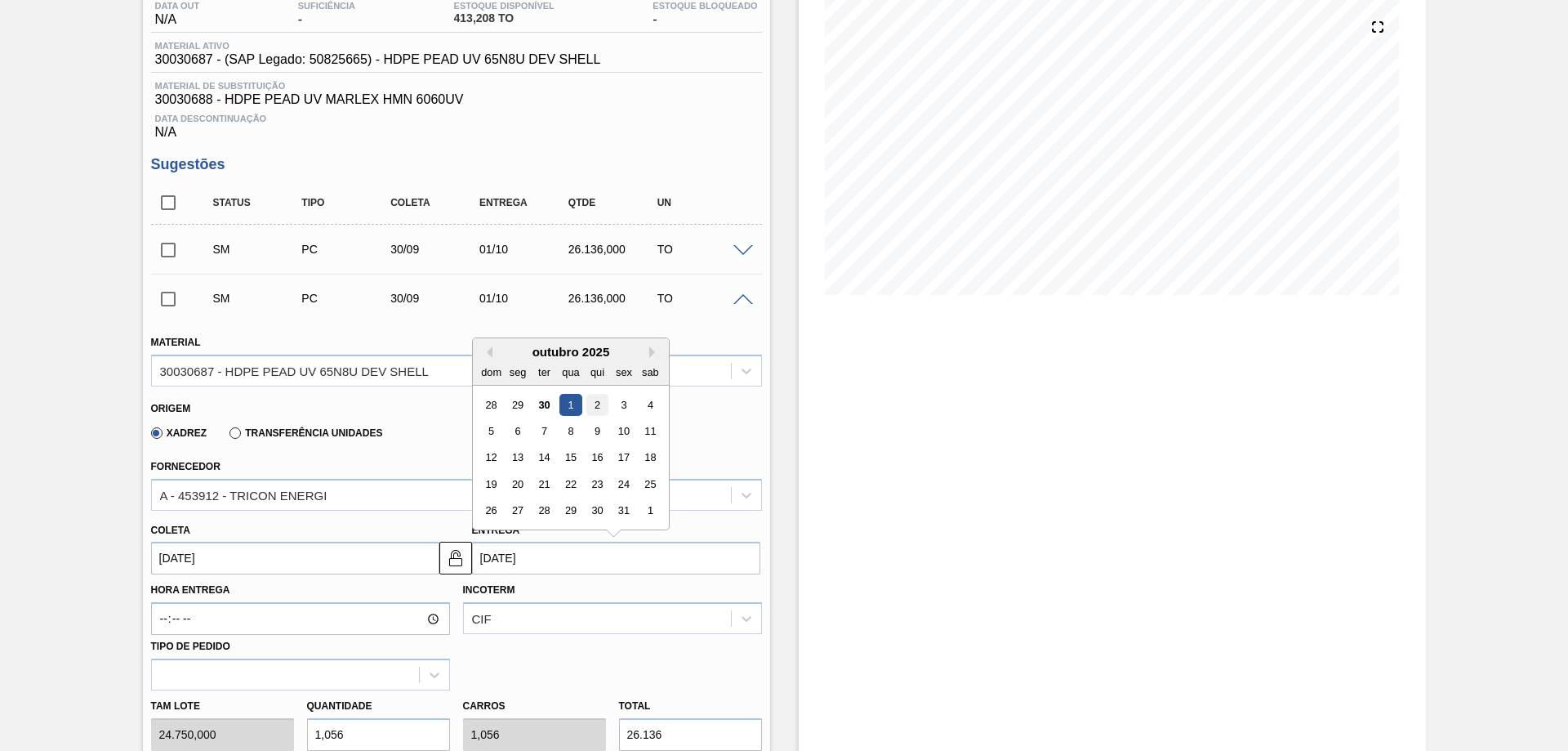
click at [598, 400] on div "2" at bounding box center [597, 405] width 22 height 22
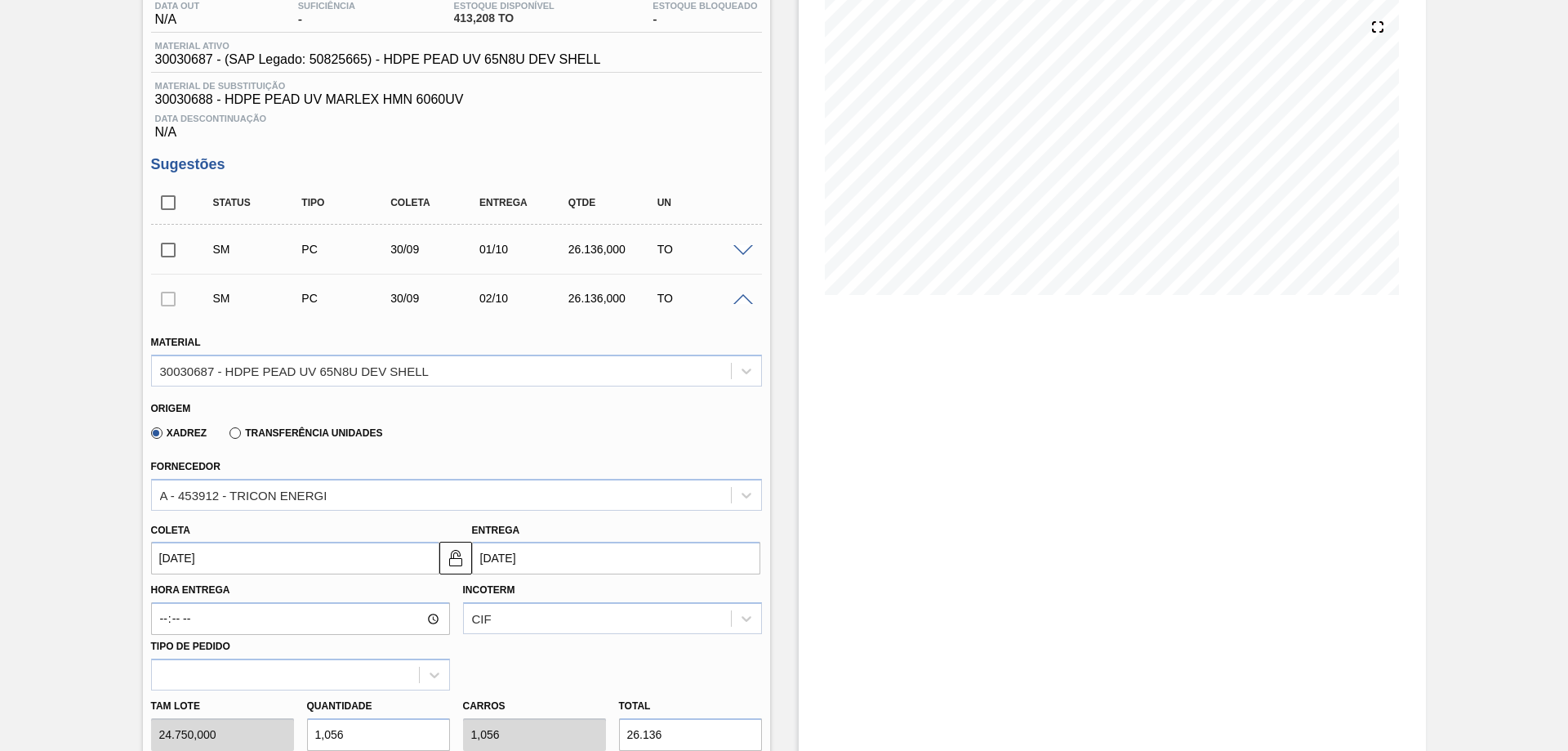
type input "[DATE]"
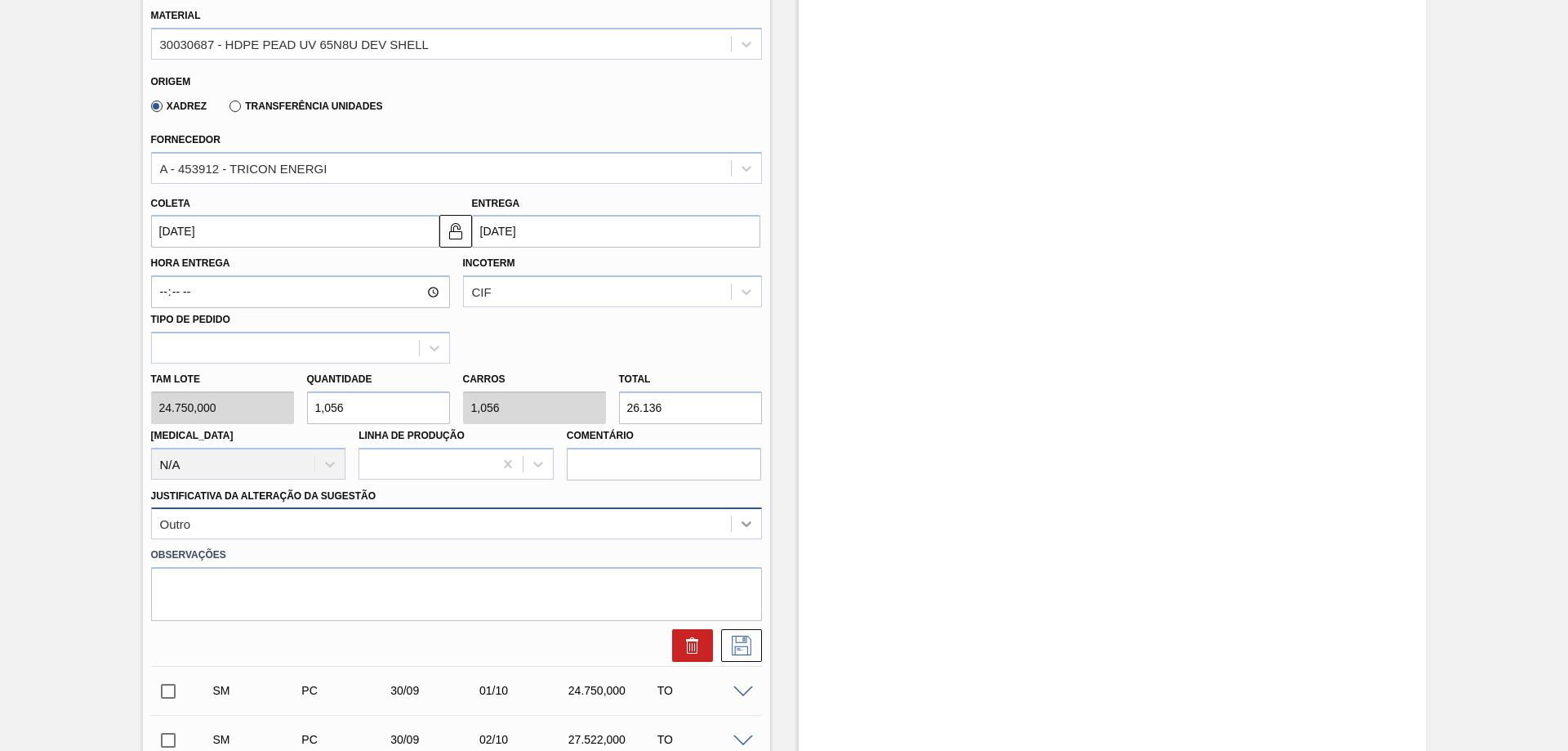
scroll to position [592, 0]
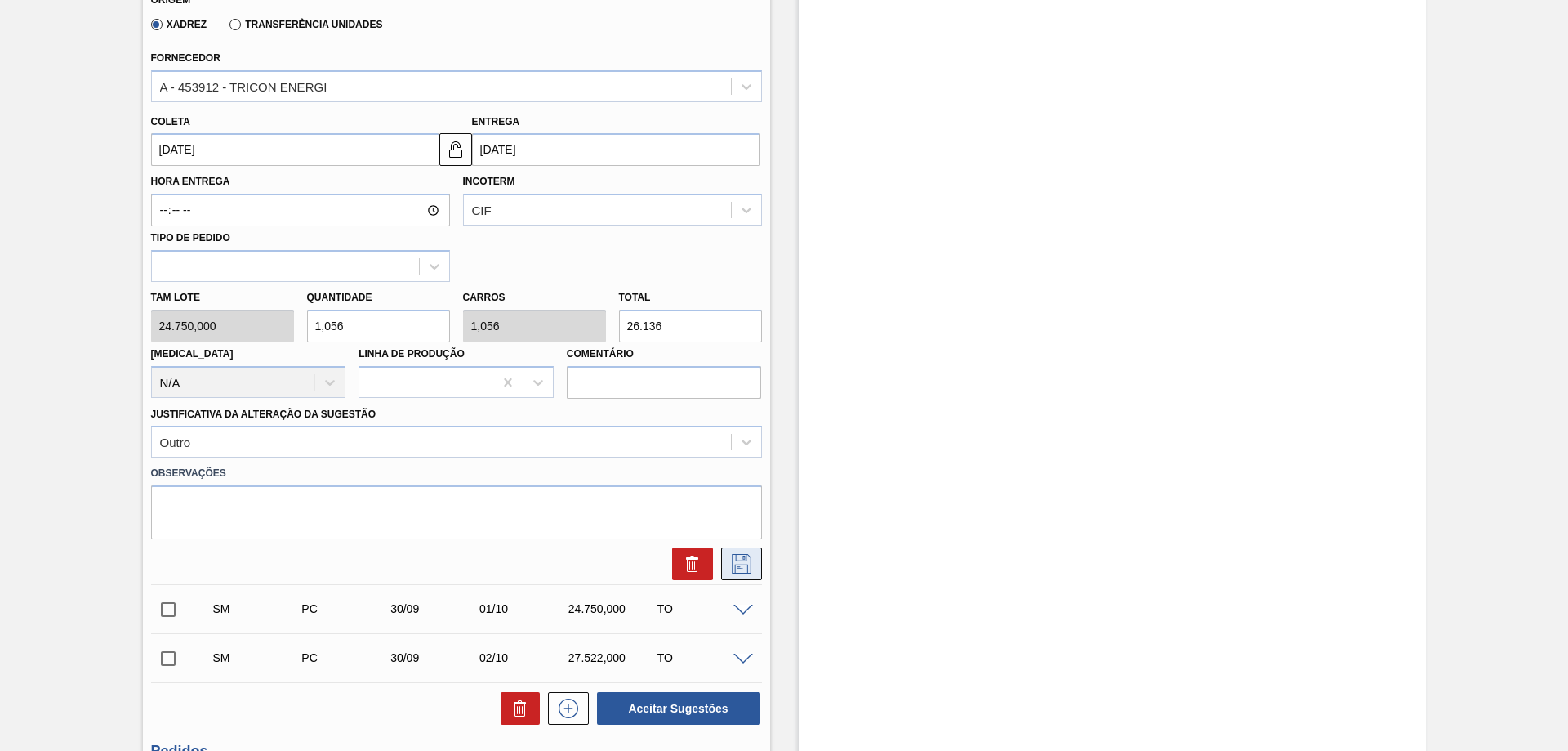
click at [730, 550] on button at bounding box center [742, 564] width 41 height 33
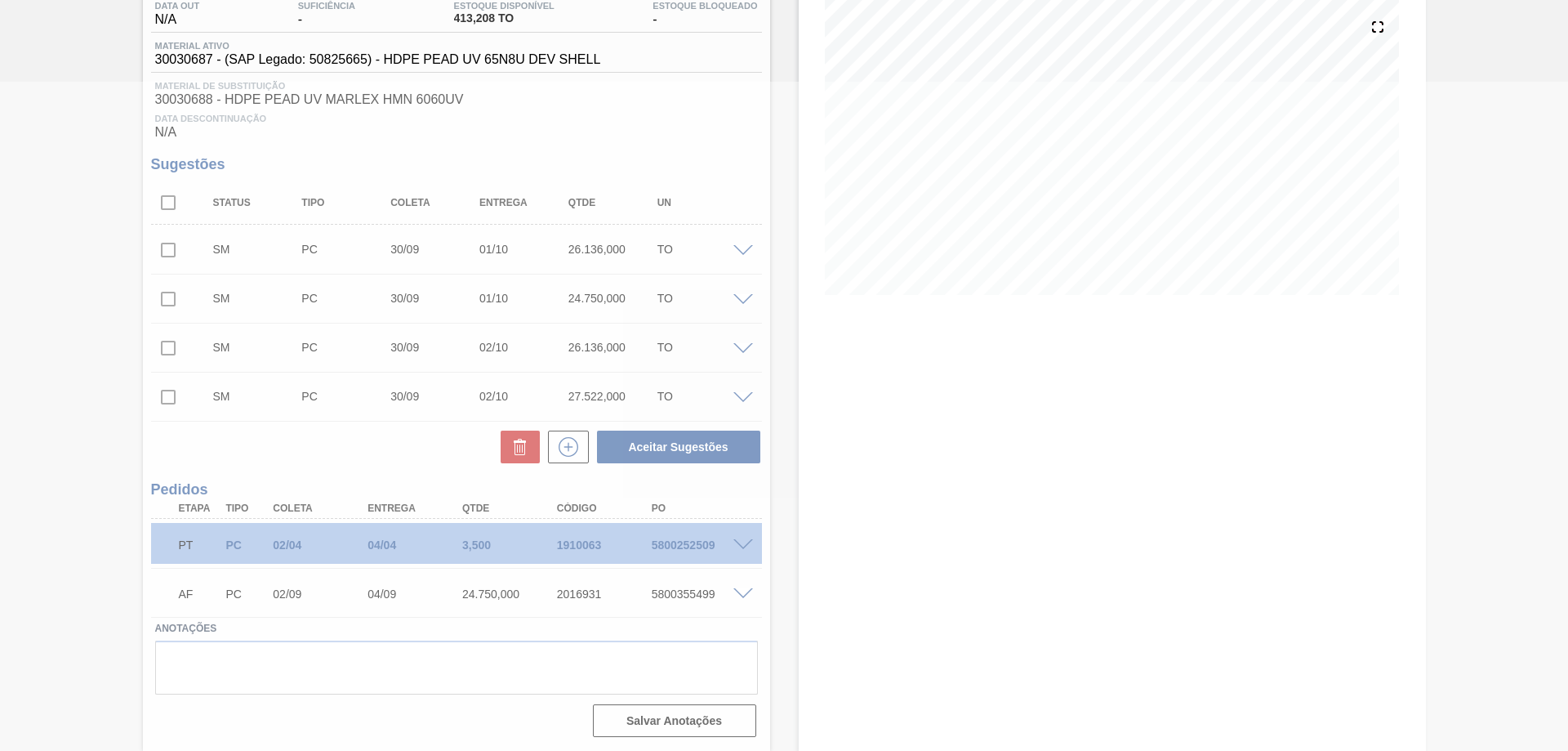
scroll to position [0, 0]
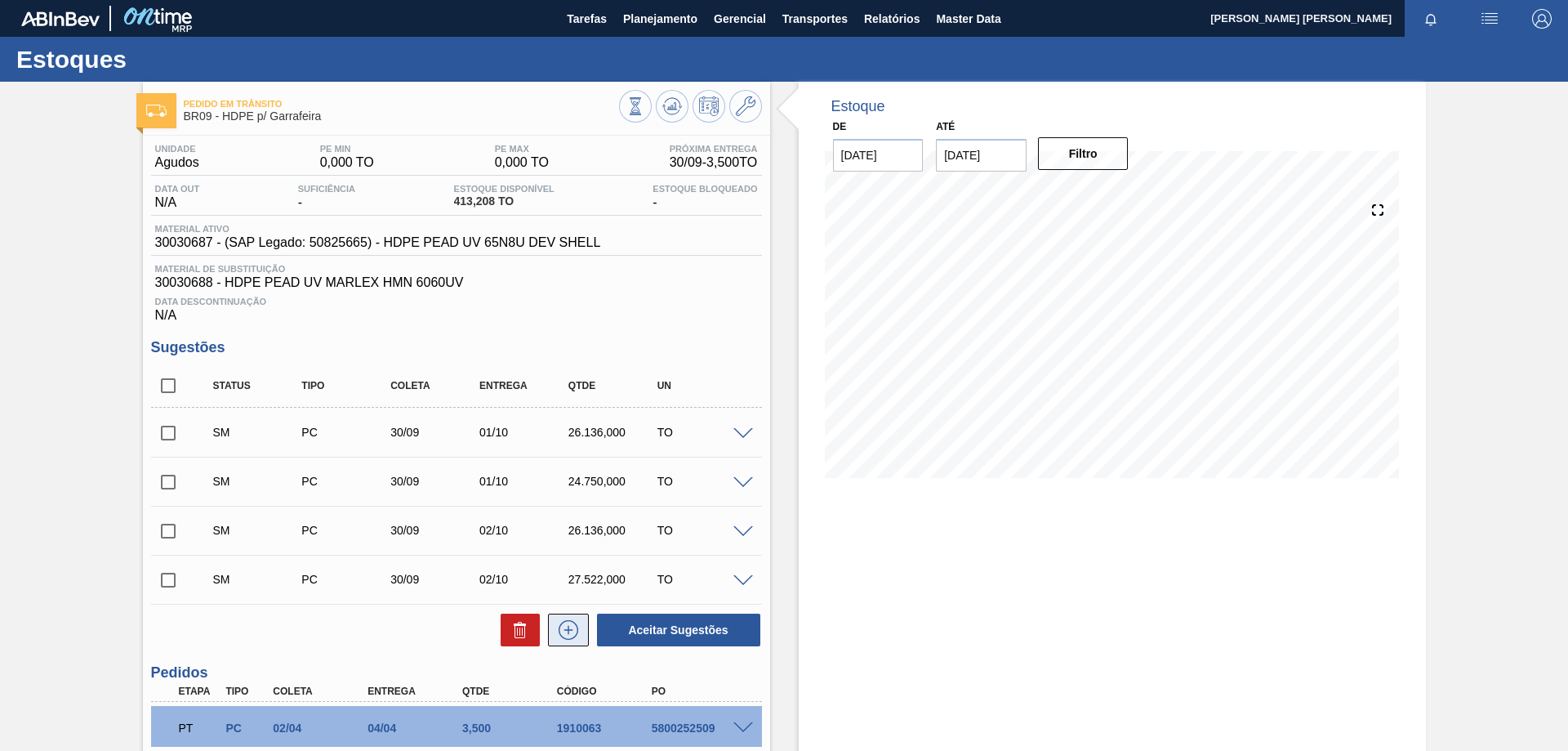
click at [565, 624] on icon at bounding box center [568, 630] width 26 height 20
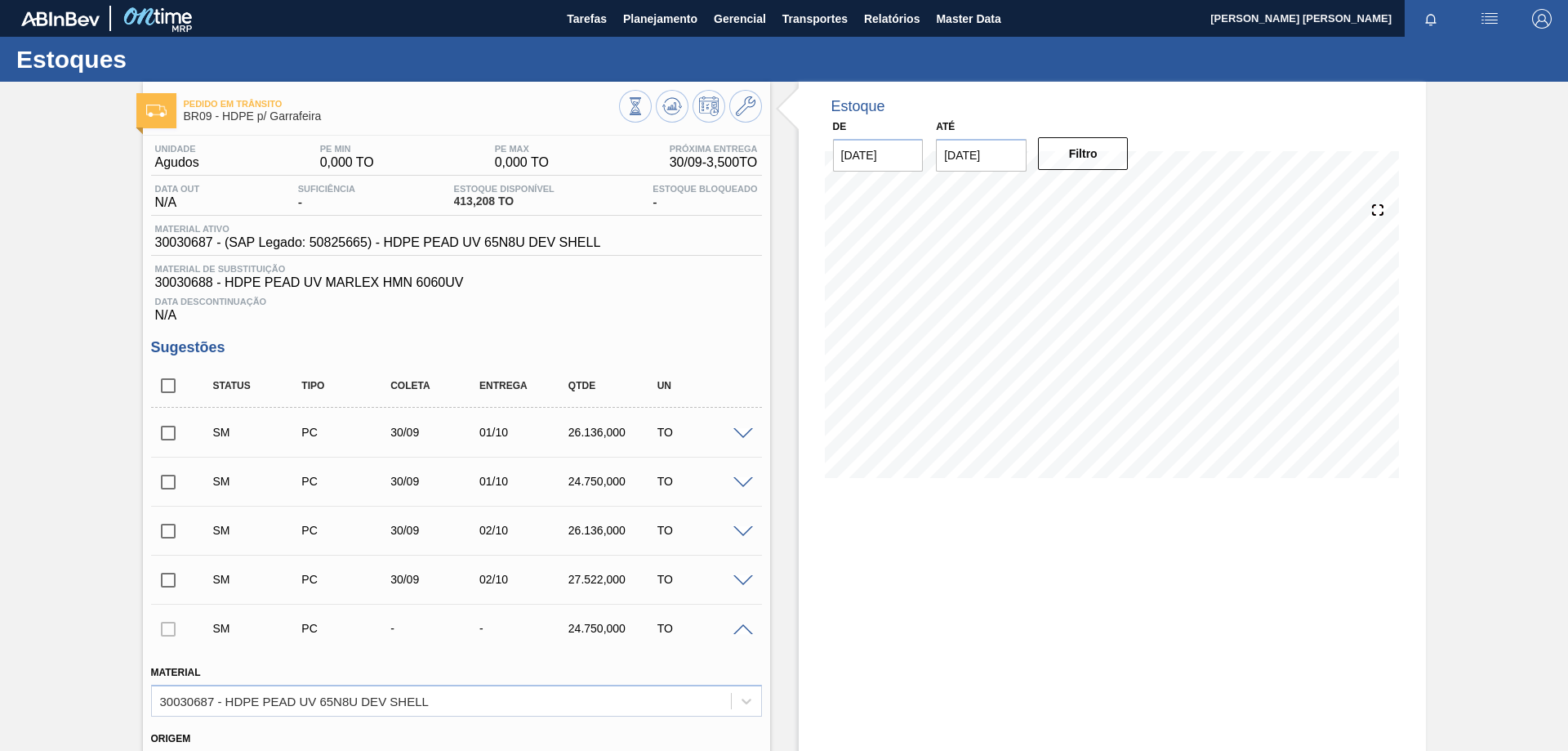
scroll to position [409, 0]
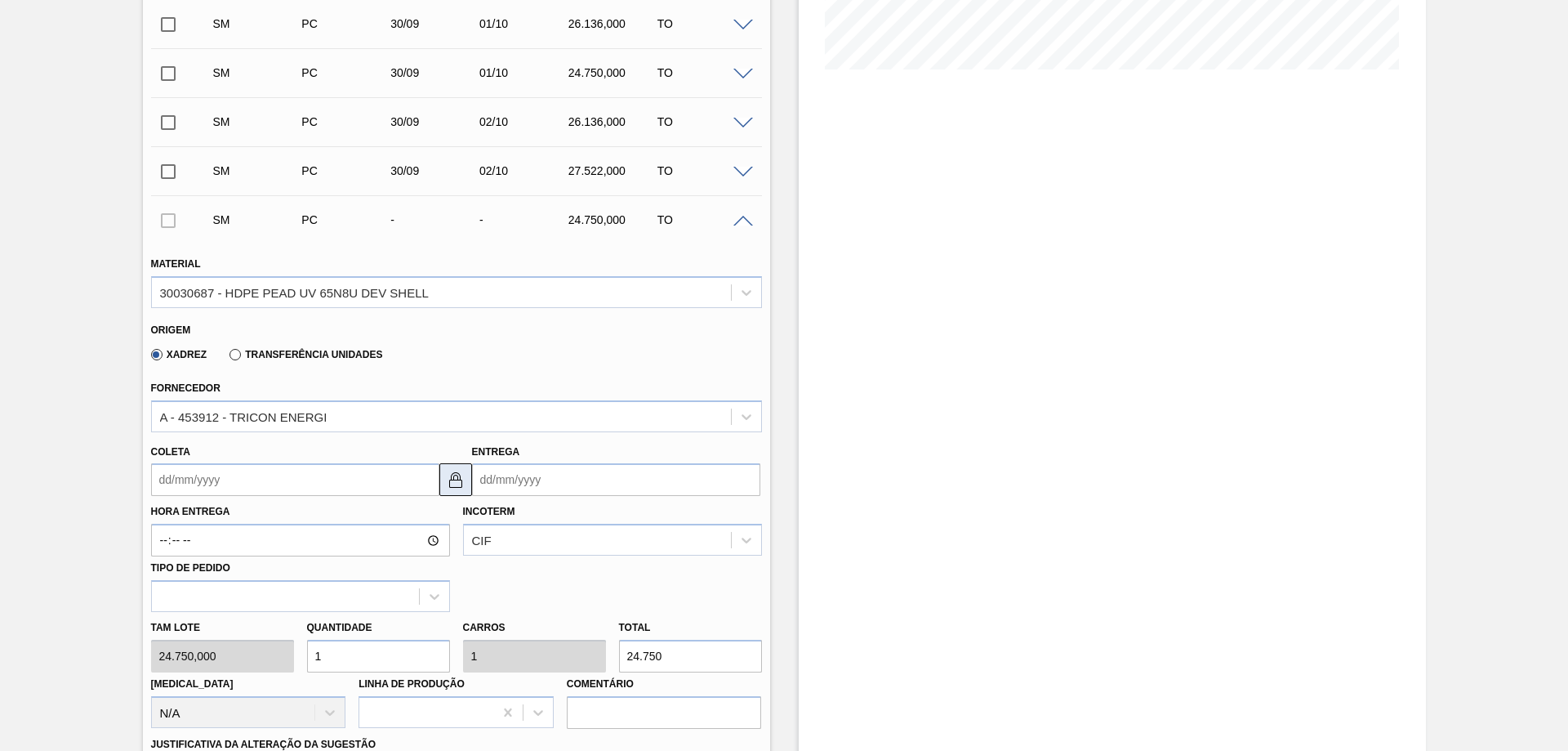
click at [455, 480] on img at bounding box center [455, 480] width 20 height 20
click at [530, 478] on input "Entrega" at bounding box center [616, 480] width 289 height 33
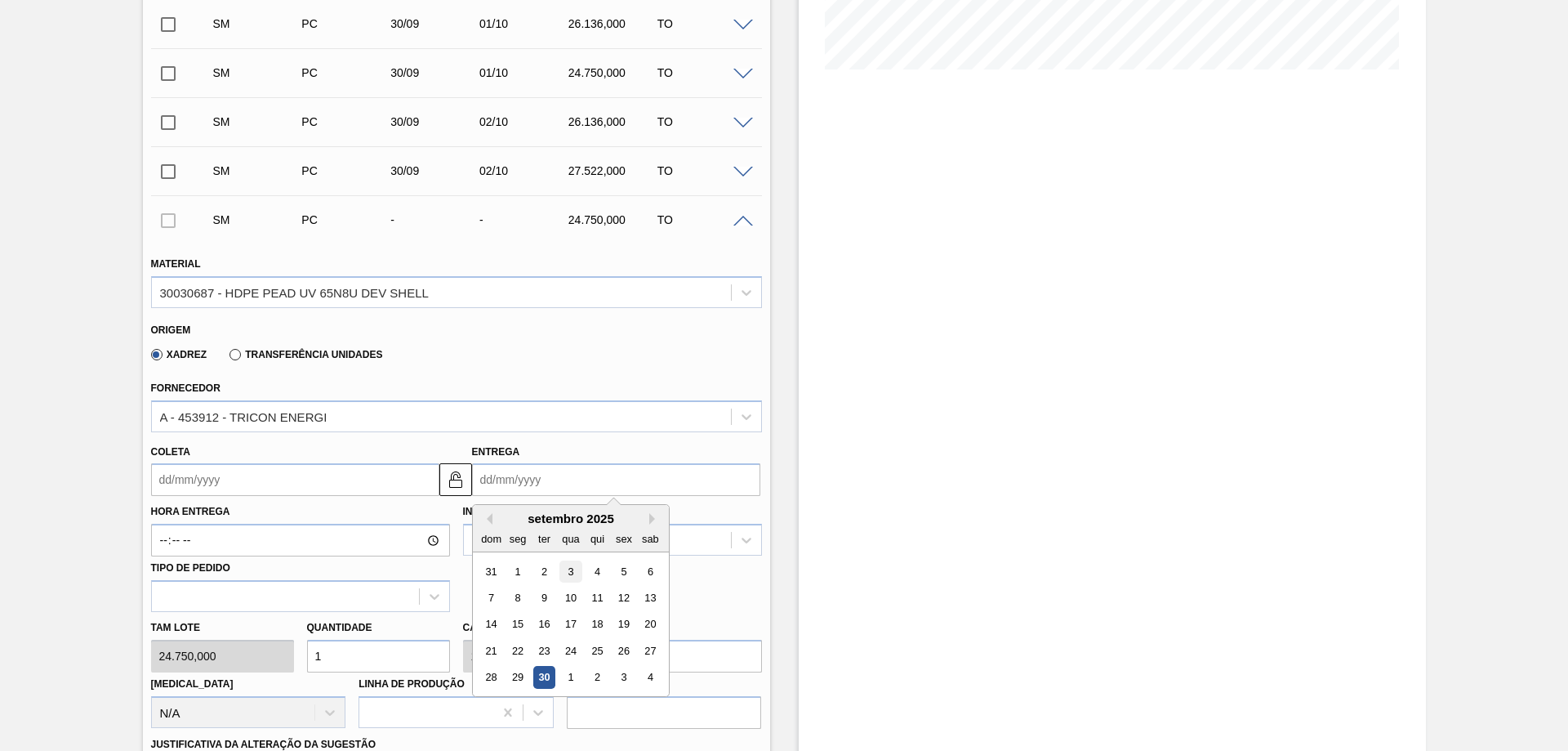
click at [573, 568] on div "3" at bounding box center [570, 572] width 22 height 22
type input "[DATE]"
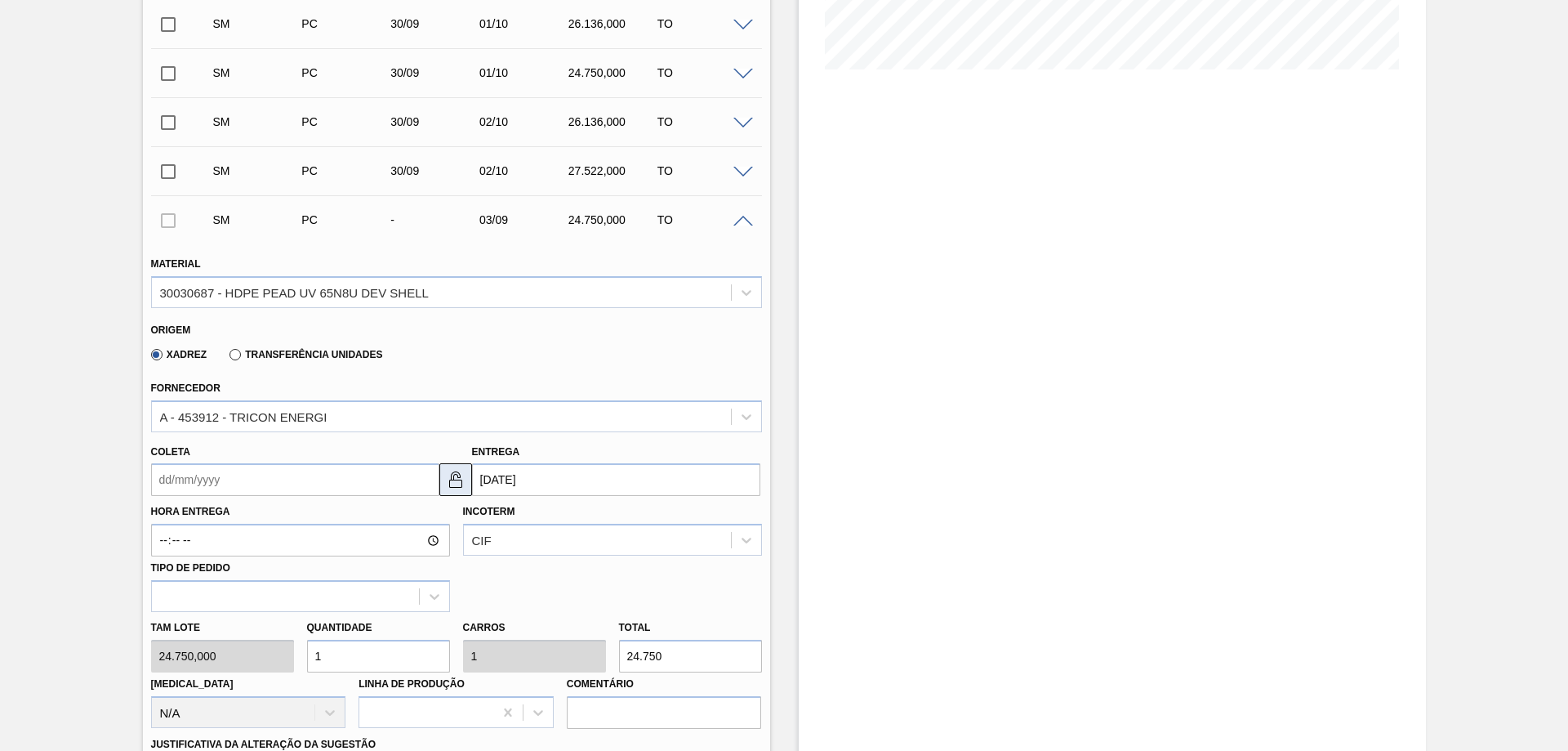
click at [453, 483] on img at bounding box center [455, 480] width 20 height 20
click at [627, 478] on input "[DATE]" at bounding box center [616, 480] width 289 height 33
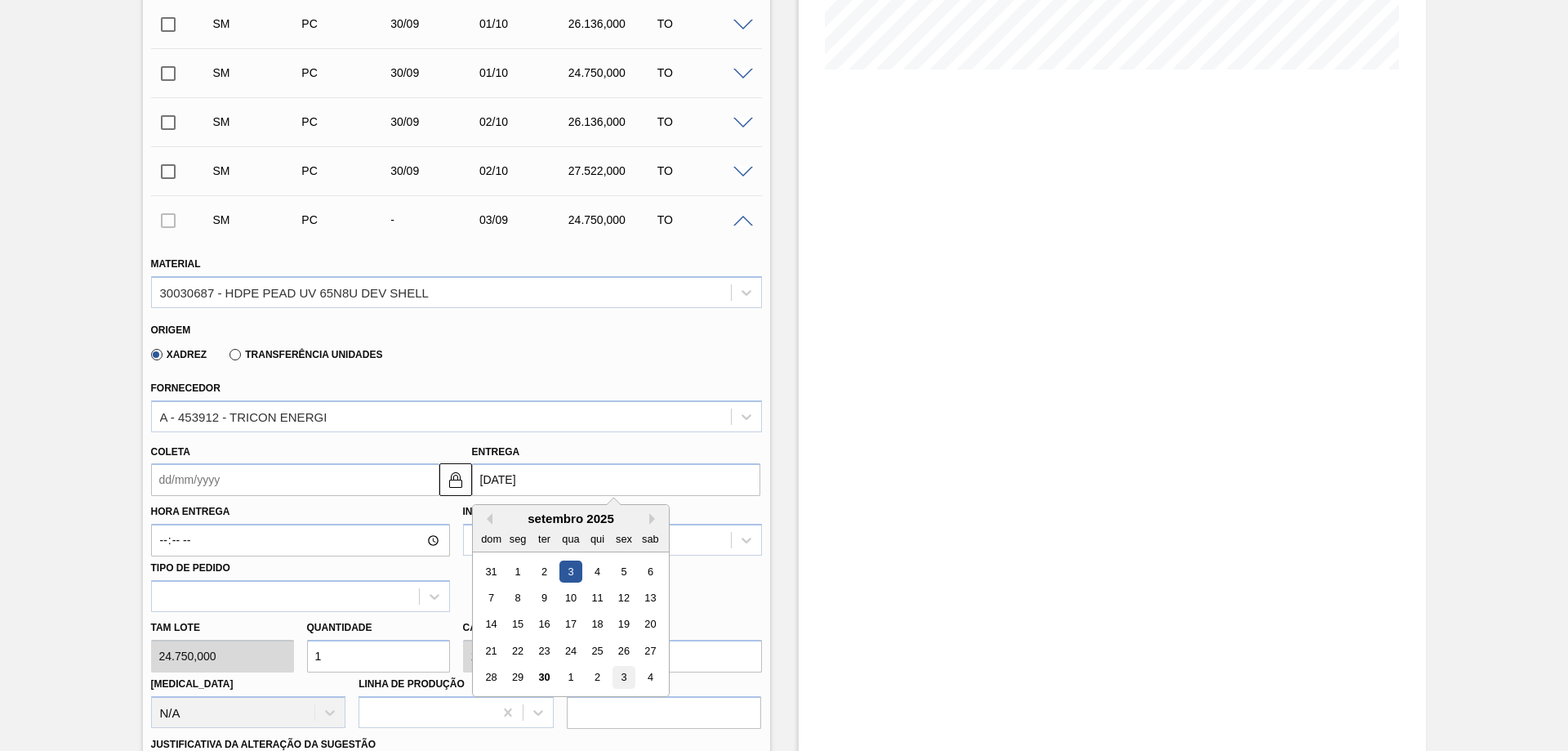
click at [620, 676] on div "3" at bounding box center [623, 678] width 22 height 22
type input "[DATE]"
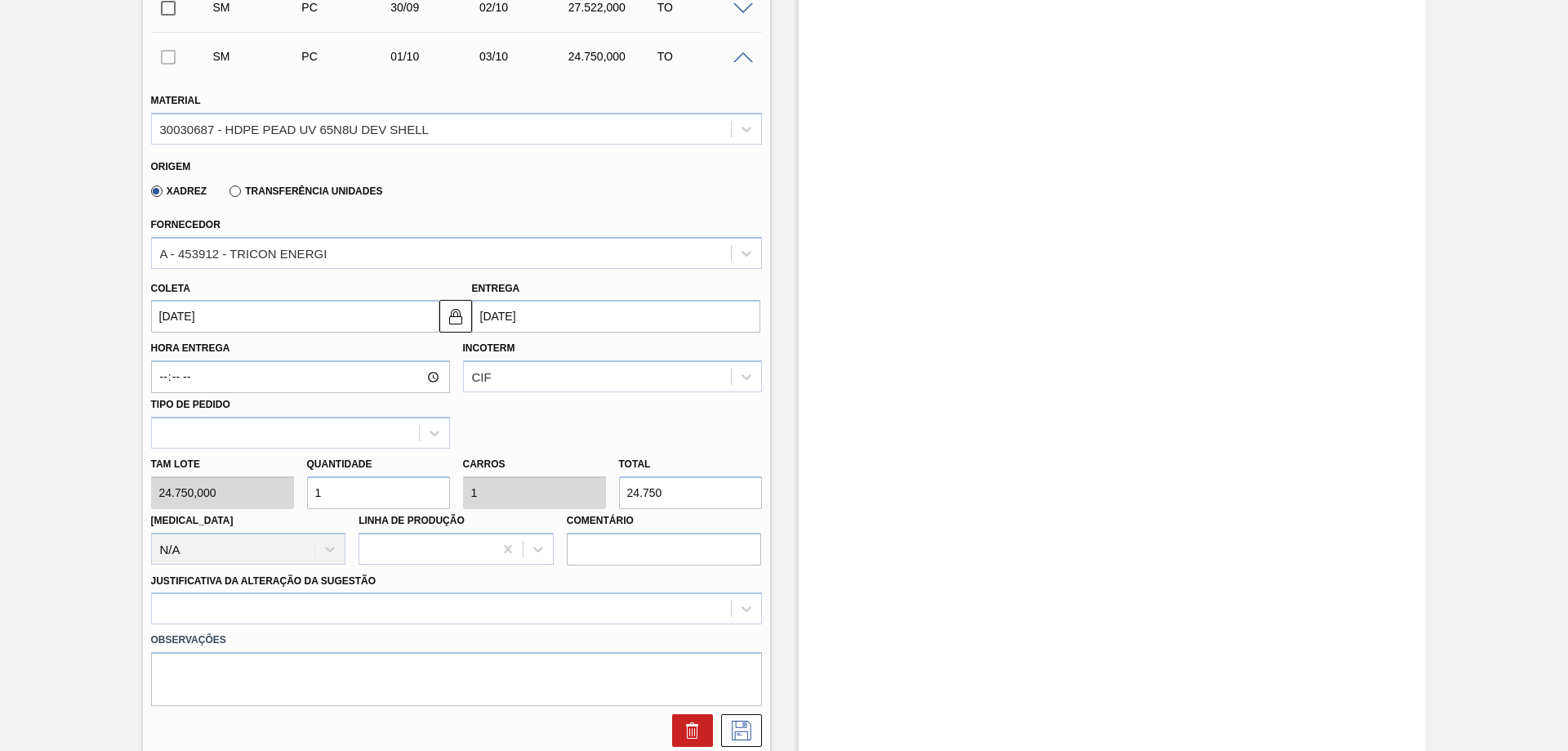
scroll to position [653, 0]
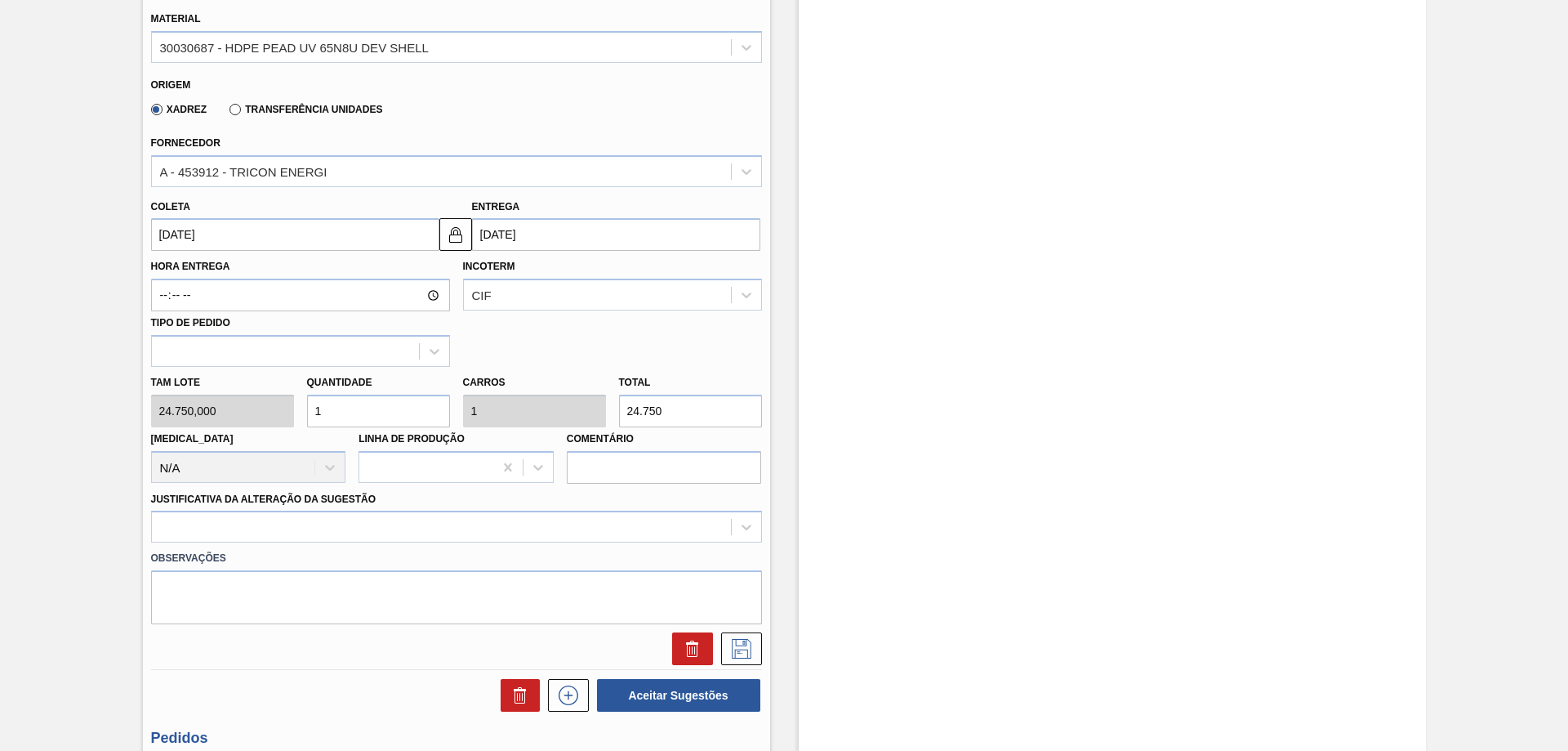
click at [359, 418] on input "1" at bounding box center [378, 412] width 143 height 33
type input "0"
type input "0,9"
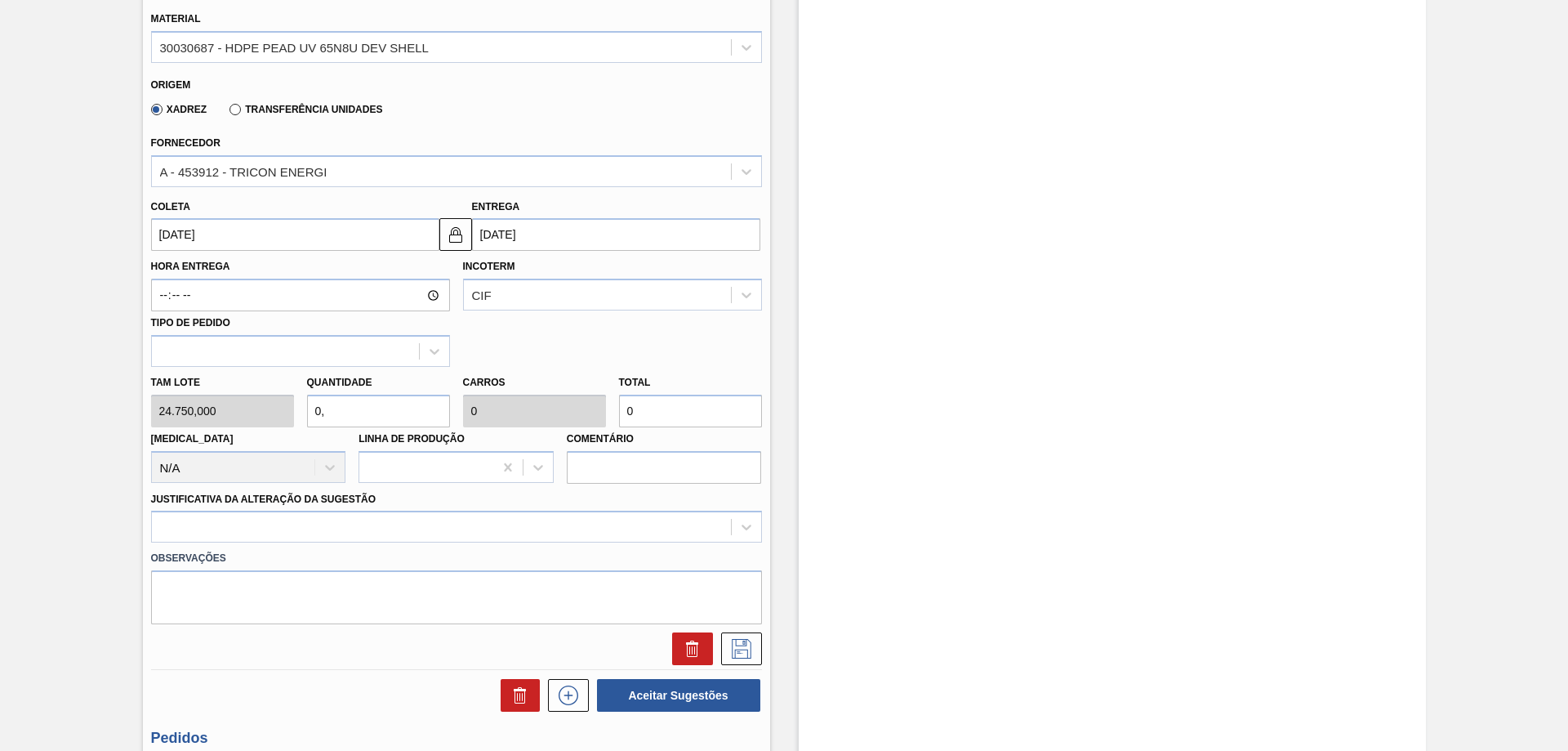
type input "22.275"
type input "0,"
type input "0"
type input "0,8"
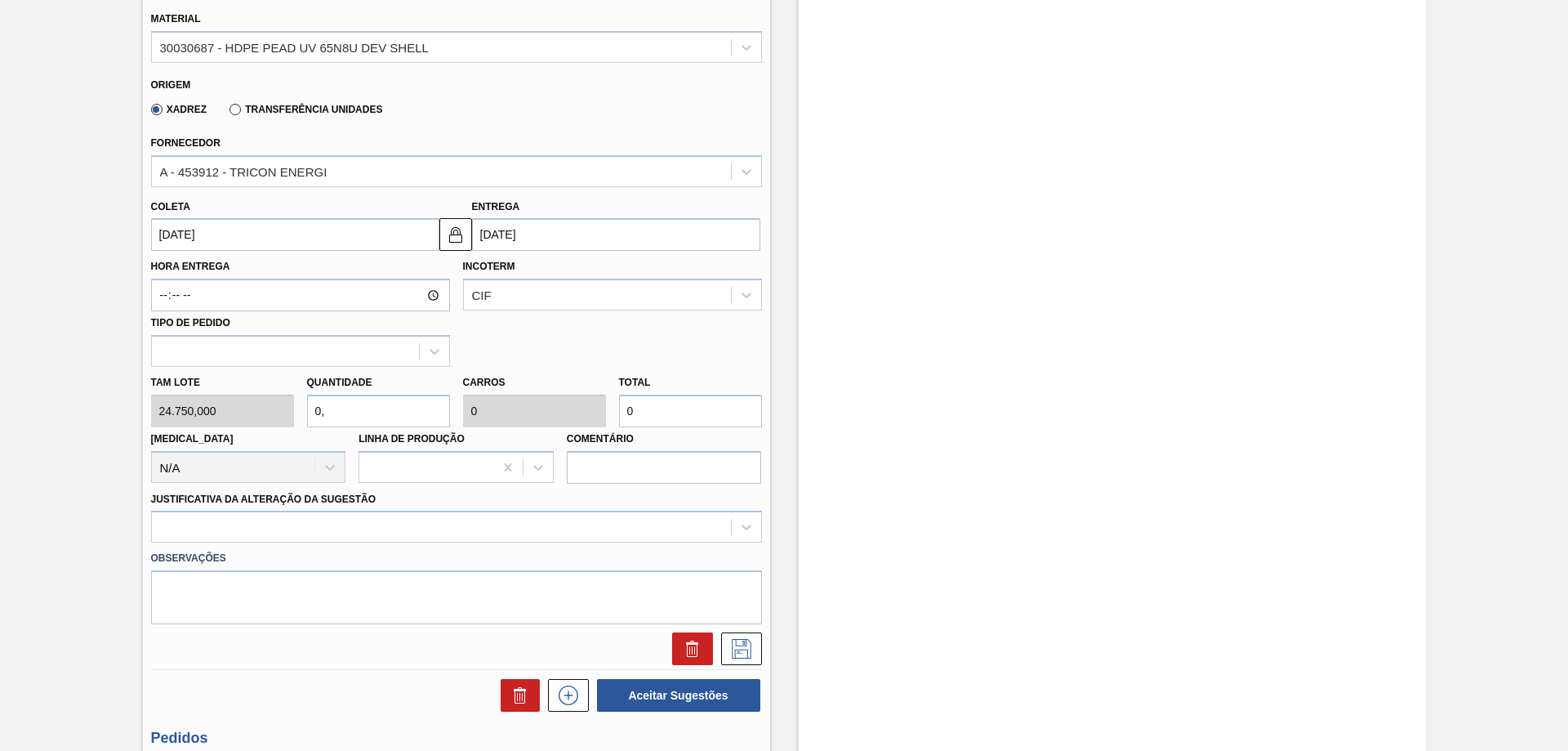
type input "0,8"
type input "19.800"
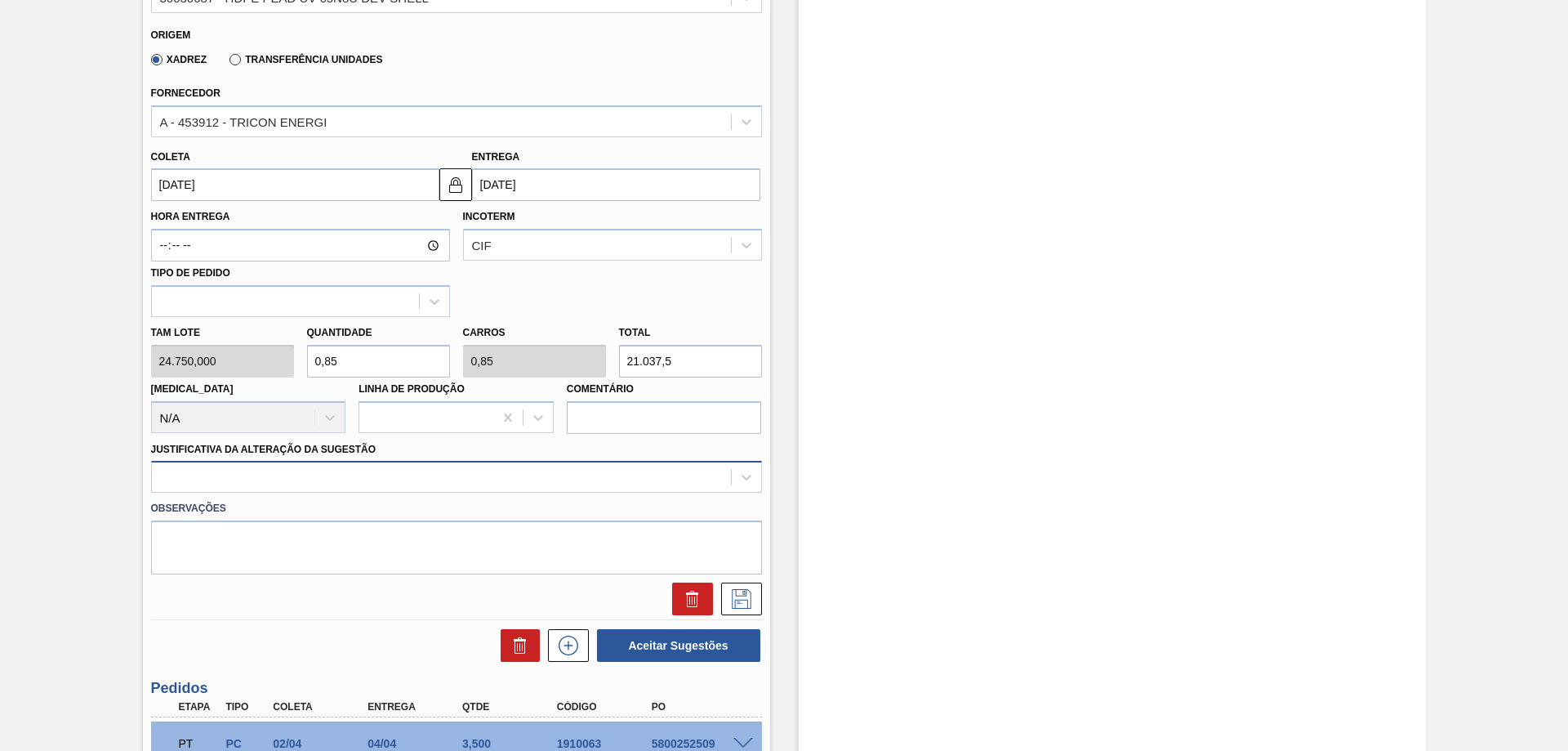
click at [433, 493] on div at bounding box center [456, 476] width 611 height 32
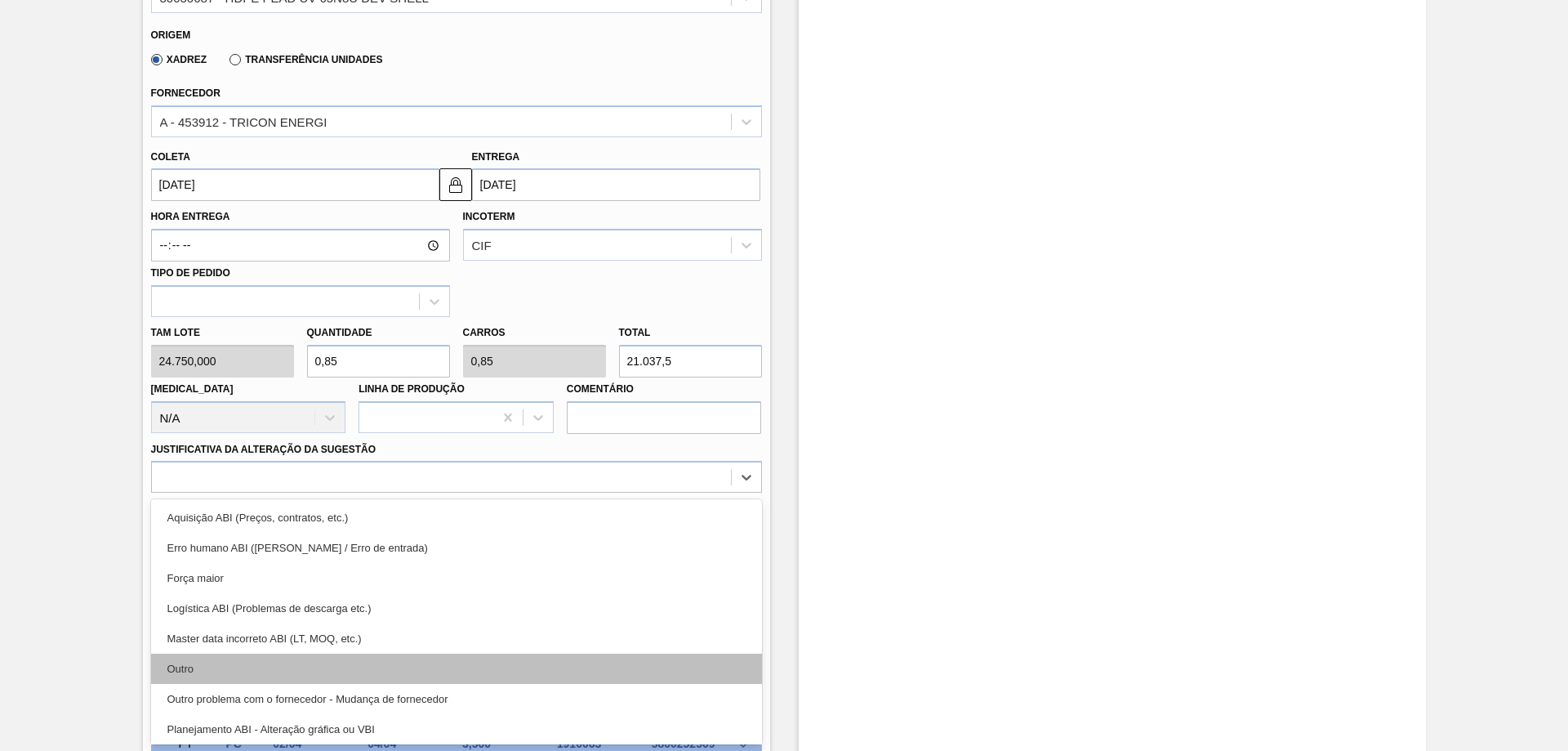
click at [251, 667] on div "Outro" at bounding box center [456, 668] width 611 height 30
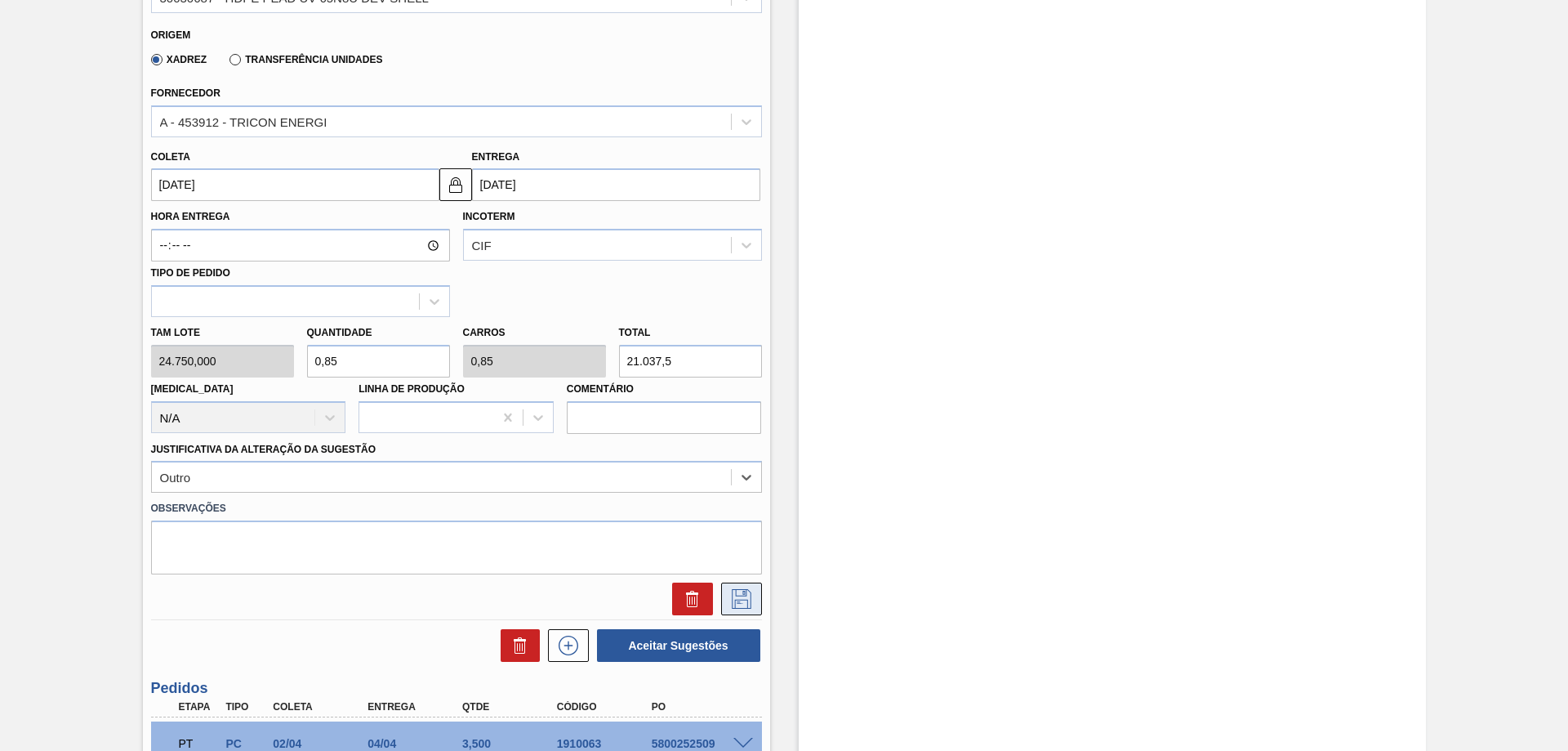
click at [735, 603] on icon at bounding box center [741, 599] width 26 height 20
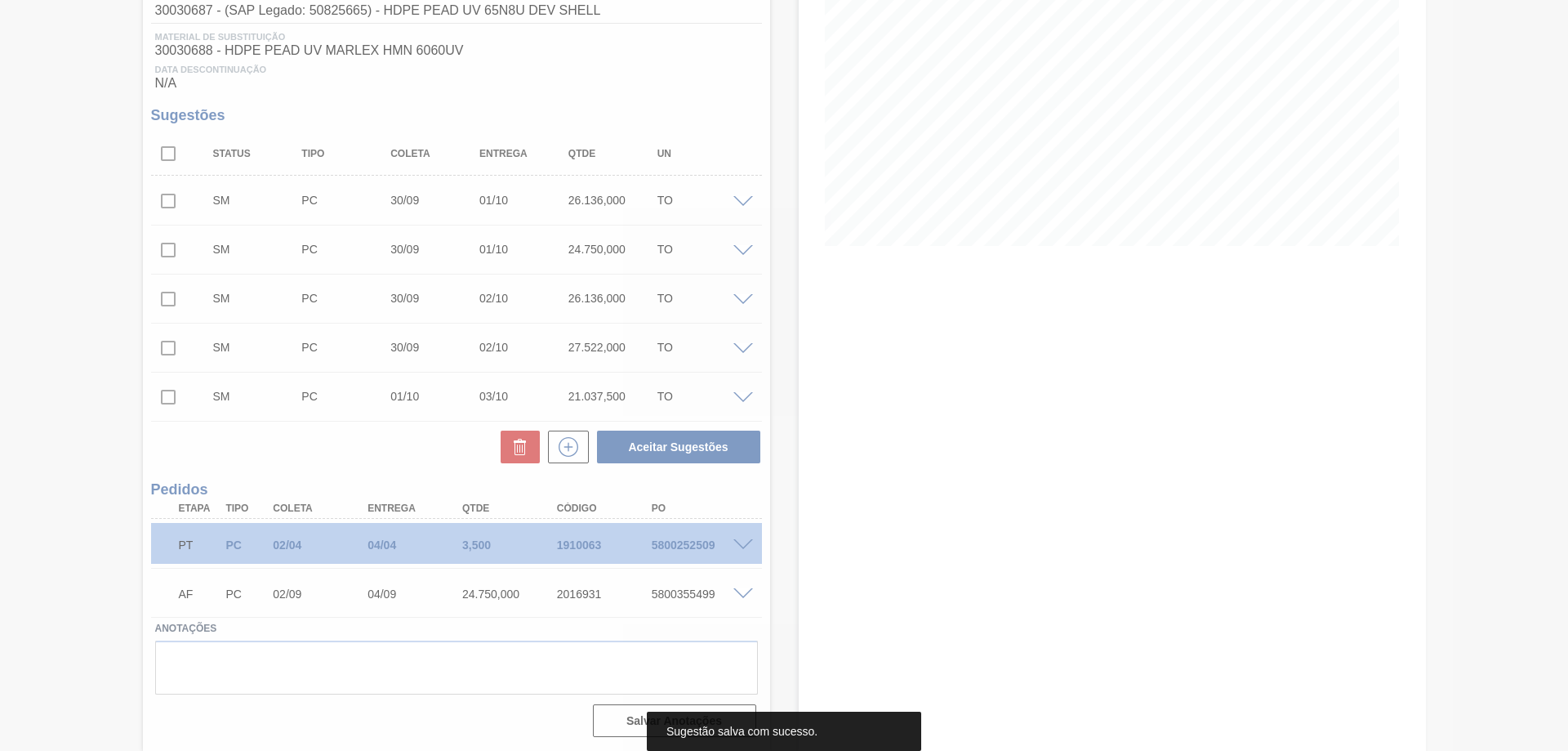
scroll to position [232, 0]
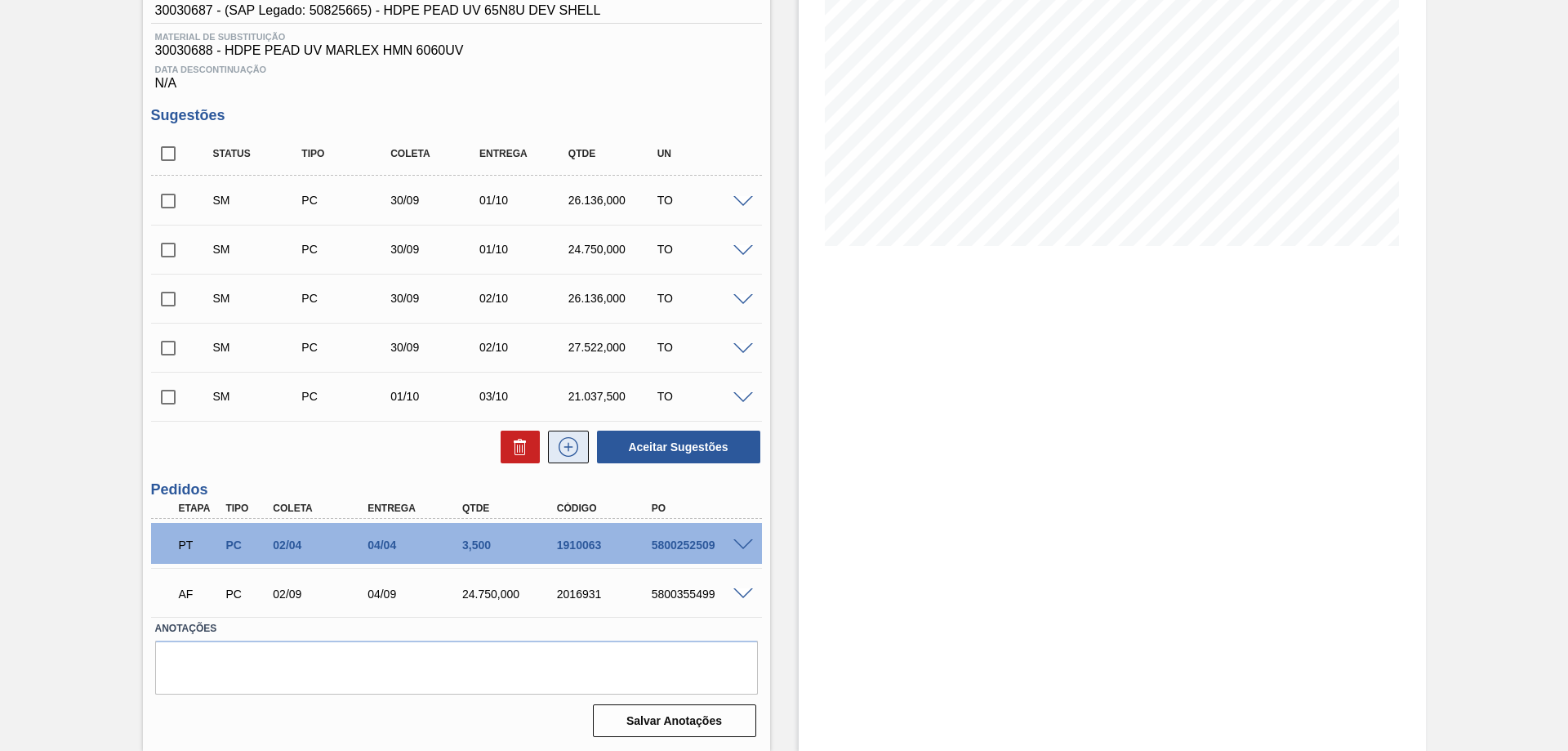
click at [556, 447] on icon at bounding box center [568, 447] width 26 height 20
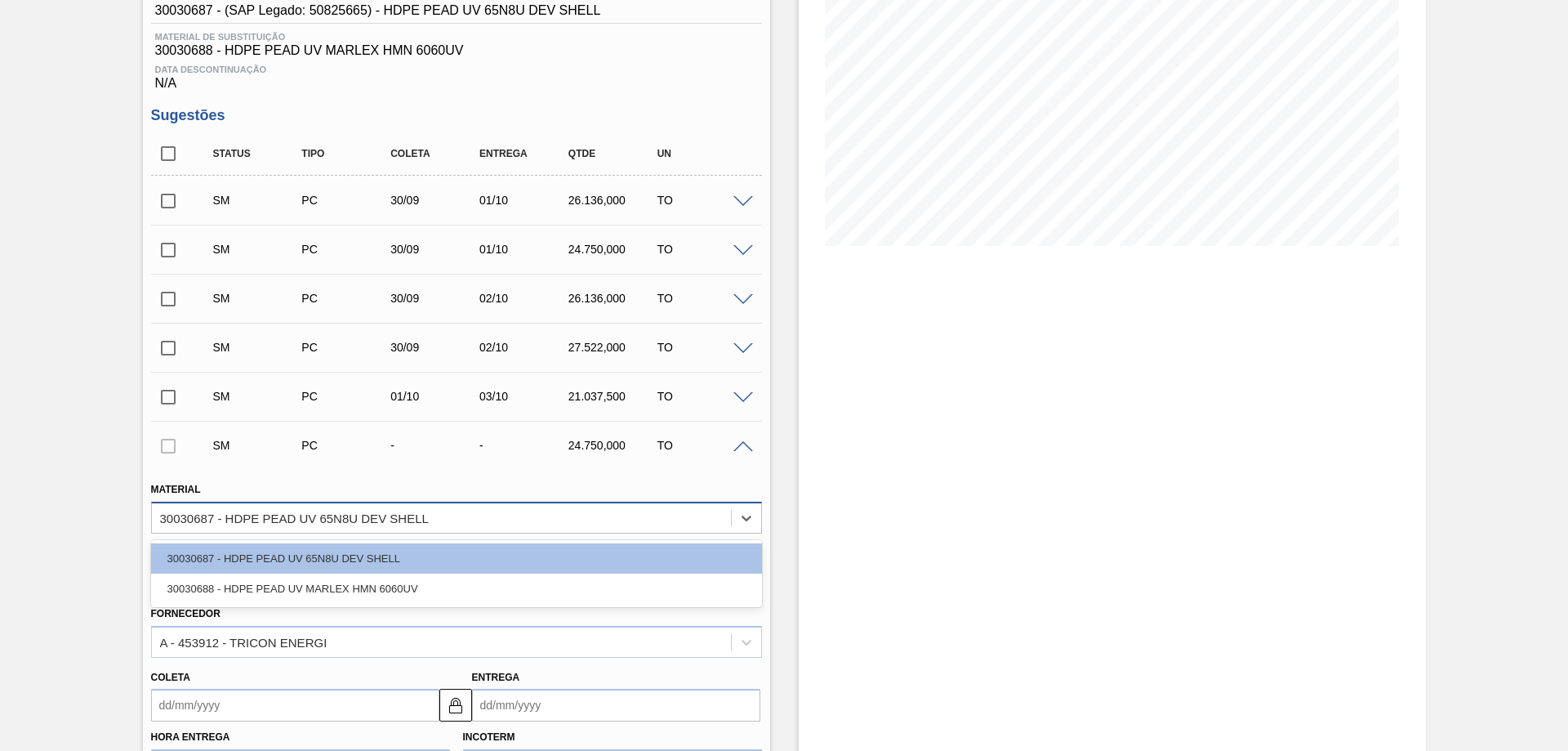
click at [460, 512] on div "30030687 - HDPE PEAD UV 65N8U DEV SHELL" at bounding box center [442, 518] width 579 height 23
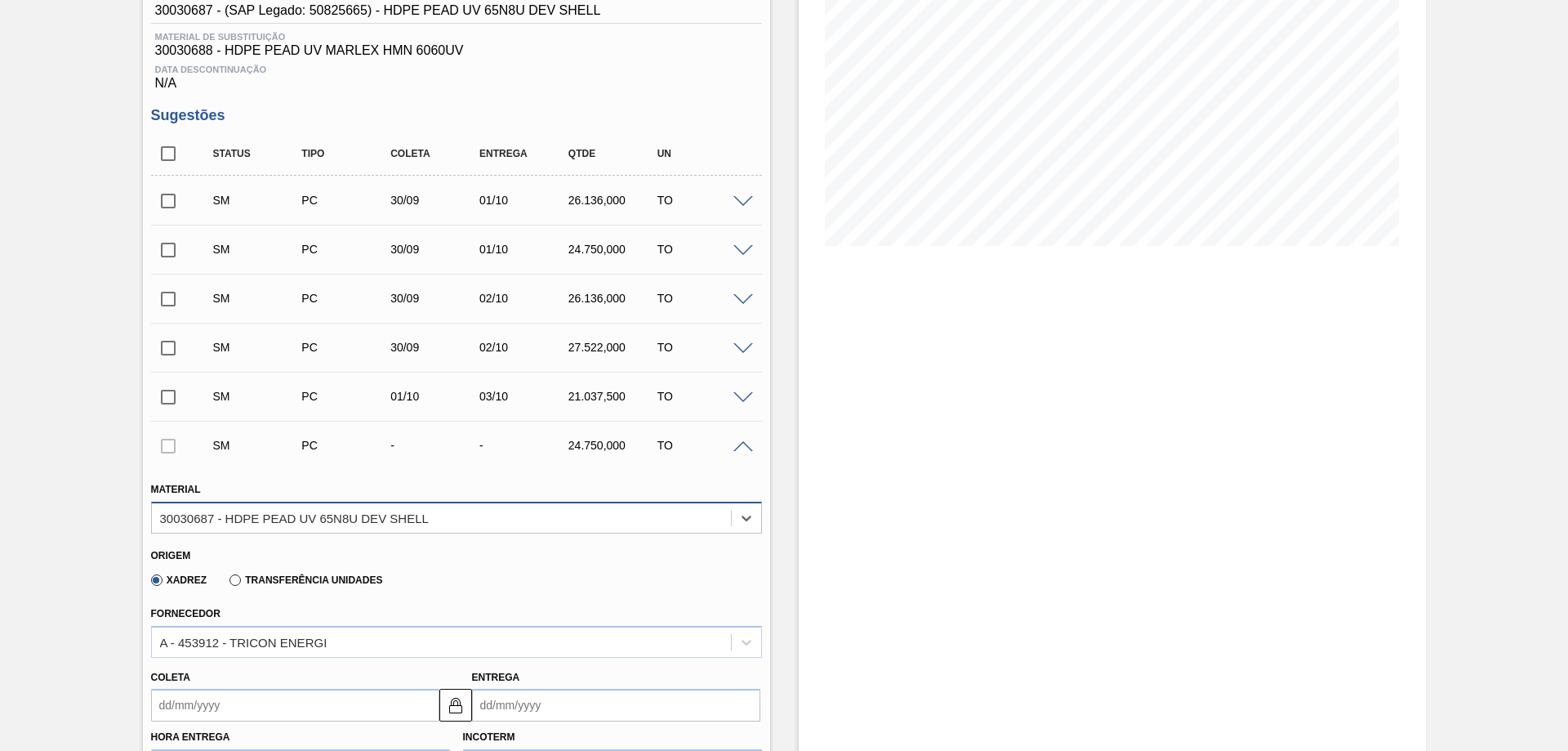
click at [459, 512] on div "30030687 - HDPE PEAD UV 65N8U DEV SHELL" at bounding box center [442, 518] width 579 height 23
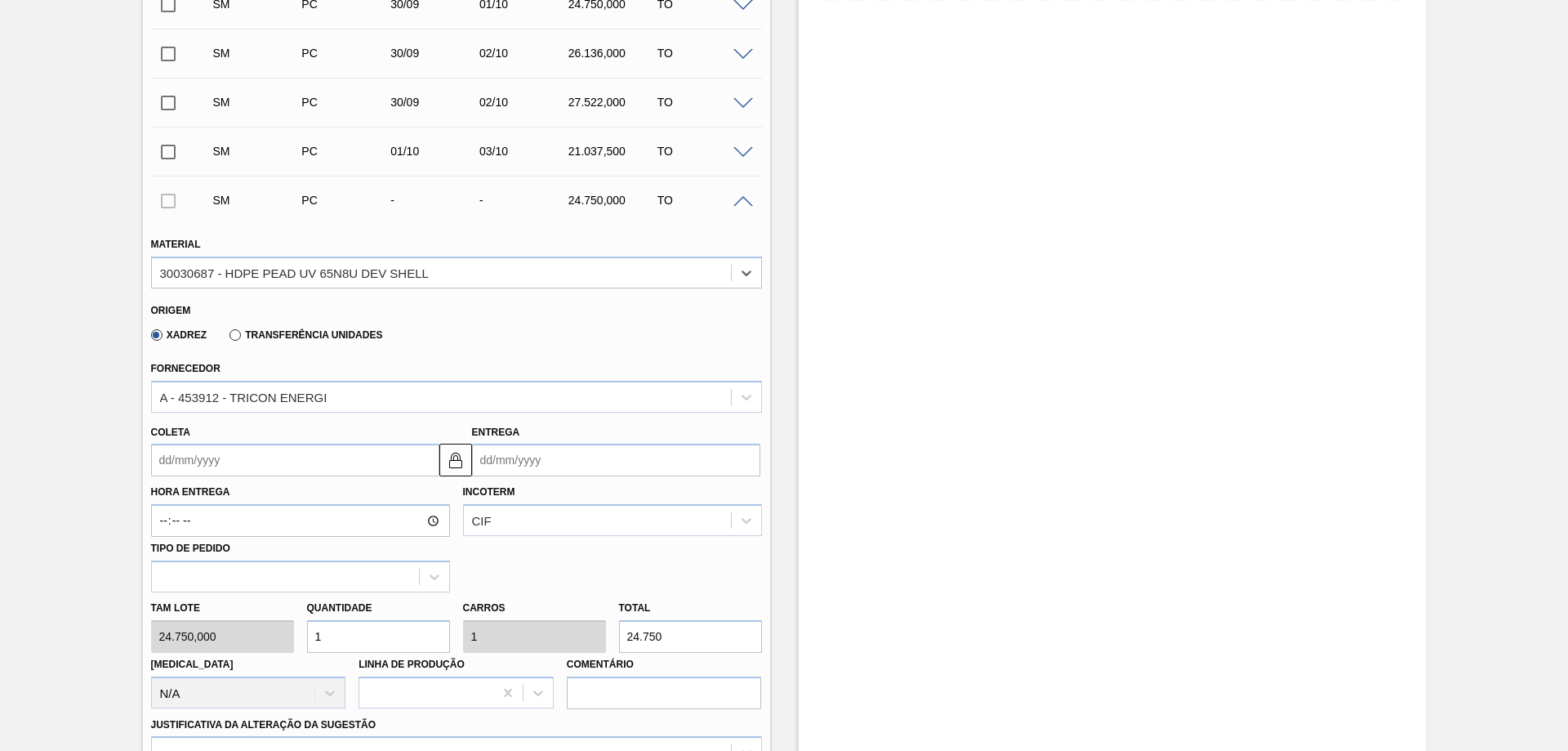
scroll to position [559, 0]
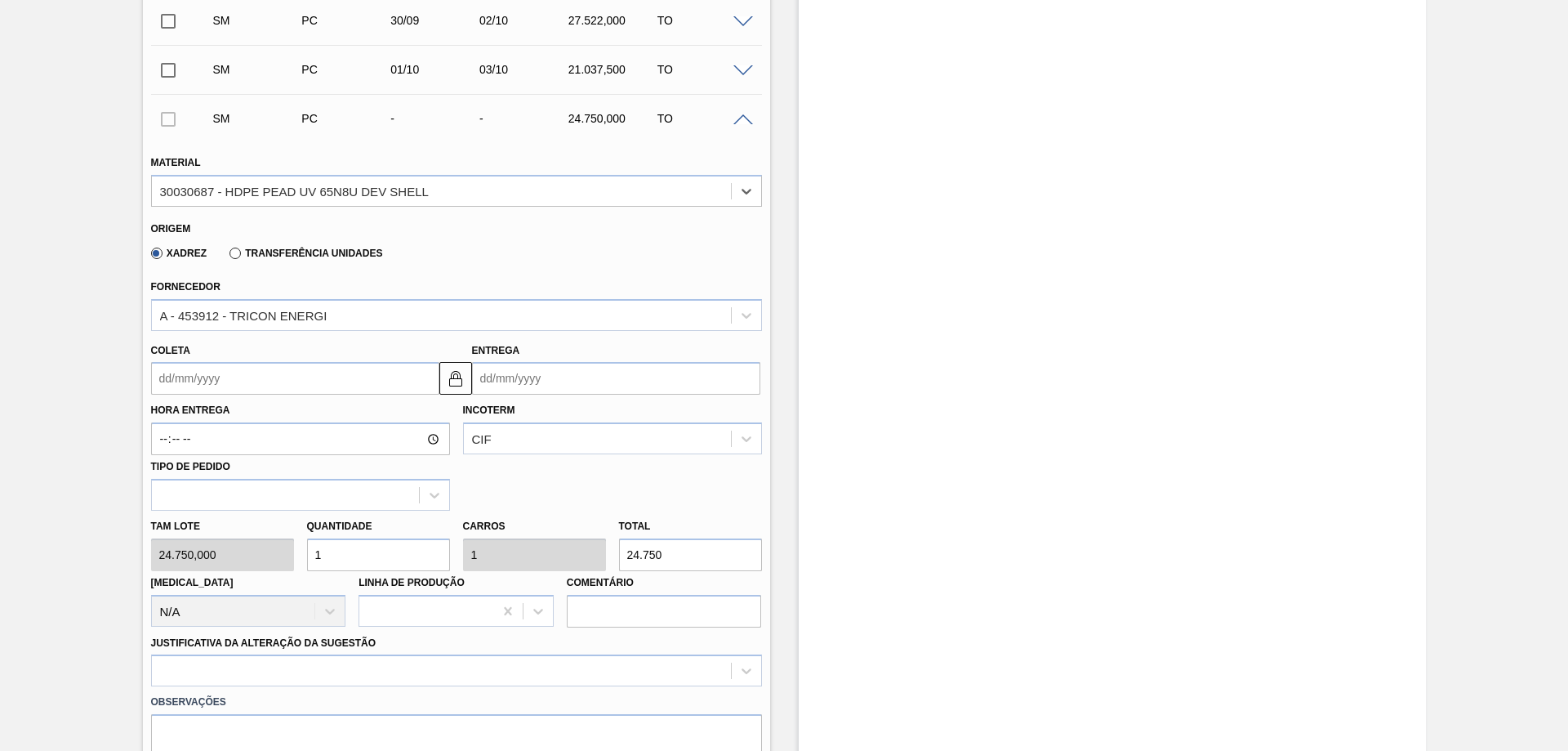
click at [611, 383] on input "Entrega" at bounding box center [616, 378] width 289 height 33
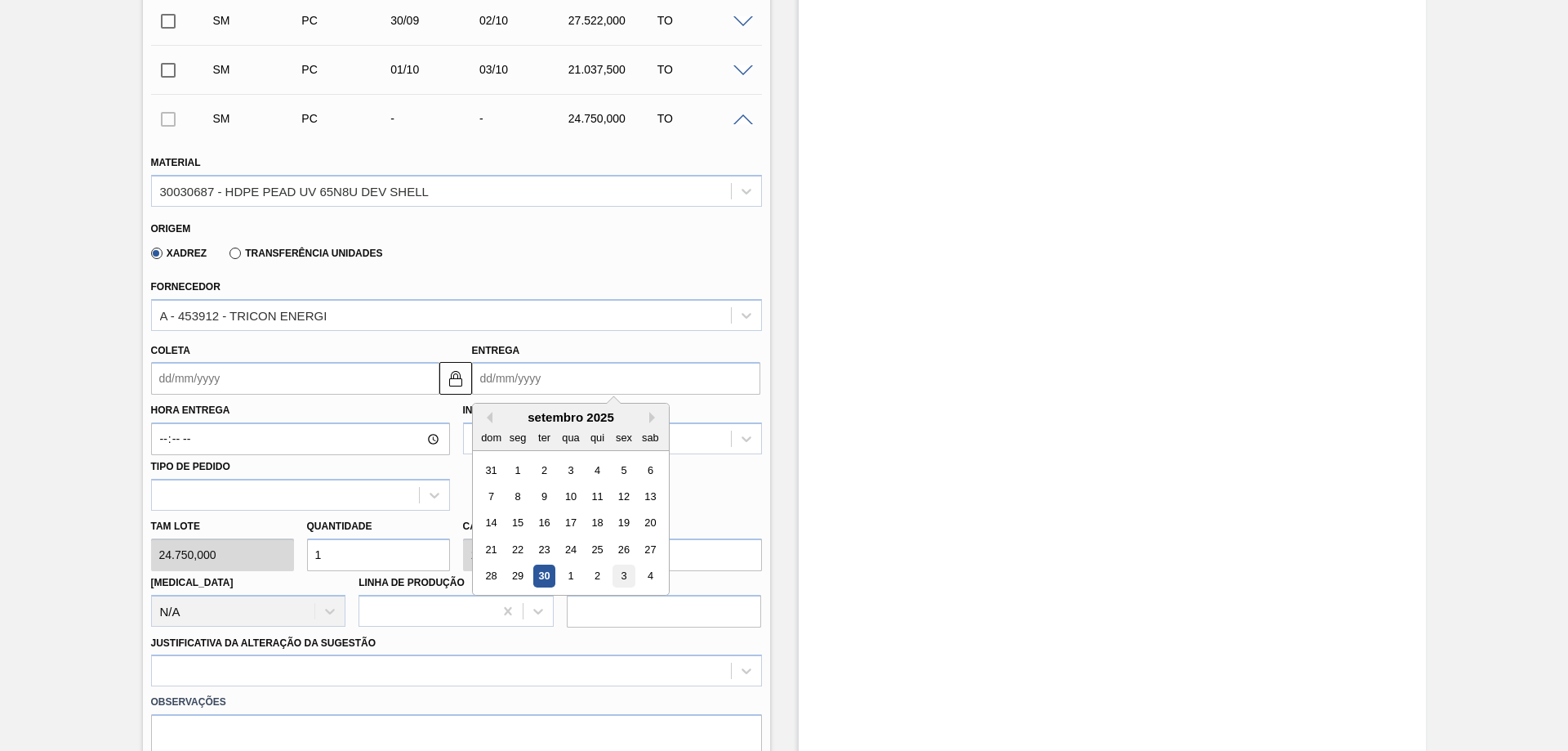
click at [627, 570] on div "3" at bounding box center [623, 576] width 22 height 22
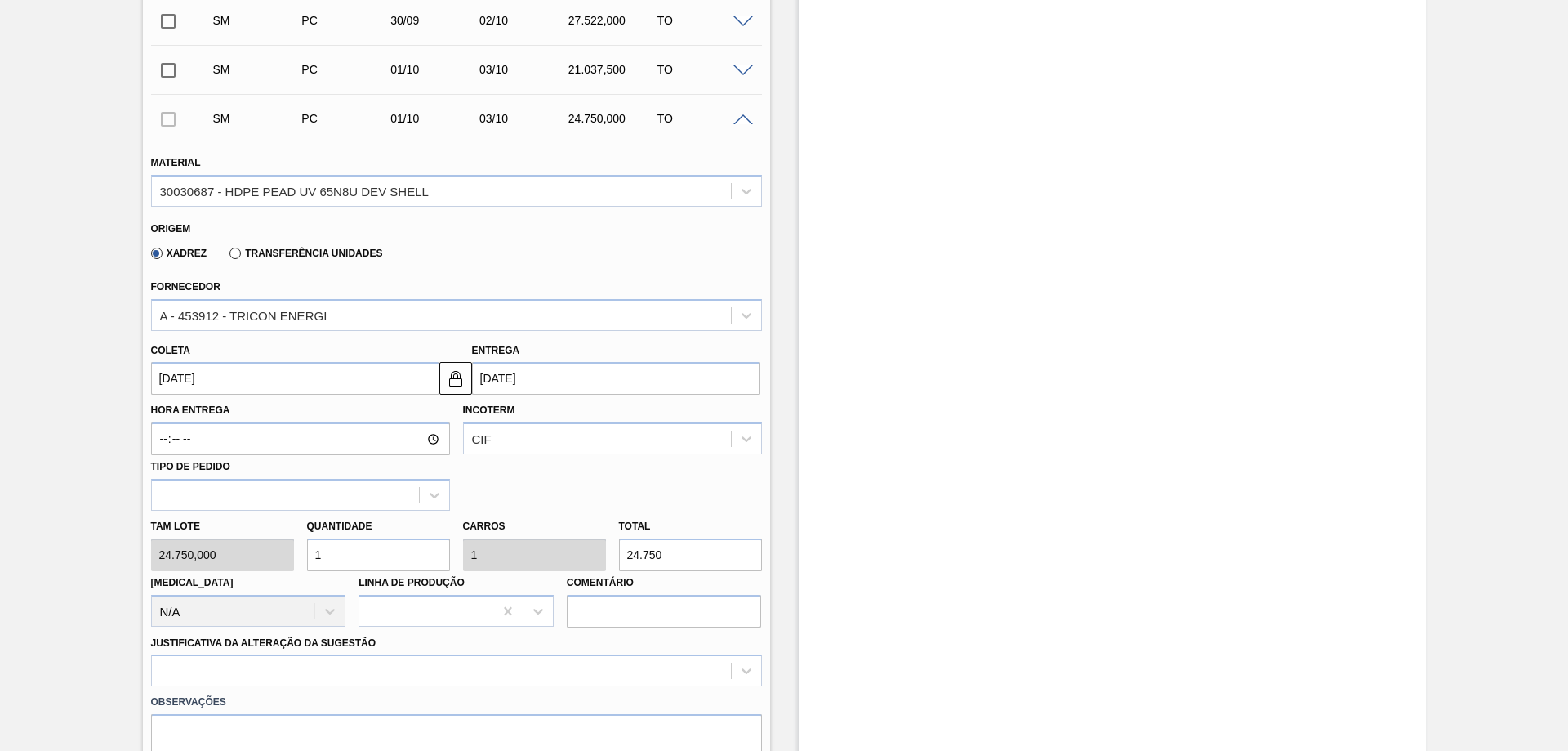
click at [404, 549] on input "1" at bounding box center [378, 555] width 143 height 33
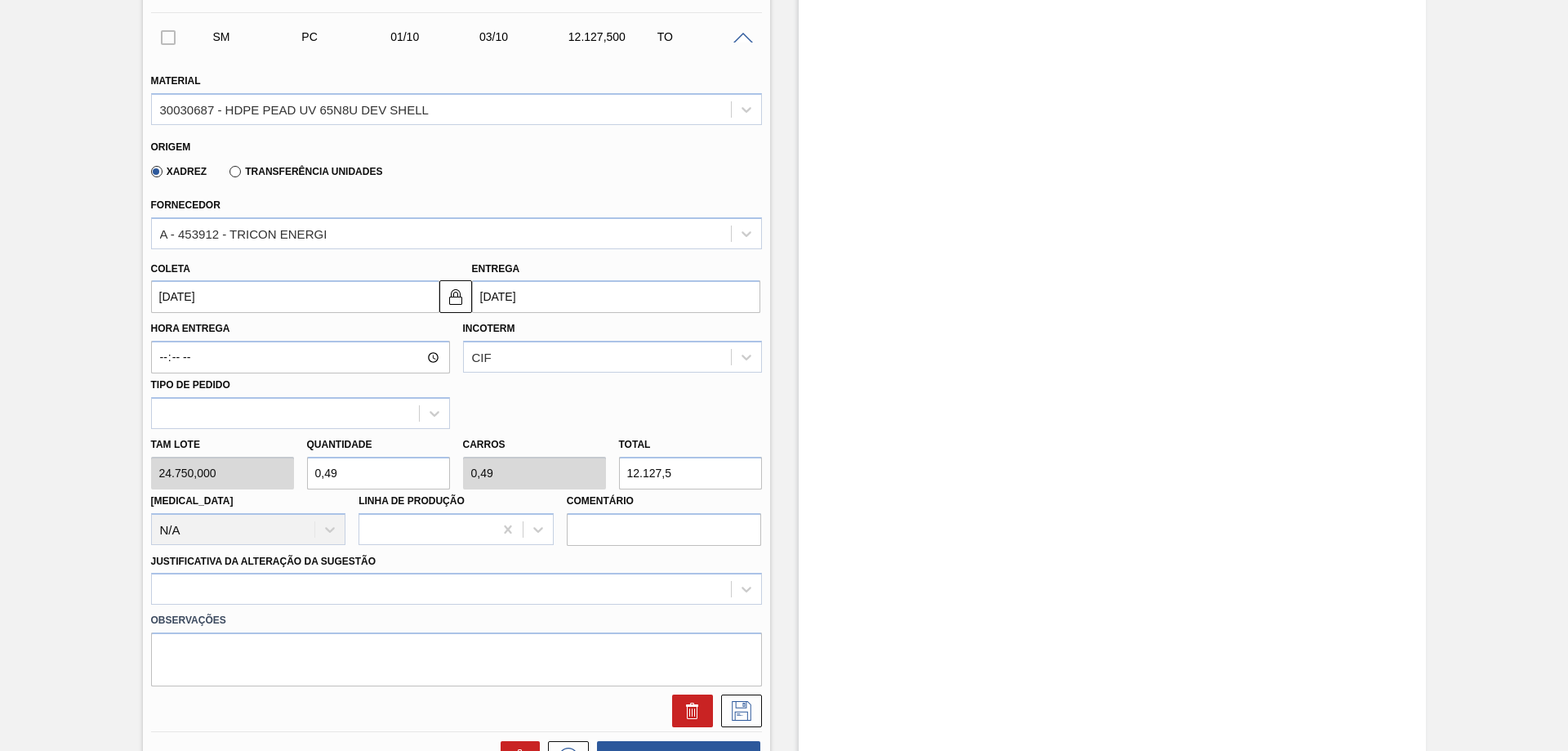
scroll to position [723, 0]
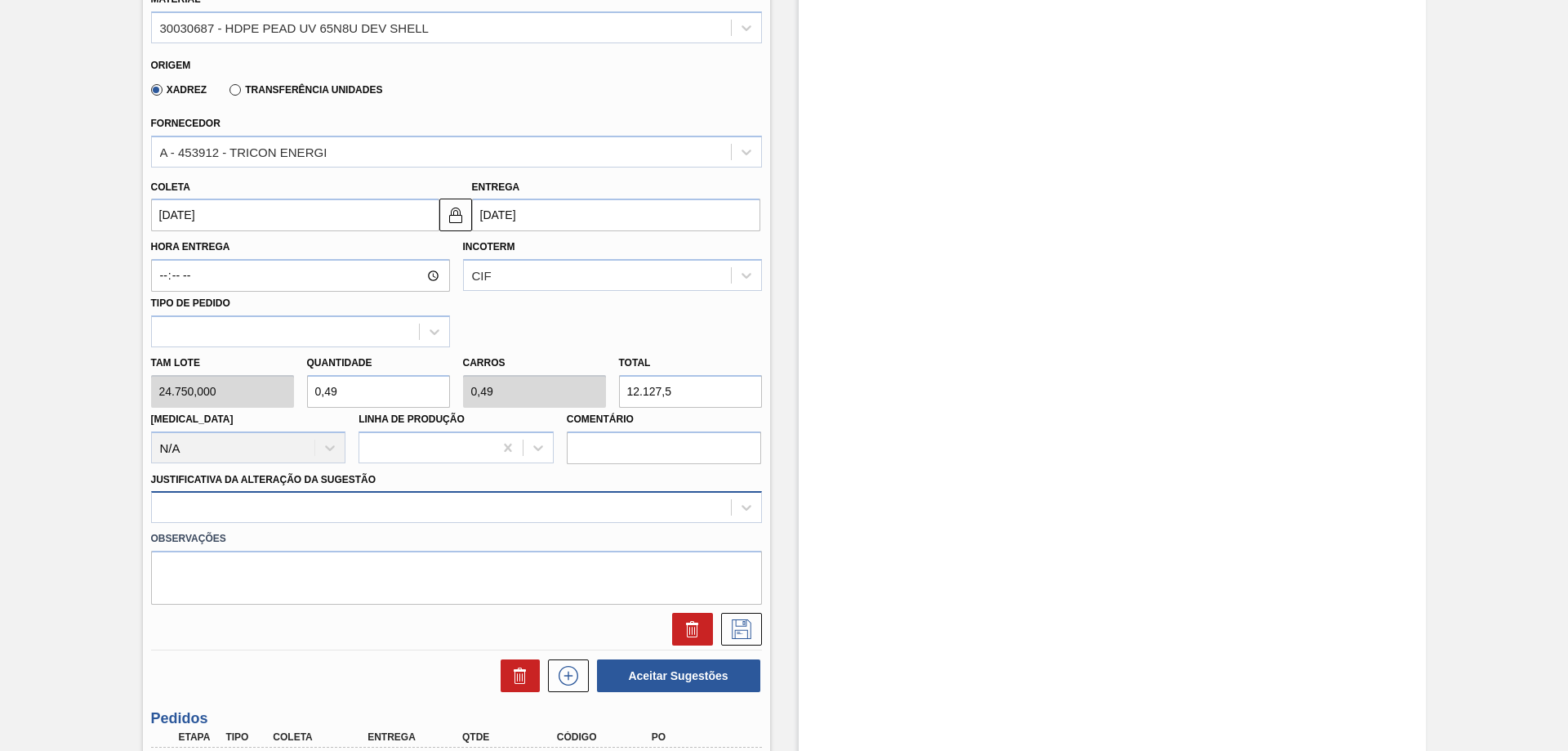
click at [490, 505] on div at bounding box center [456, 506] width 611 height 32
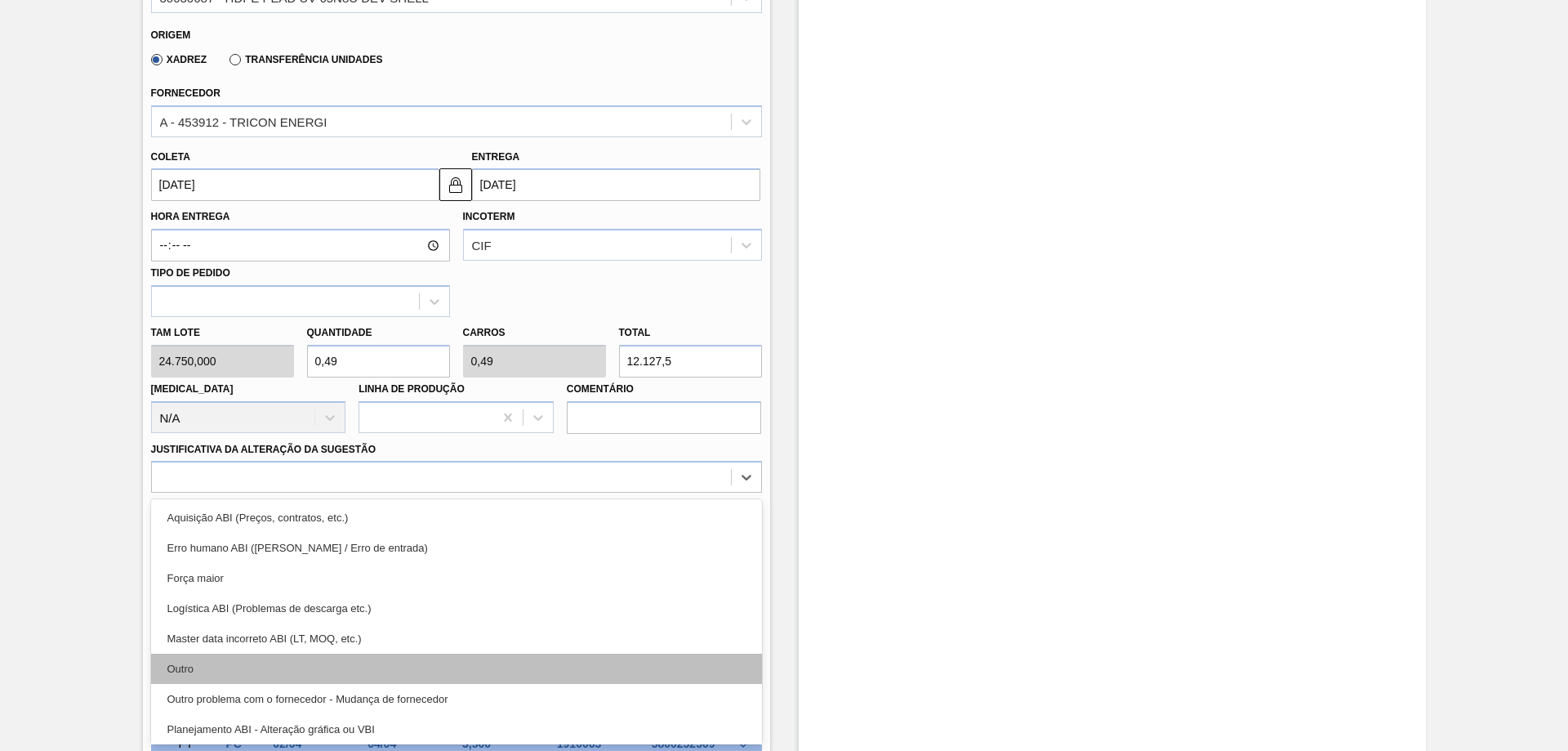
click at [239, 664] on div "Outro" at bounding box center [456, 668] width 611 height 30
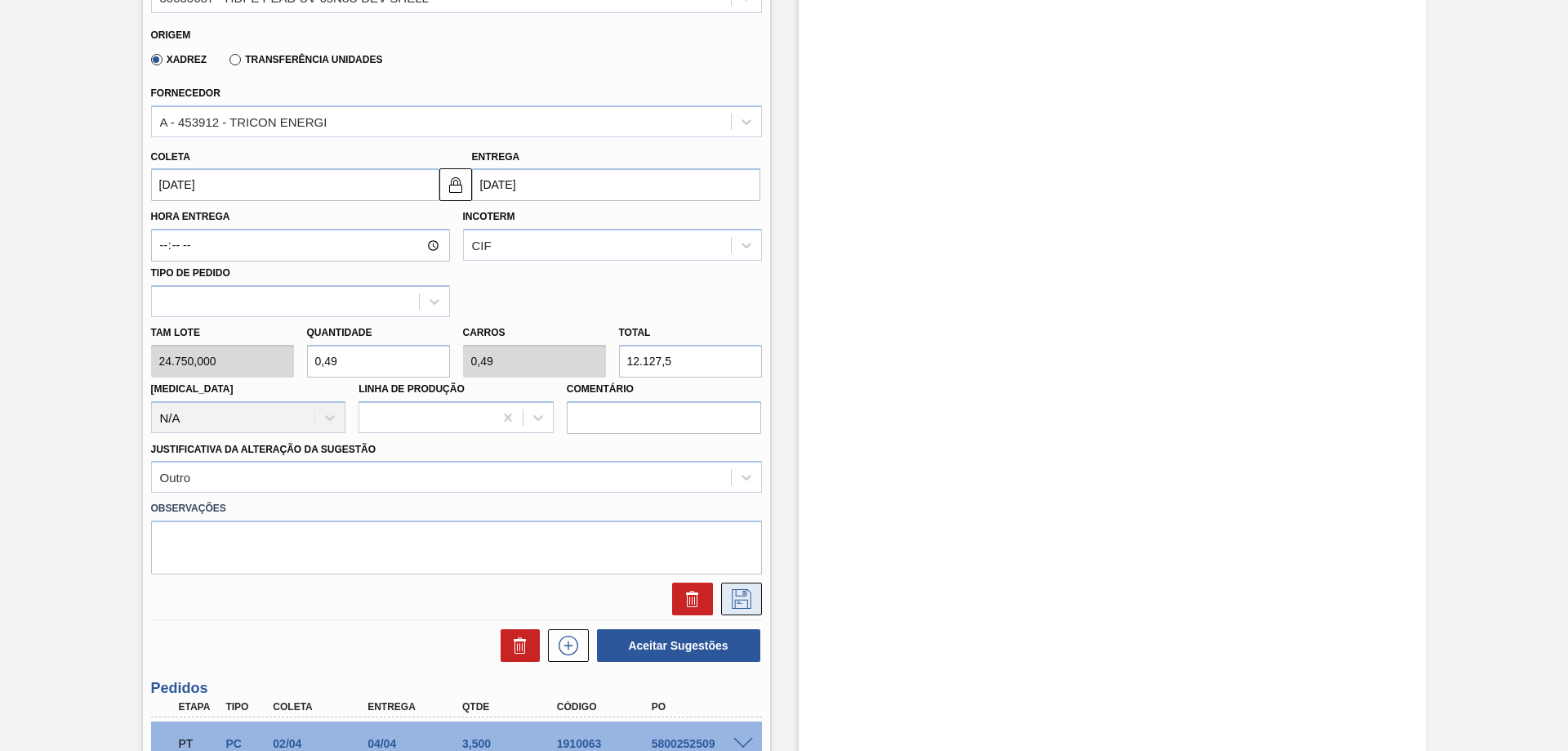
click at [737, 602] on icon at bounding box center [741, 597] width 8 height 13
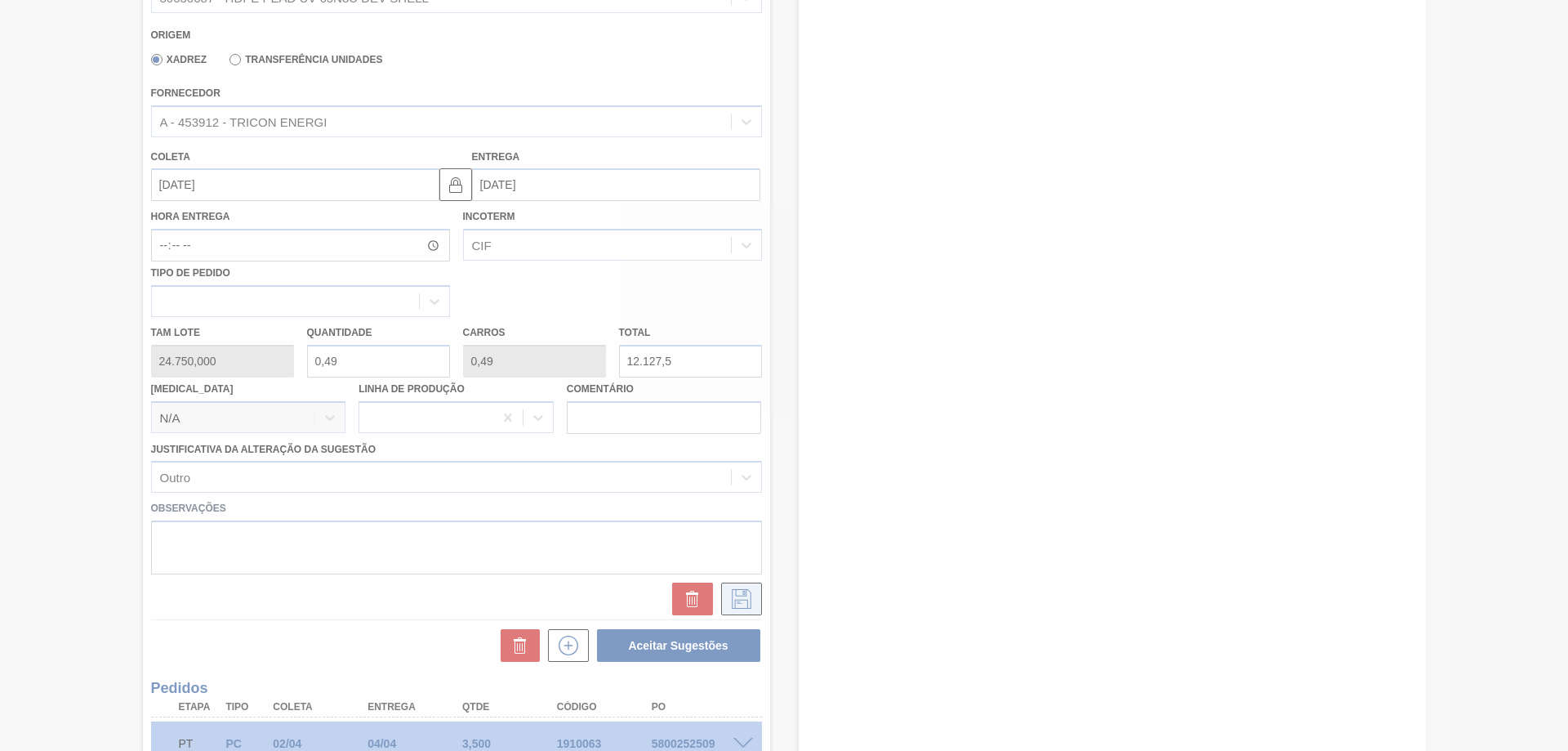
scroll to position [281, 0]
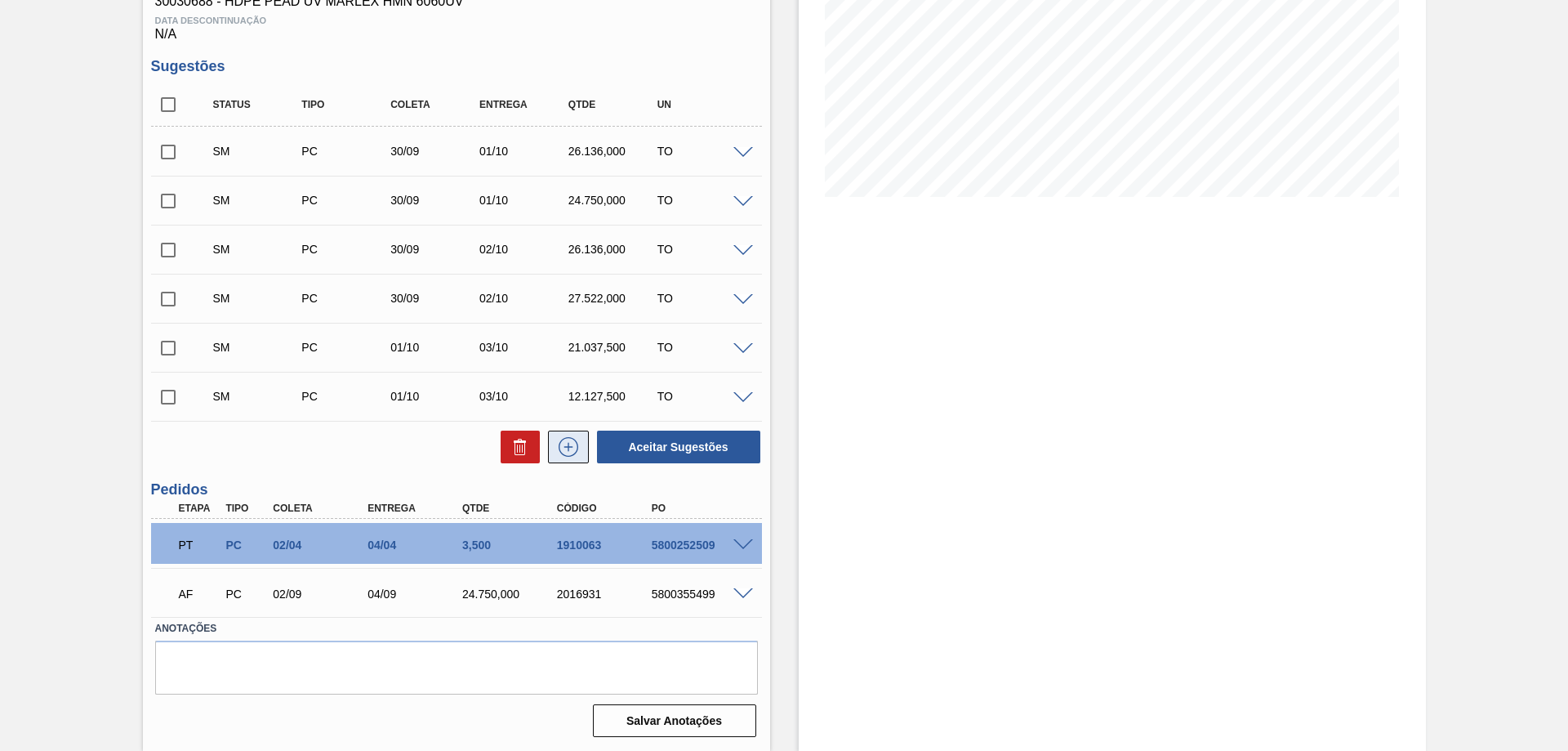
click at [577, 442] on icon at bounding box center [568, 447] width 26 height 20
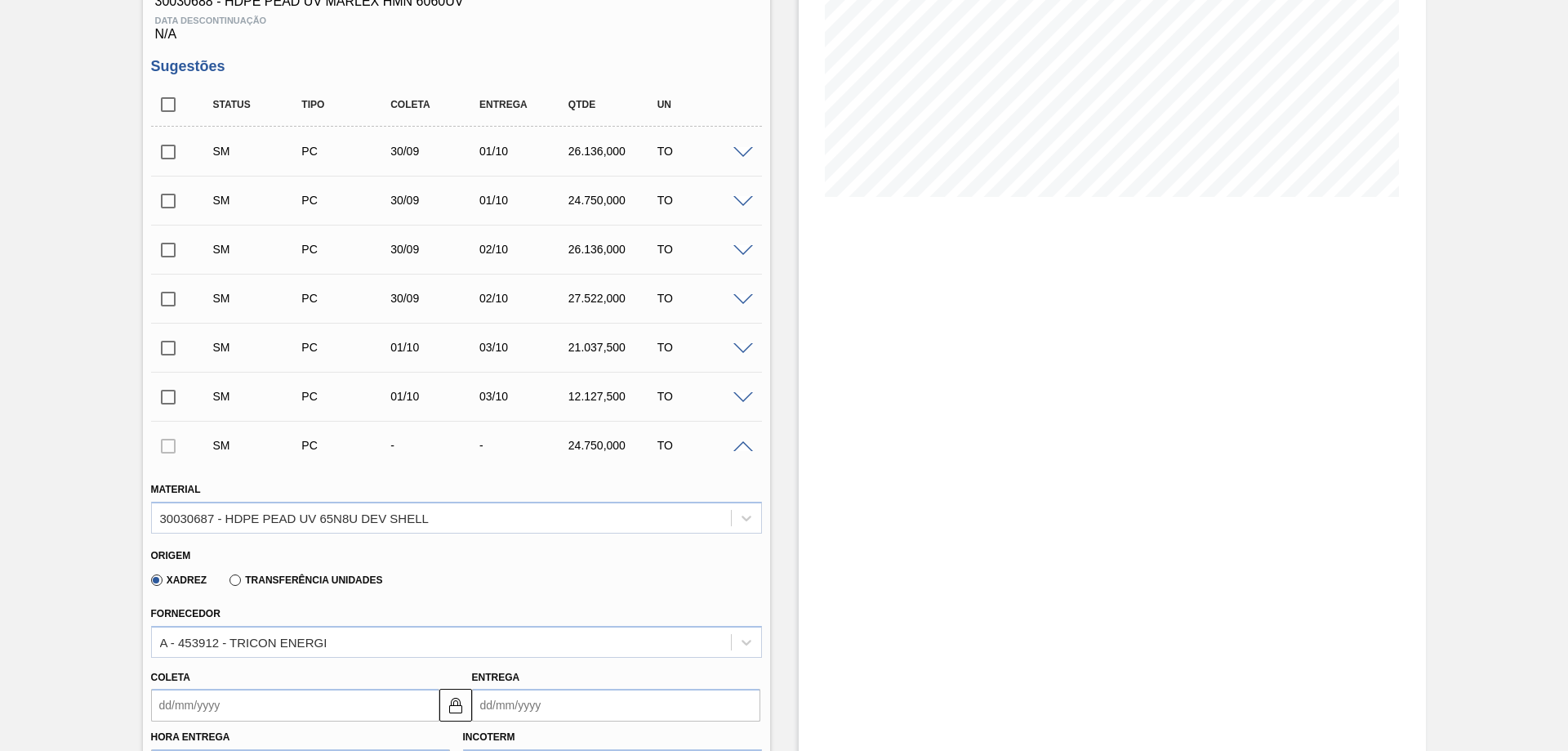
scroll to position [526, 0]
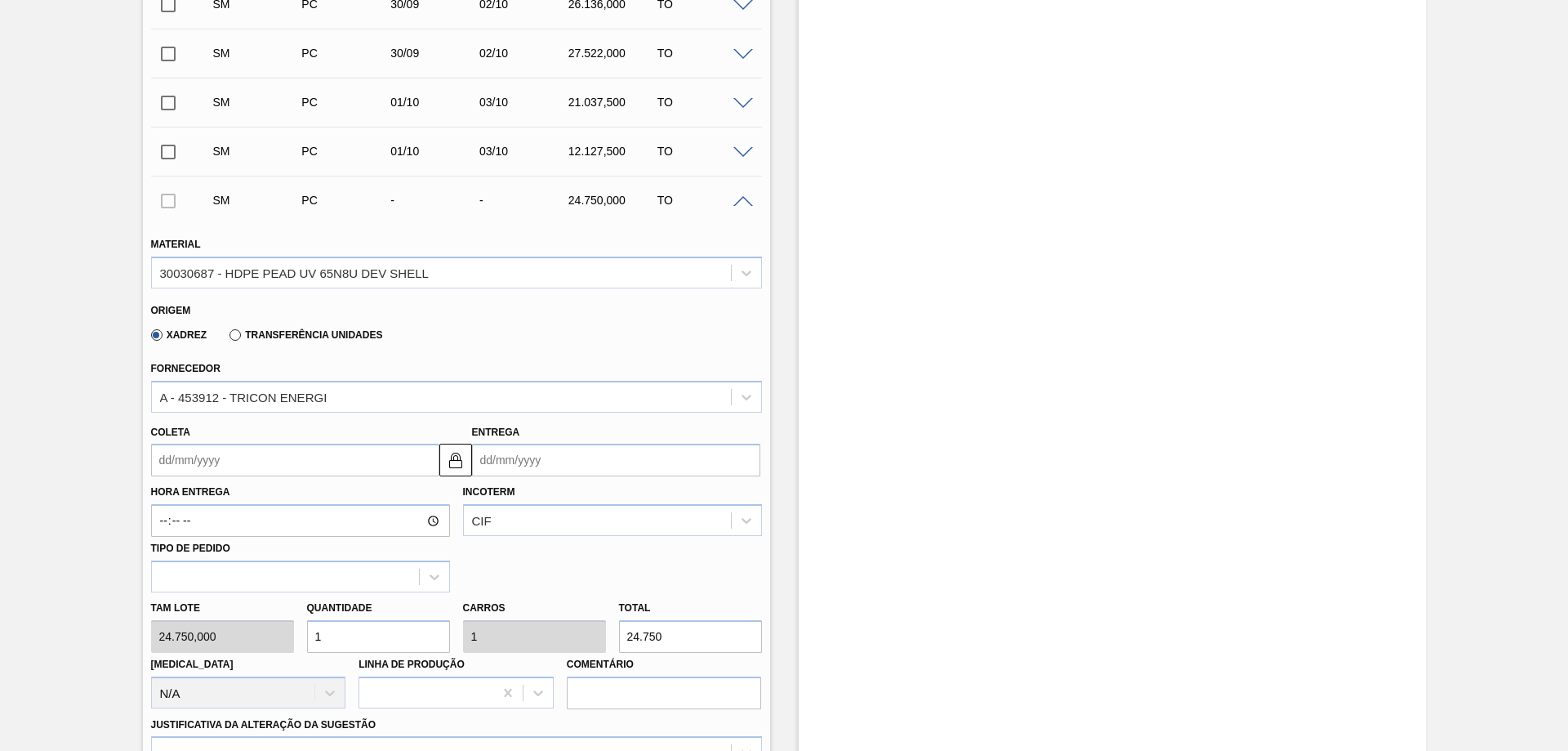
click at [512, 455] on input "Entrega" at bounding box center [616, 460] width 289 height 33
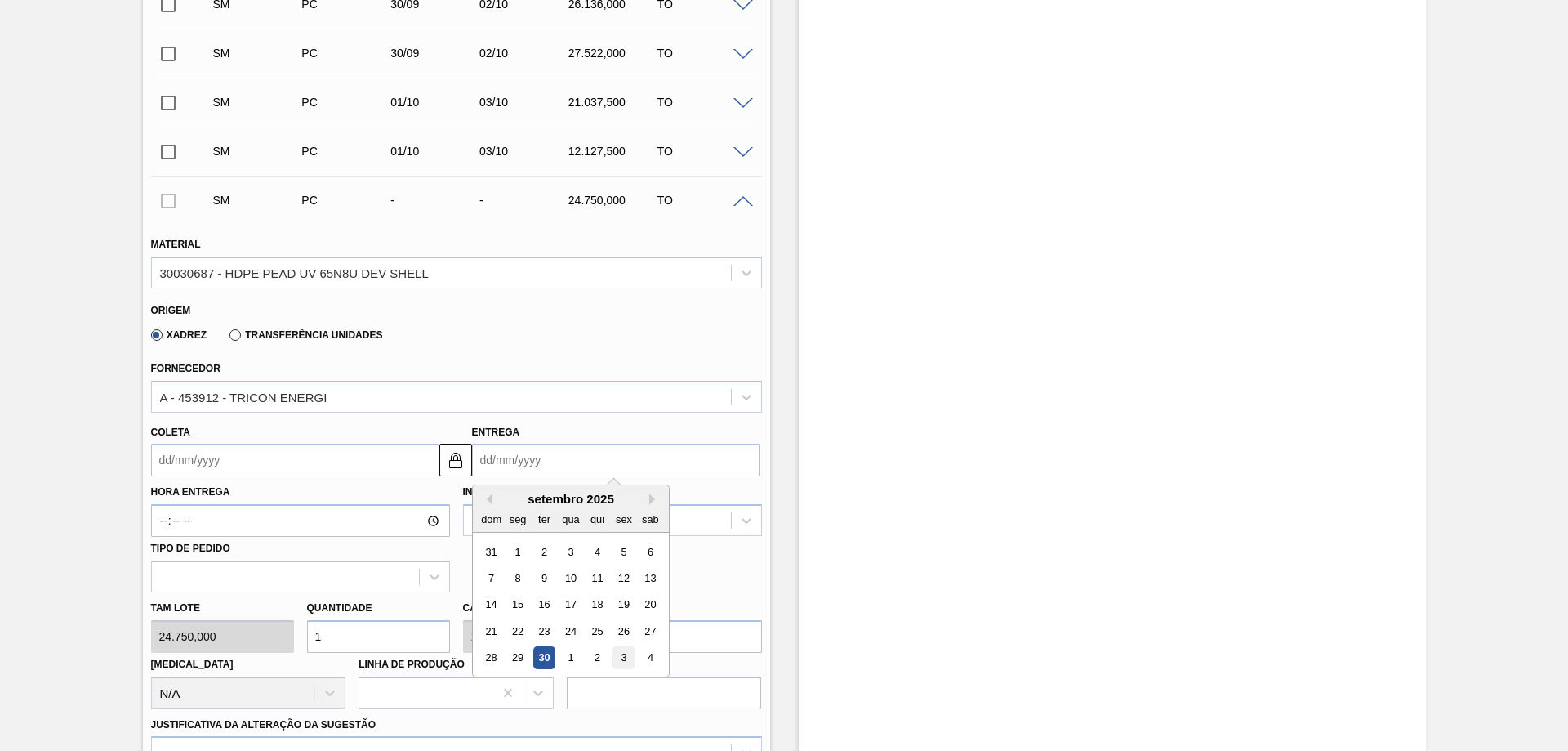
click at [616, 653] on div "3" at bounding box center [623, 657] width 22 height 22
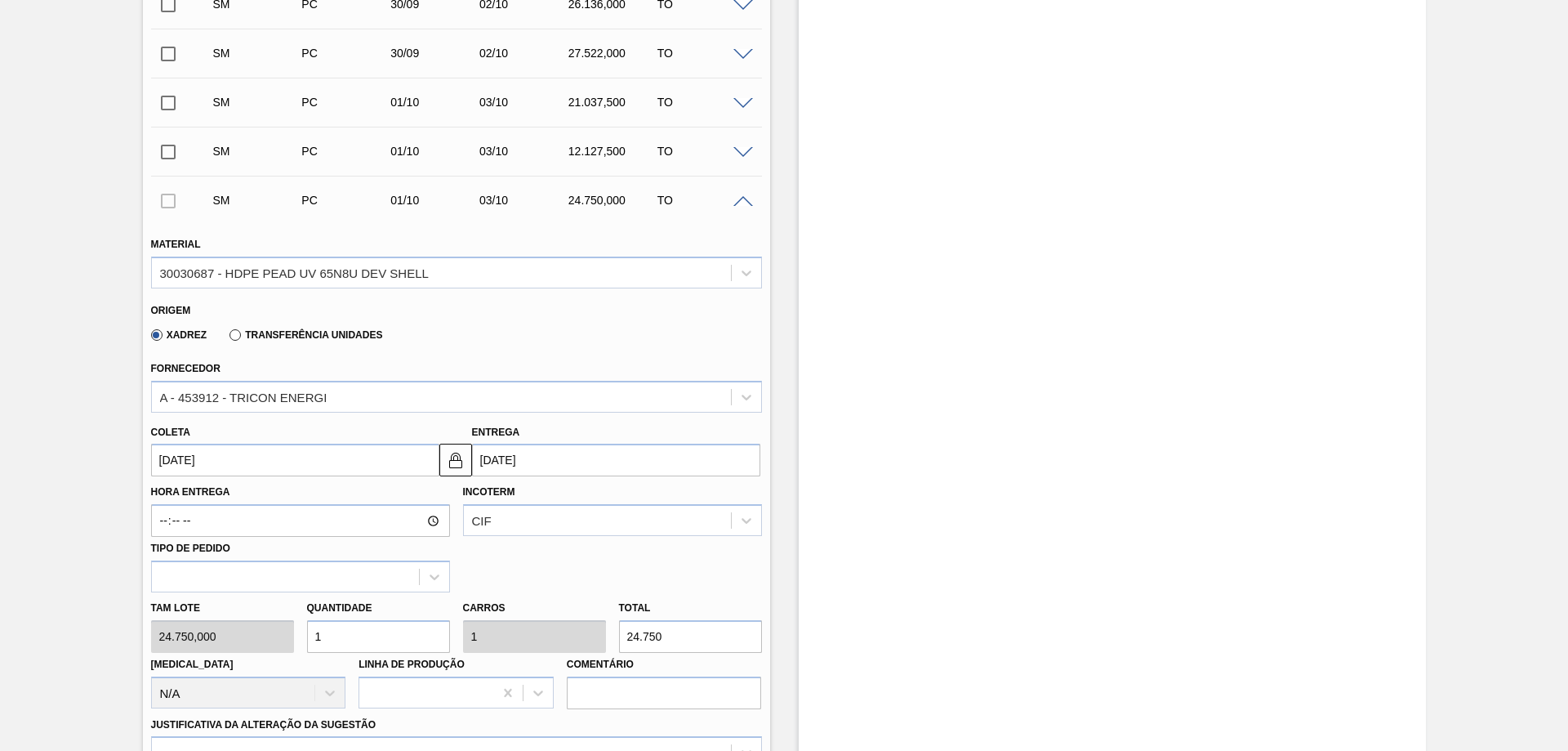
scroll to position [853, 0]
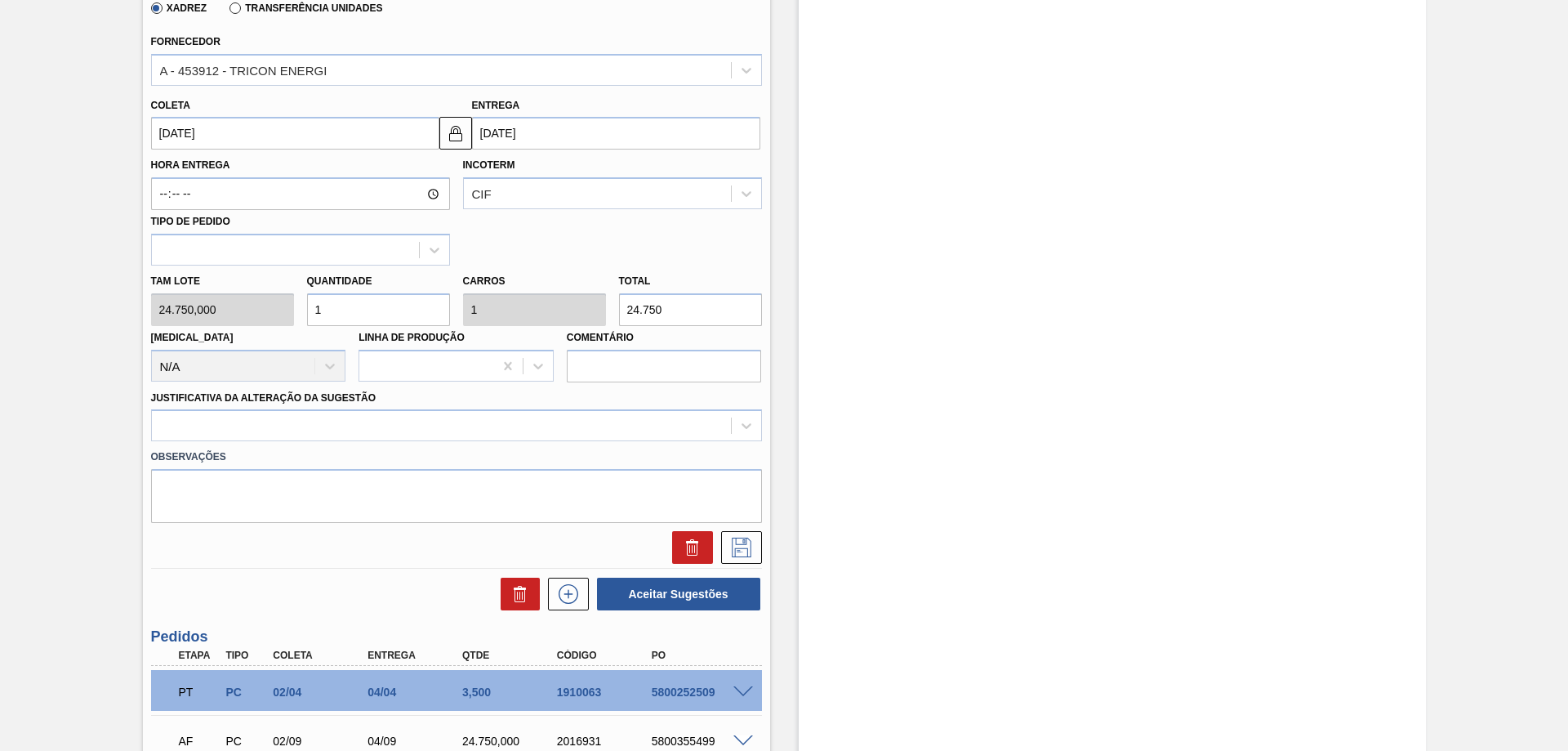
click at [401, 311] on input "1" at bounding box center [378, 310] width 143 height 33
click at [365, 415] on div at bounding box center [442, 426] width 579 height 23
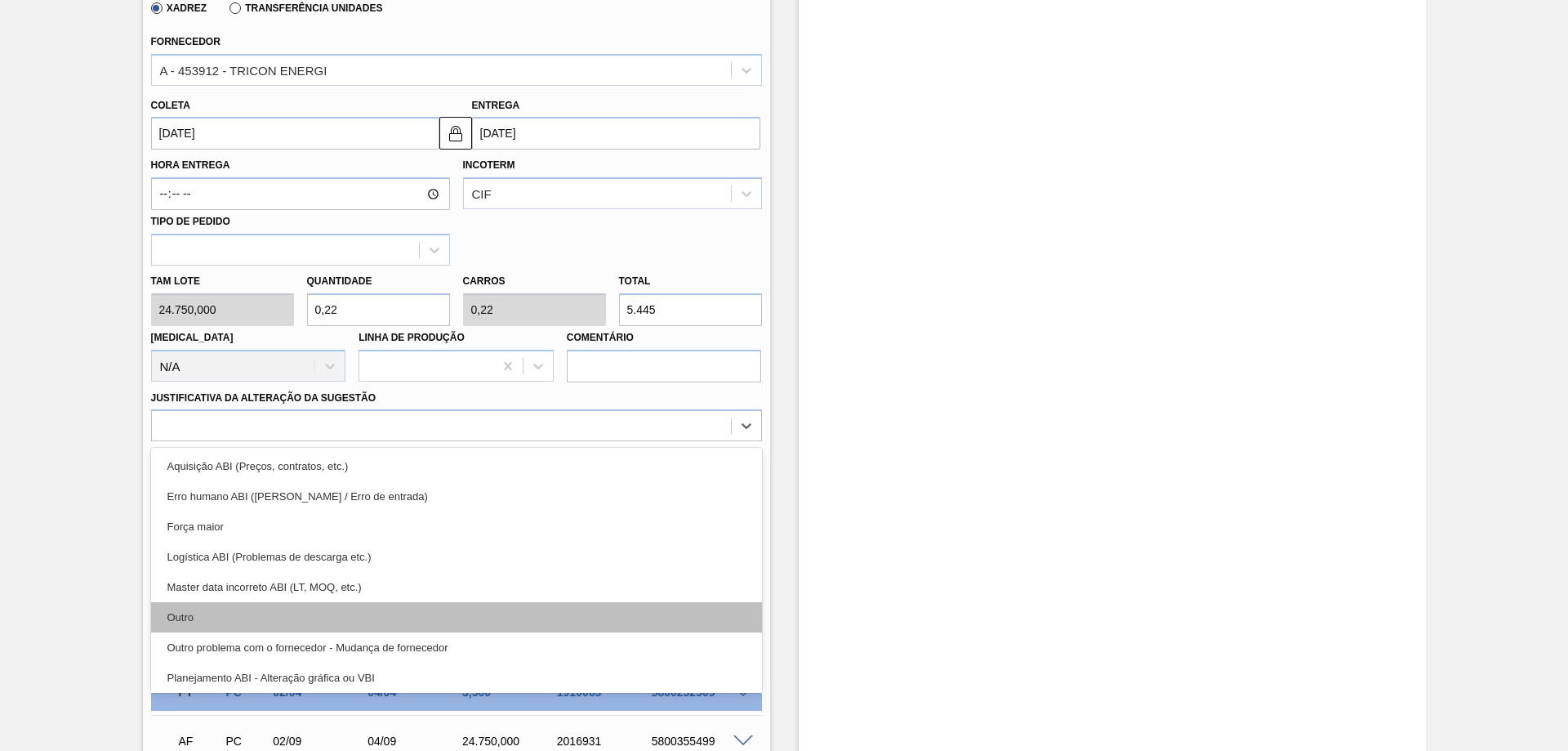
click at [199, 613] on div "Outro" at bounding box center [456, 616] width 611 height 30
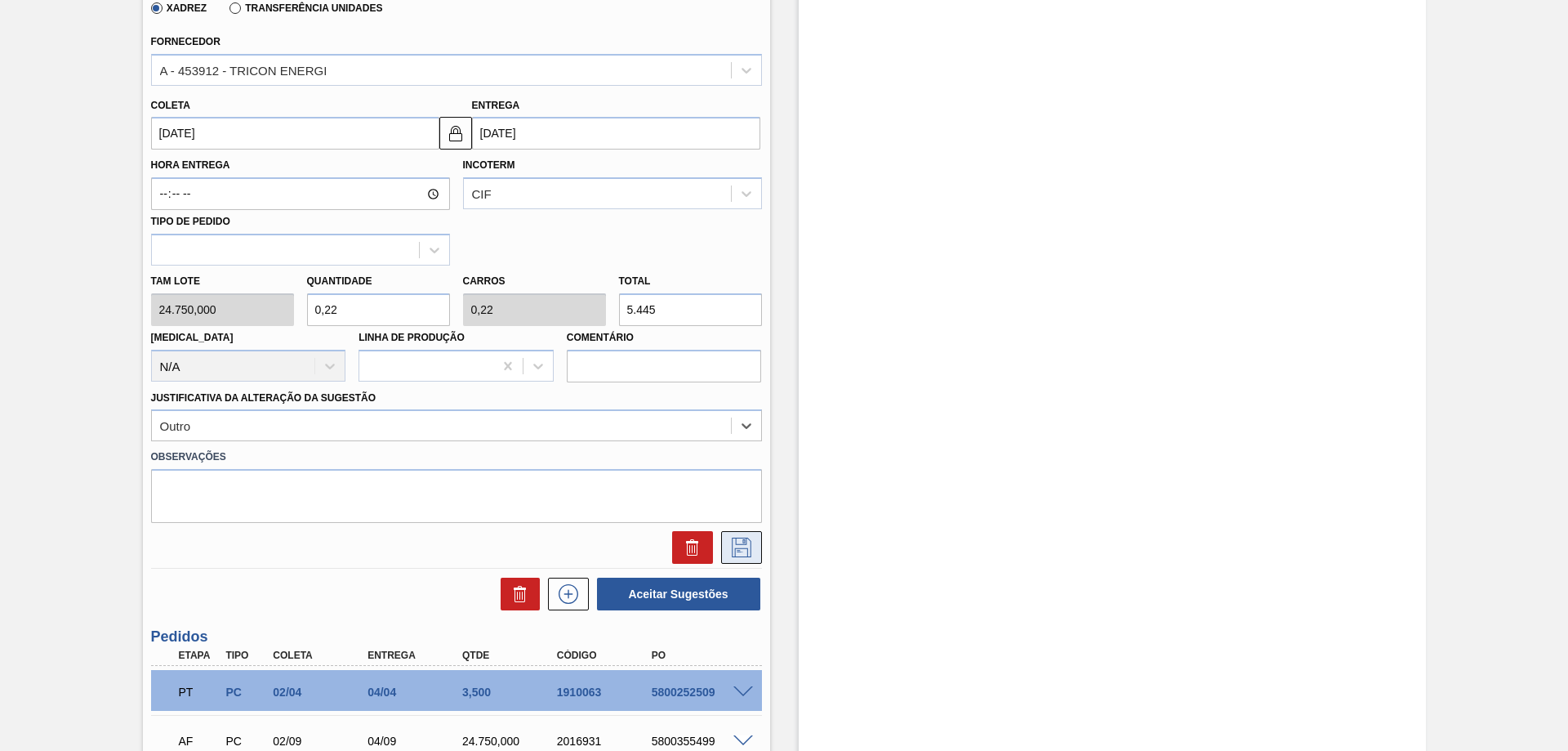
click at [741, 541] on icon at bounding box center [741, 547] width 26 height 20
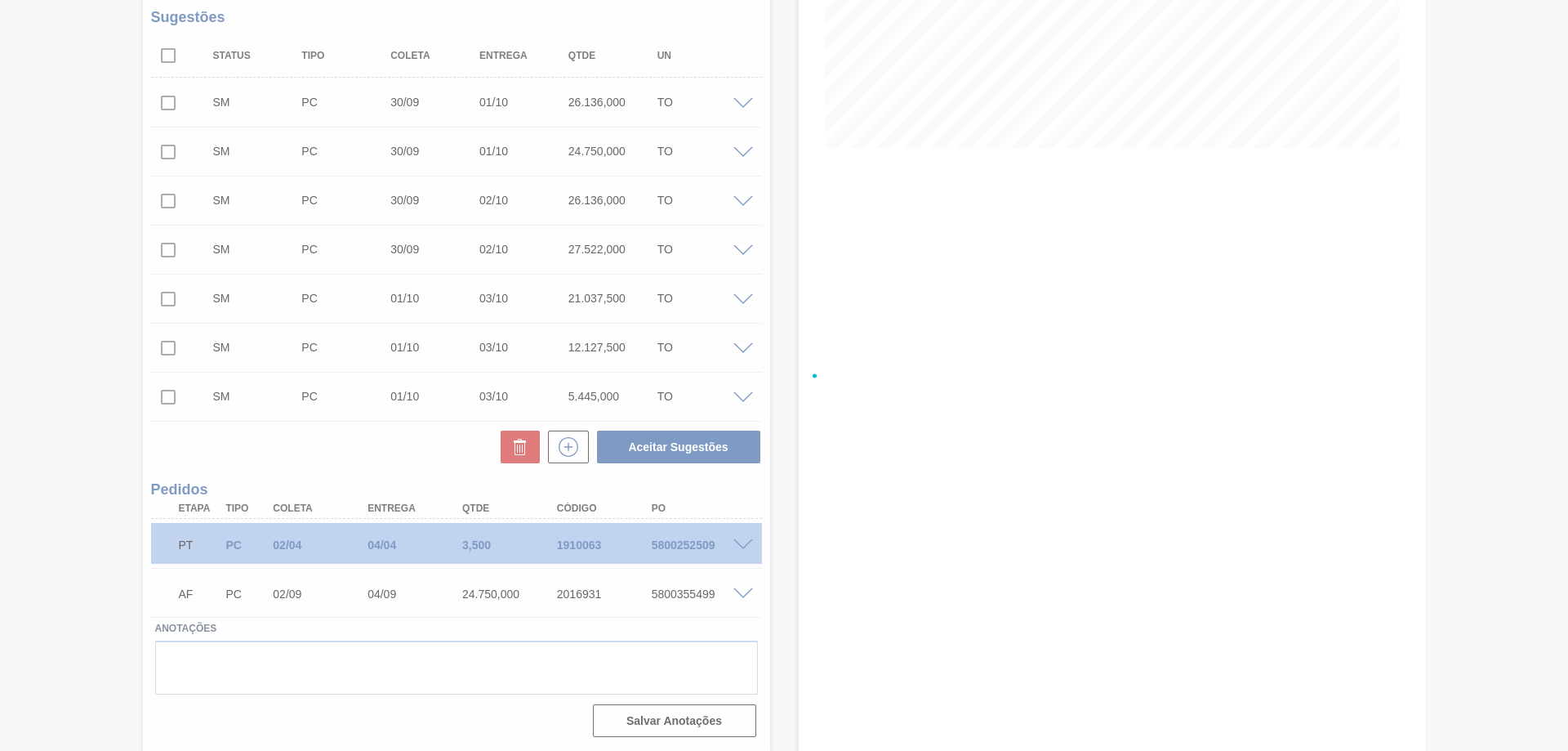
scroll to position [330, 0]
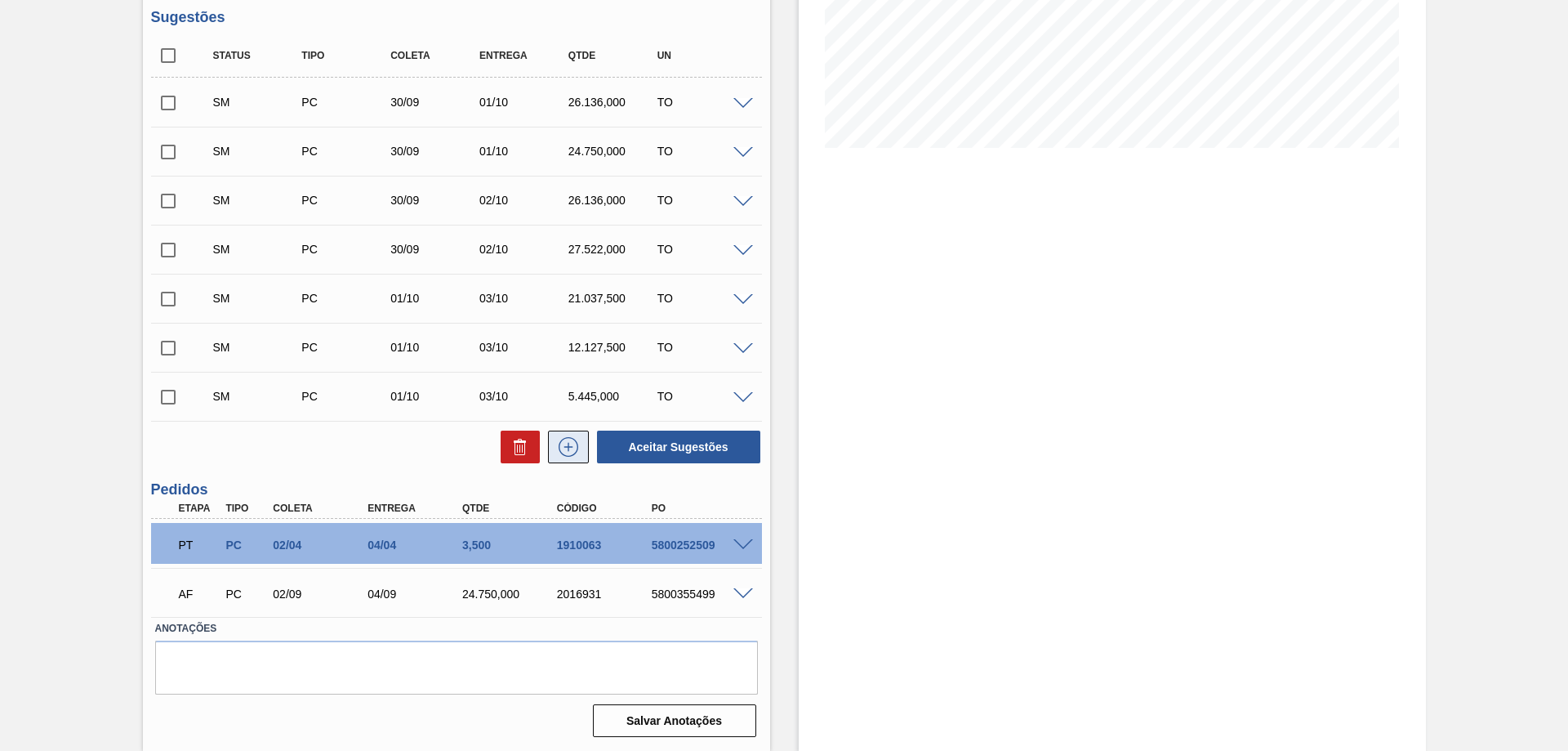
click at [576, 455] on icon at bounding box center [568, 447] width 26 height 20
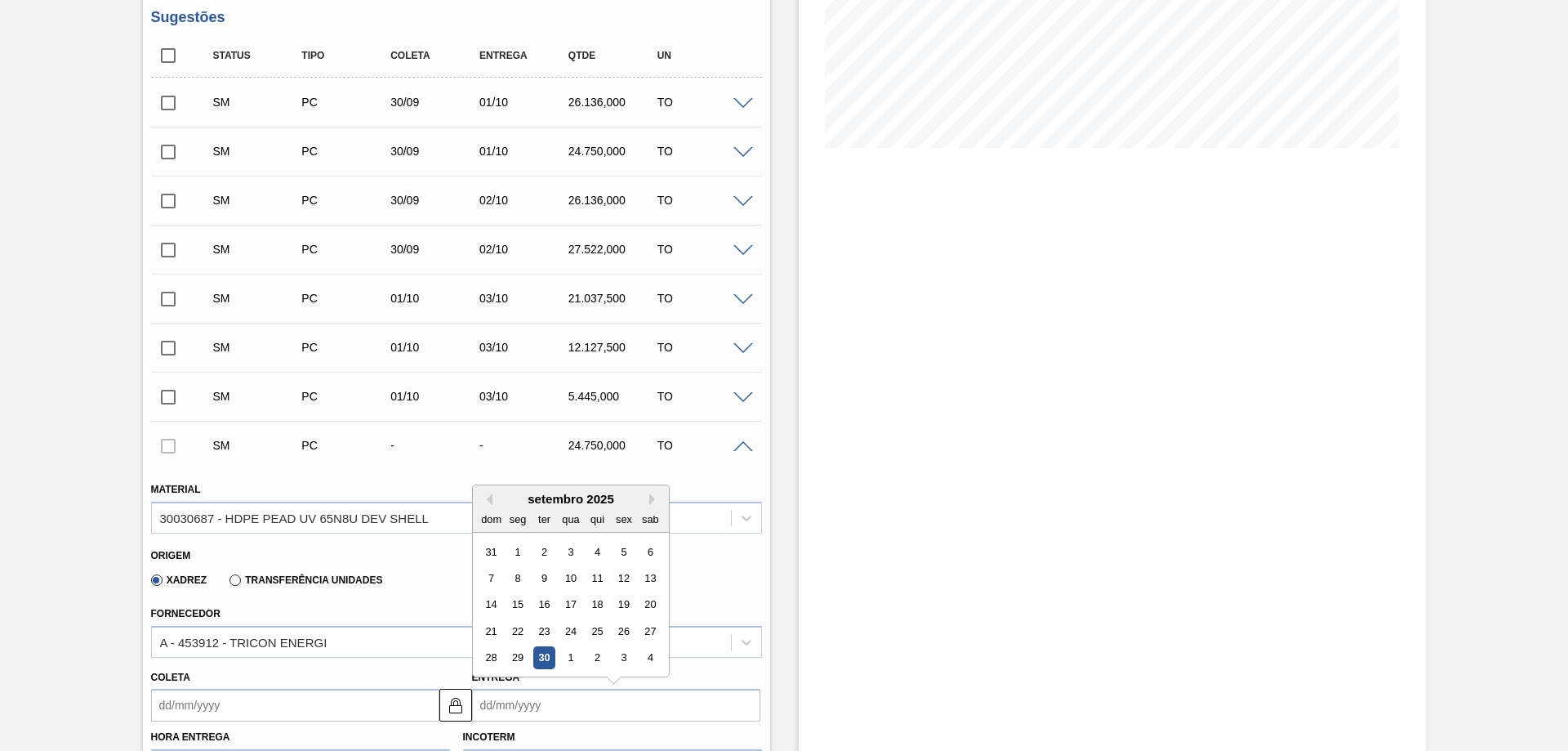
click at [525, 702] on input "Entrega" at bounding box center [616, 705] width 289 height 33
click at [620, 662] on div "3" at bounding box center [623, 657] width 22 height 22
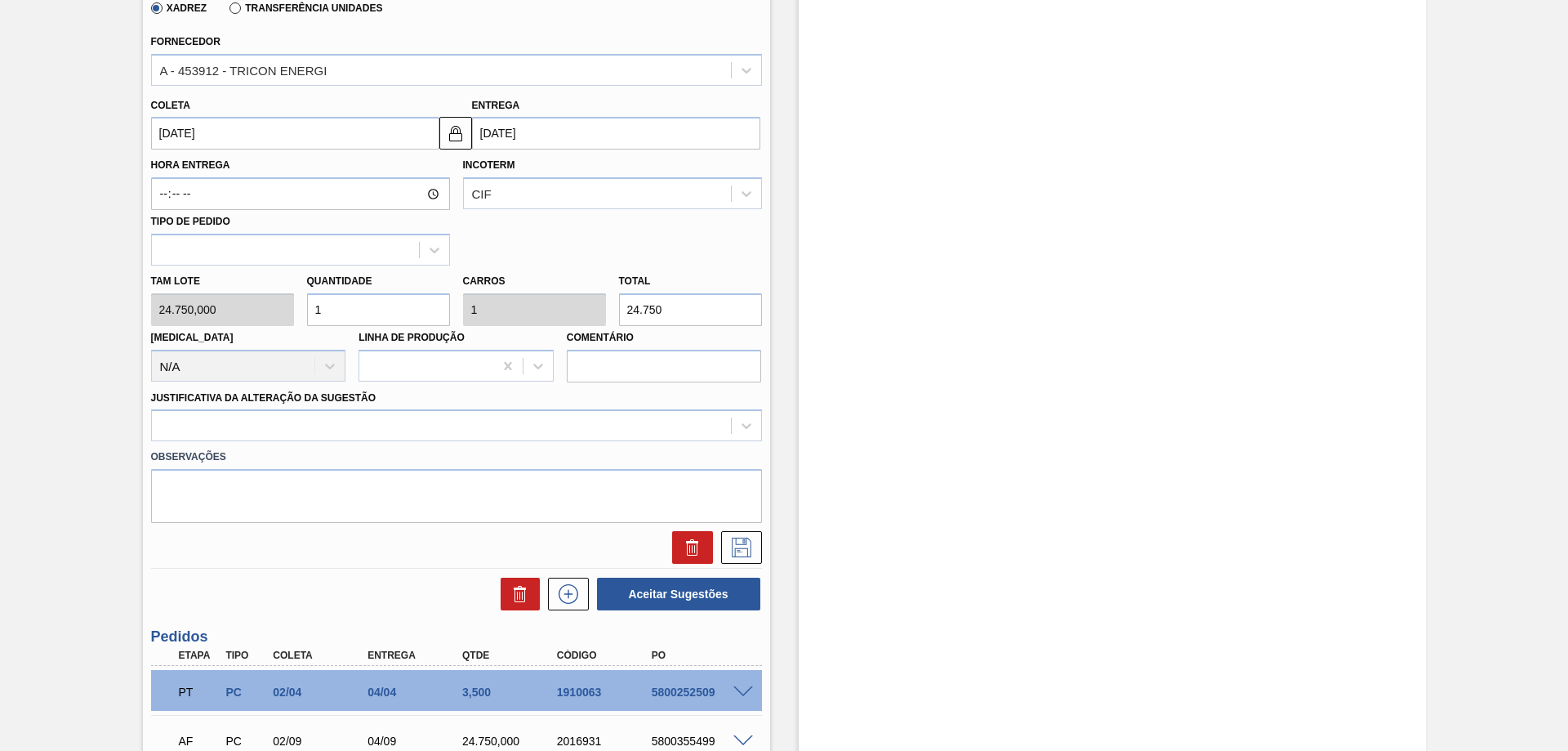
scroll to position [984, 0]
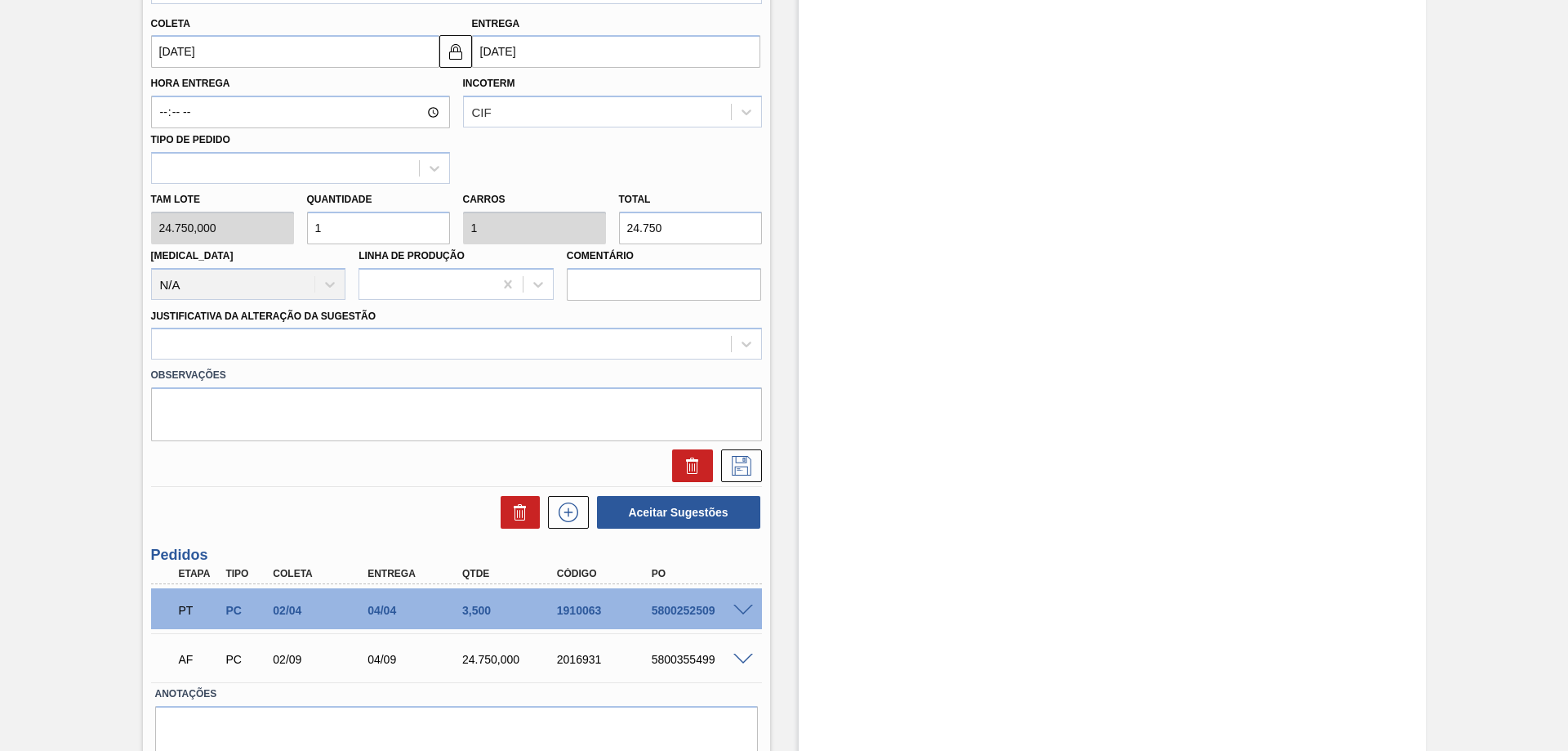
click at [390, 223] on input "1" at bounding box center [378, 228] width 143 height 33
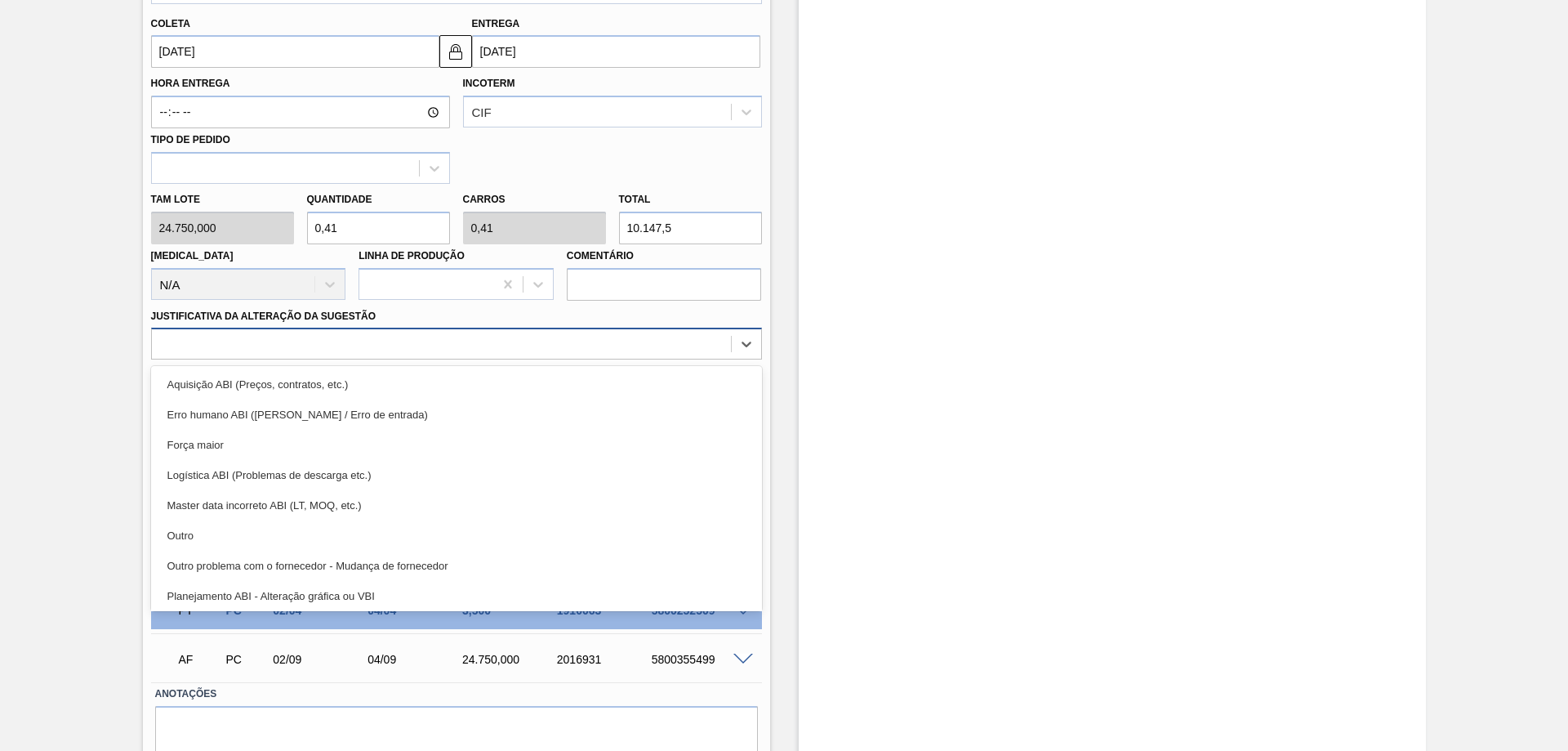
click at [362, 342] on div at bounding box center [442, 344] width 579 height 23
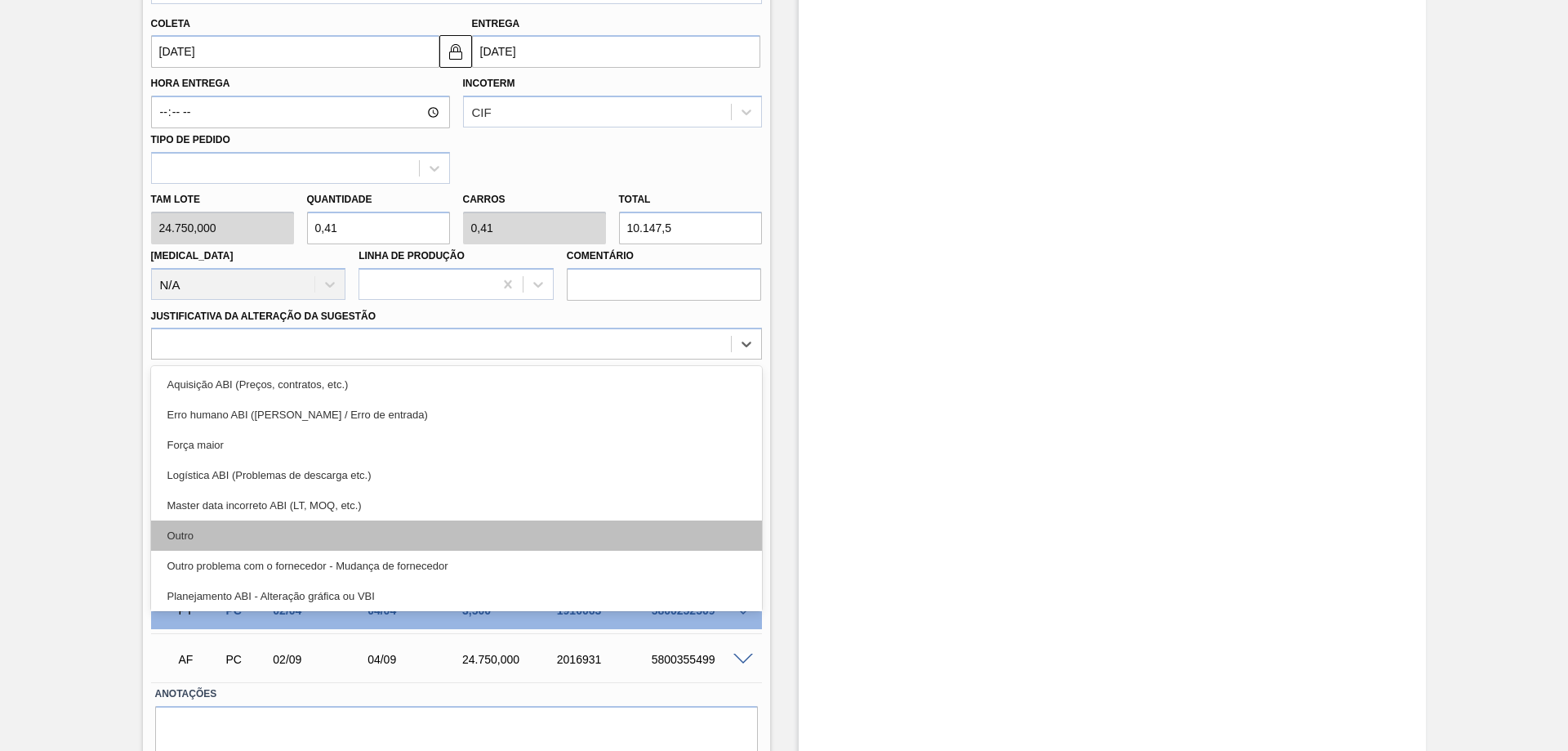
click at [237, 534] on div "Outro" at bounding box center [456, 535] width 611 height 30
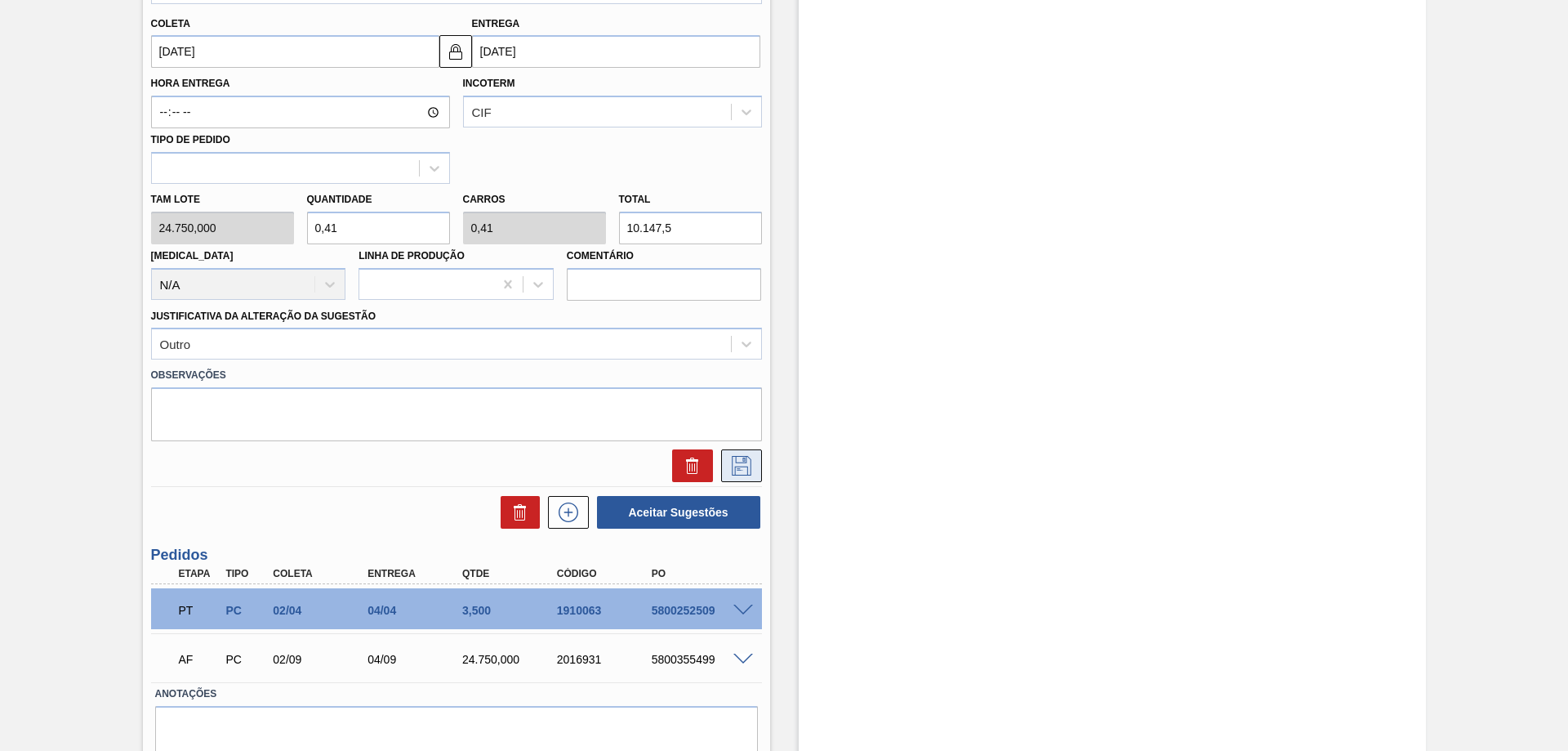
click at [737, 478] on button at bounding box center [742, 466] width 41 height 33
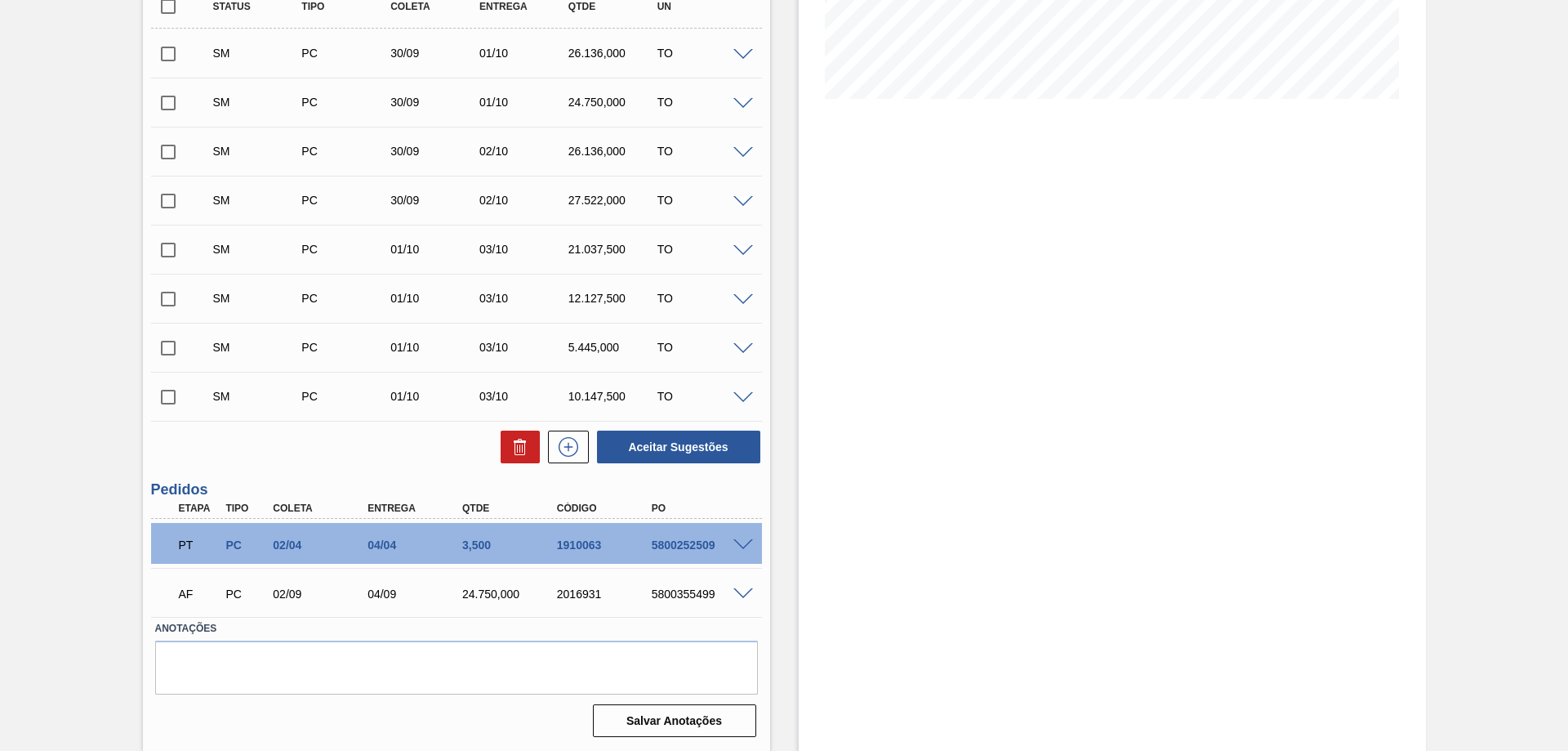
scroll to position [297, 0]
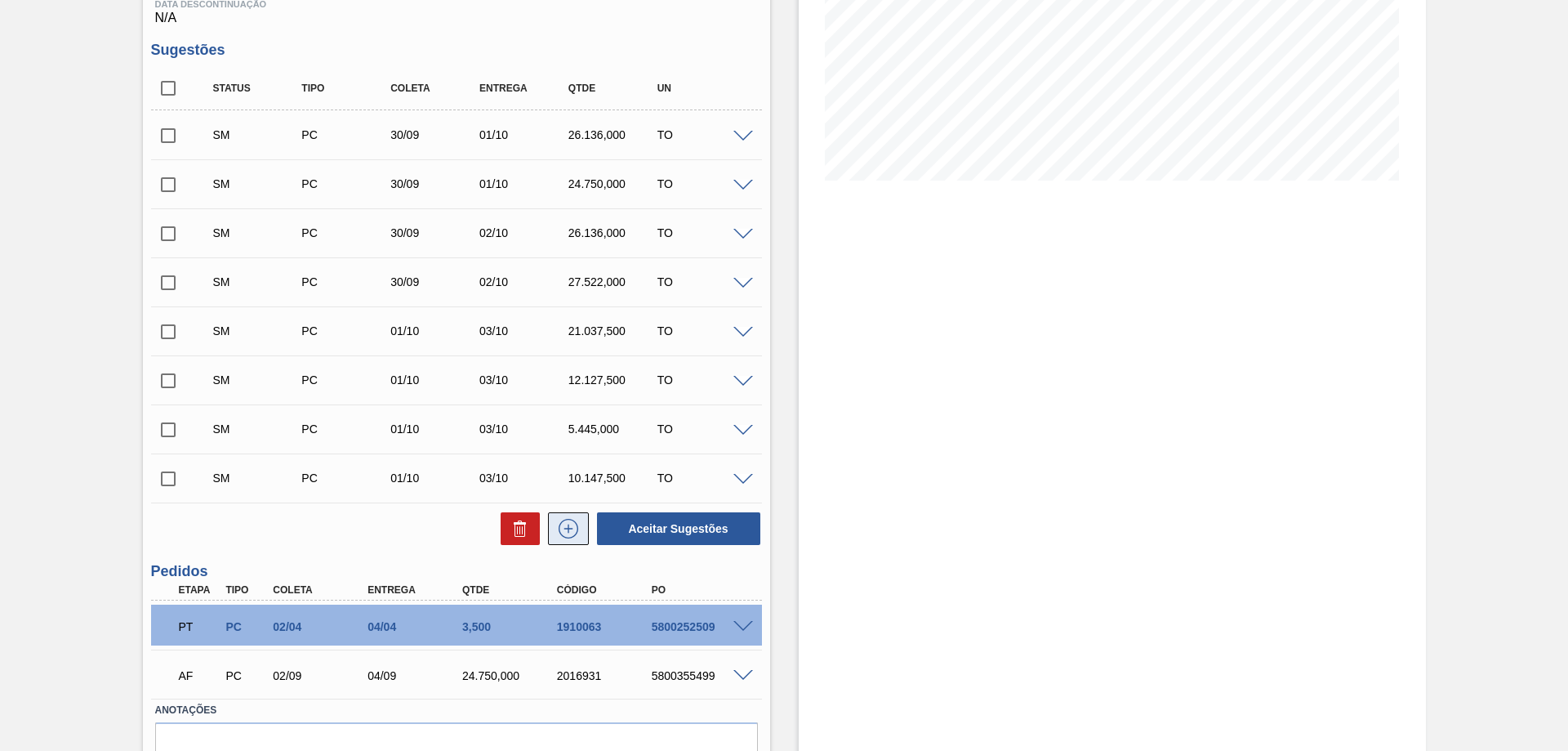
click at [576, 521] on icon at bounding box center [568, 529] width 26 height 20
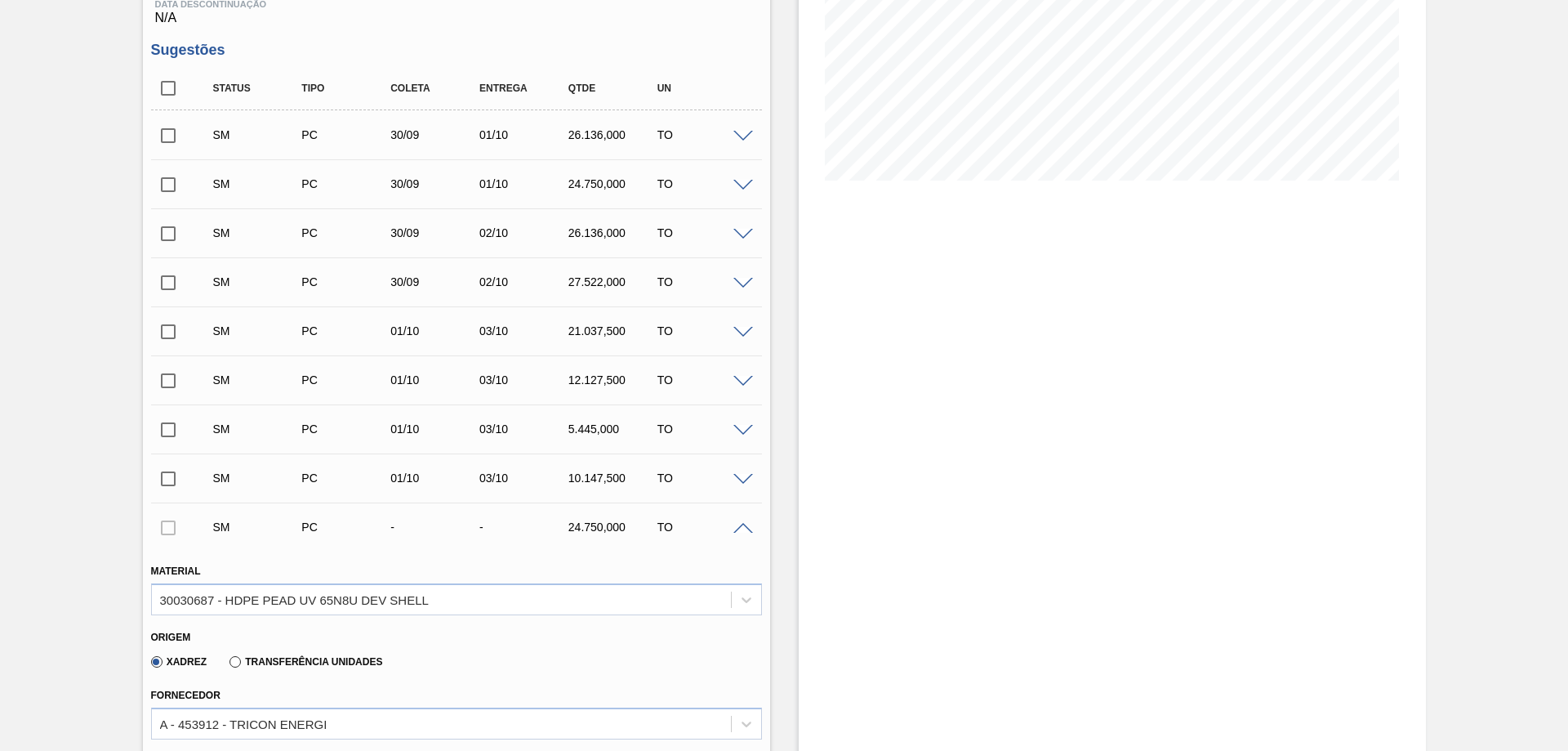
scroll to position [624, 0]
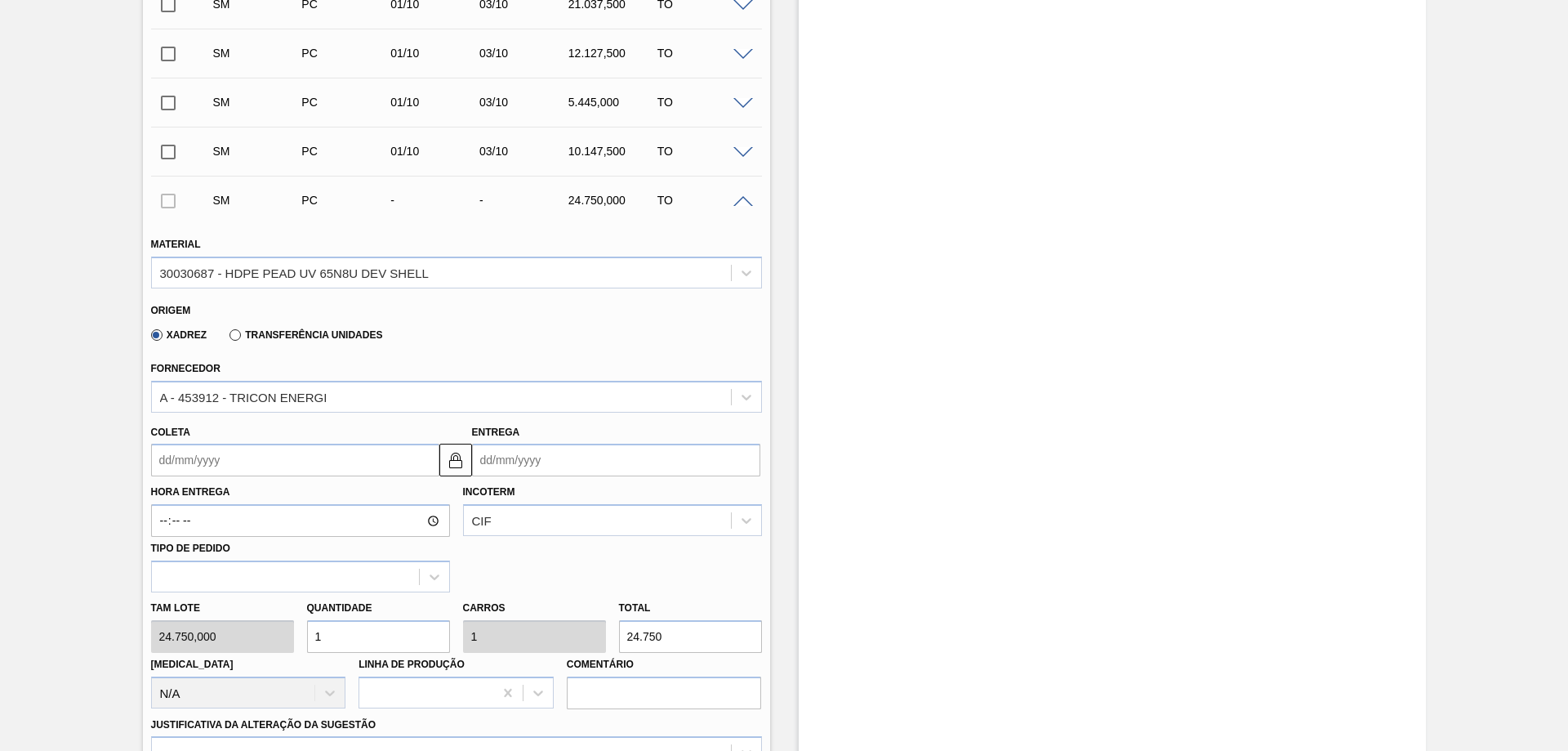
click at [599, 467] on input "Entrega" at bounding box center [616, 460] width 289 height 33
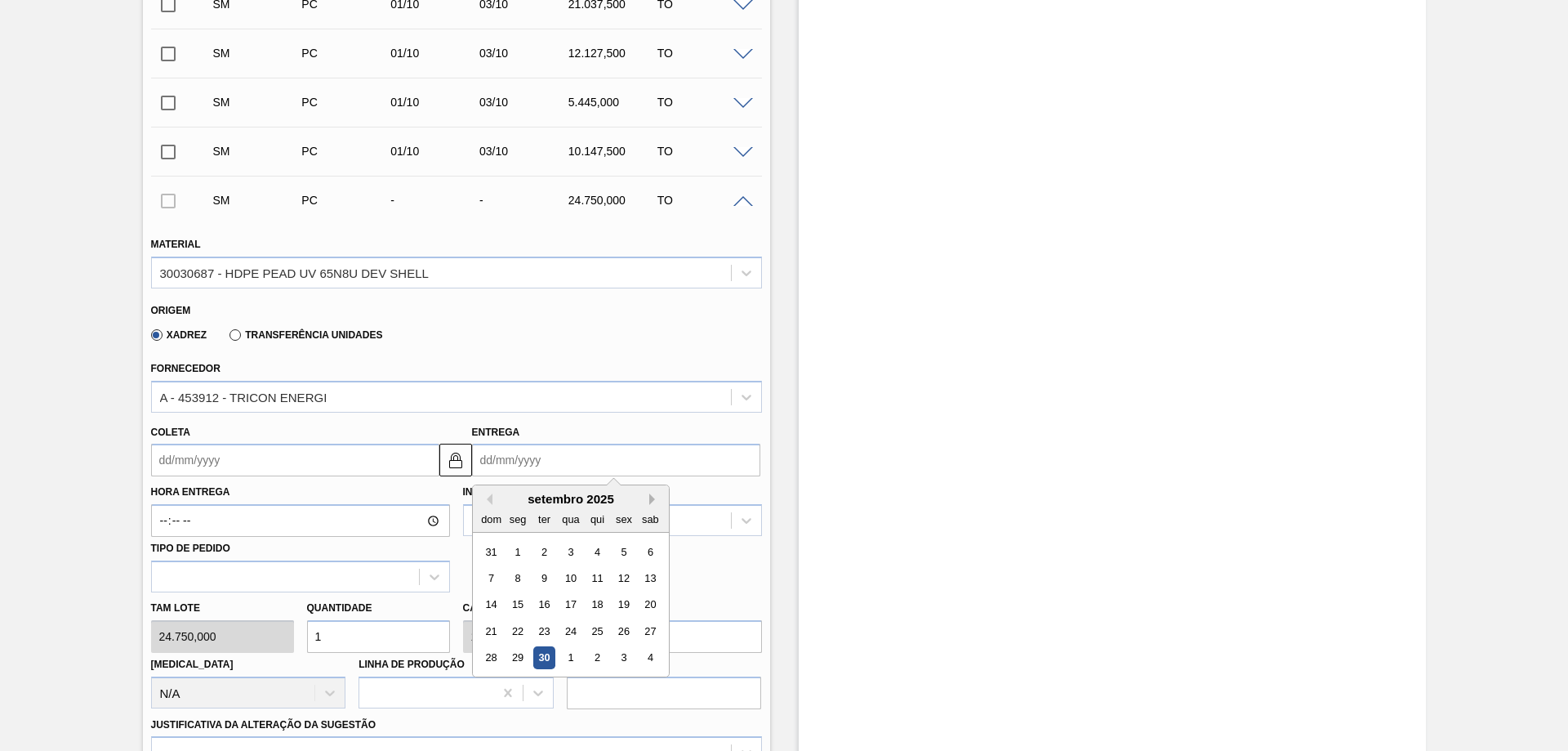
click at [649, 501] on button "Next Month" at bounding box center [655, 499] width 12 height 12
click at [511, 575] on div "6" at bounding box center [517, 577] width 22 height 22
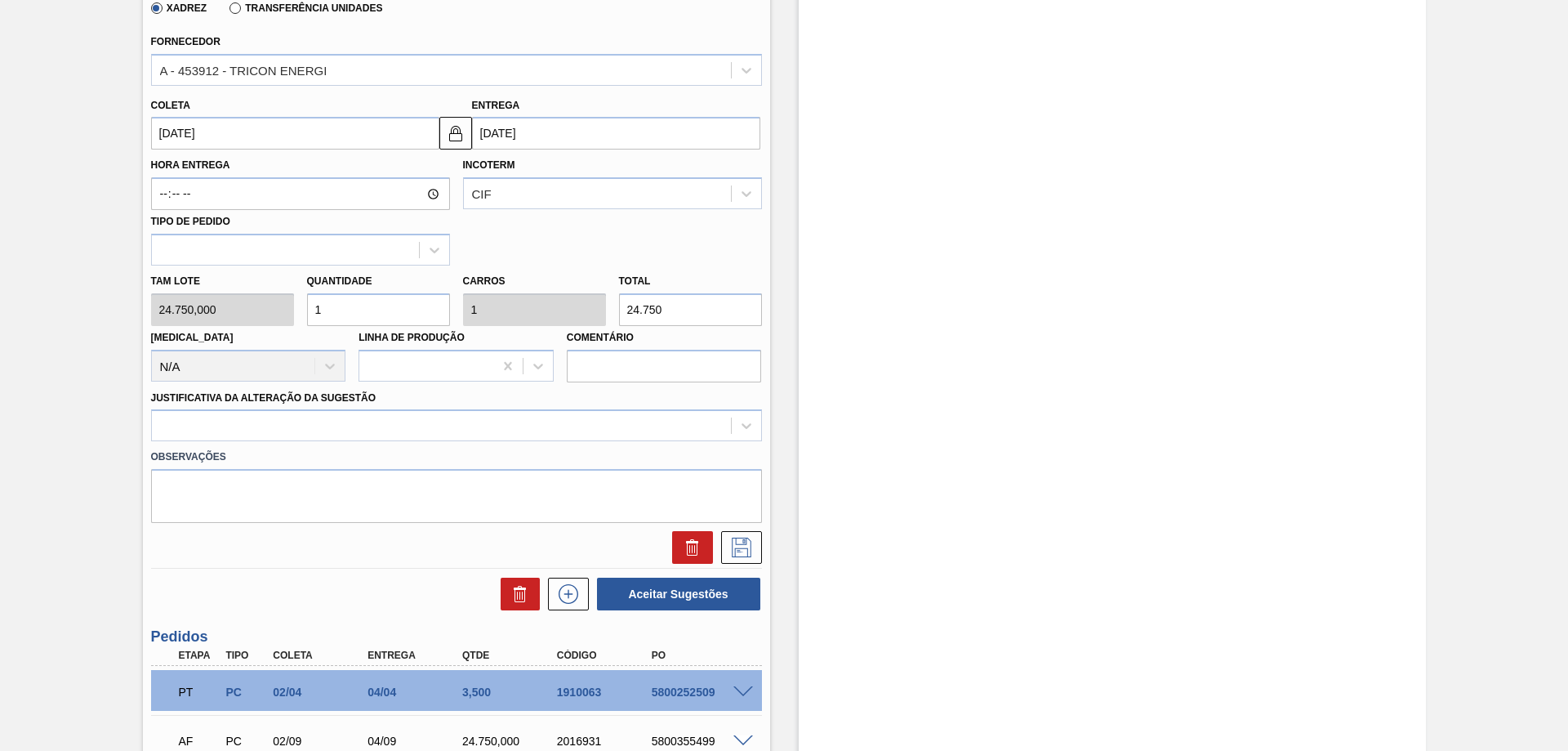
scroll to position [1033, 0]
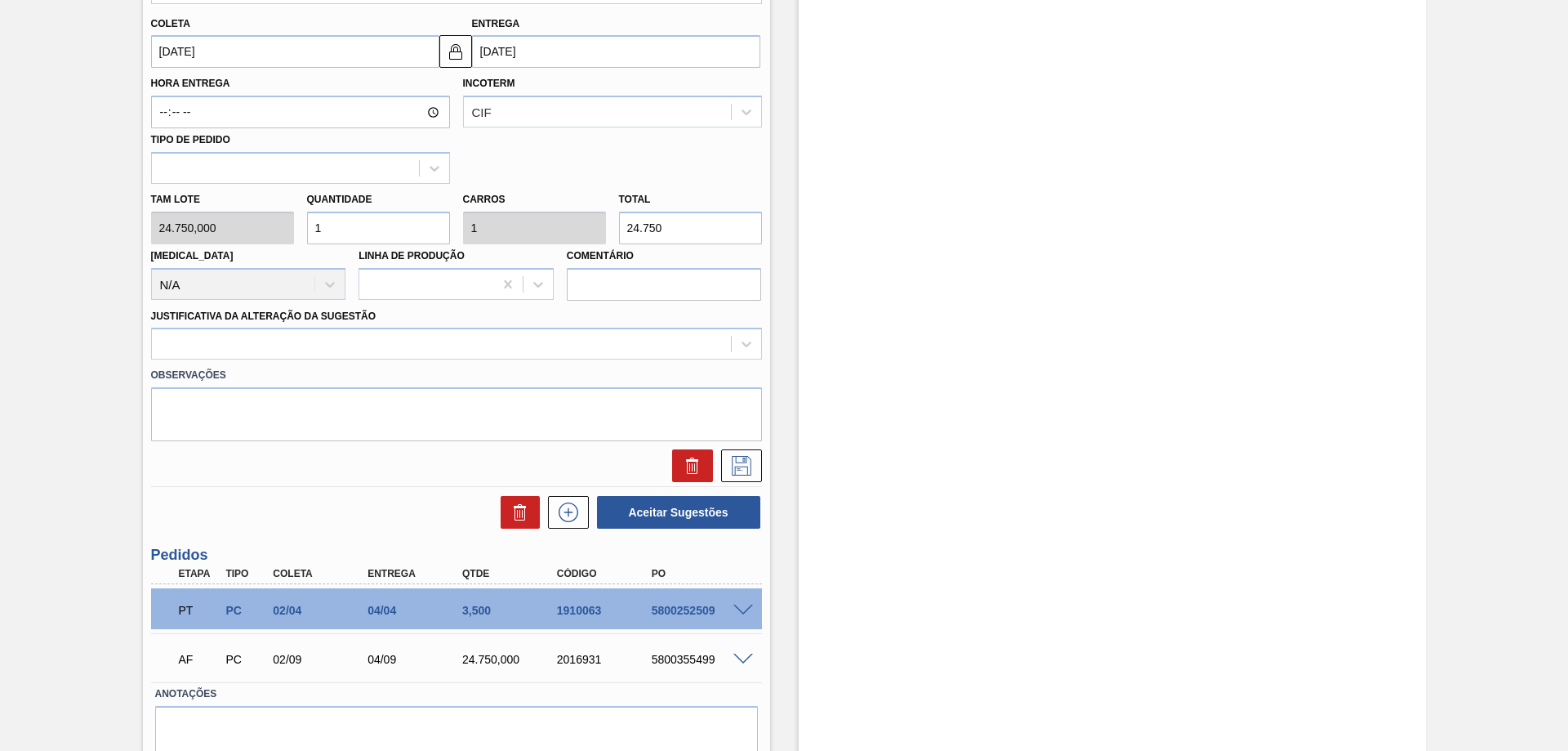
click at [415, 239] on input "1" at bounding box center [378, 228] width 143 height 33
click at [336, 340] on div at bounding box center [442, 344] width 579 height 23
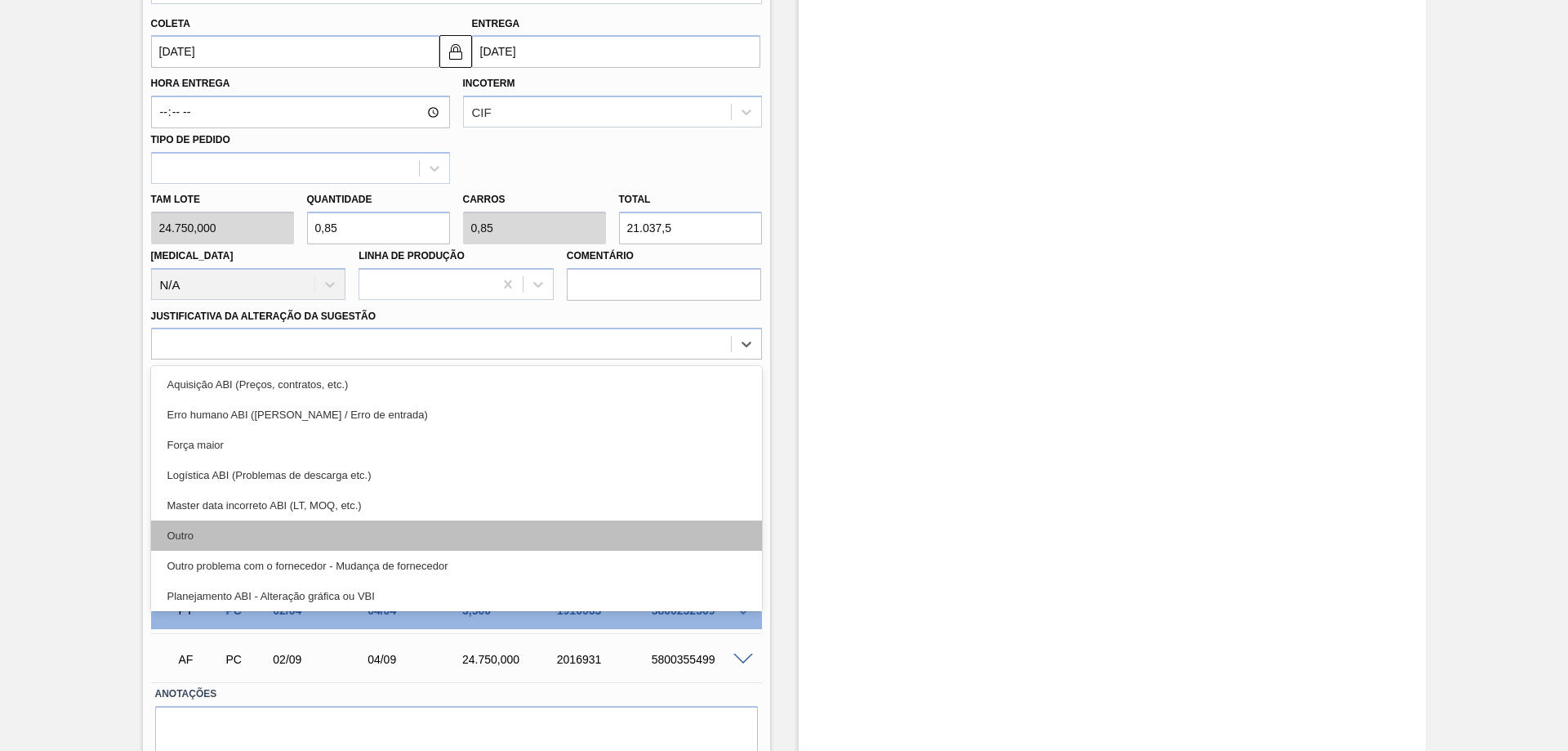
click at [173, 536] on div "Outro" at bounding box center [456, 535] width 611 height 30
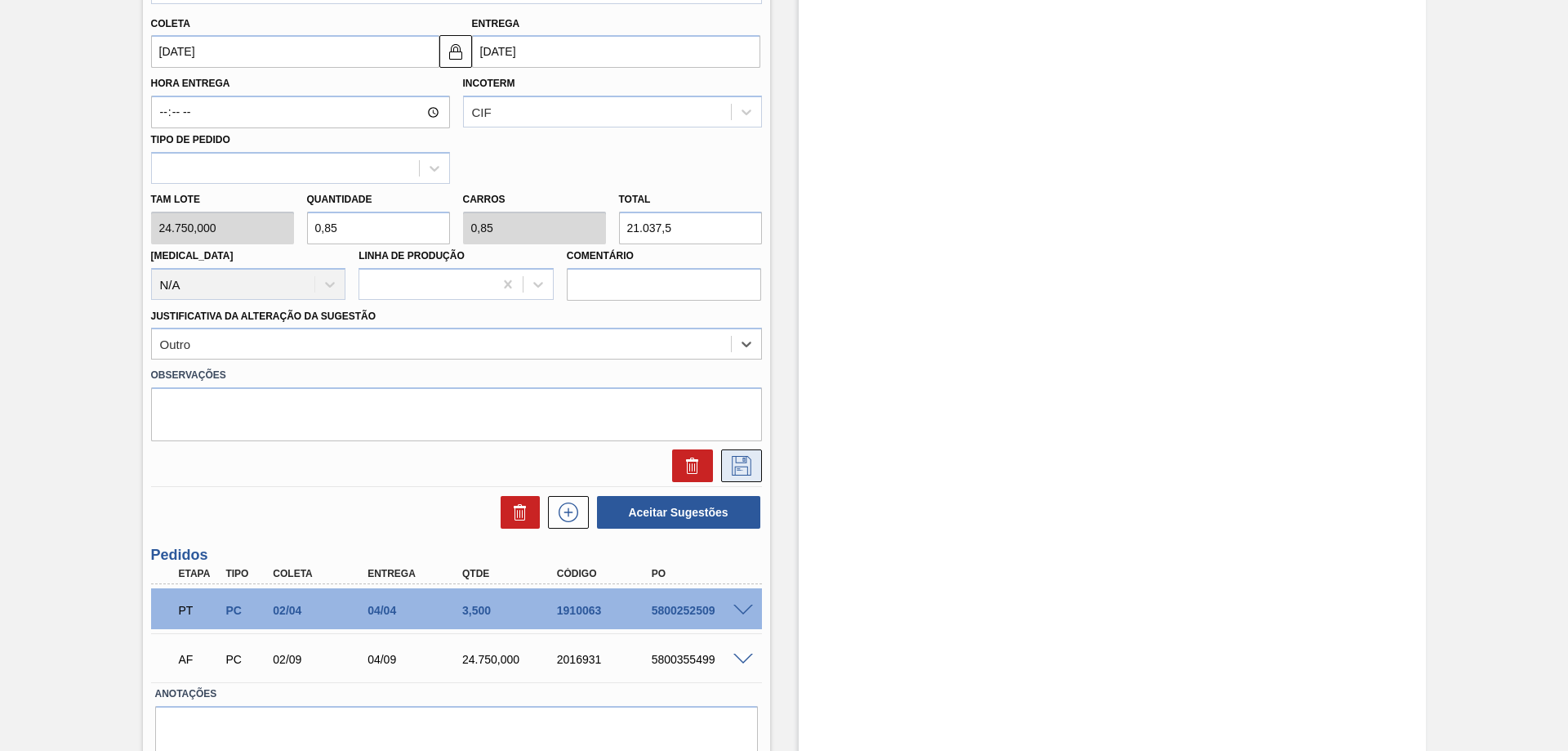
click at [725, 475] on button at bounding box center [742, 466] width 41 height 33
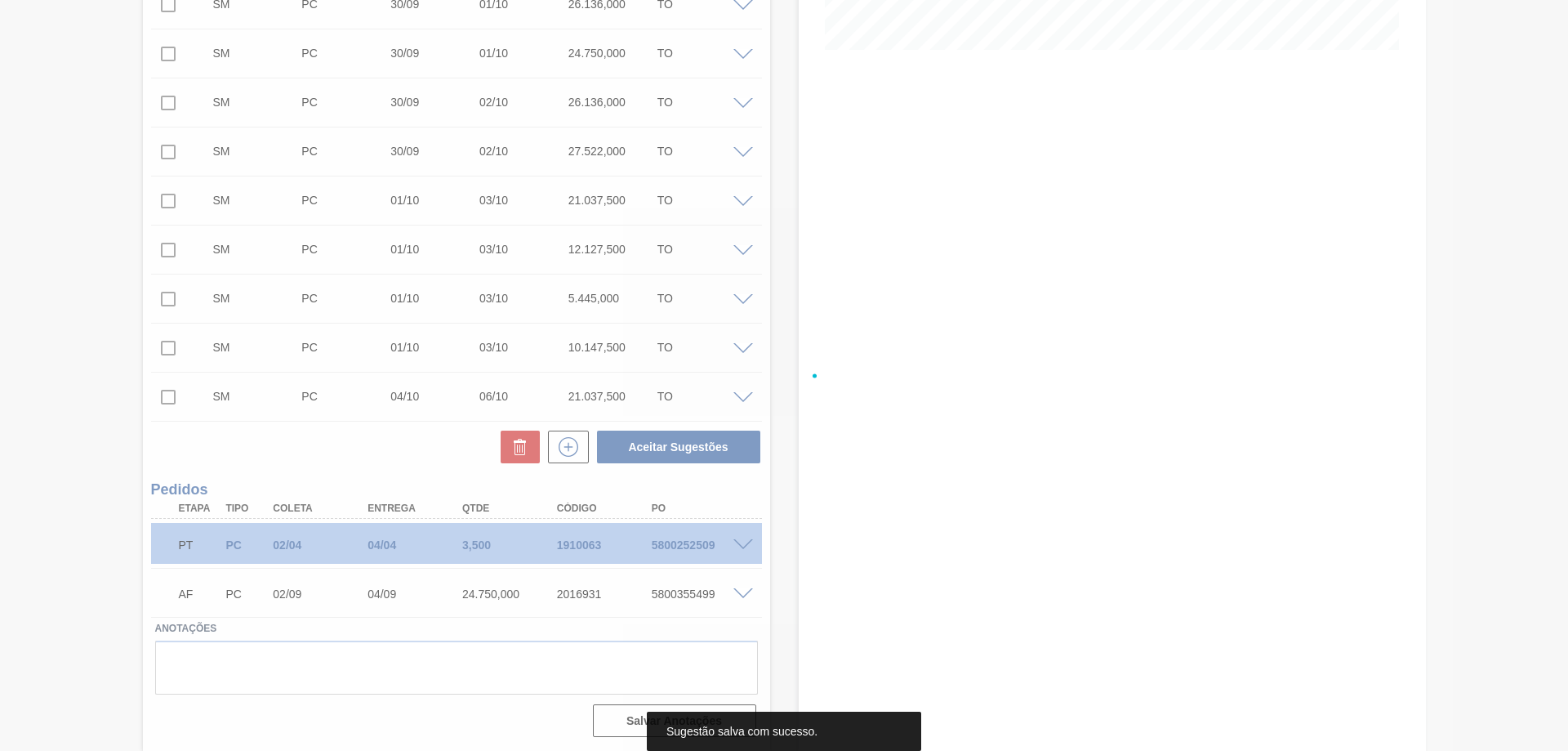
scroll to position [428, 0]
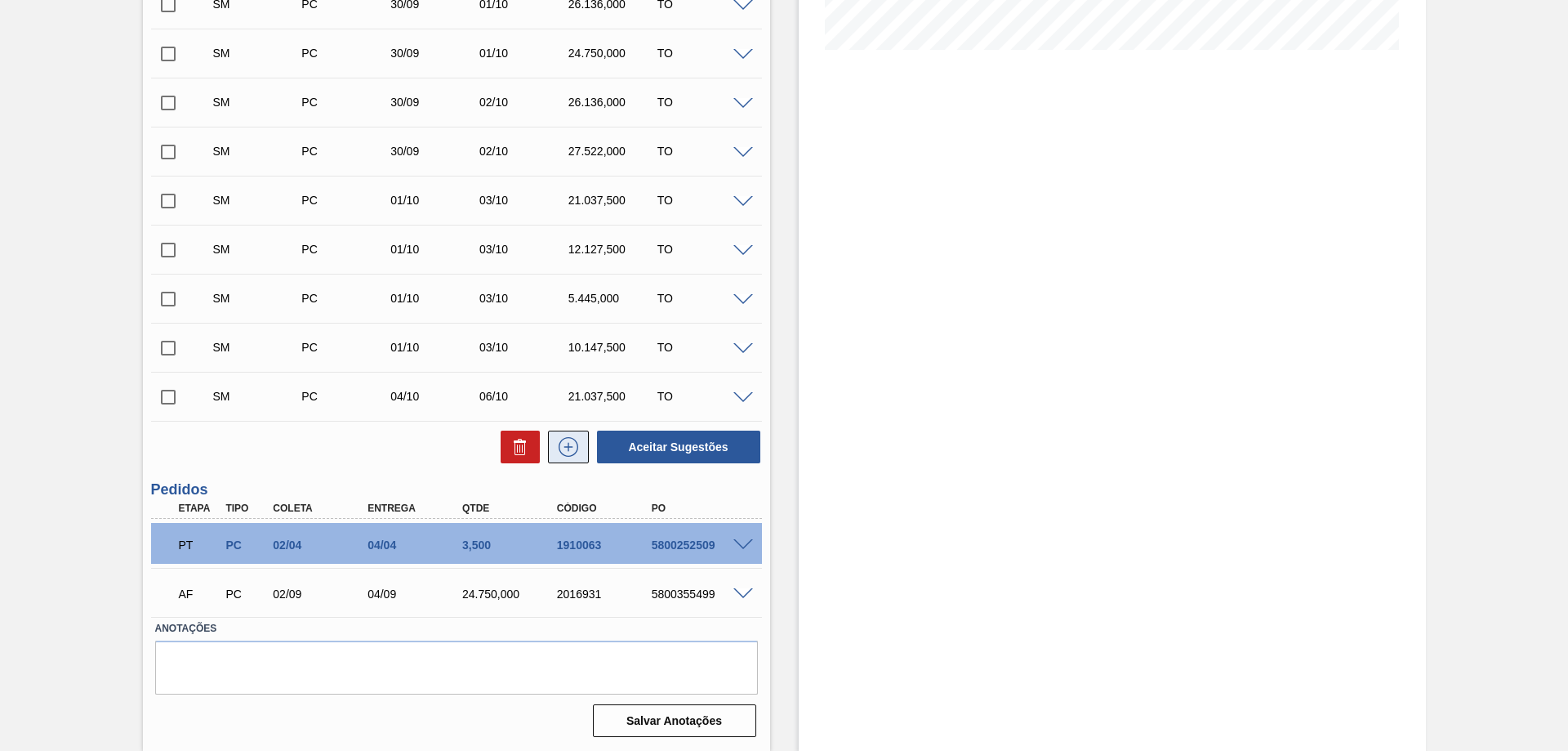
click at [562, 441] on icon at bounding box center [568, 447] width 26 height 20
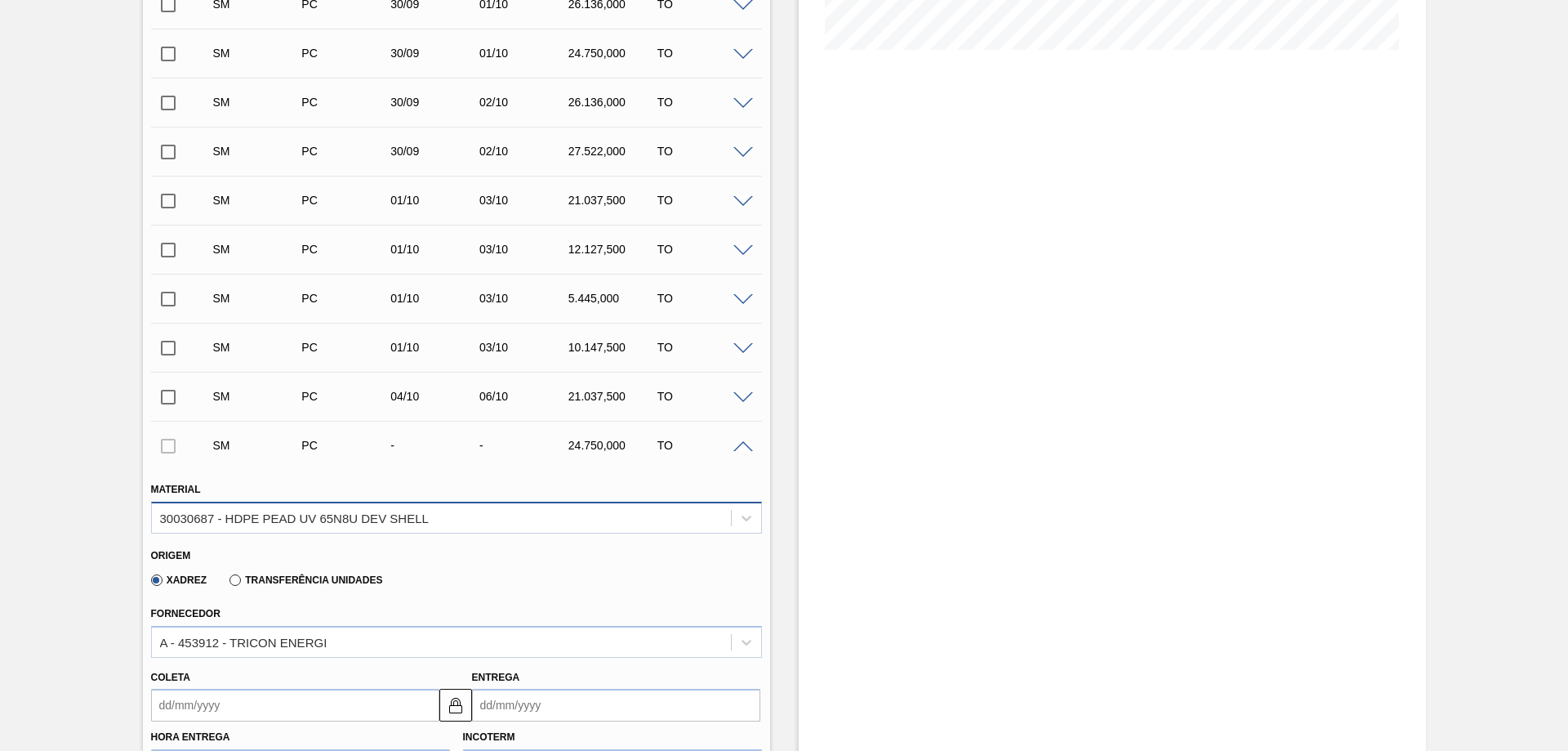
scroll to position [673, 0]
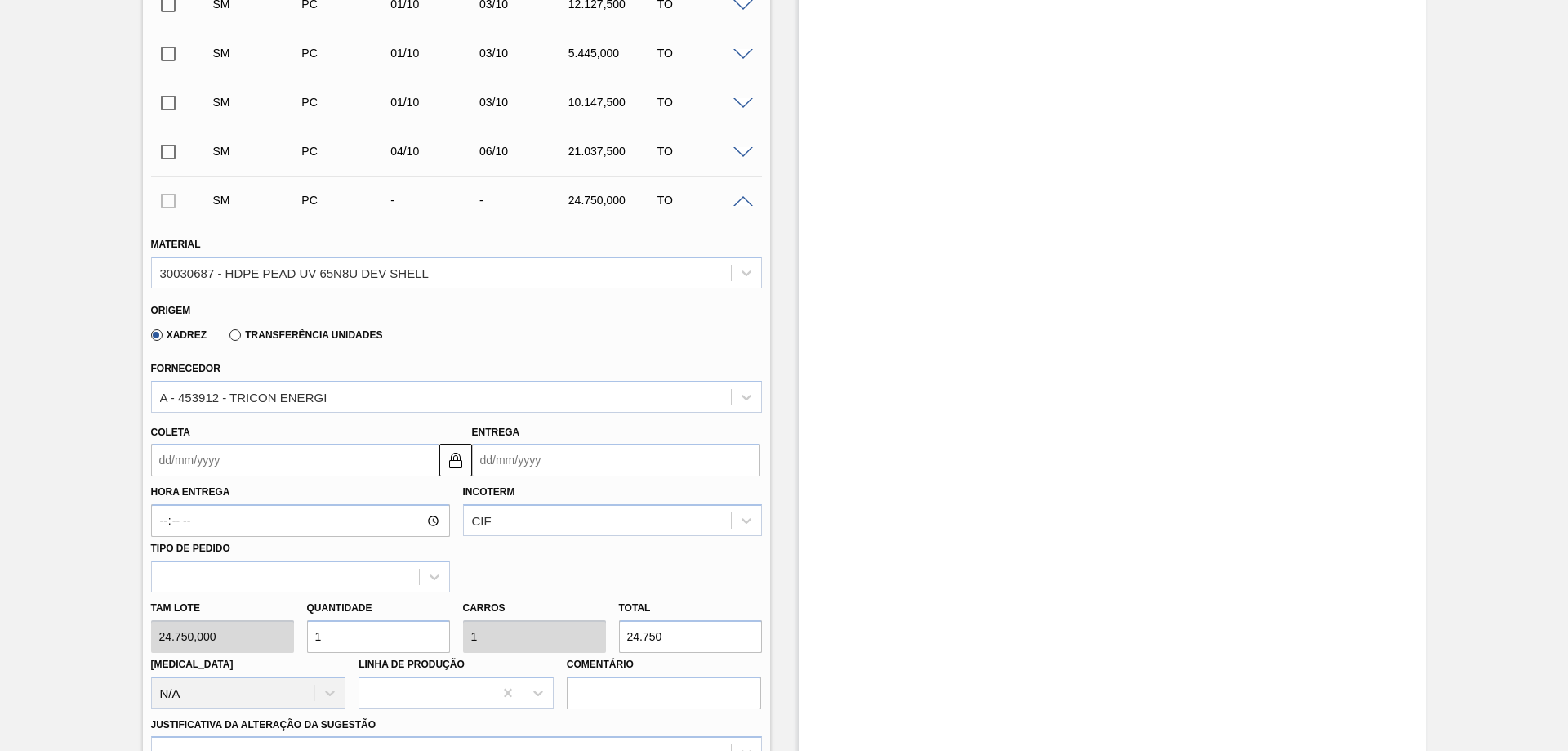
click at [490, 461] on input "Entrega" at bounding box center [616, 460] width 289 height 33
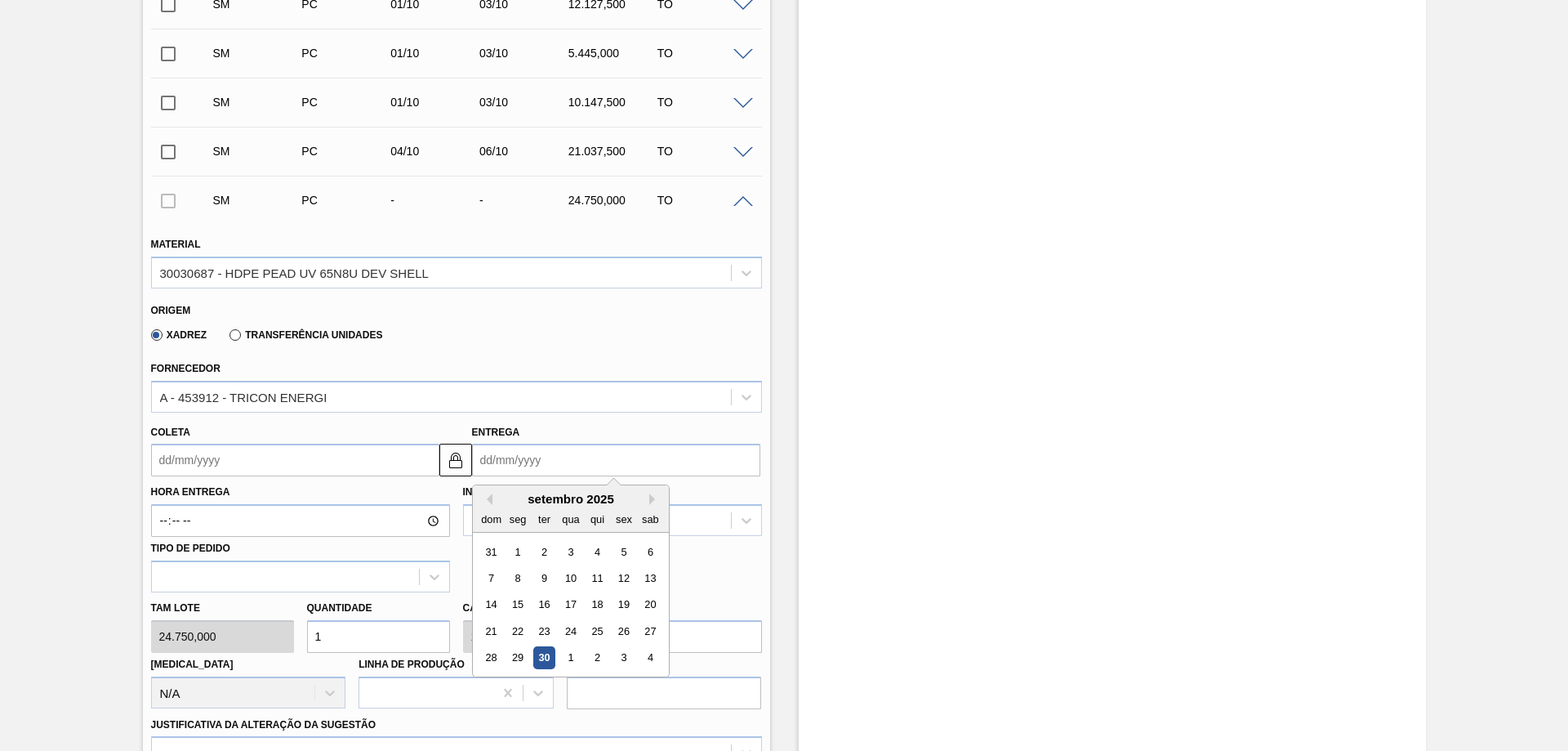
click at [647, 503] on div "setembro 2025" at bounding box center [570, 498] width 196 height 14
click at [649, 499] on button "Next Month" at bounding box center [655, 499] width 12 height 12
click at [512, 576] on div "6" at bounding box center [517, 577] width 22 height 22
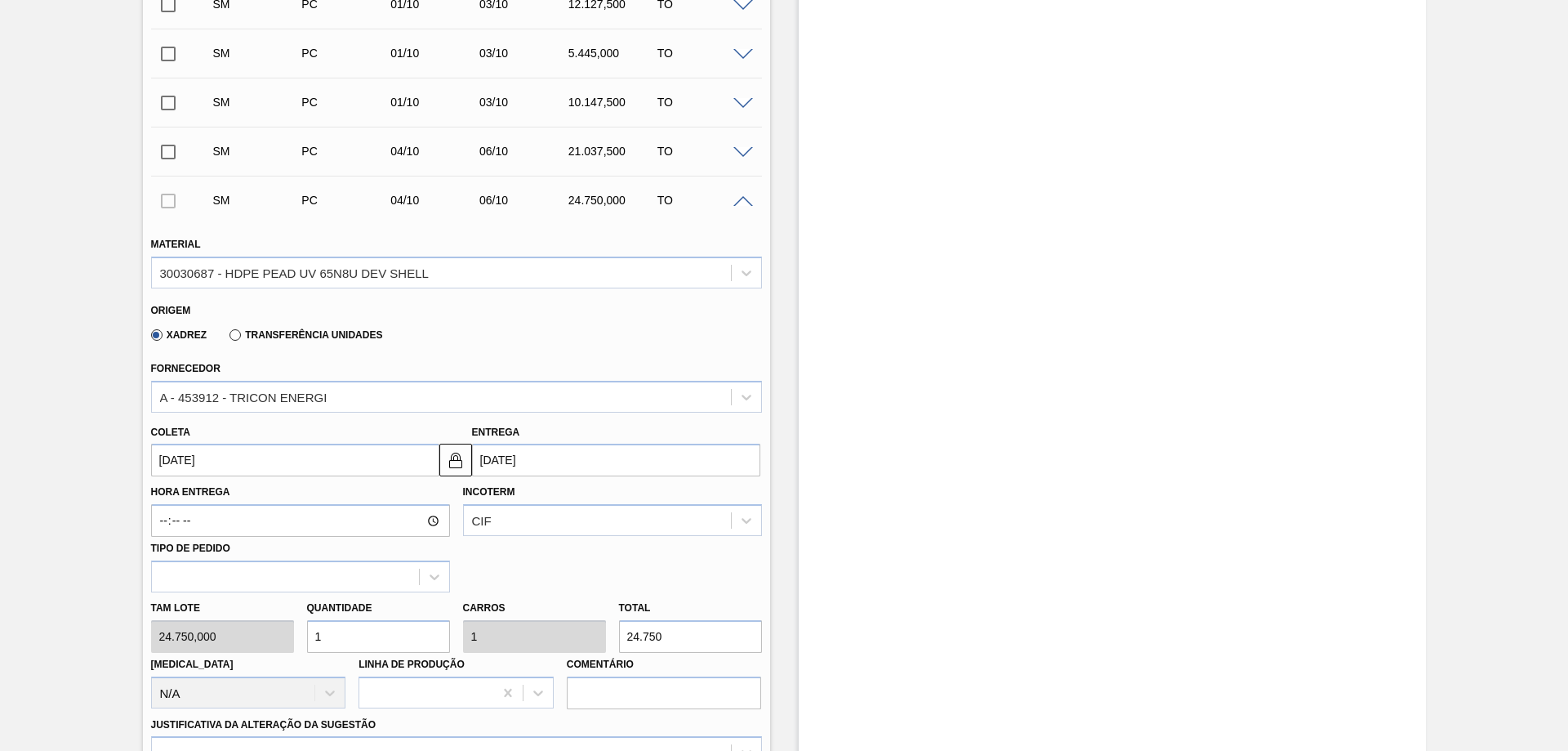
scroll to position [837, 0]
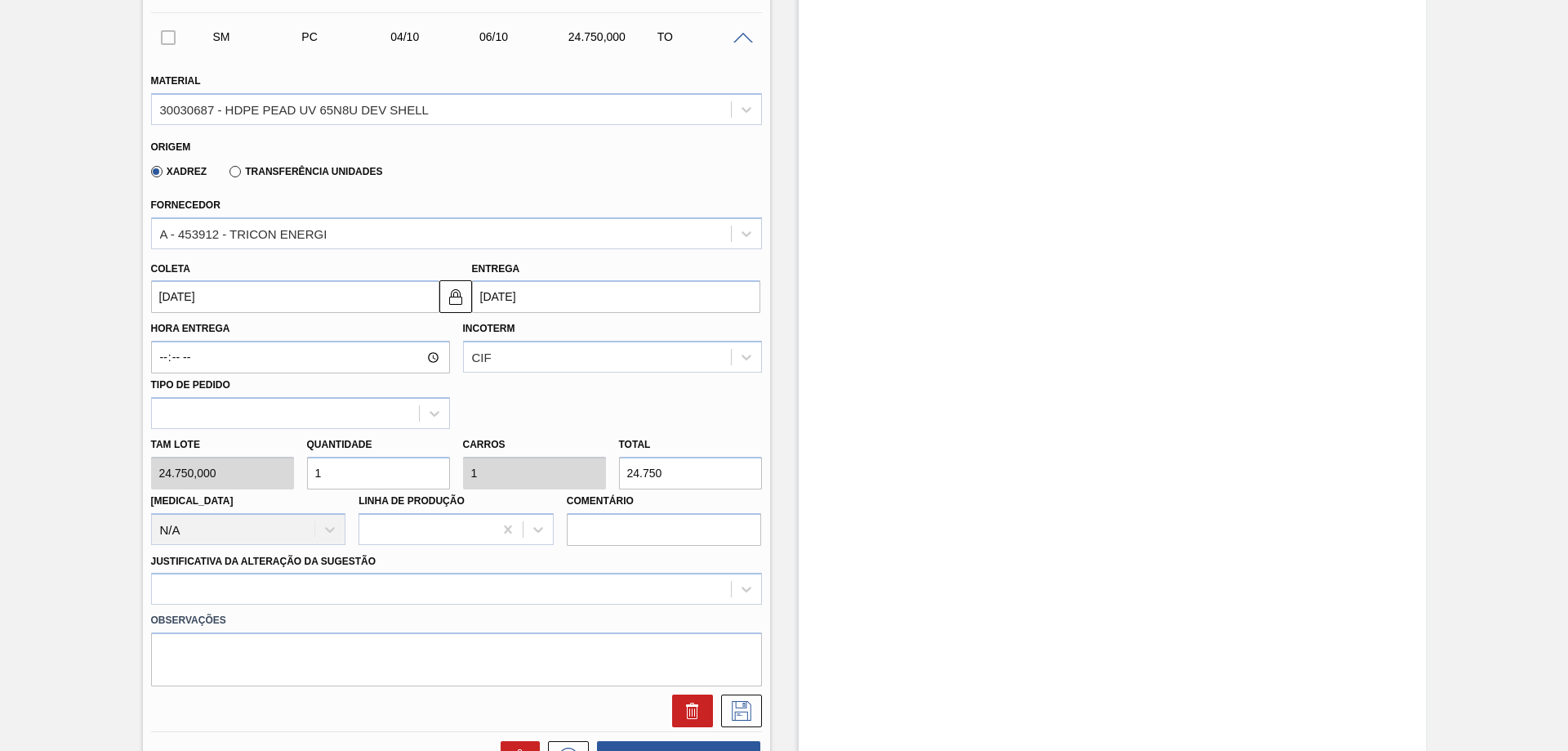
click at [415, 469] on input "1" at bounding box center [378, 473] width 143 height 33
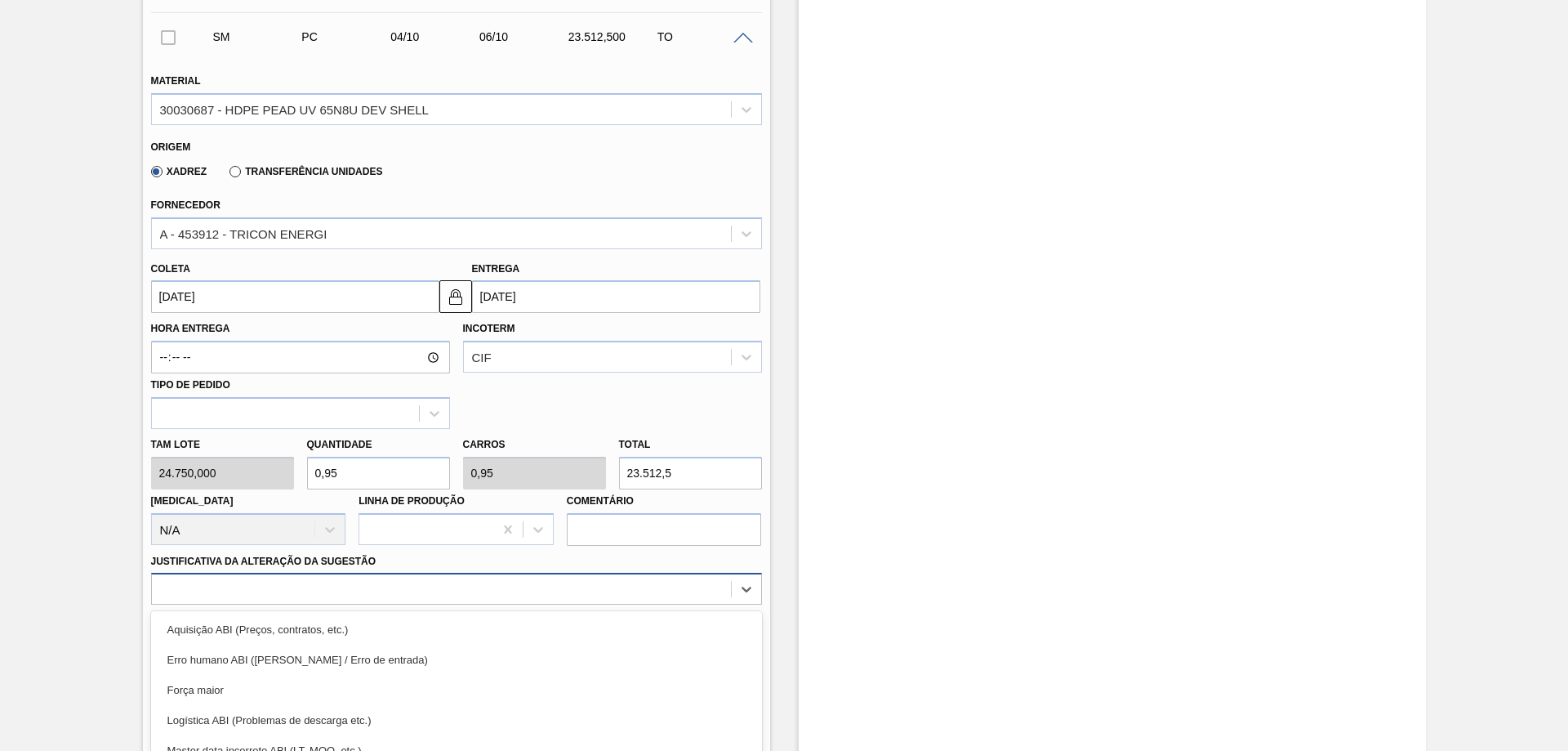
click at [312, 597] on div "option Logística ABI (Problemas de descarga etc.) focused, 4 of 18. 18 results …" at bounding box center [456, 588] width 611 height 32
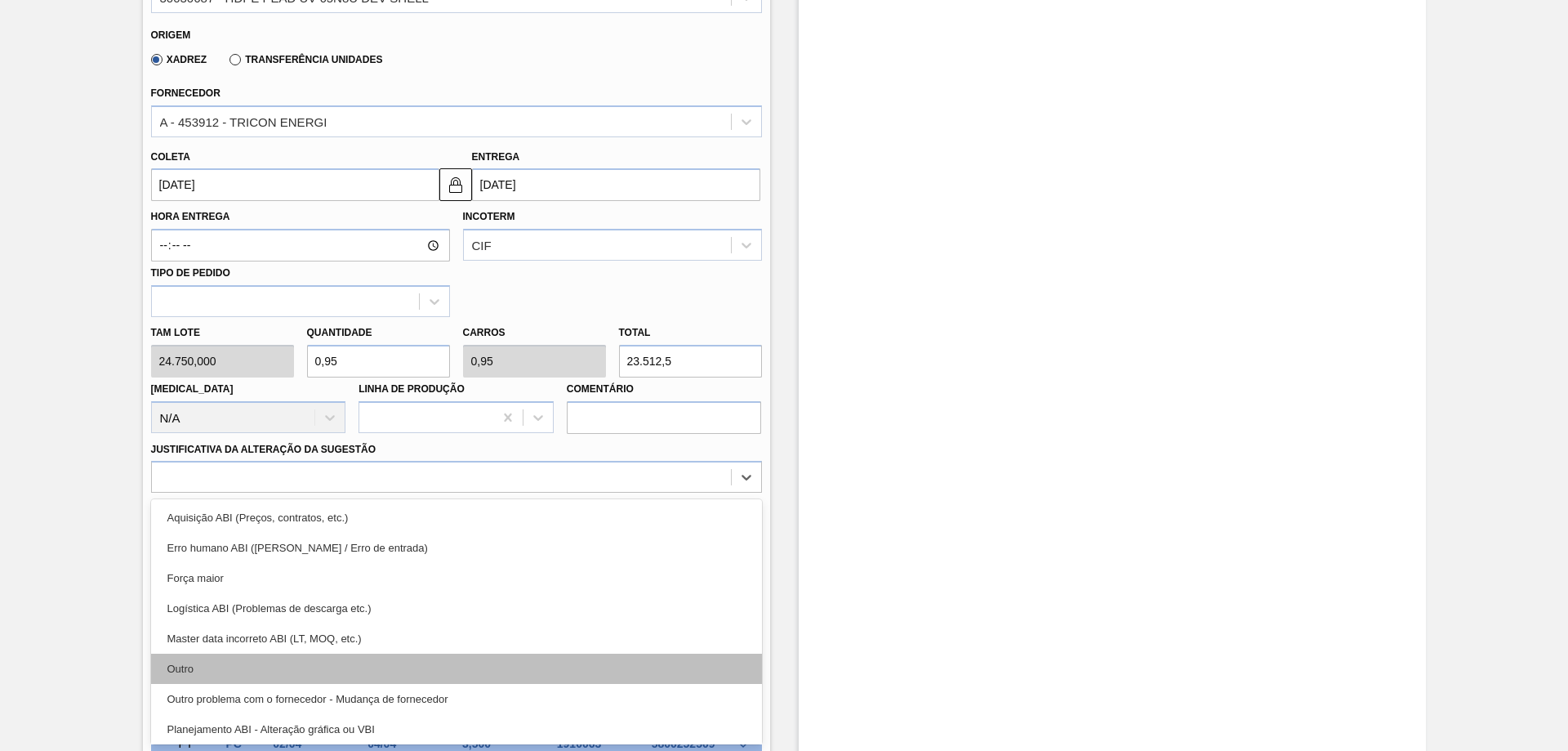
click at [226, 677] on div "Outro" at bounding box center [456, 668] width 611 height 30
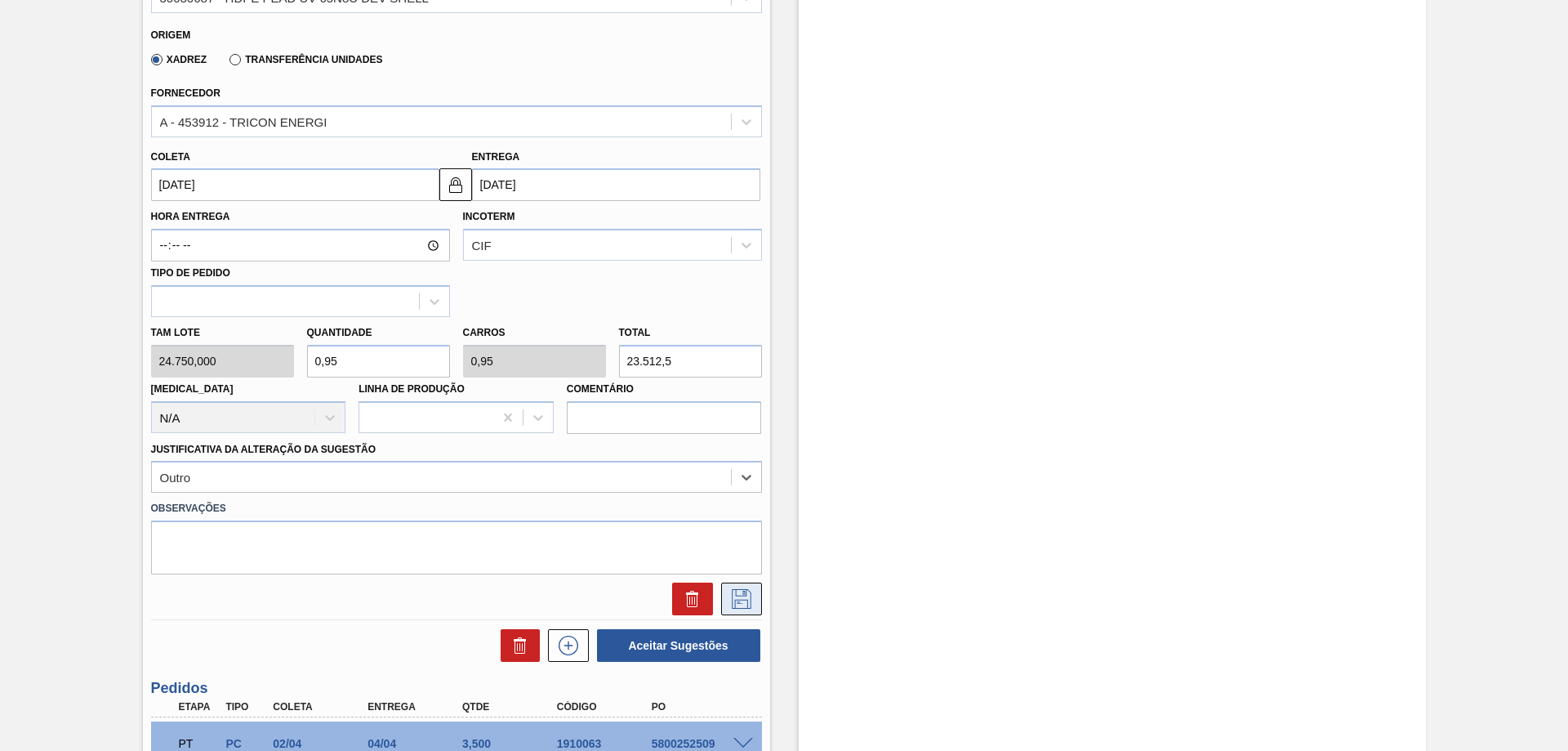
click at [732, 599] on icon at bounding box center [741, 599] width 26 height 20
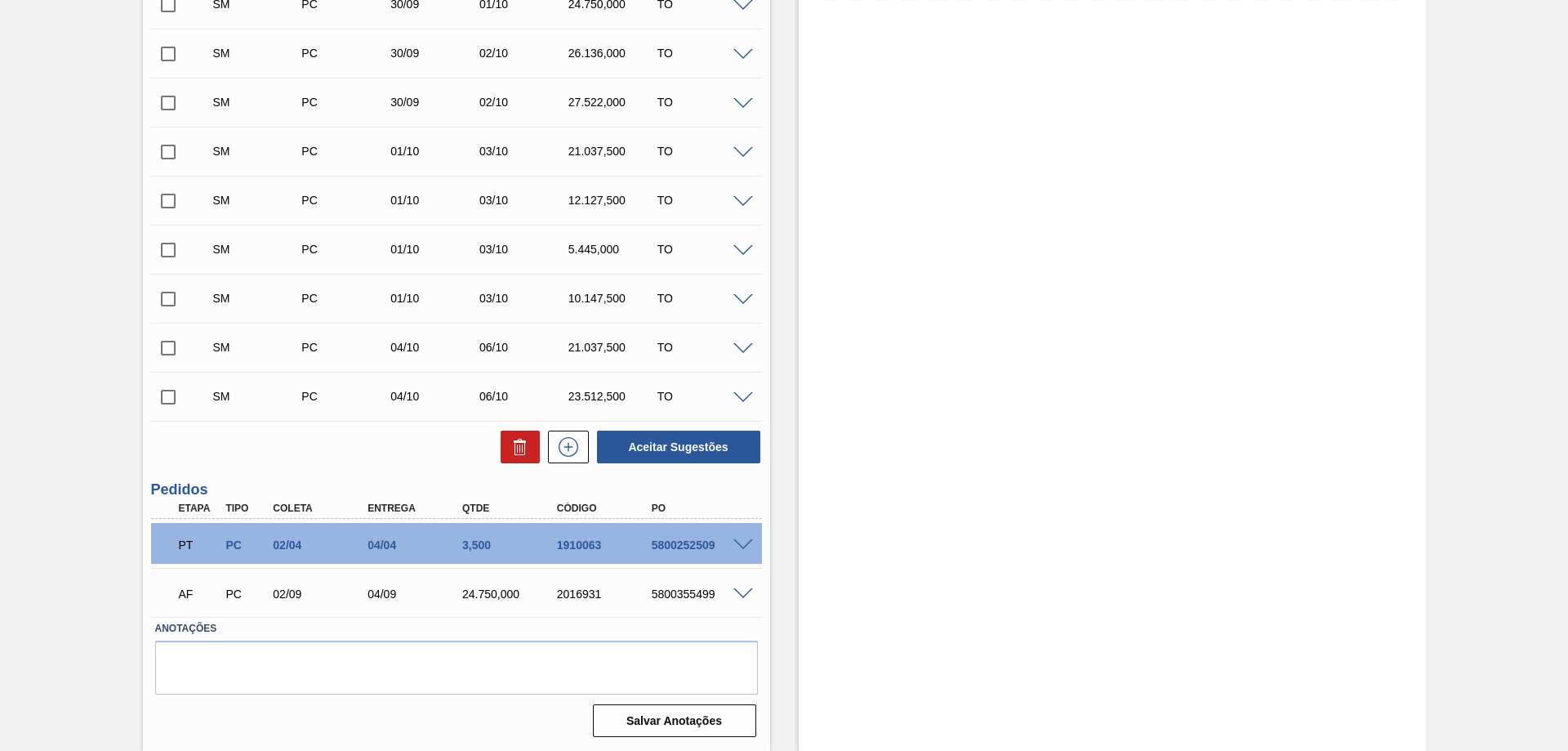
scroll to position [232, 0]
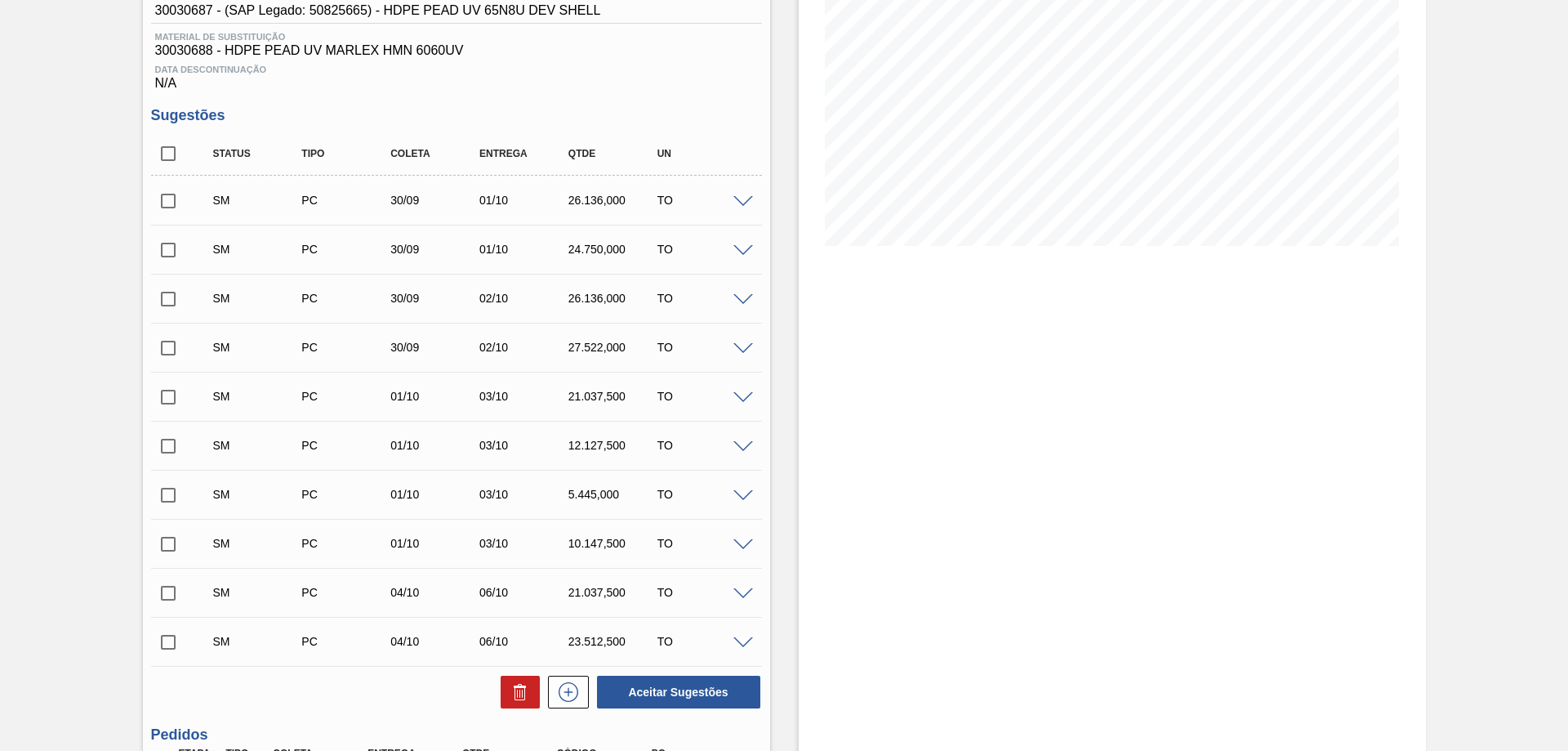
click at [169, 194] on input "checkbox" at bounding box center [168, 200] width 34 height 34
click at [171, 151] on input "checkbox" at bounding box center [168, 153] width 34 height 34
click at [653, 695] on button "Aceitar Sugestões" at bounding box center [679, 692] width 164 height 33
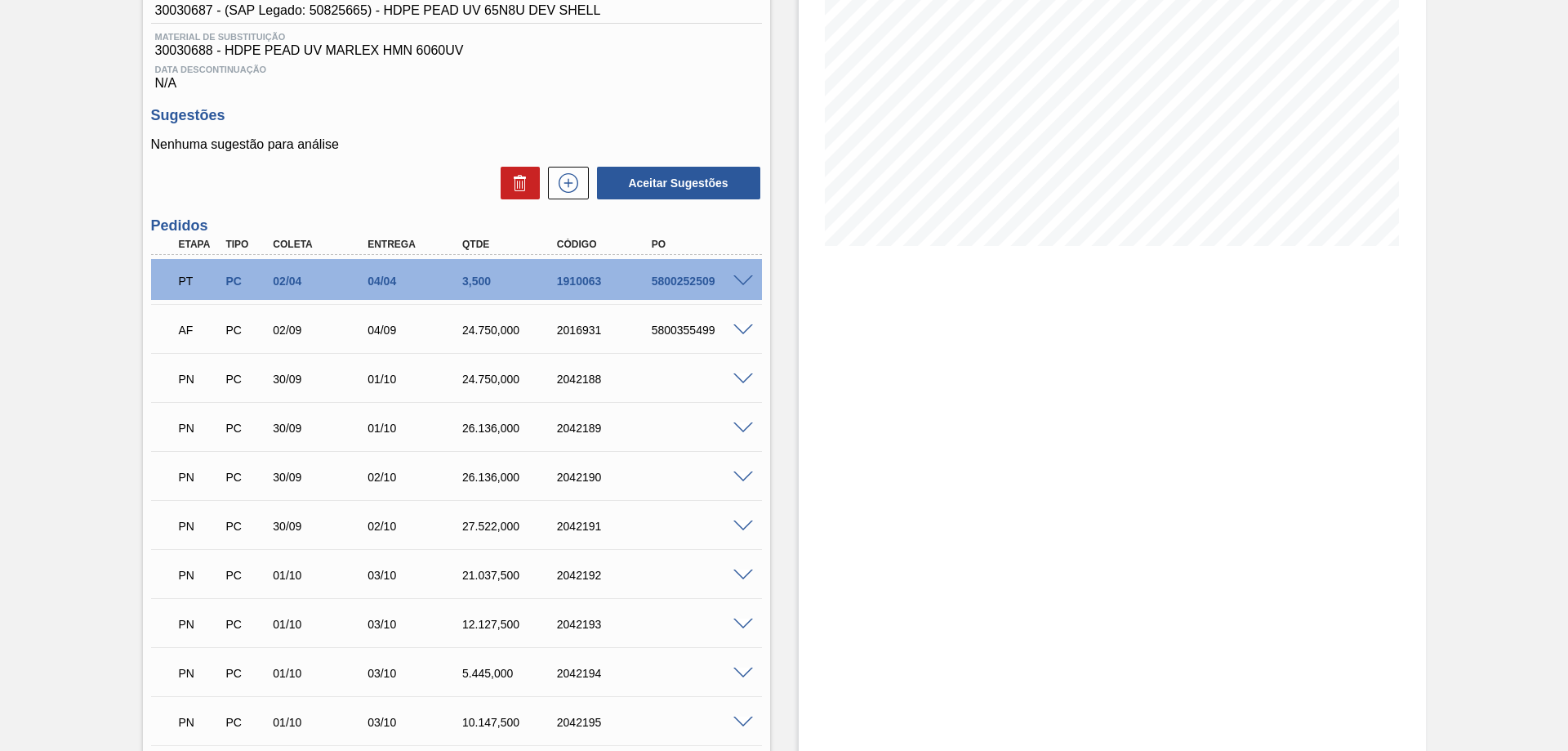
scroll to position [395, 0]
